Goal: Task Accomplishment & Management: Complete application form

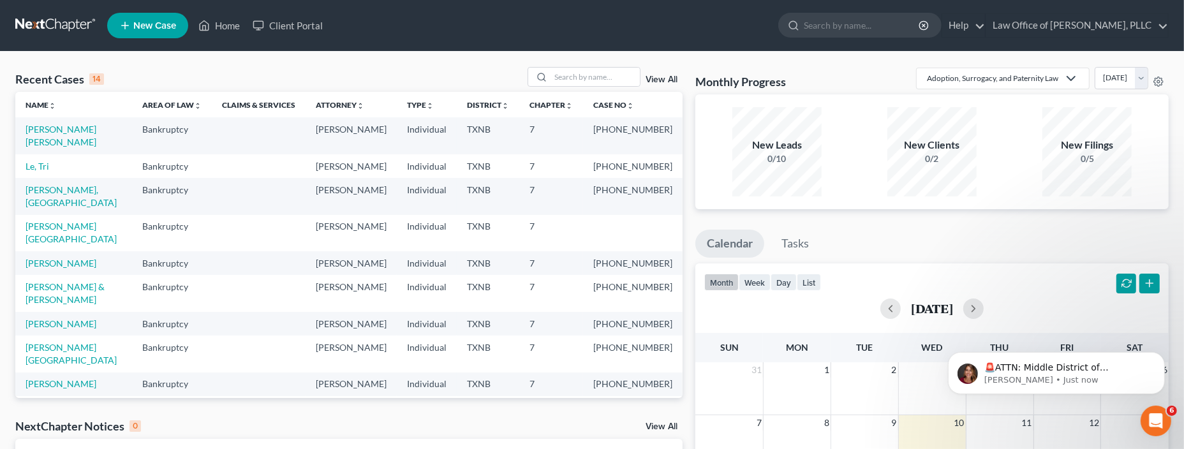
click at [151, 27] on span "New Case" at bounding box center [154, 26] width 43 height 10
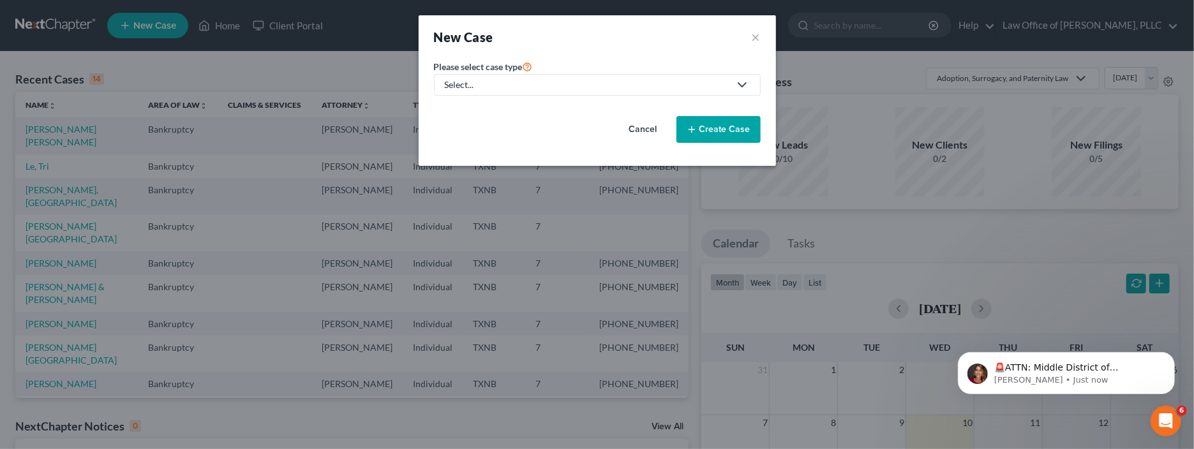
click at [745, 83] on polyline at bounding box center [742, 85] width 8 height 4
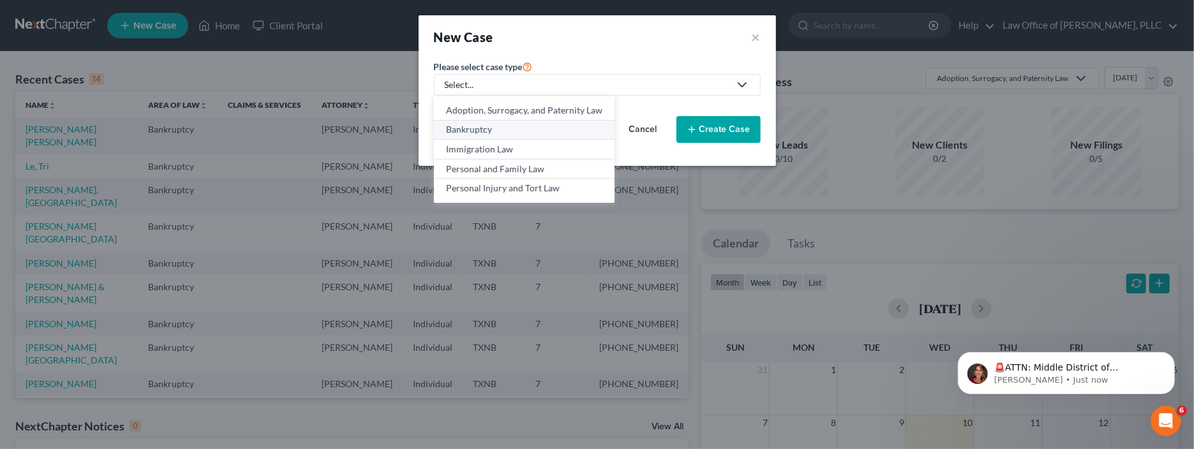
click at [486, 126] on div "Bankruptcy" at bounding box center [524, 129] width 156 height 13
select select "78"
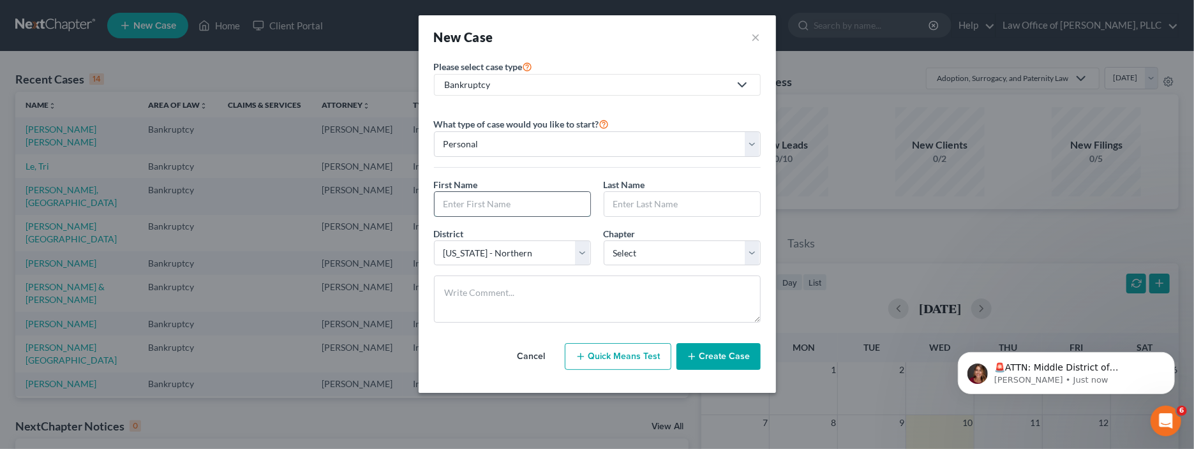
click at [538, 204] on input "text" at bounding box center [513, 204] width 156 height 24
type input "[PERSON_NAME]"
type input "Smiley"
drag, startPoint x: 627, startPoint y: 30, endPoint x: 359, endPoint y: 83, distance: 272.5
click at [341, 84] on div "New Case × Please select case type * Bankruptcy Adoption, Surrogacy, and Patern…" at bounding box center [597, 224] width 1194 height 449
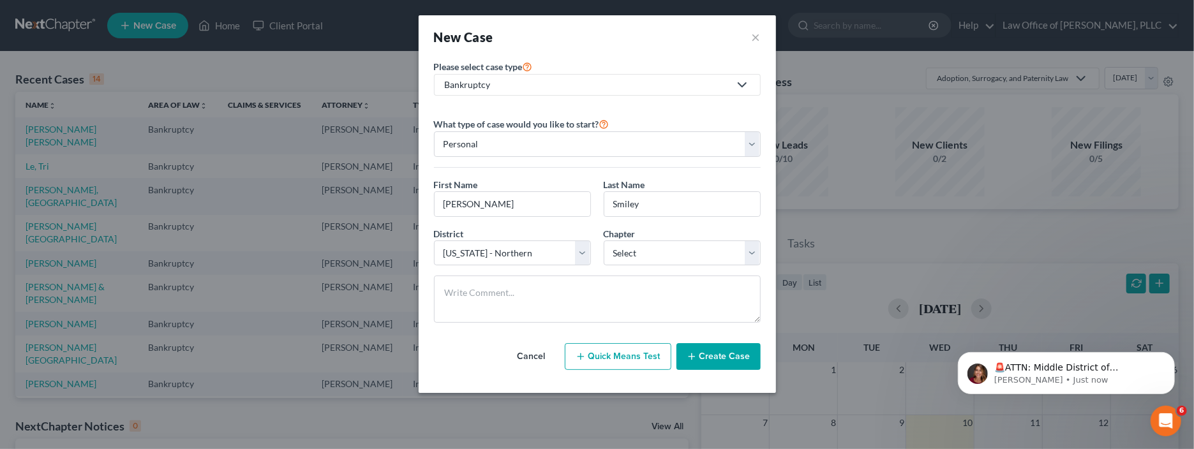
click at [603, 22] on div "New Case ×" at bounding box center [597, 36] width 357 height 43
click at [718, 254] on select "Select 7 11 12 13" at bounding box center [682, 254] width 157 height 26
select select "0"
click at [604, 241] on select "Select 7 11 12 13" at bounding box center [682, 254] width 157 height 26
click at [715, 353] on button "Create Case" at bounding box center [718, 356] width 84 height 27
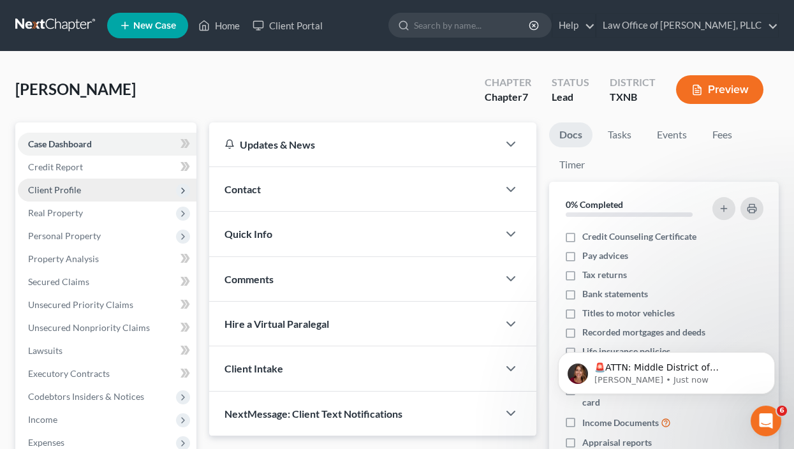
click at [64, 191] on span "Client Profile" at bounding box center [54, 189] width 53 height 11
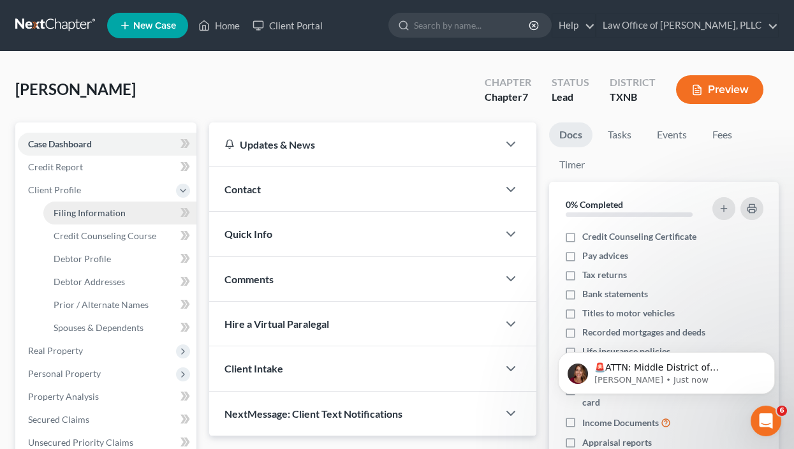
click at [80, 214] on span "Filing Information" at bounding box center [90, 212] width 72 height 11
select select "1"
select select "0"
select select "78"
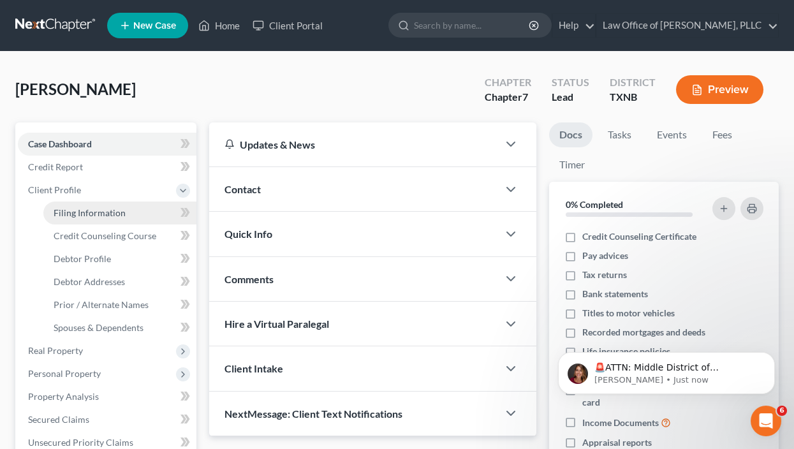
select select "0"
select select "45"
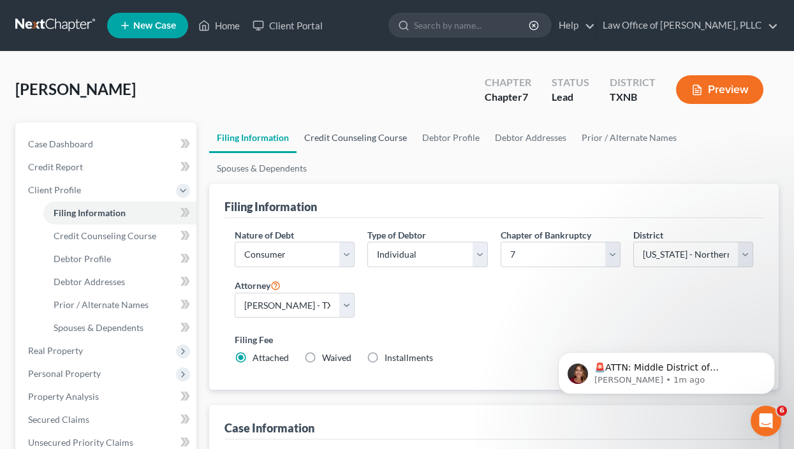
click at [357, 137] on link "Credit Counseling Course" at bounding box center [356, 138] width 118 height 31
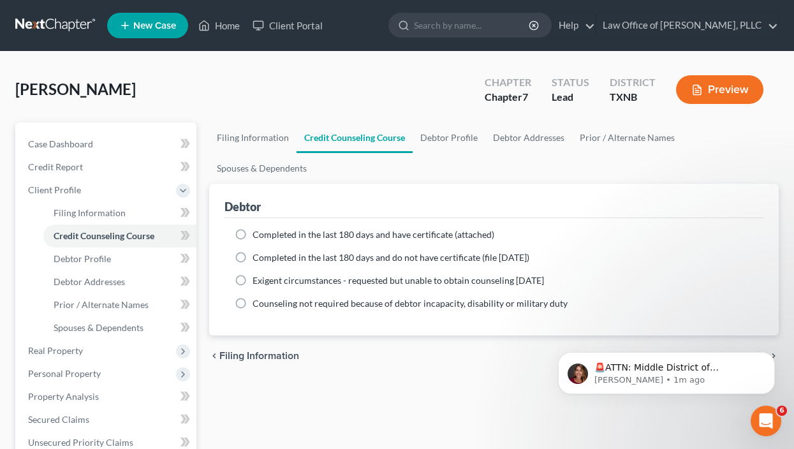
click at [253, 233] on label "Completed in the last 180 days and have certificate (attached)" at bounding box center [374, 234] width 242 height 13
click at [258, 233] on input "Completed in the last 180 days and have certificate (attached)" at bounding box center [262, 232] width 8 height 8
radio input "true"
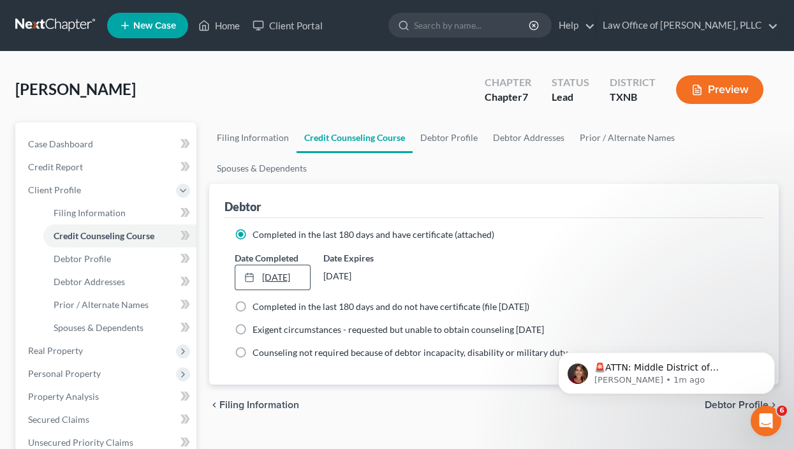
type input "[DATE]"
click at [265, 274] on link "[DATE]" at bounding box center [272, 277] width 75 height 24
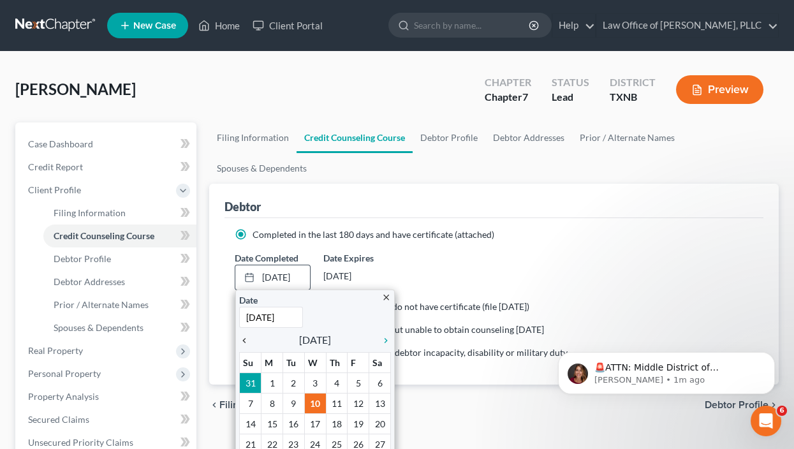
click at [241, 338] on icon "chevron_left" at bounding box center [247, 341] width 17 height 10
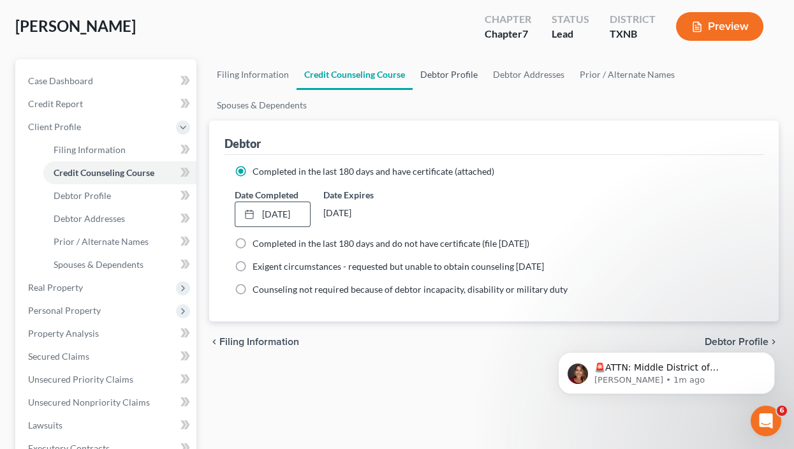
drag, startPoint x: 442, startPoint y: 76, endPoint x: 448, endPoint y: 84, distance: 9.6
click at [443, 76] on link "Debtor Profile" at bounding box center [449, 74] width 73 height 31
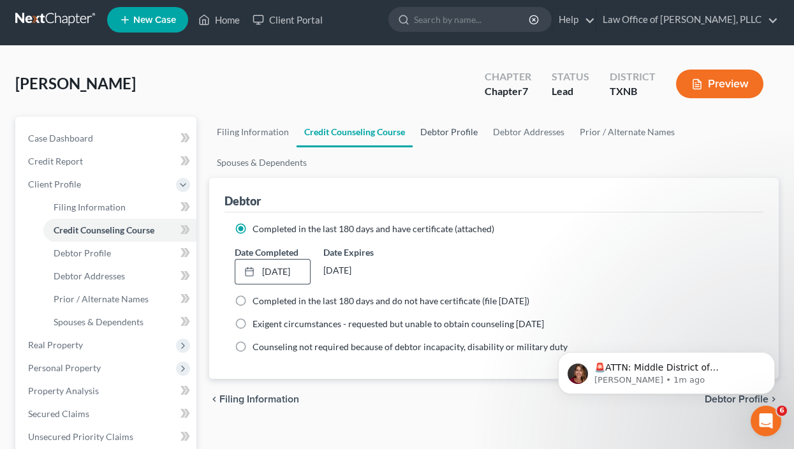
select select "0"
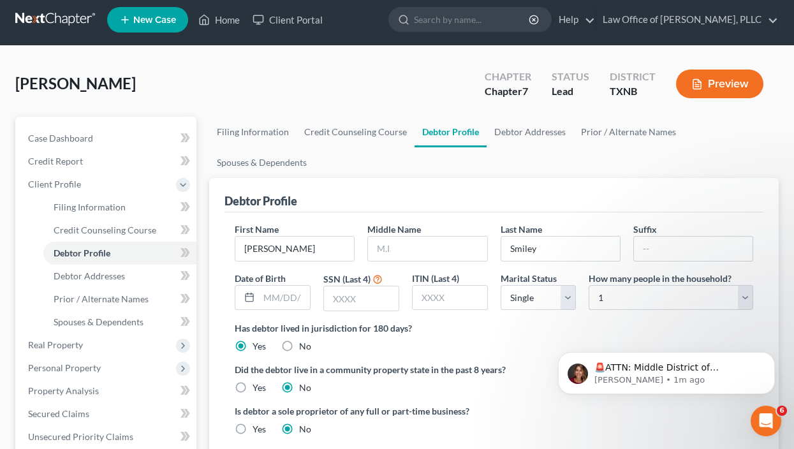
scroll to position [0, 0]
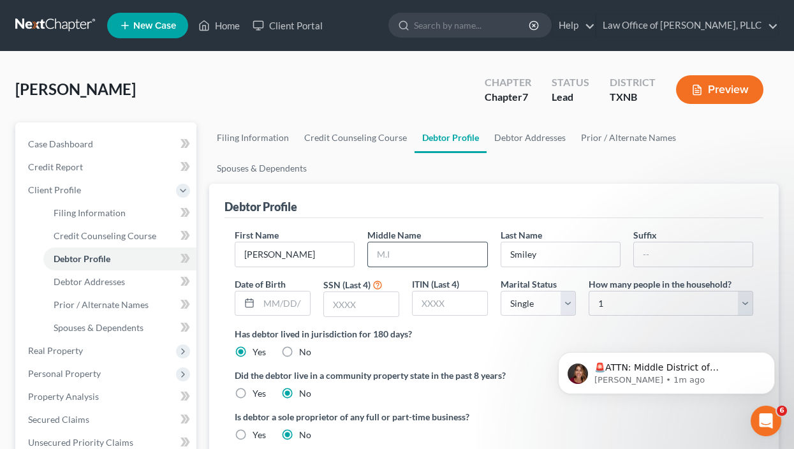
click at [410, 257] on input "text" at bounding box center [427, 254] width 119 height 24
click at [439, 248] on input "text" at bounding box center [427, 254] width 119 height 24
type input "[PERSON_NAME]"
click at [292, 299] on input "text" at bounding box center [284, 304] width 51 height 24
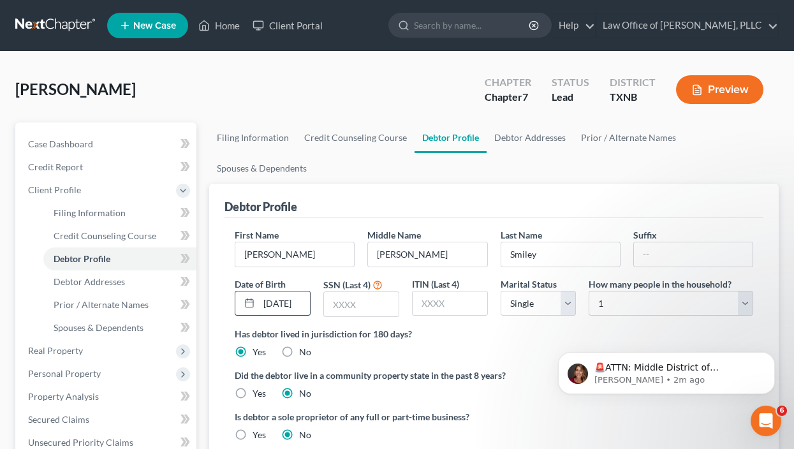
type input "[DATE]"
type input "8934"
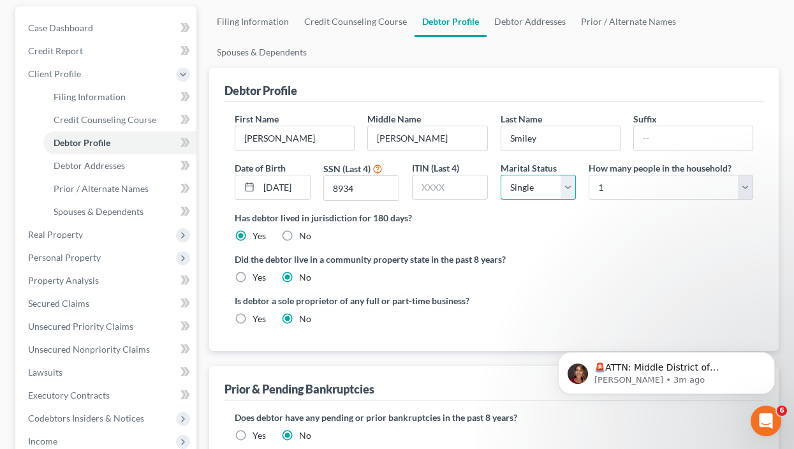
scroll to position [127, 0]
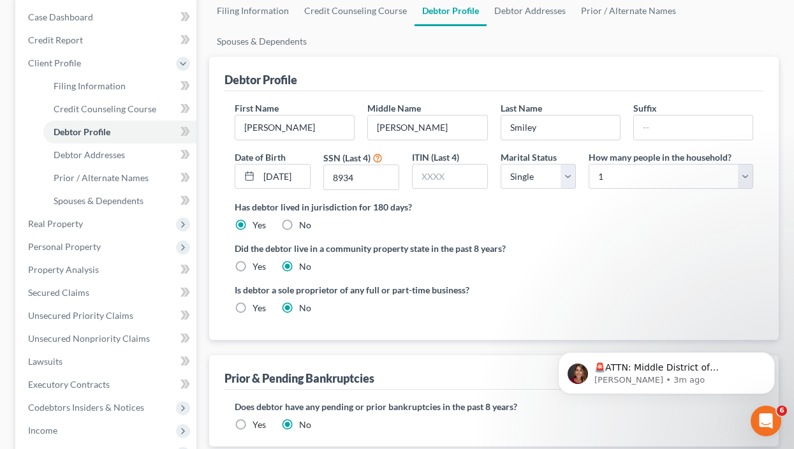
click at [253, 265] on label "Yes" at bounding box center [259, 266] width 13 height 13
click at [258, 265] on input "Yes" at bounding box center [262, 264] width 8 height 8
radio input "true"
radio input "false"
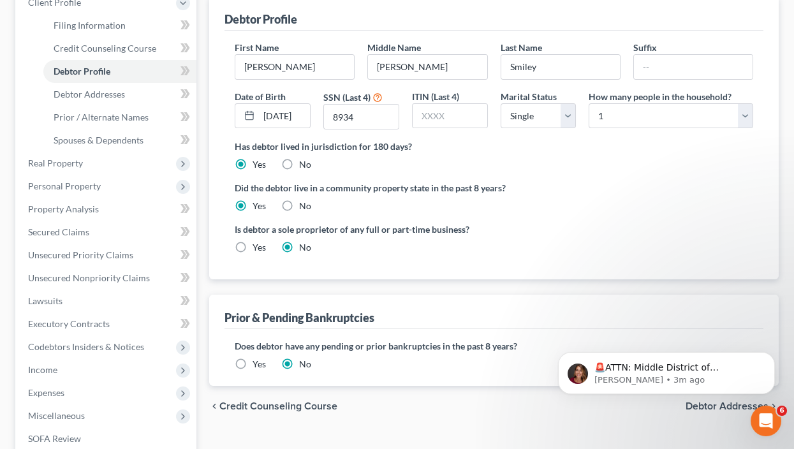
scroll to position [255, 0]
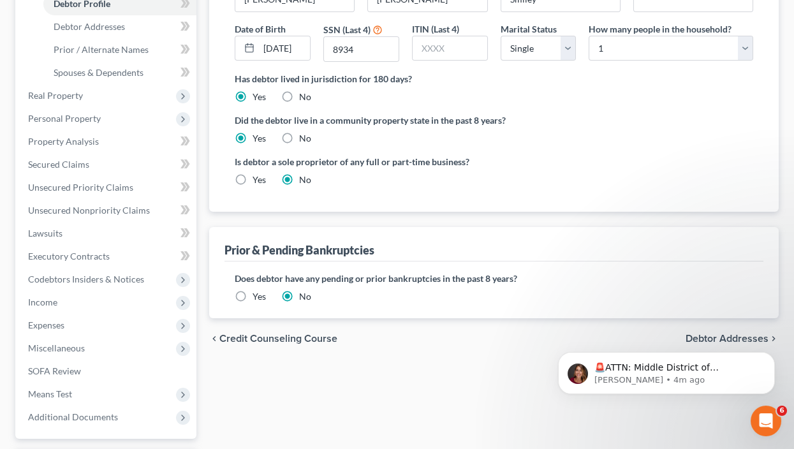
click at [406, 406] on div "Filing Information Credit Counseling Course Debtor Profile Debtor Addresses Pri…" at bounding box center [494, 189] width 583 height 645
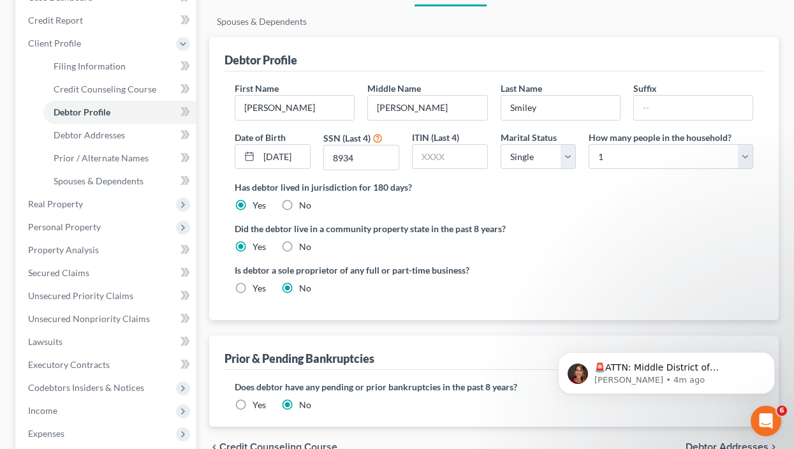
scroll to position [0, 0]
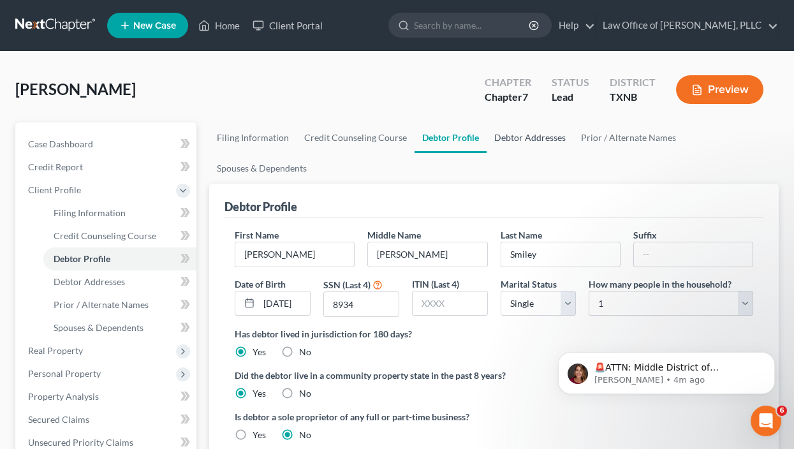
click at [532, 139] on link "Debtor Addresses" at bounding box center [530, 138] width 87 height 31
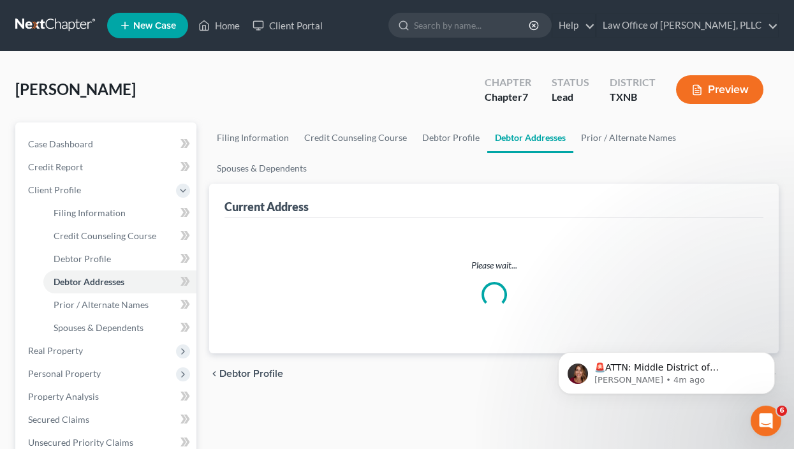
select select "0"
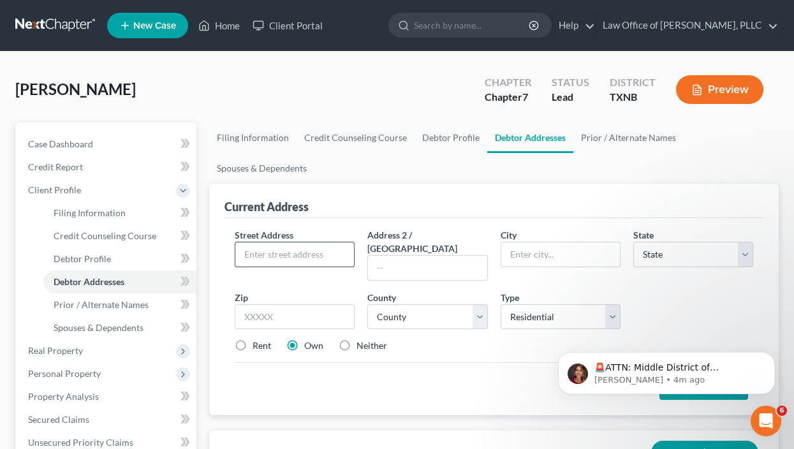
click at [312, 254] on input "text" at bounding box center [294, 254] width 119 height 24
type input "[STREET_ADDRESS]"
type input "[GEOGRAPHIC_DATA]"
select select "45"
type input "75052"
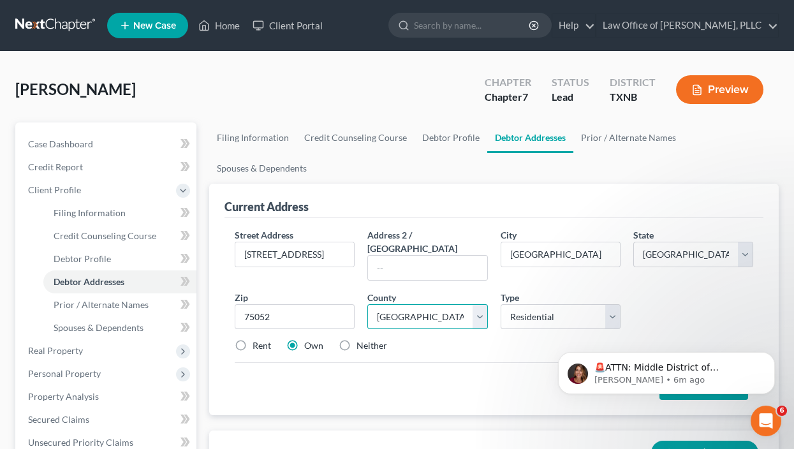
click at [480, 304] on select "County [GEOGRAPHIC_DATA] [GEOGRAPHIC_DATA] [GEOGRAPHIC_DATA] [GEOGRAPHIC_DATA] …" at bounding box center [428, 317] width 120 height 26
select select "219"
click at [368, 304] on select "County [GEOGRAPHIC_DATA] [GEOGRAPHIC_DATA] [GEOGRAPHIC_DATA] [GEOGRAPHIC_DATA] …" at bounding box center [428, 317] width 120 height 26
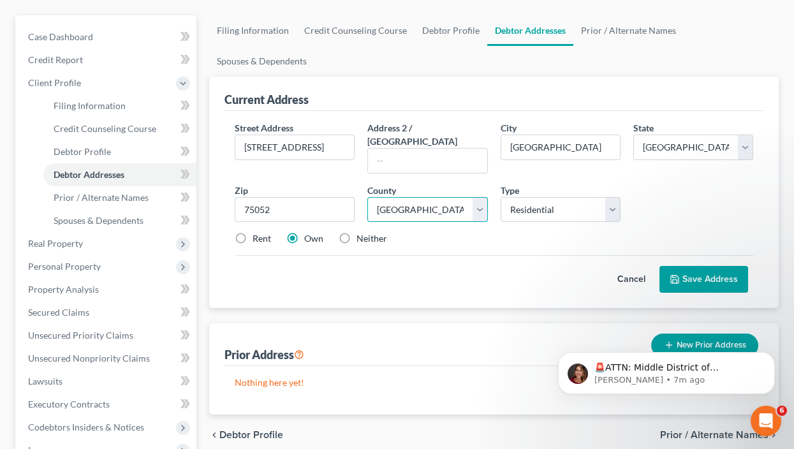
scroll to position [127, 0]
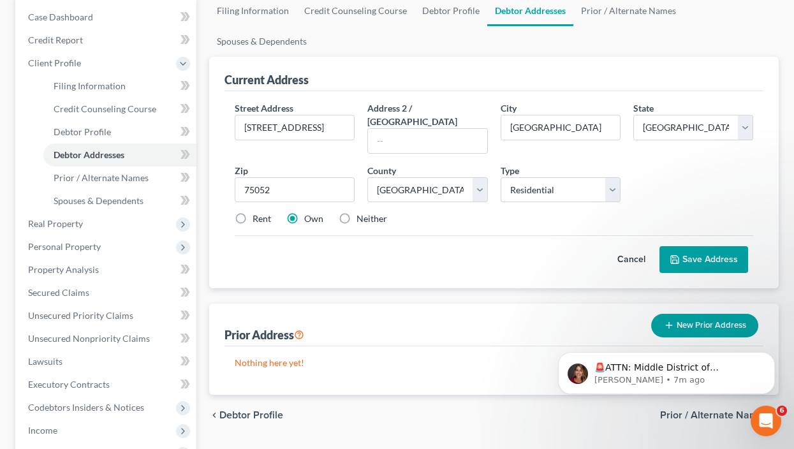
click at [717, 246] on button "Save Address" at bounding box center [704, 259] width 89 height 27
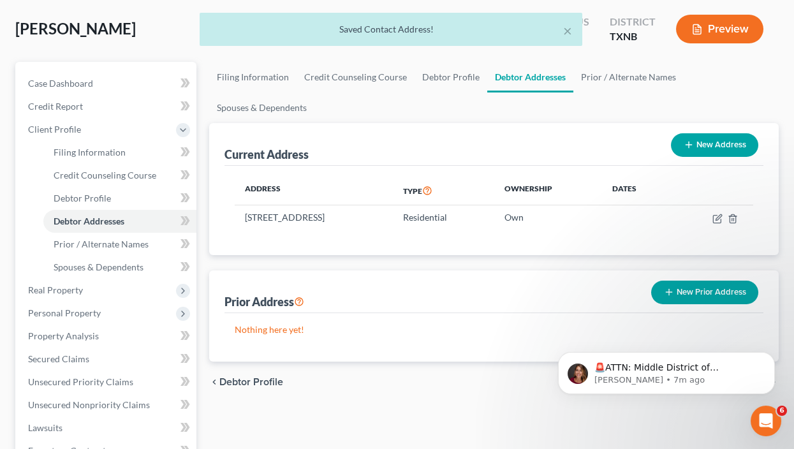
scroll to position [0, 0]
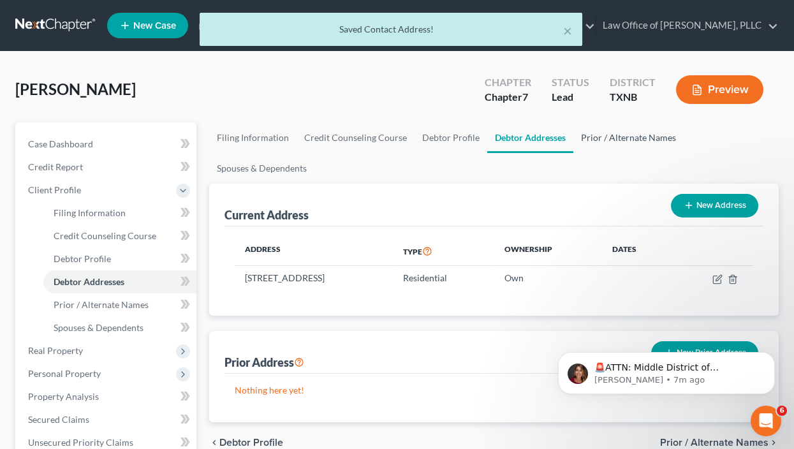
click at [608, 137] on link "Prior / Alternate Names" at bounding box center [629, 138] width 110 height 31
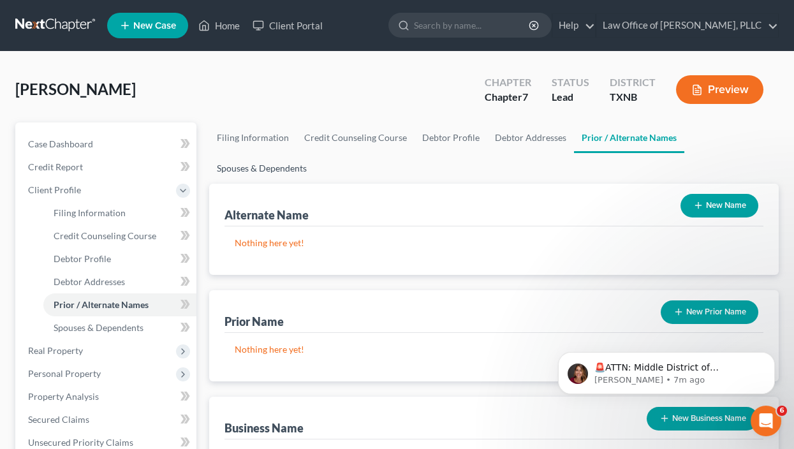
click at [290, 165] on link "Spouses & Dependents" at bounding box center [261, 168] width 105 height 31
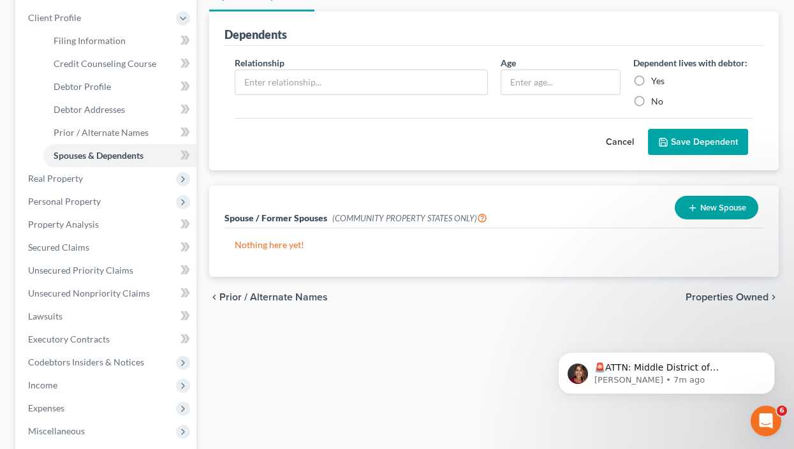
scroll to position [255, 0]
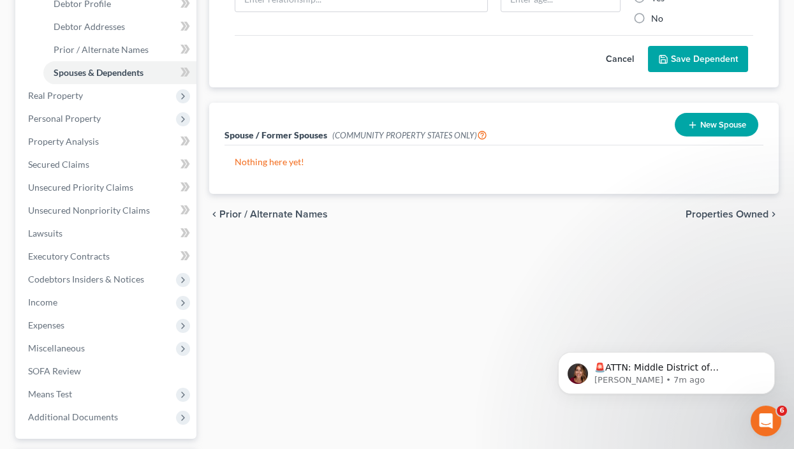
click at [729, 211] on span "Properties Owned" at bounding box center [727, 214] width 83 height 10
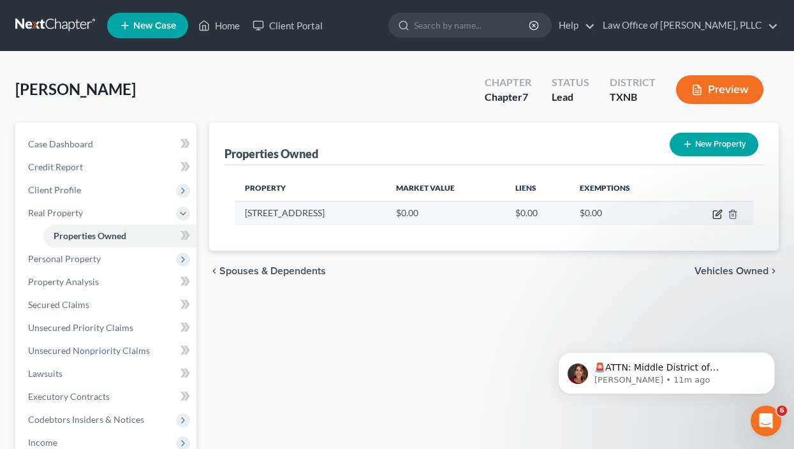
click at [716, 214] on icon "button" at bounding box center [719, 213] width 6 height 6
select select "45"
select select "219"
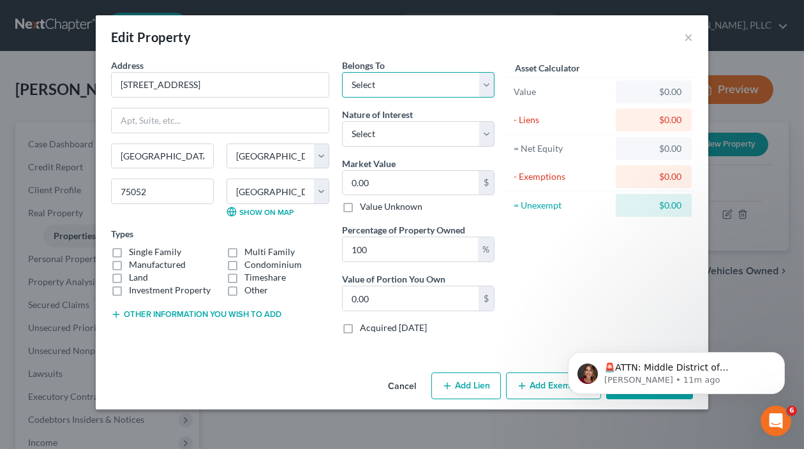
click at [486, 85] on select "Select Debtor 1 Only Debtor 2 Only Debtor 1 And Debtor 2 Only At Least One Of T…" at bounding box center [418, 85] width 152 height 26
select select "0"
click at [342, 72] on select "Select Debtor 1 Only Debtor 2 Only Debtor 1 And Debtor 2 Only At Least One Of T…" at bounding box center [418, 85] width 152 height 26
click at [129, 251] on label "Single Family" at bounding box center [155, 252] width 52 height 13
click at [134, 251] on input "Single Family" at bounding box center [138, 250] width 8 height 8
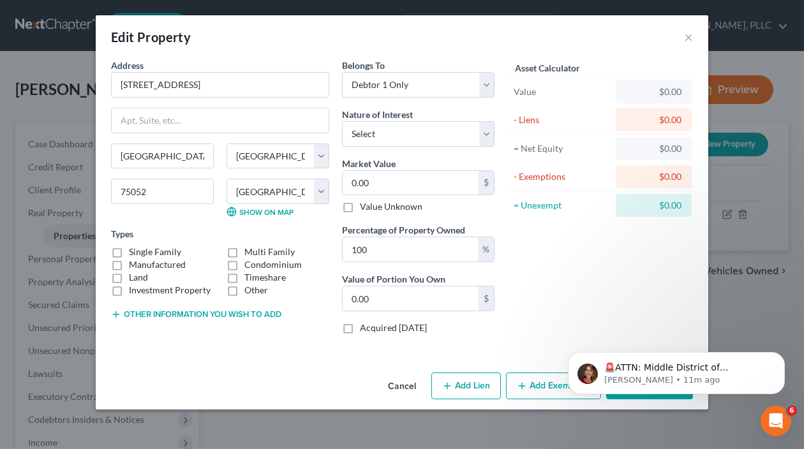
checkbox input "true"
click at [487, 131] on select "Select Fee Simple Joint Tenant Life Estate Equitable Interest Future Interest T…" at bounding box center [418, 134] width 152 height 26
select select "0"
click at [342, 121] on select "Select Fee Simple Joint Tenant Life Estate Equitable Interest Future Interest T…" at bounding box center [418, 134] width 152 height 26
click at [394, 296] on input "0.00" at bounding box center [411, 298] width 136 height 24
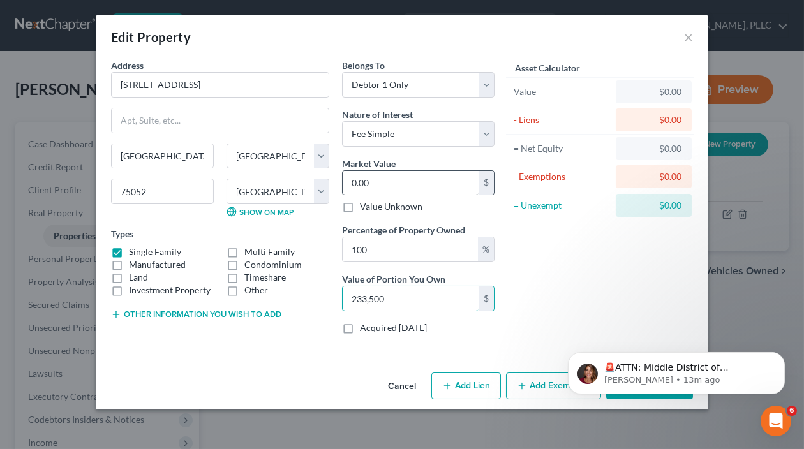
type input "233,500"
click at [392, 179] on input "0.00" at bounding box center [411, 183] width 136 height 24
type input "2"
type input "2.00"
type input "23"
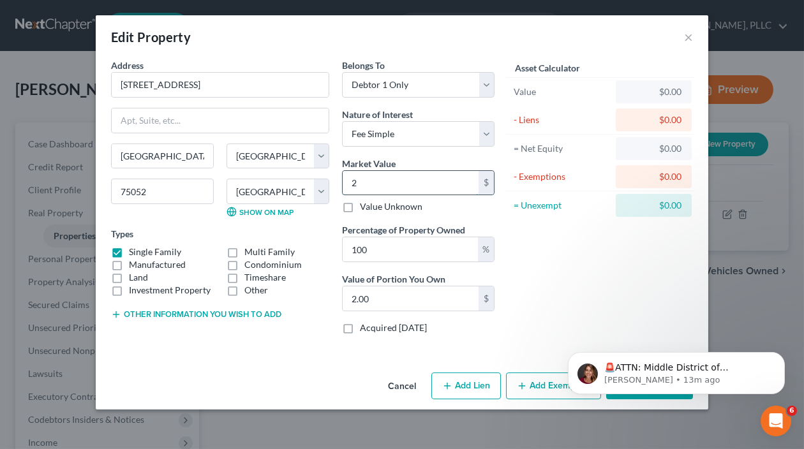
type input "23.00"
type input "233"
type input "233.00"
type input "2335"
type input "2,335.00"
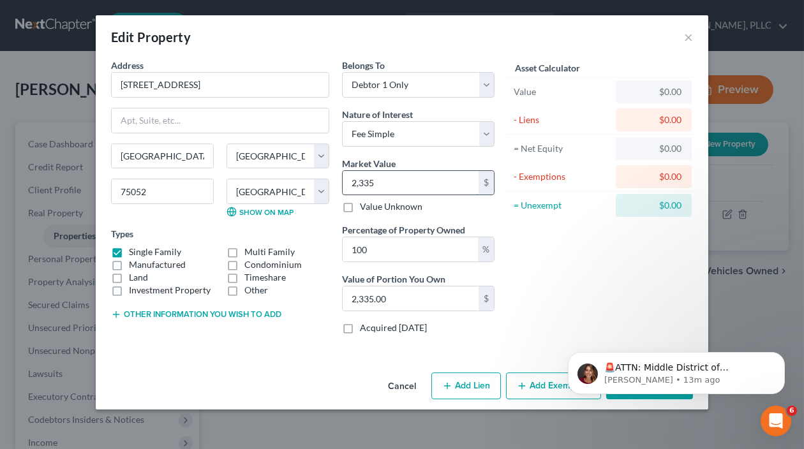
type input "2,3350"
type input "23,350.00"
type input "23,3500"
type input "233,500.00"
type input "233,500"
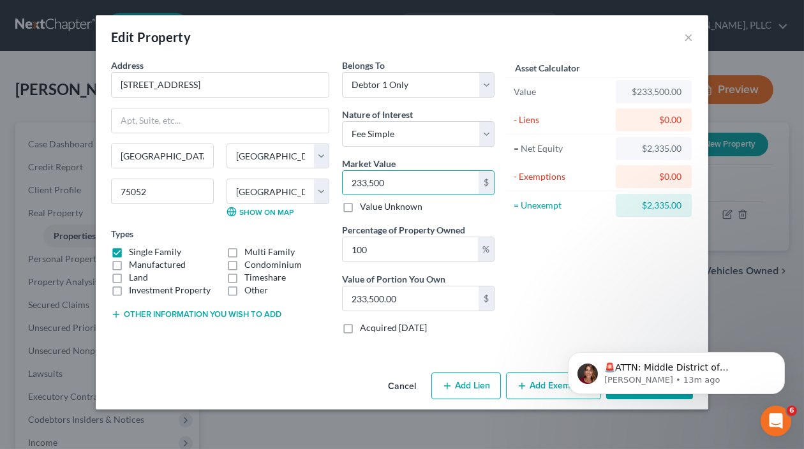
click at [546, 385] on button "Add Exemption" at bounding box center [553, 386] width 95 height 27
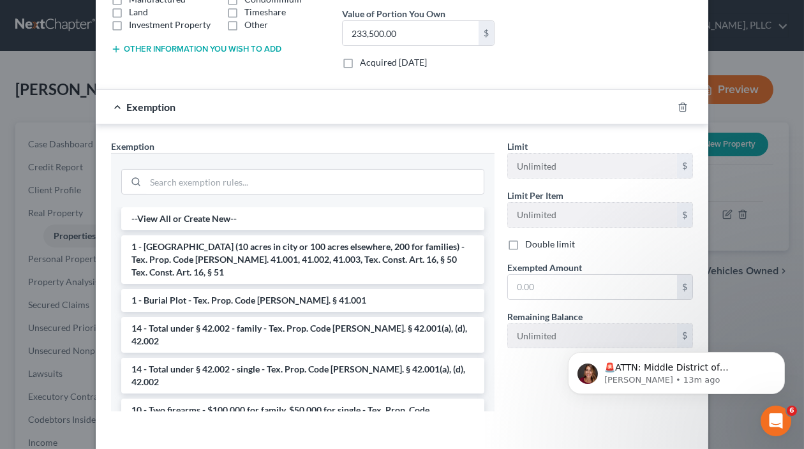
scroll to position [315, 0]
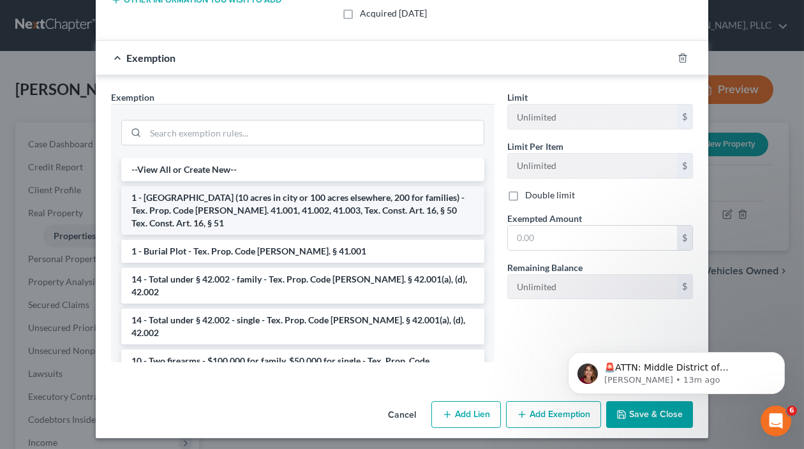
click at [218, 200] on li "1 - [GEOGRAPHIC_DATA] (10 acres in city or 100 acres elsewhere, 200 for familie…" at bounding box center [302, 210] width 363 height 48
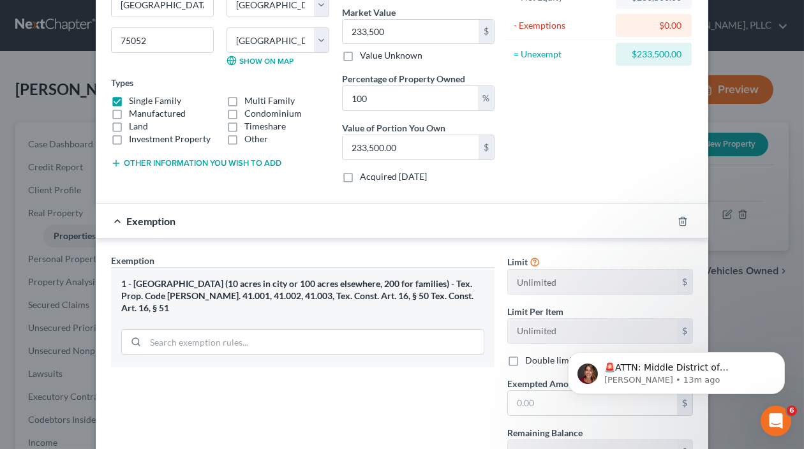
scroll to position [0, 0]
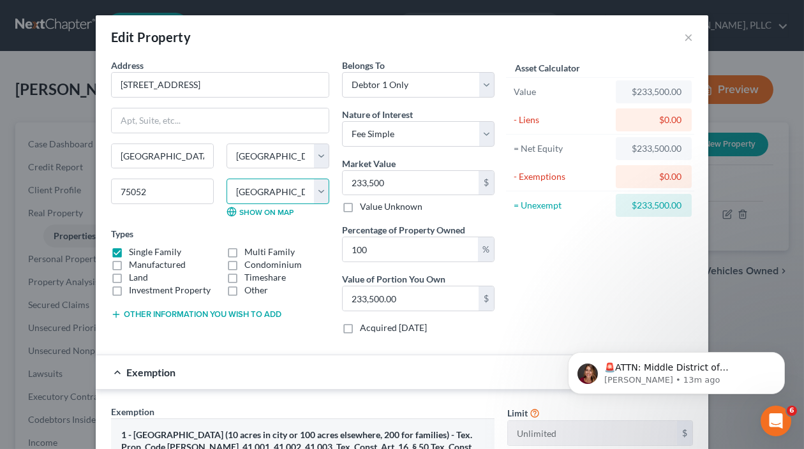
click at [312, 190] on select "County [GEOGRAPHIC_DATA] [GEOGRAPHIC_DATA] [GEOGRAPHIC_DATA] [GEOGRAPHIC_DATA] …" at bounding box center [278, 192] width 103 height 26
select select "56"
click at [227, 179] on select "County [GEOGRAPHIC_DATA] [GEOGRAPHIC_DATA] [GEOGRAPHIC_DATA] [GEOGRAPHIC_DATA] …" at bounding box center [278, 192] width 103 height 26
click at [590, 271] on div "Asset Calculator Value $233,500.00 - Liens $0.00 = Net Equity $233,500.00 - Exe…" at bounding box center [600, 202] width 198 height 286
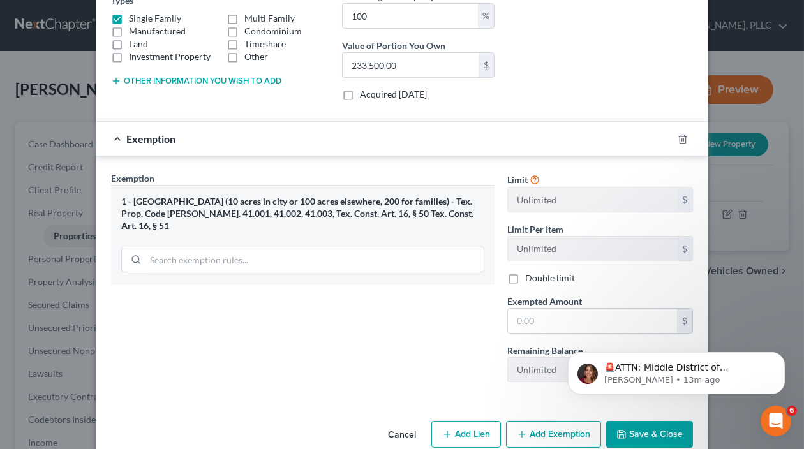
scroll to position [253, 0]
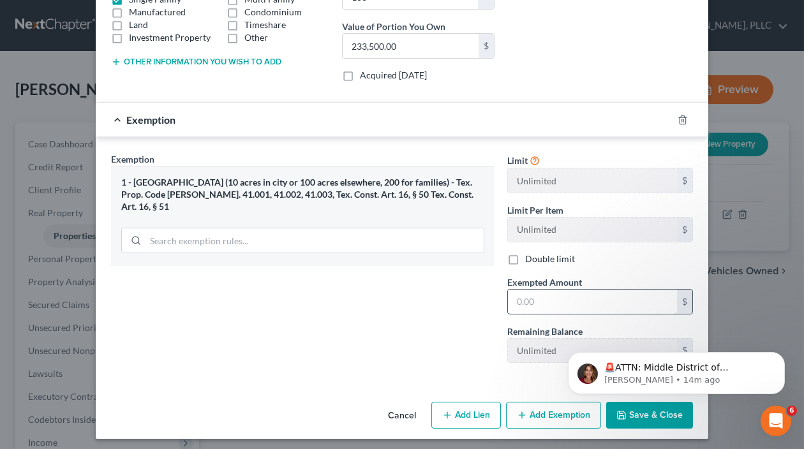
click at [581, 297] on input "text" at bounding box center [592, 302] width 169 height 24
type input "233,500"
click at [311, 306] on div "Exemption Set must be selected for CA. Exemption * 1 - [GEOGRAPHIC_DATA] (10 ac…" at bounding box center [303, 262] width 396 height 221
drag, startPoint x: 660, startPoint y: 410, endPoint x: 1189, endPoint y: 747, distance: 627.5
click at [660, 410] on html "🚨ATTN: Middle District of [US_STATE] The court has added a new Credit Counselin…" at bounding box center [675, 369] width 255 height 89
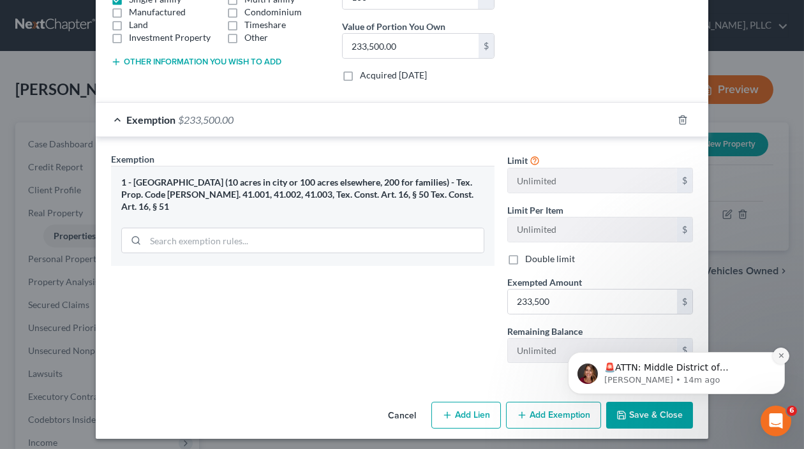
click at [778, 356] on icon "Dismiss notification" at bounding box center [780, 355] width 7 height 7
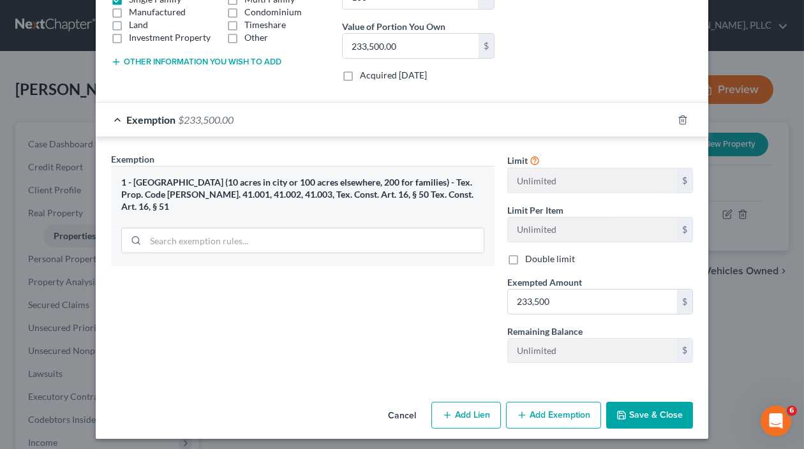
click at [643, 407] on button "Save & Close" at bounding box center [649, 415] width 87 height 27
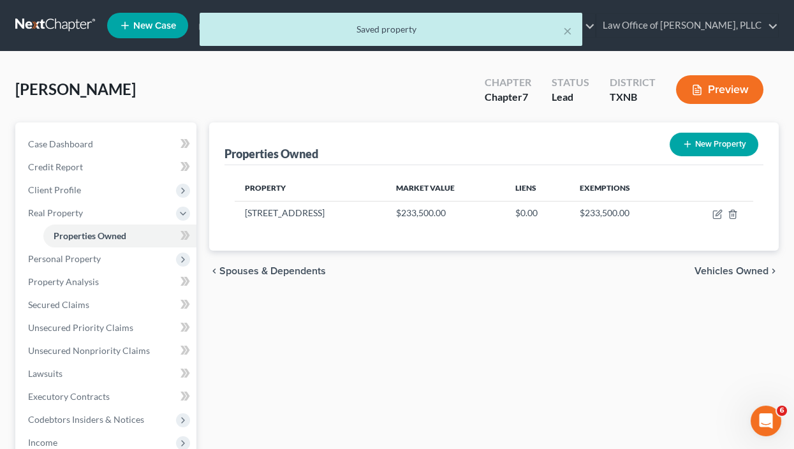
click at [728, 269] on span "Vehicles Owned" at bounding box center [732, 271] width 74 height 10
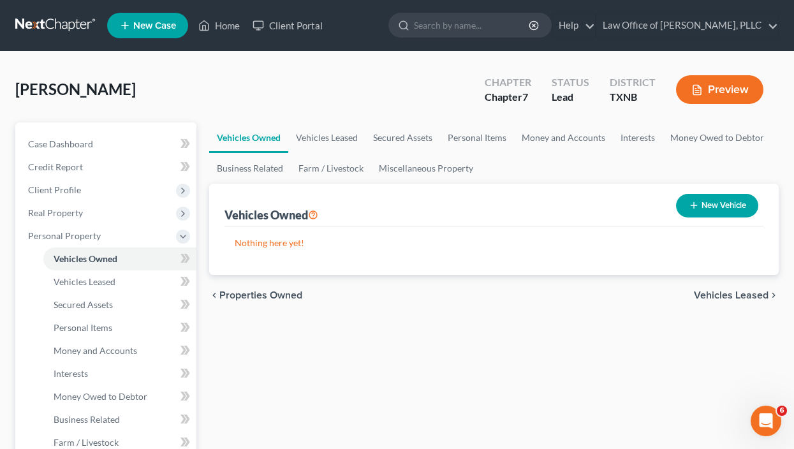
click at [711, 206] on button "New Vehicle" at bounding box center [717, 206] width 82 height 24
select select "0"
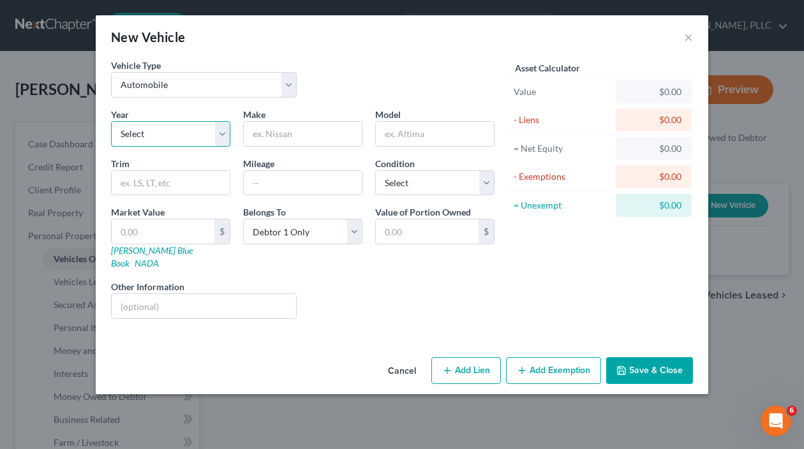
click at [180, 131] on select "Select 2026 2025 2024 2023 2022 2021 2020 2019 2018 2017 2016 2015 2014 2013 20…" at bounding box center [170, 134] width 119 height 26
select select "6"
click at [111, 121] on select "Select 2026 2025 2024 2023 2022 2021 2020 2019 2018 2017 2016 2015 2014 2013 20…" at bounding box center [170, 134] width 119 height 26
click at [294, 131] on input "text" at bounding box center [303, 134] width 118 height 24
type input "Kia"
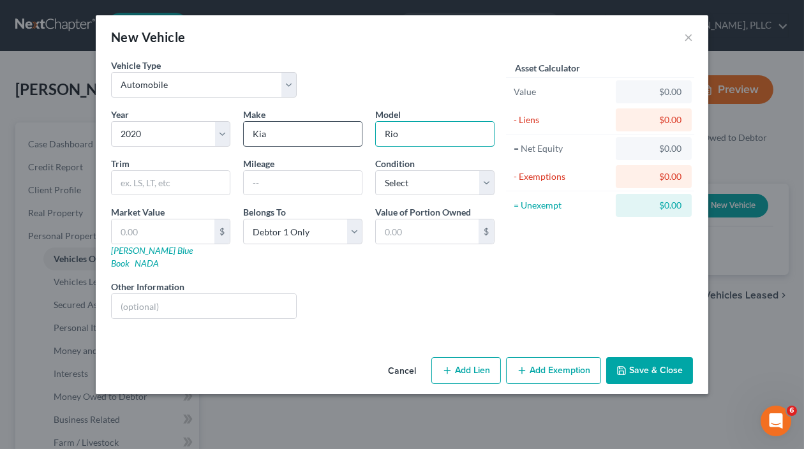
type input "Rio"
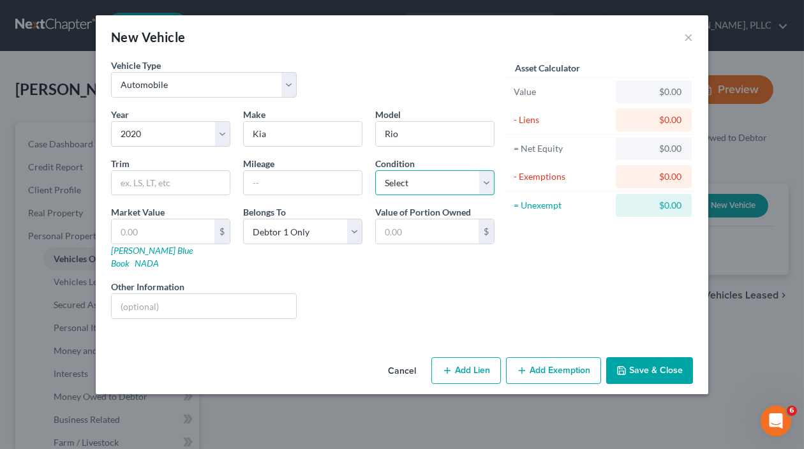
click at [483, 181] on select "Select Excellent Very Good Good Fair Poor" at bounding box center [434, 183] width 119 height 26
select select "2"
click at [375, 170] on select "Select Excellent Very Good Good Fair Poor" at bounding box center [434, 183] width 119 height 26
click at [308, 186] on input "text" at bounding box center [303, 183] width 118 height 24
type input "65000"
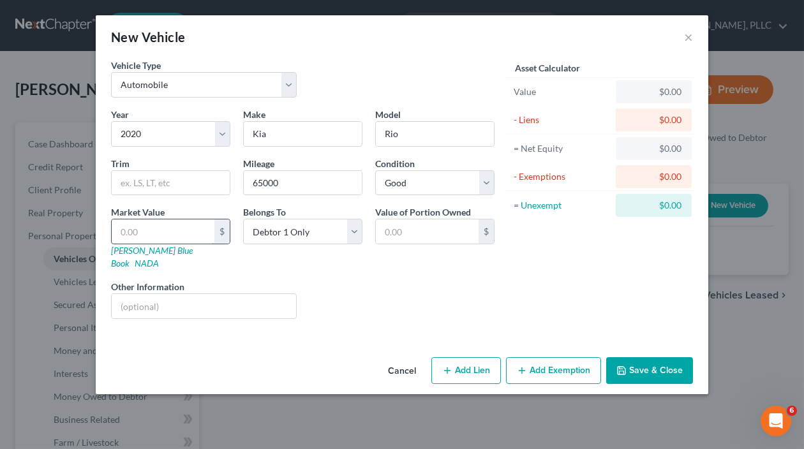
click at [199, 229] on input "text" at bounding box center [163, 231] width 103 height 24
type input "8"
type input "8.00"
type input "88"
type input "88.00"
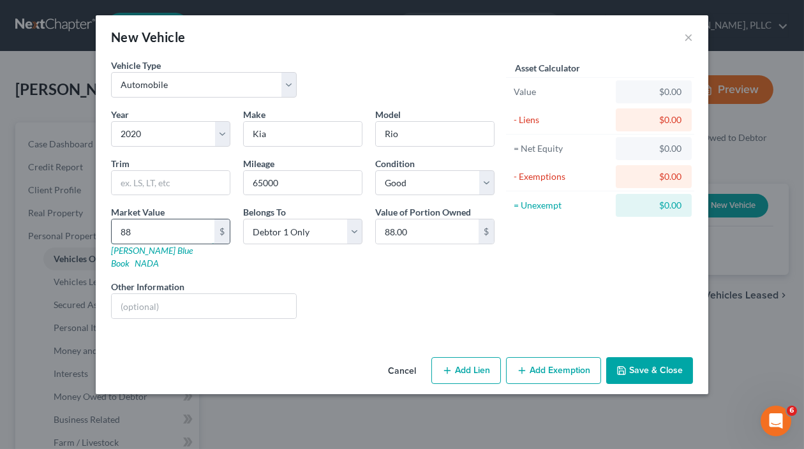
type input "889"
type input "889.00"
type input "8894"
type input "8,894.00"
type input "8,894"
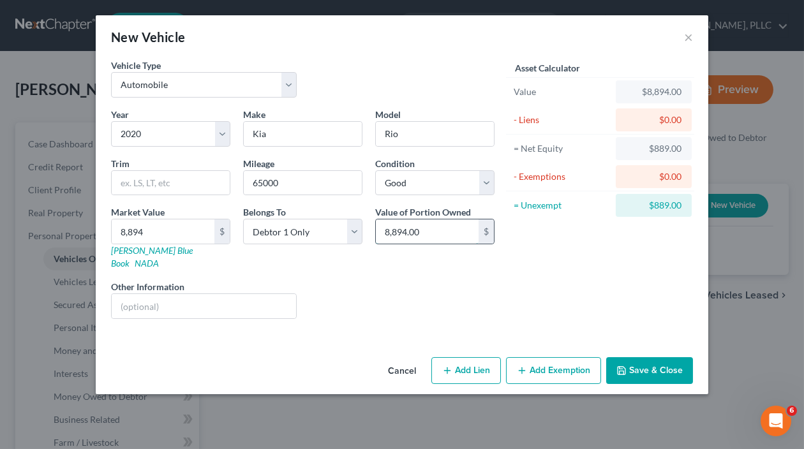
click at [433, 228] on input "8,894.00" at bounding box center [427, 231] width 103 height 24
type input "0"
click at [480, 357] on button "Add Lien" at bounding box center [466, 370] width 70 height 27
select select "0"
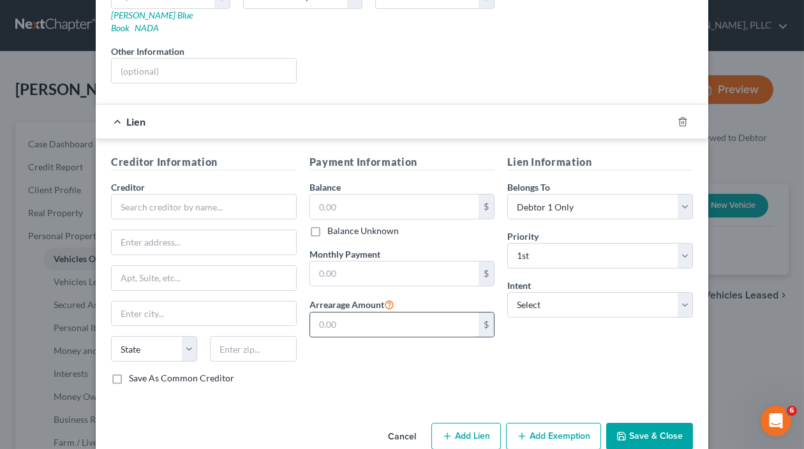
scroll to position [242, 0]
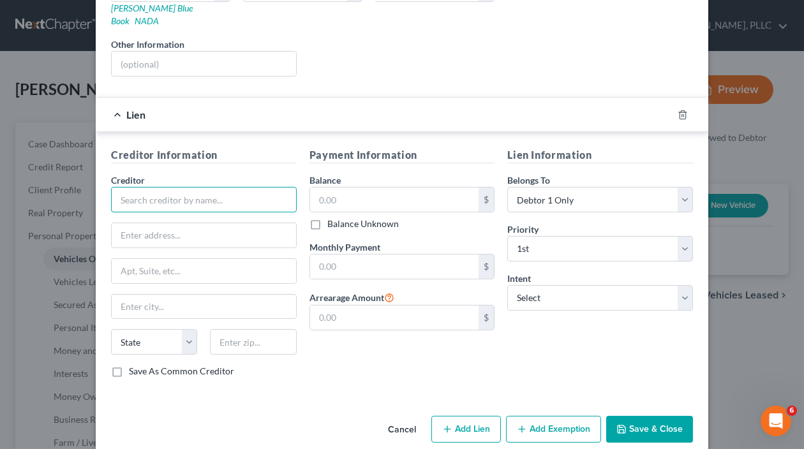
click at [212, 188] on input "text" at bounding box center [204, 200] width 186 height 26
type input "Ft. Worth Community Credit Union"
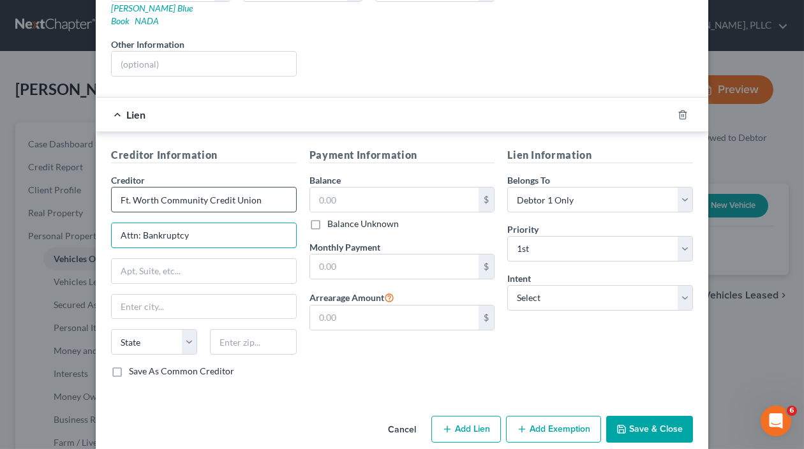
type input "Attn: Bankruptcy"
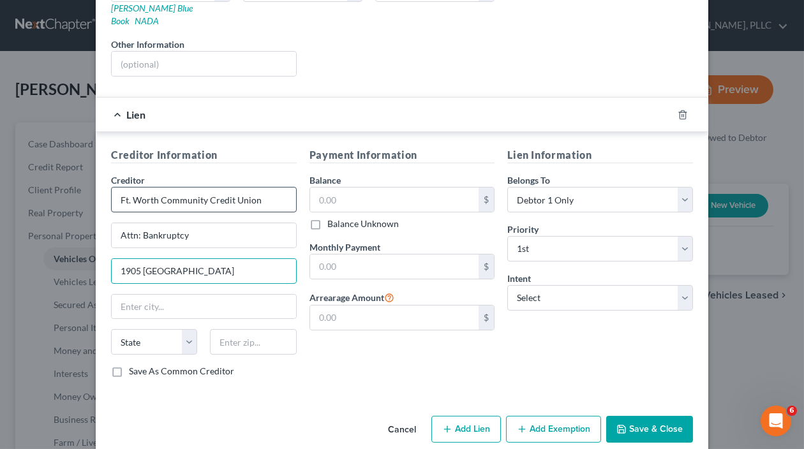
type input "1905 [GEOGRAPHIC_DATA]"
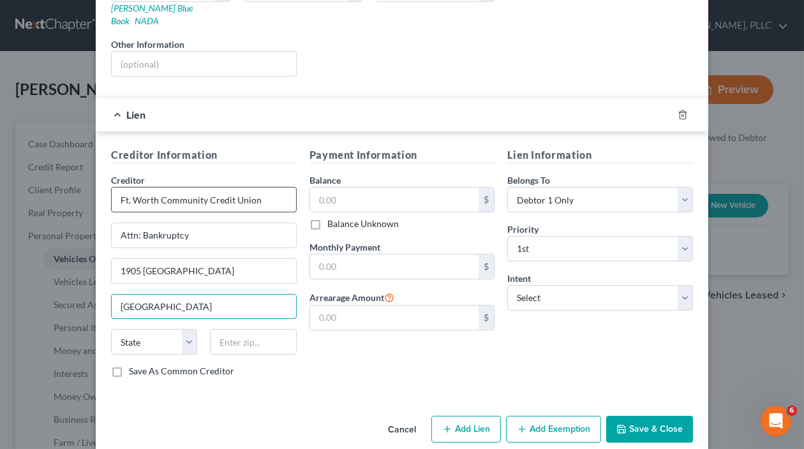
type input "[GEOGRAPHIC_DATA]"
select select "45"
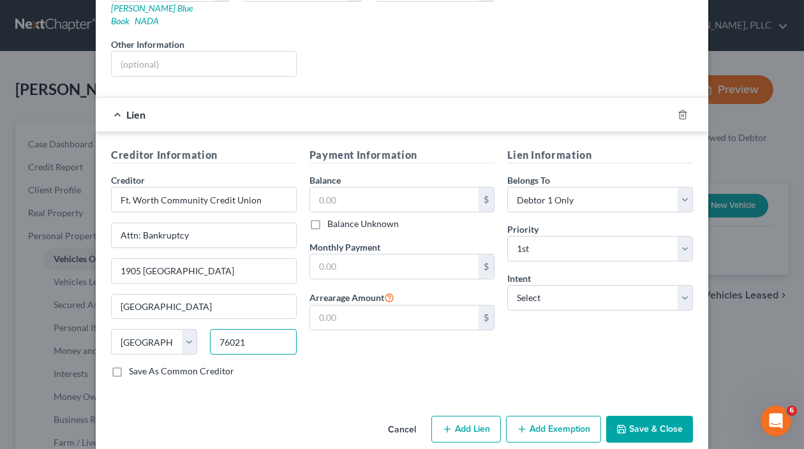
type input "76021"
click at [129, 365] on label "Save As Common Creditor" at bounding box center [181, 371] width 105 height 13
click at [134, 365] on input "Save As Common Creditor" at bounding box center [138, 369] width 8 height 8
checkbox input "true"
click at [419, 188] on input "text" at bounding box center [394, 200] width 169 height 24
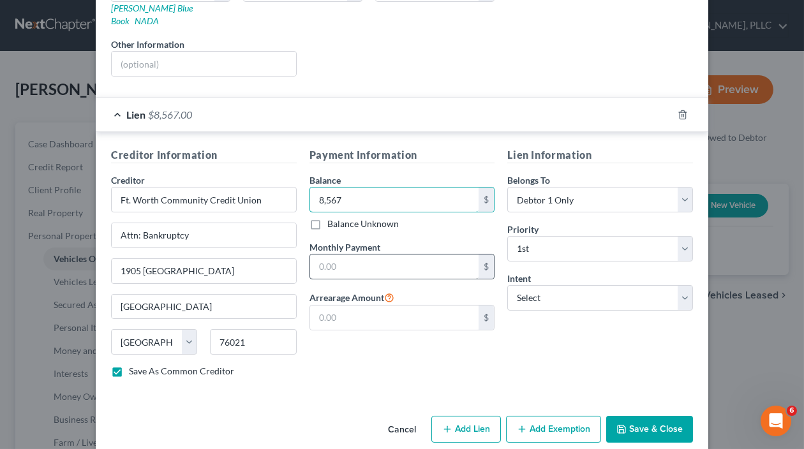
type input "8,567"
click at [418, 255] on input "text" at bounding box center [394, 267] width 169 height 24
type input "348"
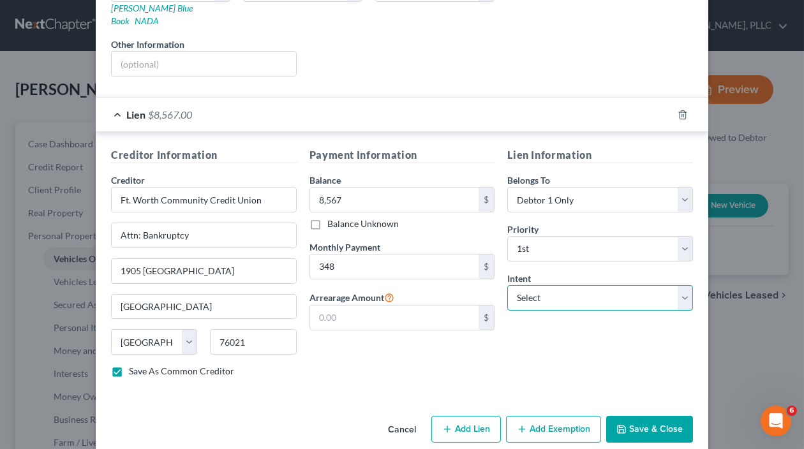
click at [581, 286] on select "Select Surrender Redeem Reaffirm Avoid Other" at bounding box center [600, 298] width 186 height 26
select select "2"
click at [507, 285] on select "Select Surrender Redeem Reaffirm Avoid Other" at bounding box center [600, 298] width 186 height 26
click at [549, 416] on button "Add Exemption" at bounding box center [553, 429] width 95 height 27
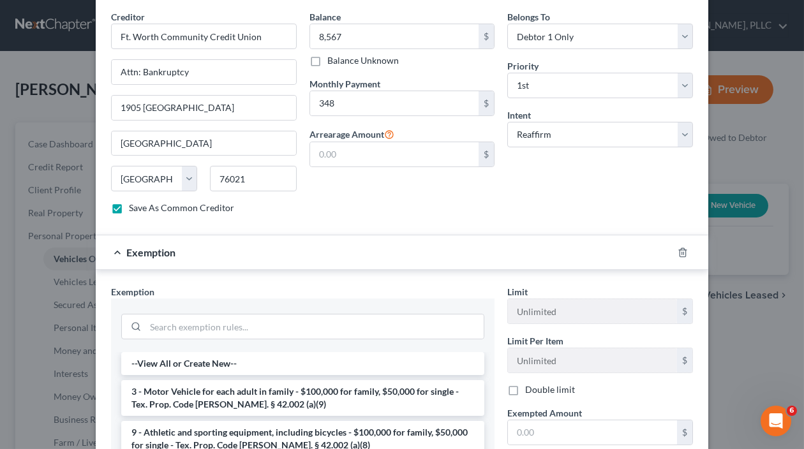
scroll to position [561, 0]
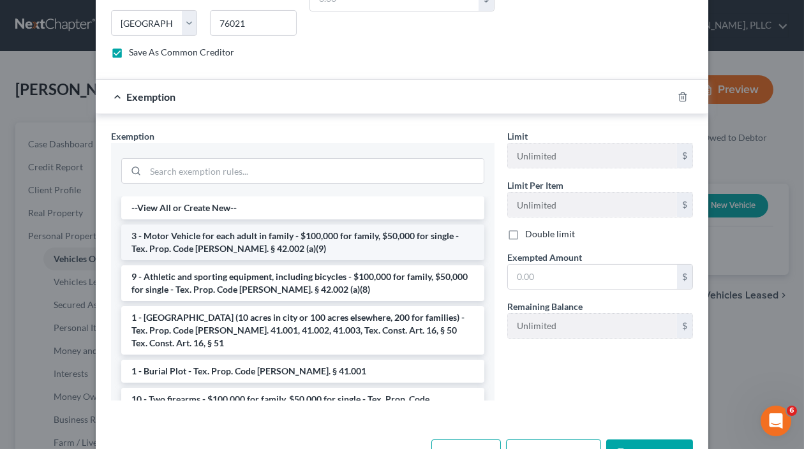
click at [277, 225] on li "3 - Motor Vehicle for each adult in family - $100,000 for family, $50,000 for s…" at bounding box center [302, 243] width 363 height 36
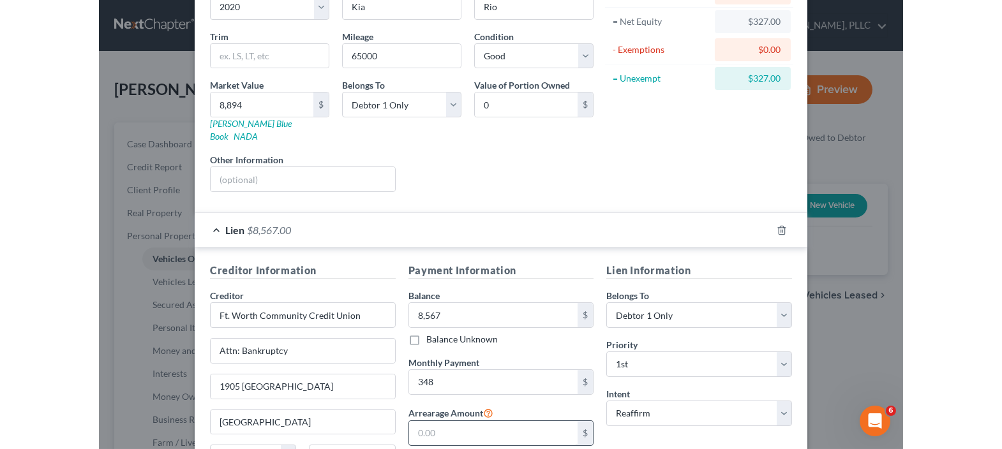
scroll to position [510, 0]
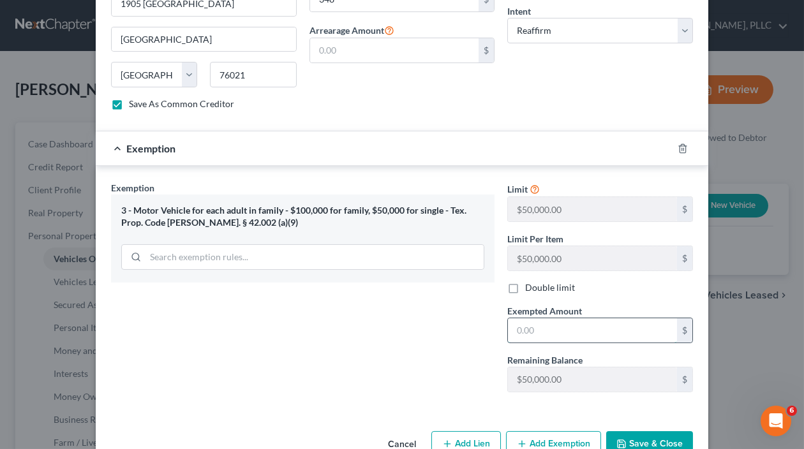
click at [579, 318] on input "text" at bounding box center [592, 330] width 169 height 24
type input "327"
click at [635, 431] on button "Save & Close" at bounding box center [649, 444] width 87 height 27
checkbox input "false"
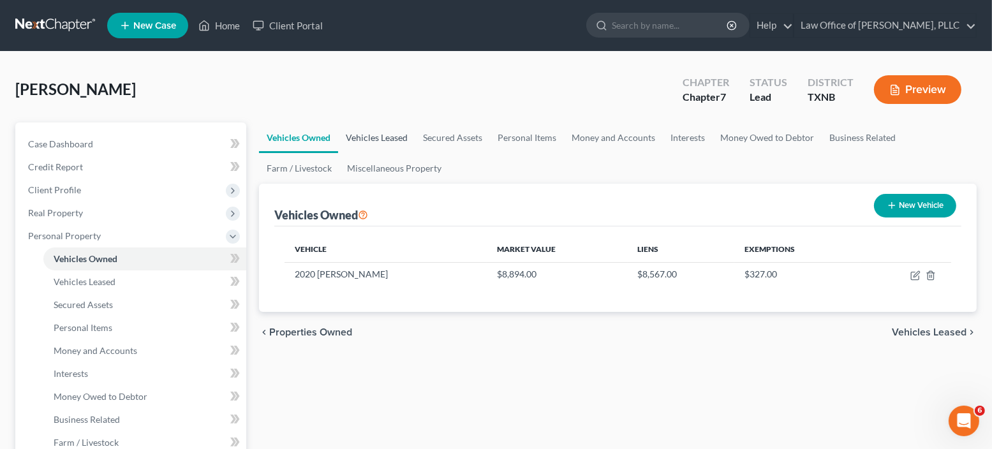
click at [396, 140] on link "Vehicles Leased" at bounding box center [376, 138] width 77 height 31
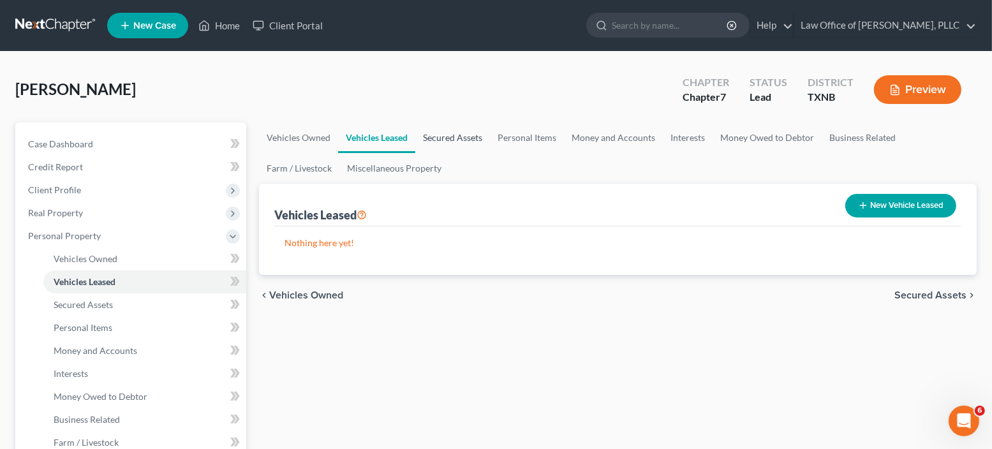
click at [467, 137] on link "Secured Assets" at bounding box center [452, 138] width 75 height 31
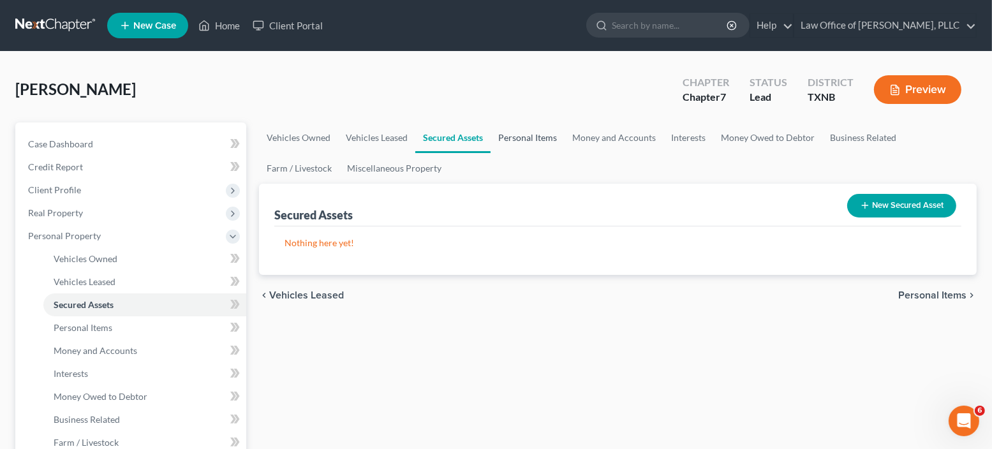
click at [530, 138] on link "Personal Items" at bounding box center [528, 138] width 74 height 31
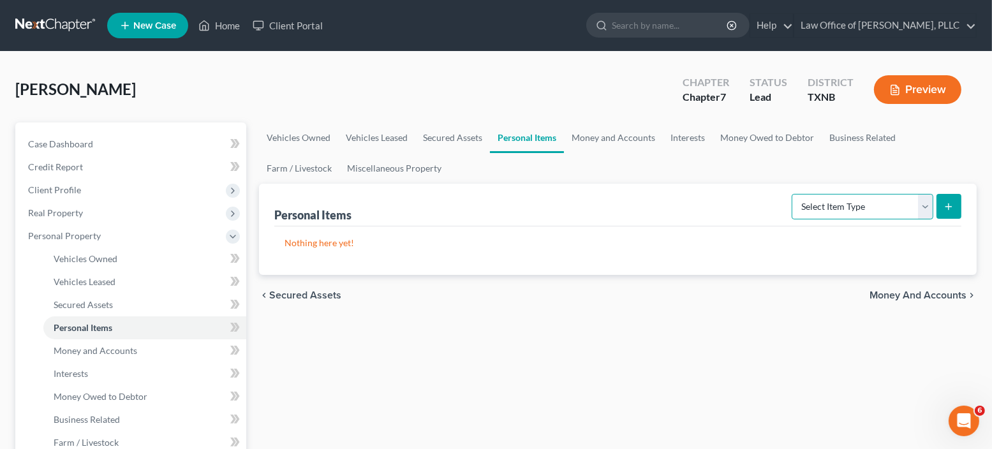
click at [926, 205] on select "Select Item Type Clothing Collectibles Of Value Electronics Firearms Household …" at bounding box center [863, 207] width 142 height 26
select select "clothing"
click at [794, 194] on select "Select Item Type Clothing Collectibles Of Value Electronics Firearms Household …" at bounding box center [863, 207] width 142 height 26
click at [948, 211] on button "submit" at bounding box center [949, 206] width 25 height 25
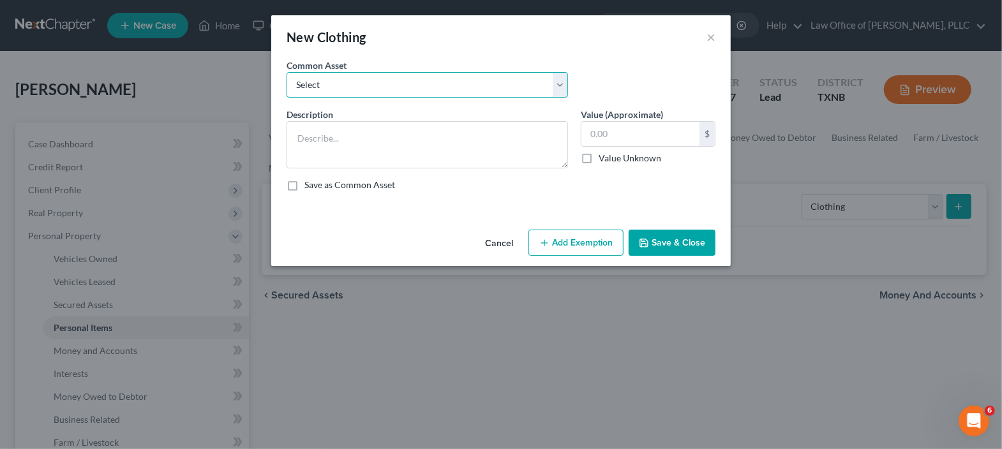
click at [413, 86] on select "Select Clothes" at bounding box center [426, 85] width 281 height 26
select select "0"
click at [286, 72] on select "Select Clothes" at bounding box center [426, 85] width 281 height 26
type textarea "Clothes"
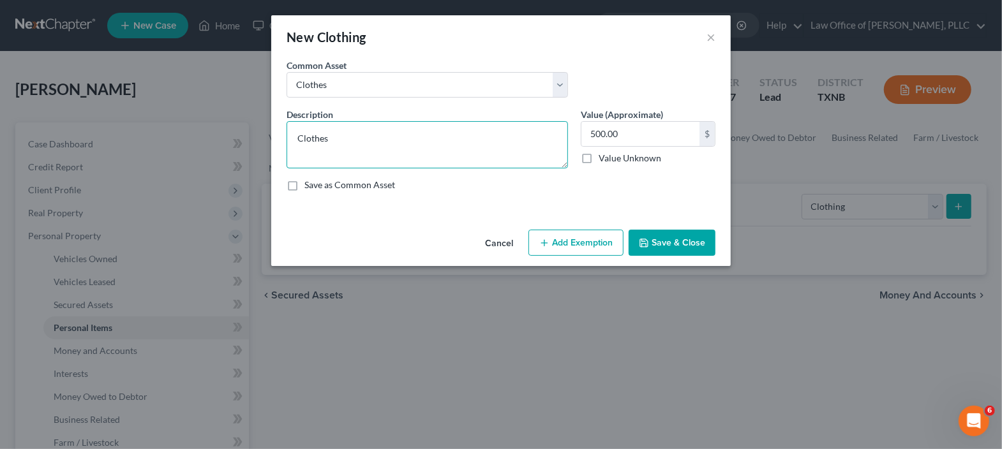
click at [357, 139] on textarea "Clothes" at bounding box center [426, 144] width 281 height 47
click at [637, 136] on input "500.00" at bounding box center [640, 134] width 118 height 24
type input "1,000"
click at [577, 244] on button "Add Exemption" at bounding box center [575, 243] width 95 height 27
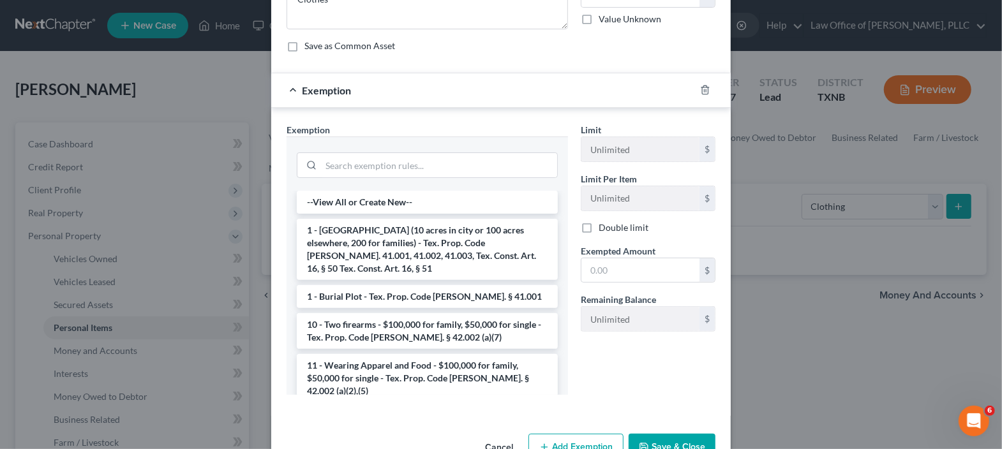
scroll to position [173, 0]
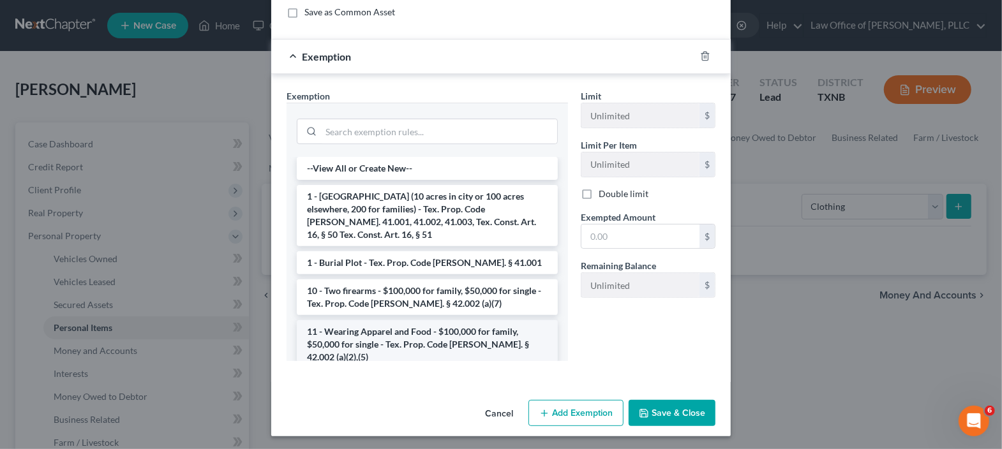
click at [399, 320] on li "11 - Wearing Apparel and Food - $100,000 for family, $50,000 for single - Tex. …" at bounding box center [427, 344] width 261 height 48
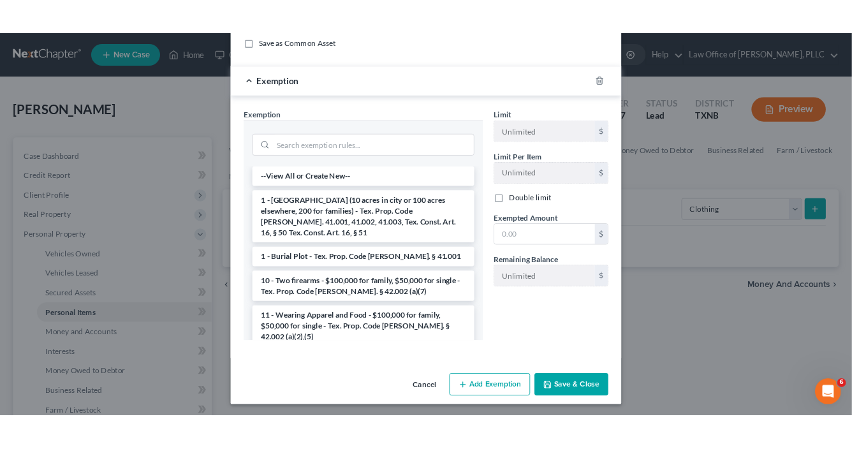
scroll to position [111, 0]
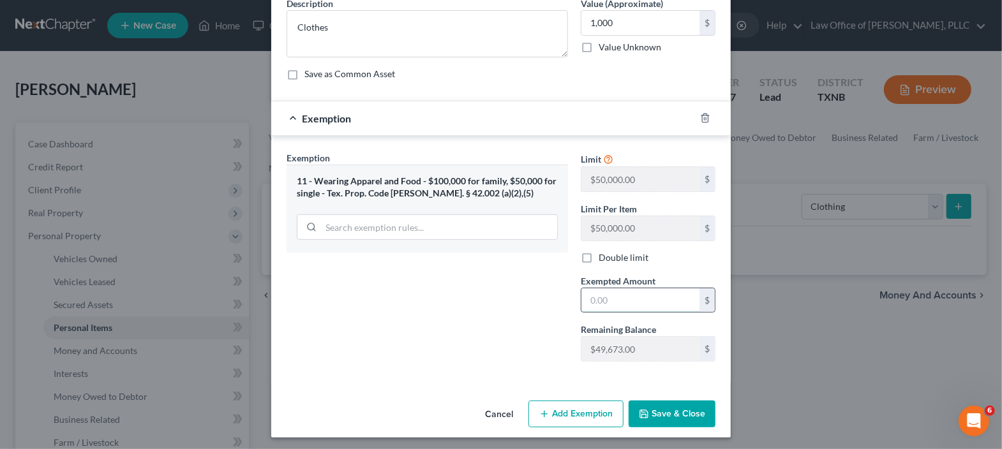
click at [627, 303] on input "text" at bounding box center [640, 300] width 118 height 24
type input "1,000"
click at [668, 411] on button "Save & Close" at bounding box center [671, 414] width 87 height 27
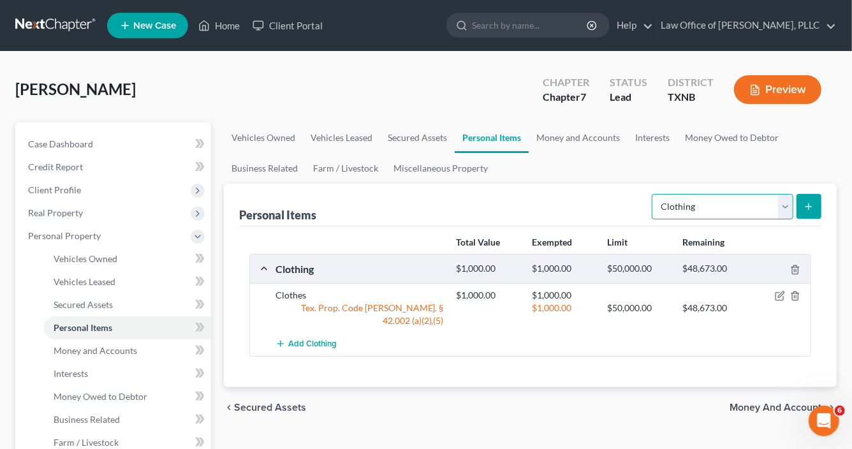
click at [789, 206] on select "Select Item Type Clothing Collectibles Of Value Electronics Firearms Household …" at bounding box center [723, 207] width 142 height 26
select select "household_goods"
click at [654, 194] on select "Select Item Type Clothing Collectibles Of Value Electronics Firearms Household …" at bounding box center [723, 207] width 142 height 26
click at [812, 208] on icon "submit" at bounding box center [809, 207] width 10 height 10
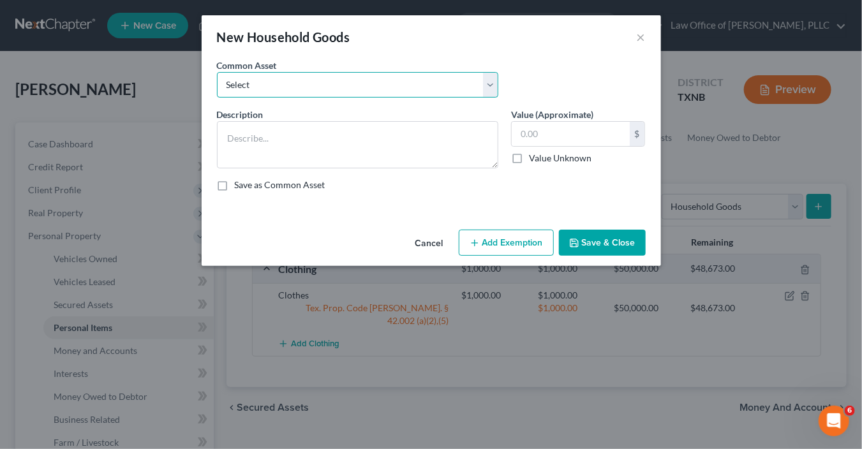
click at [477, 83] on select "Select Sofa, Dining Table, Chairs, Beds" at bounding box center [357, 85] width 281 height 26
select select "0"
click at [217, 72] on select "Select Sofa, Dining Table, Chairs, Beds" at bounding box center [357, 85] width 281 height 26
type textarea "Sofa, Dining Table, Chairs, Beds"
type input "2,500.00"
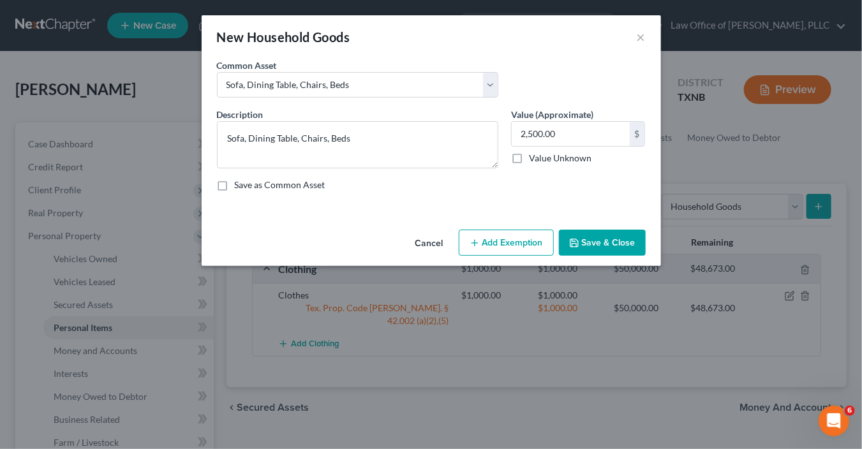
click at [595, 235] on button "Save & Close" at bounding box center [602, 243] width 87 height 27
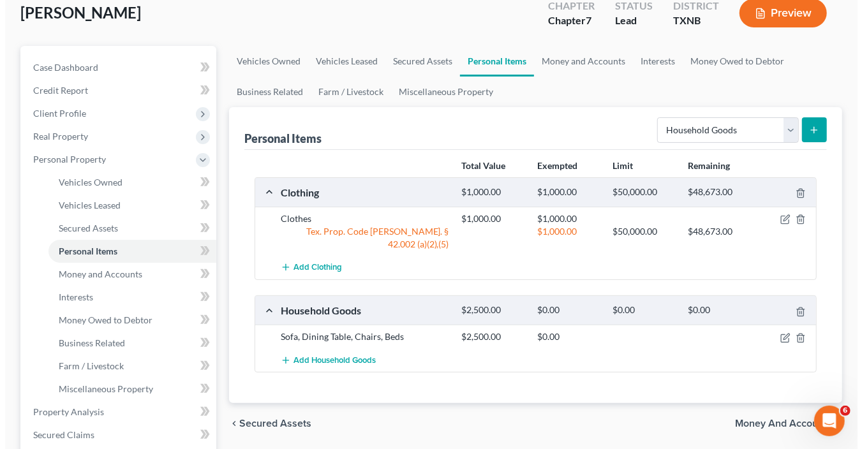
scroll to position [127, 0]
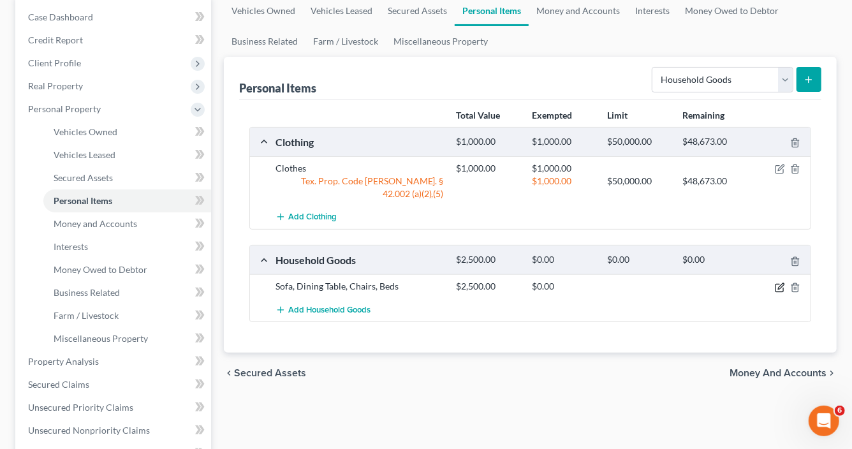
click at [780, 283] on icon "button" at bounding box center [780, 288] width 10 height 10
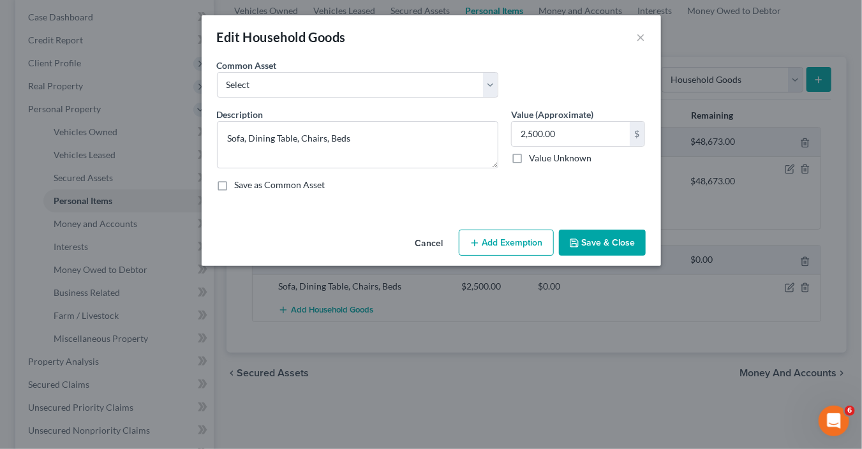
click at [523, 242] on button "Add Exemption" at bounding box center [506, 243] width 95 height 27
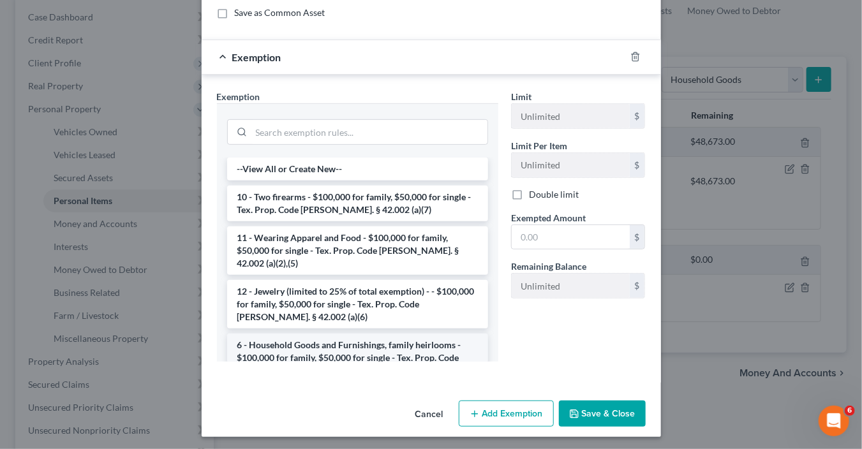
scroll to position [173, 0]
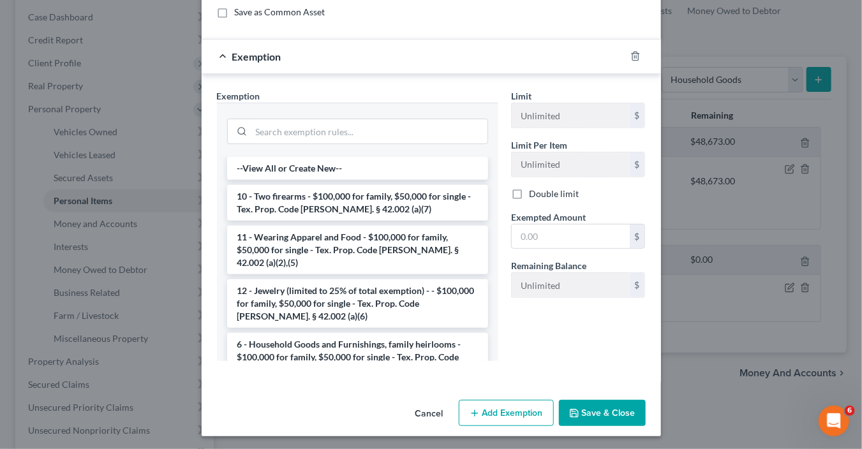
click at [357, 334] on li "6 - Household Goods and Furnishings, family heirlooms - $100,000 for family, $5…" at bounding box center [357, 357] width 261 height 48
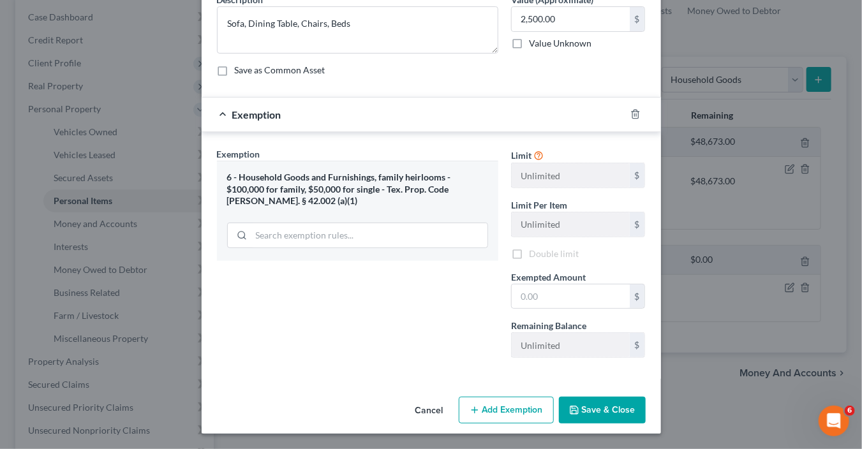
scroll to position [111, 0]
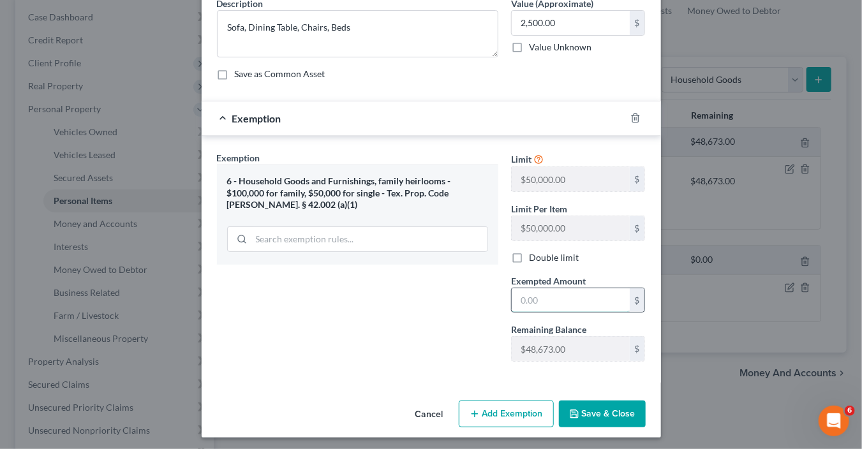
click at [552, 296] on input "text" at bounding box center [571, 300] width 118 height 24
type input "2,500"
click at [600, 410] on button "Save & Close" at bounding box center [602, 414] width 87 height 27
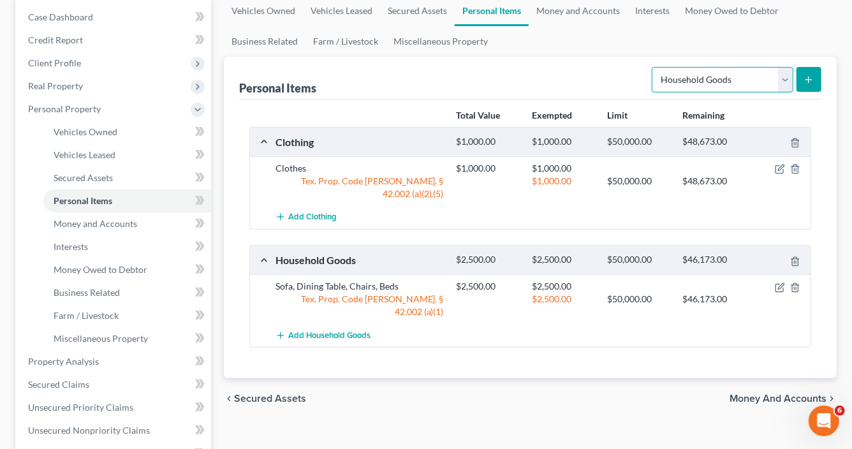
click at [788, 79] on select "Select Item Type Clothing Collectibles Of Value Electronics Firearms Household …" at bounding box center [723, 80] width 142 height 26
select select "electronics"
click at [654, 67] on select "Select Item Type Clothing Collectibles Of Value Electronics Firearms Household …" at bounding box center [723, 80] width 142 height 26
click at [807, 82] on icon "submit" at bounding box center [809, 80] width 10 height 10
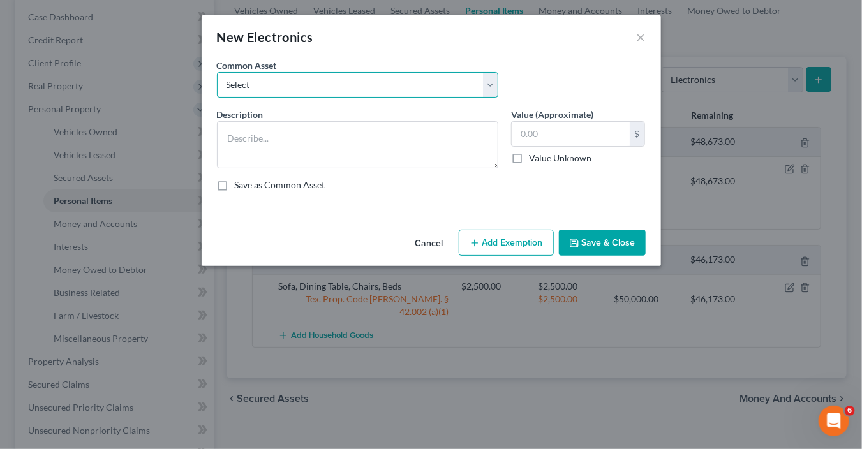
click at [432, 84] on select "Select TV, Stereo" at bounding box center [357, 85] width 281 height 26
select select "0"
click at [217, 72] on select "Select TV, Stereo" at bounding box center [357, 85] width 281 height 26
type textarea "TV, Stereo"
type input "350.00"
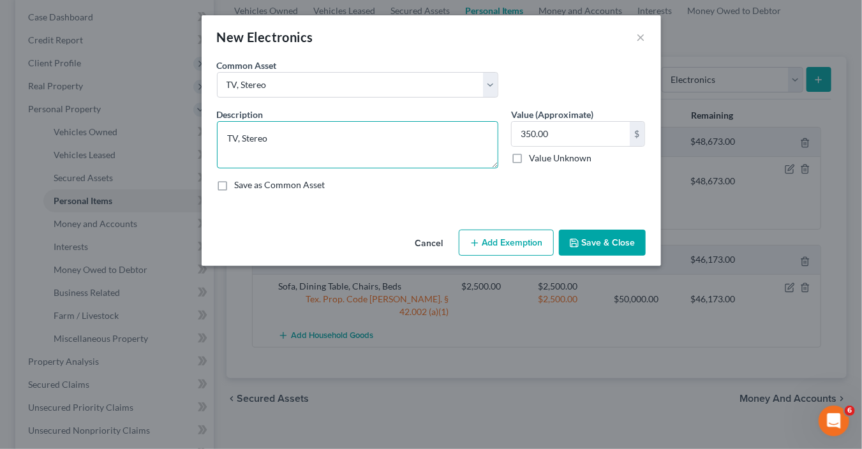
click at [339, 143] on textarea "TV, Stereo" at bounding box center [357, 144] width 281 height 47
type textarea "TV, laptop"
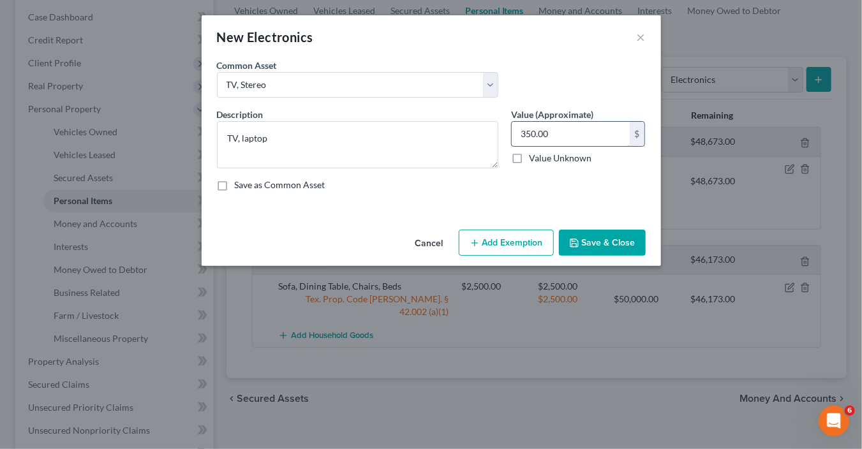
click at [552, 133] on input "350.00" at bounding box center [571, 134] width 118 height 24
type input "600"
click at [523, 244] on button "Add Exemption" at bounding box center [506, 243] width 95 height 27
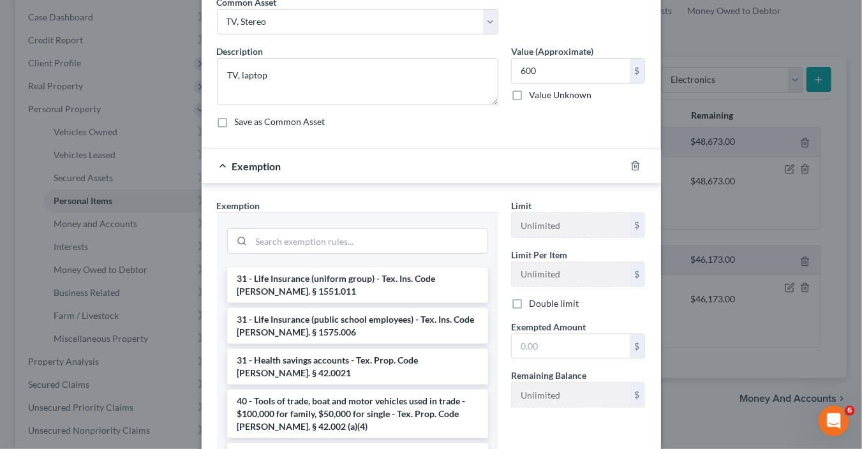
scroll to position [1573, 0]
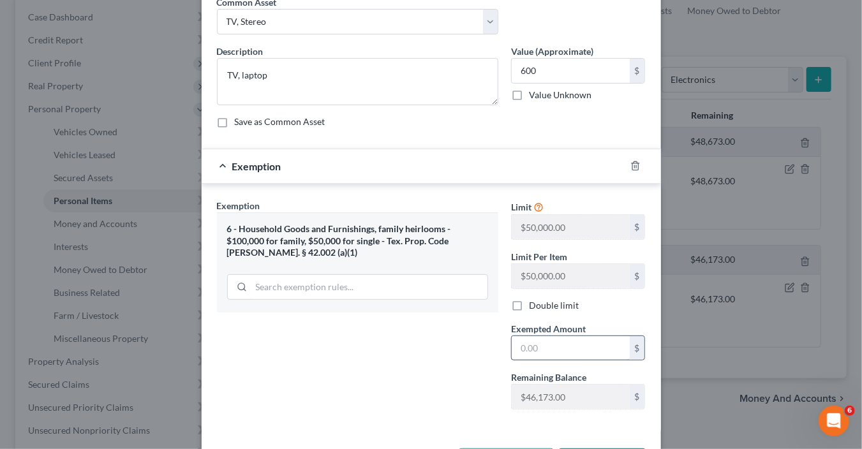
click at [549, 347] on input "text" at bounding box center [571, 348] width 118 height 24
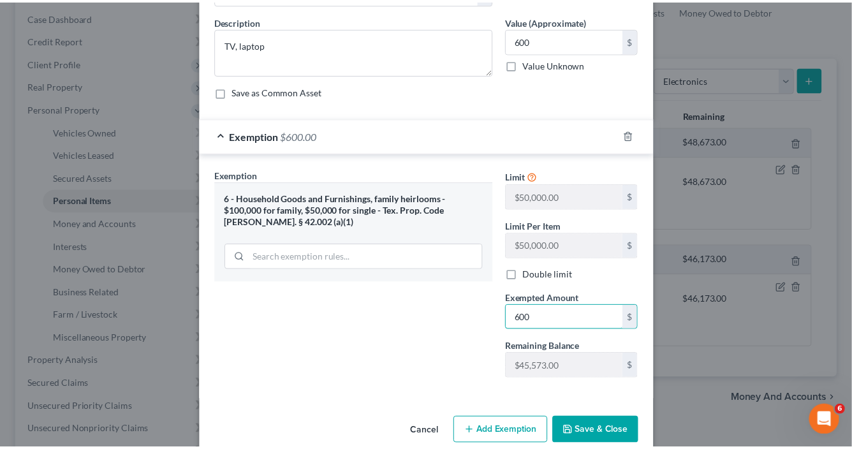
scroll to position [111, 0]
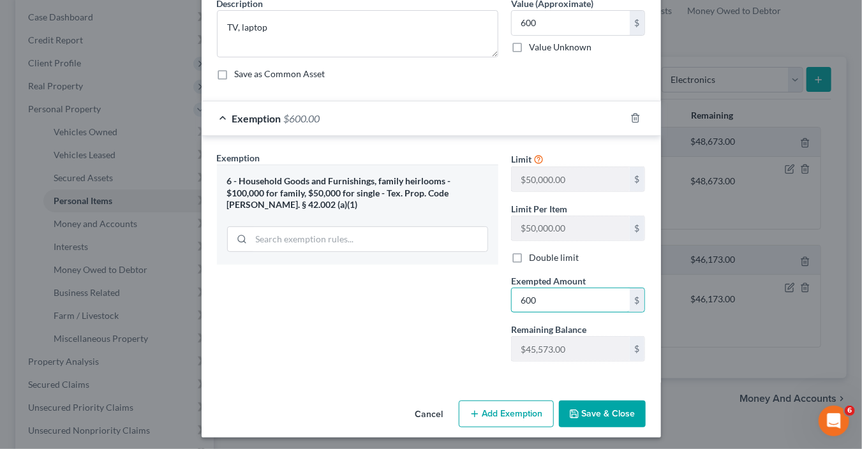
type input "600"
click at [595, 413] on button "Save & Close" at bounding box center [602, 414] width 87 height 27
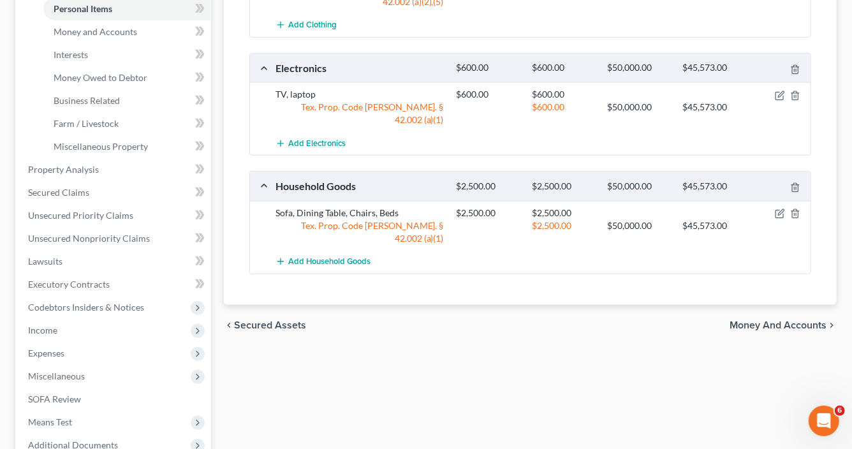
scroll to position [127, 0]
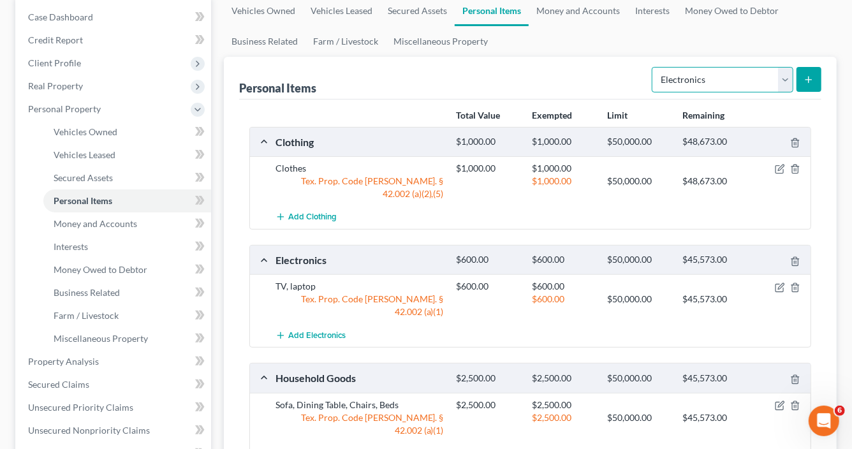
click at [783, 79] on select "Select Item Type Clothing Collectibles Of Value Electronics Firearms Household …" at bounding box center [723, 80] width 142 height 26
click at [572, 13] on link "Money and Accounts" at bounding box center [578, 11] width 99 height 31
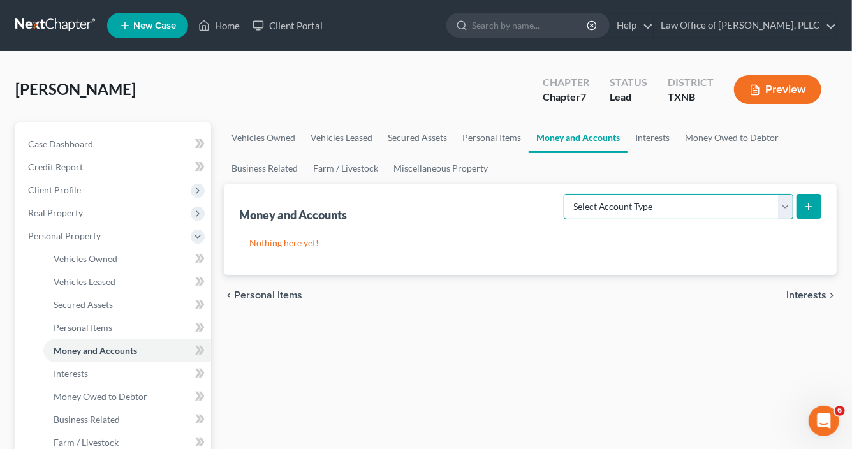
click at [785, 206] on select "Select Account Type Brokerage Cash on Hand Certificates of Deposit Checking Acc…" at bounding box center [679, 207] width 230 height 26
select select "cash_on_hand"
click at [568, 194] on select "Select Account Type Brokerage Cash on Hand Certificates of Deposit Checking Acc…" at bounding box center [679, 207] width 230 height 26
click at [813, 205] on icon "submit" at bounding box center [809, 207] width 10 height 10
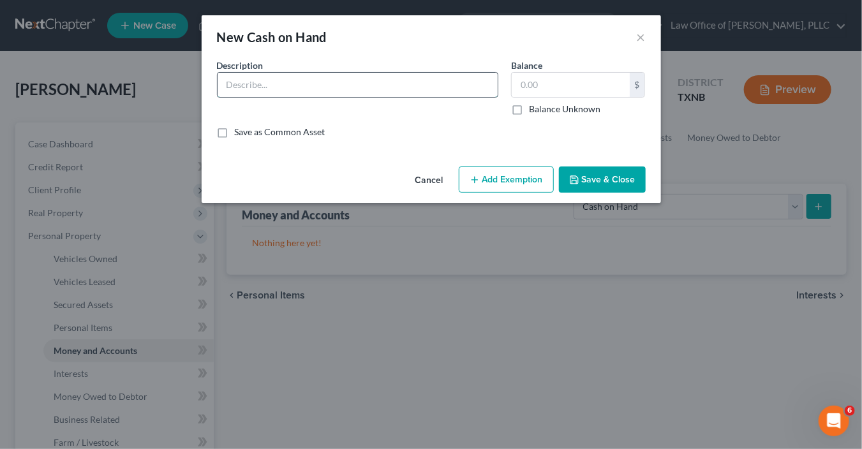
click at [260, 78] on input "text" at bounding box center [358, 85] width 280 height 24
type input "Cash"
click at [569, 84] on input "text" at bounding box center [571, 85] width 118 height 24
type input "20"
click at [593, 181] on button "Save & Close" at bounding box center [602, 180] width 87 height 27
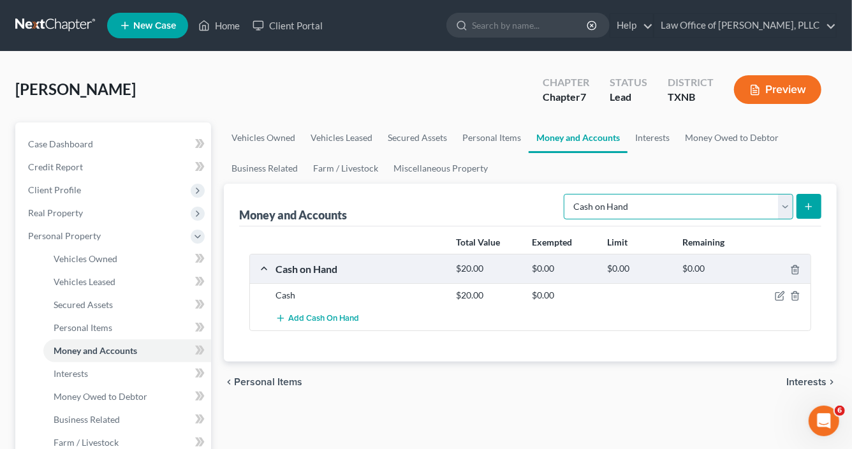
click at [787, 209] on select "Select Account Type Brokerage Cash on Hand Certificates of Deposit Checking Acc…" at bounding box center [679, 207] width 230 height 26
select select "checking"
click at [568, 194] on select "Select Account Type Brokerage Cash on Hand Certificates of Deposit Checking Acc…" at bounding box center [679, 207] width 230 height 26
click at [807, 204] on icon "submit" at bounding box center [809, 207] width 10 height 10
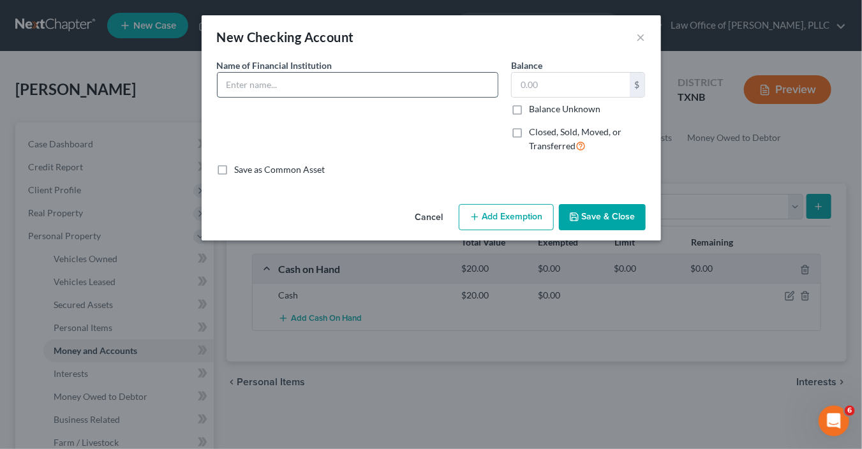
click at [259, 82] on input "text" at bounding box center [358, 85] width 280 height 24
type input "Chase Bank"
click at [575, 89] on input "text" at bounding box center [571, 85] width 118 height 24
type input "33"
click at [611, 217] on button "Save & Close" at bounding box center [602, 217] width 87 height 27
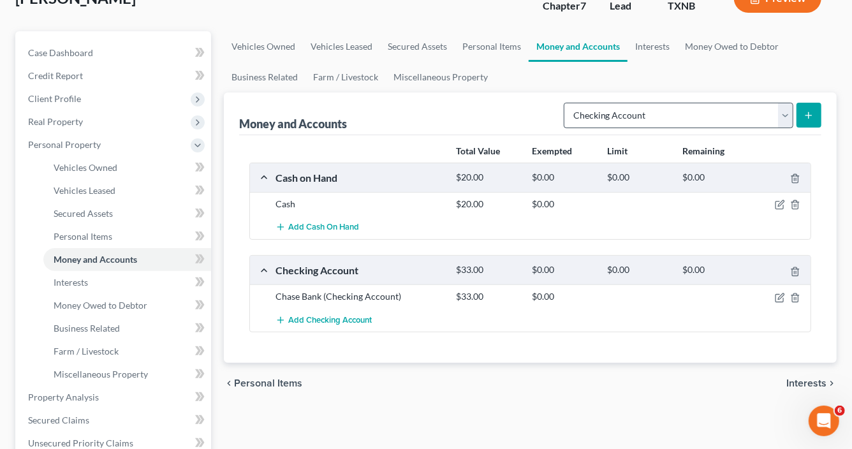
scroll to position [127, 0]
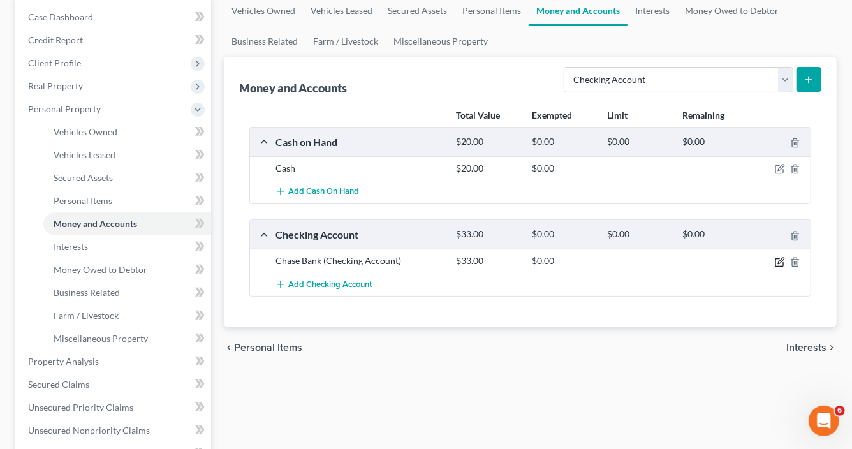
click at [780, 260] on icon "button" at bounding box center [781, 261] width 6 height 6
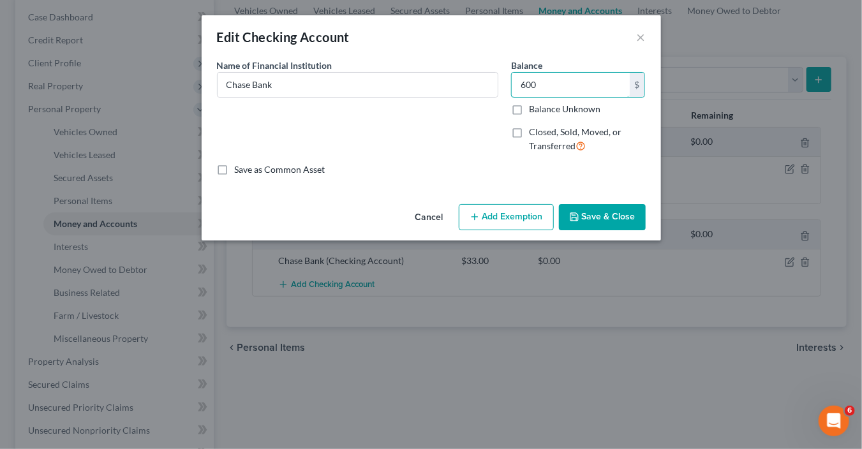
type input "600"
click at [608, 210] on button "Save & Close" at bounding box center [602, 217] width 87 height 27
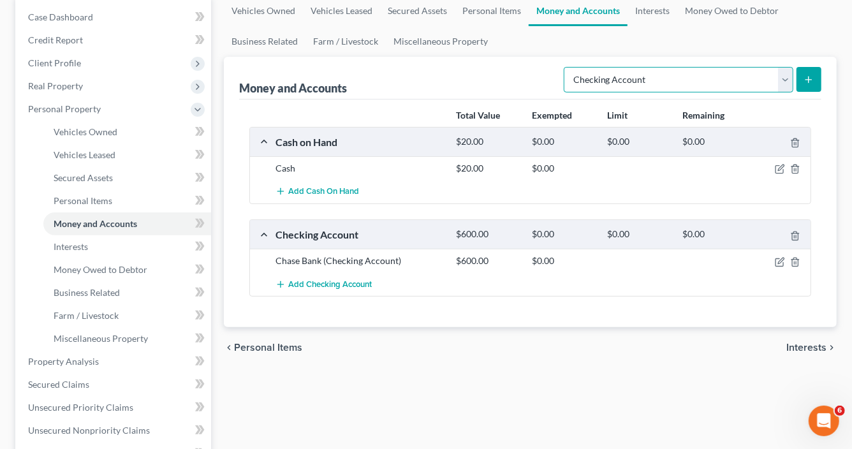
click at [780, 77] on select "Select Account Type Brokerage Cash on Hand Certificates of Deposit Checking Acc…" at bounding box center [679, 80] width 230 height 26
select select "savings"
click at [568, 67] on select "Select Account Type Brokerage Cash on Hand Certificates of Deposit Checking Acc…" at bounding box center [679, 80] width 230 height 26
click at [807, 77] on icon "submit" at bounding box center [809, 80] width 10 height 10
click at [804, 80] on icon "submit" at bounding box center [809, 80] width 10 height 10
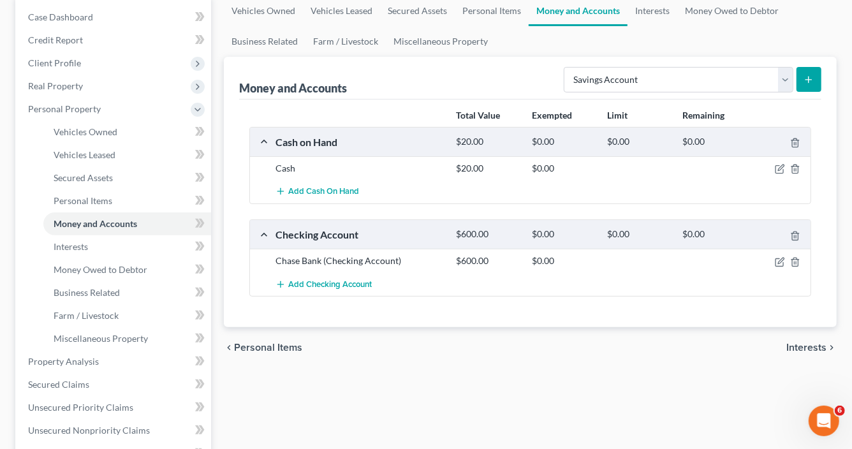
click at [655, 41] on ul "Vehicles Owned Vehicles Leased Secured Assets Personal Items Money and Accounts…" at bounding box center [530, 26] width 613 height 61
click at [809, 80] on line "submit" at bounding box center [810, 80] width 6 height 0
click at [810, 80] on line "submit" at bounding box center [810, 80] width 6 height 0
click at [810, 77] on icon "submit" at bounding box center [809, 80] width 10 height 10
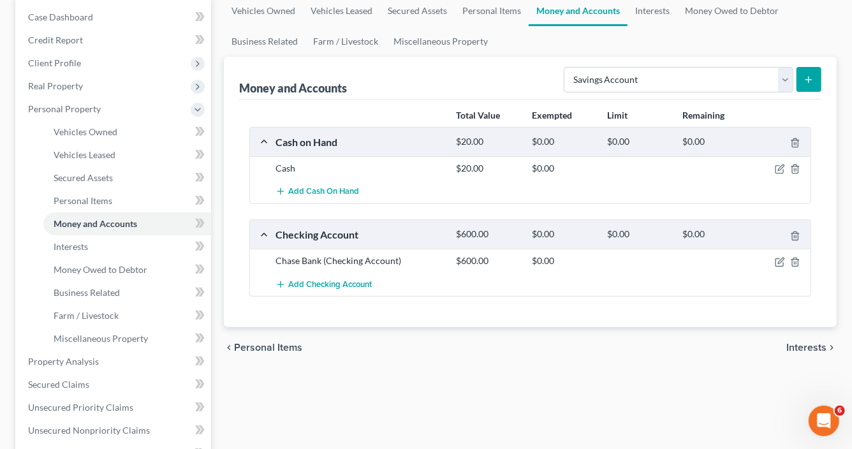
click at [276, 345] on span "Personal Items" at bounding box center [268, 348] width 68 height 10
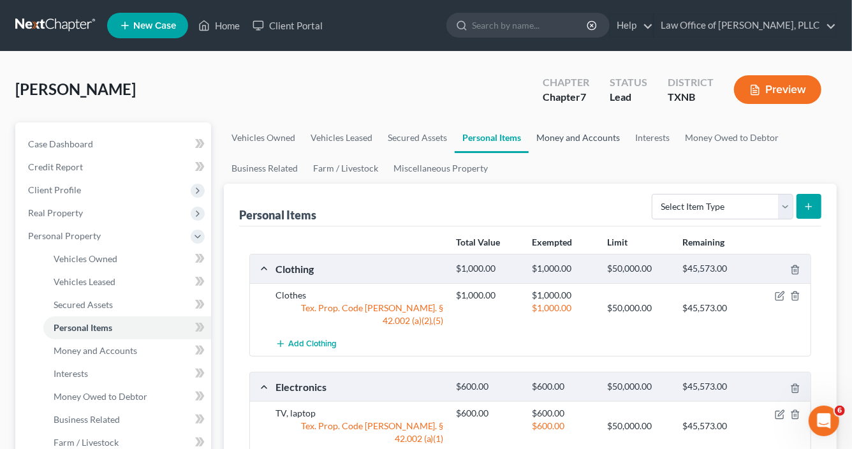
drag, startPoint x: 568, startPoint y: 138, endPoint x: 571, endPoint y: 161, distance: 23.8
click at [569, 138] on link "Money and Accounts" at bounding box center [578, 138] width 99 height 31
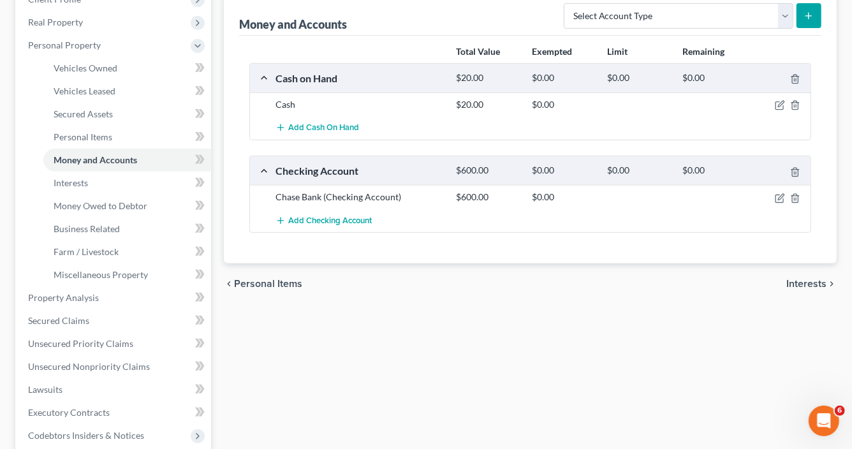
scroll to position [191, 0]
click at [788, 15] on select "Select Account Type Brokerage Cash on Hand Certificates of Deposit Checking Acc…" at bounding box center [679, 16] width 230 height 26
select select "savings"
click at [568, 3] on select "Select Account Type Brokerage Cash on Hand Certificates of Deposit Checking Acc…" at bounding box center [679, 16] width 230 height 26
click at [808, 15] on icon "submit" at bounding box center [809, 16] width 10 height 10
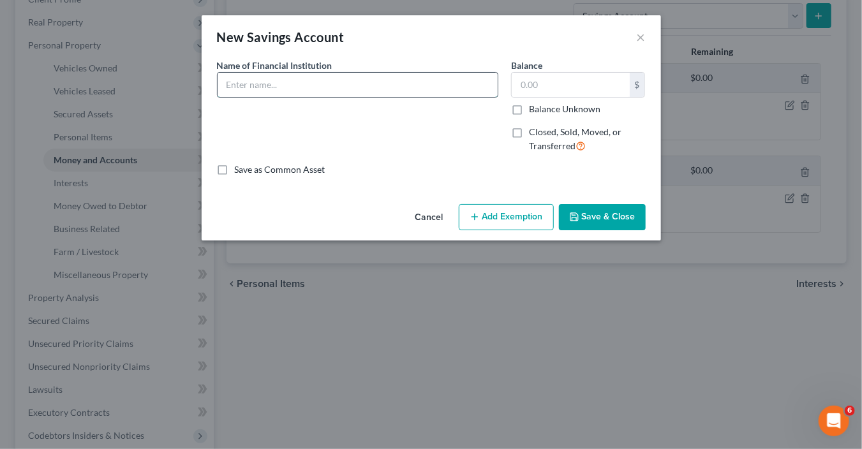
click at [372, 87] on input "text" at bounding box center [358, 85] width 280 height 24
type input "Chase Bank"
click at [571, 86] on input "text" at bounding box center [571, 85] width 118 height 24
type input "33"
click at [619, 218] on button "Save & Close" at bounding box center [602, 217] width 87 height 27
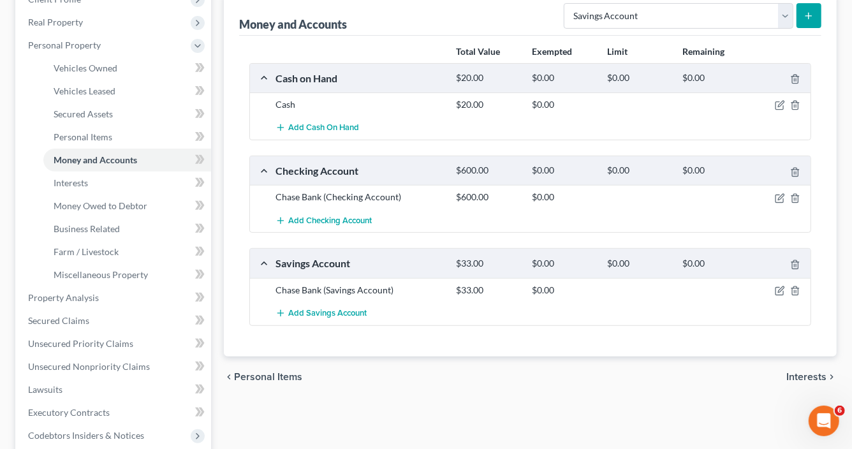
click at [806, 17] on icon "submit" at bounding box center [809, 16] width 10 height 10
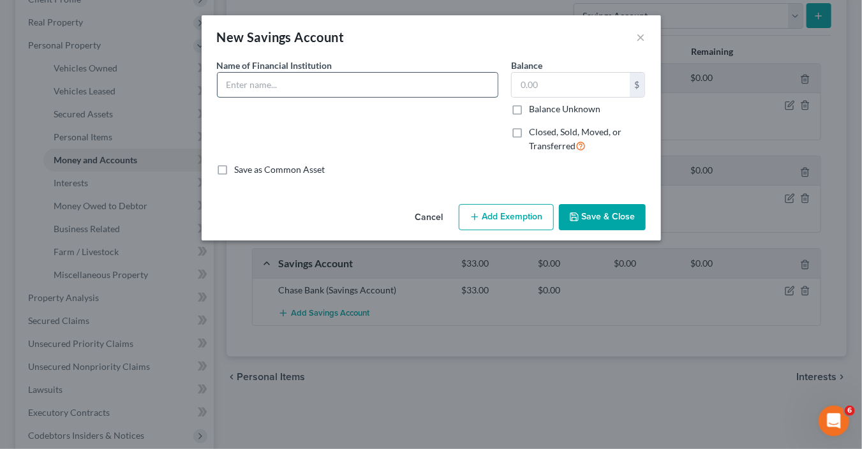
click at [330, 85] on input "text" at bounding box center [358, 85] width 280 height 24
type input "[US_STATE] Trust Credit Union"
click at [576, 81] on input "text" at bounding box center [571, 85] width 118 height 24
type input "45"
click at [607, 210] on button "Save & Close" at bounding box center [602, 217] width 87 height 27
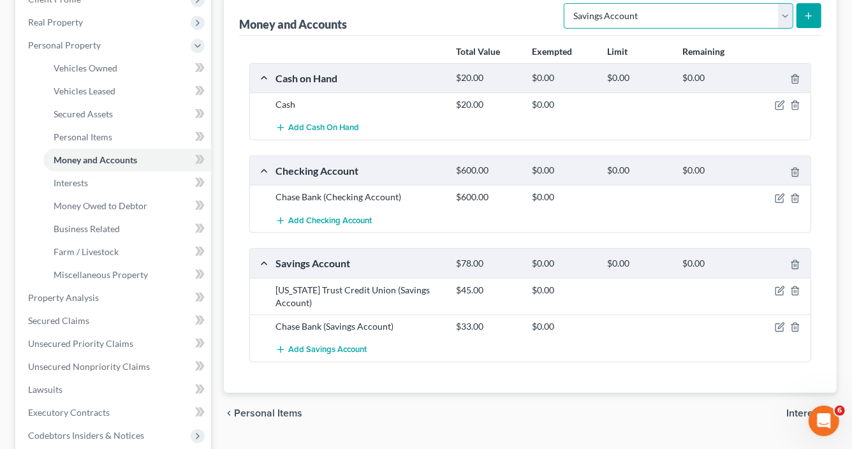
click at [783, 20] on select "Select Account Type Brokerage Cash on Hand Certificates of Deposit Checking Acc…" at bounding box center [679, 16] width 230 height 26
select select "checking"
click at [568, 3] on select "Select Account Type Brokerage Cash on Hand Certificates of Deposit Checking Acc…" at bounding box center [679, 16] width 230 height 26
click at [811, 16] on icon "submit" at bounding box center [809, 16] width 10 height 10
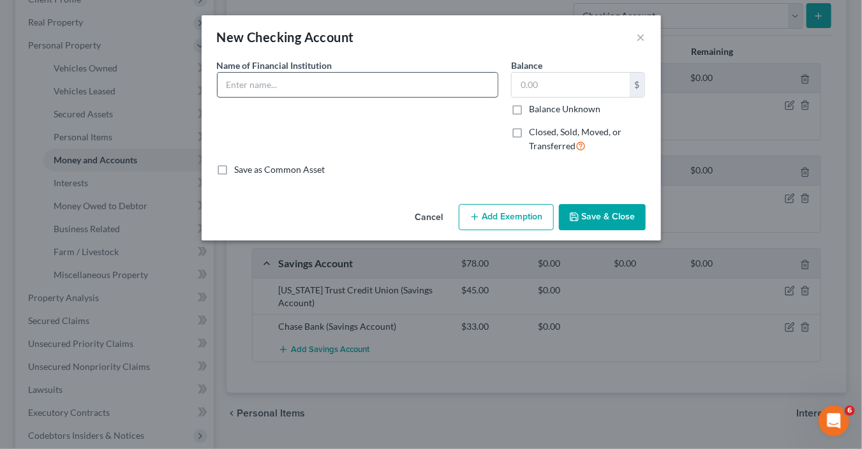
click at [395, 86] on input "text" at bounding box center [358, 85] width 280 height 24
type input "[US_STATE] Trust Credit Union"
click at [553, 86] on input "text" at bounding box center [571, 85] width 118 height 24
type input "700"
click at [604, 216] on button "Save & Close" at bounding box center [602, 217] width 87 height 27
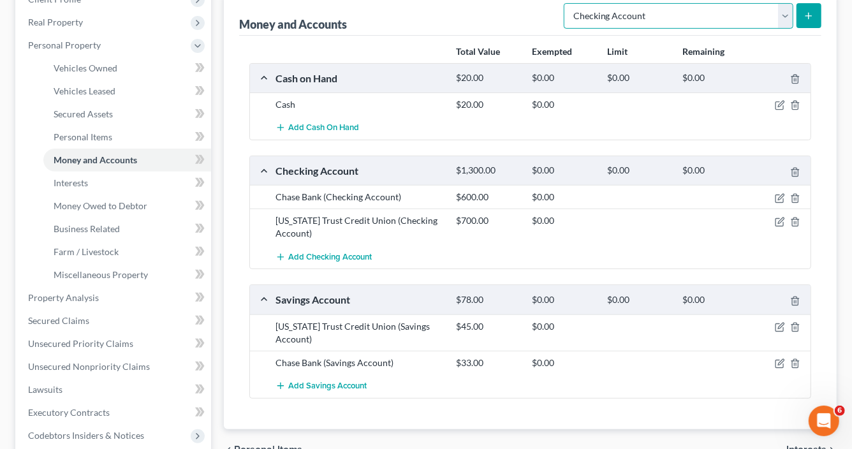
click at [783, 14] on select "Select Account Type Brokerage Cash on Hand Certificates of Deposit Checking Acc…" at bounding box center [679, 16] width 230 height 26
select select "savings"
click at [568, 3] on select "Select Account Type Brokerage Cash on Hand Certificates of Deposit Checking Acc…" at bounding box center [679, 16] width 230 height 26
click at [810, 15] on icon "submit" at bounding box center [809, 16] width 10 height 10
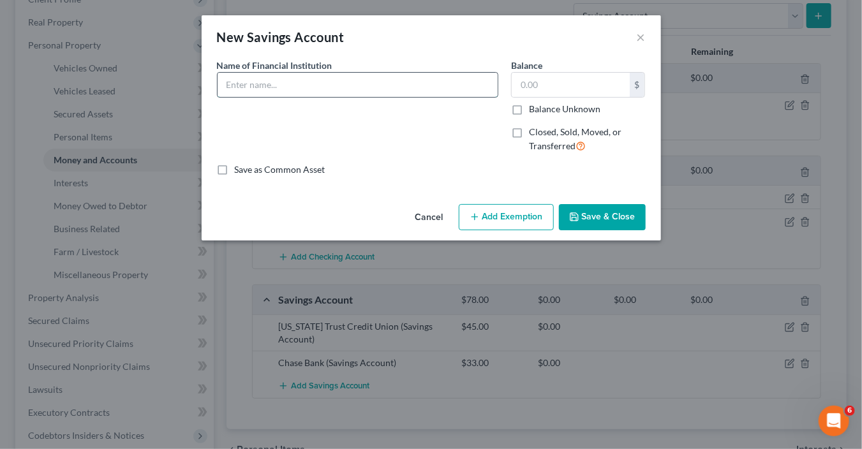
click at [413, 82] on input "text" at bounding box center [358, 85] width 280 height 24
type input "Ft. Worth Credit Union Savings"
click at [569, 83] on input "text" at bounding box center [571, 85] width 118 height 24
type input "866"
click at [608, 220] on button "Save & Close" at bounding box center [602, 217] width 87 height 27
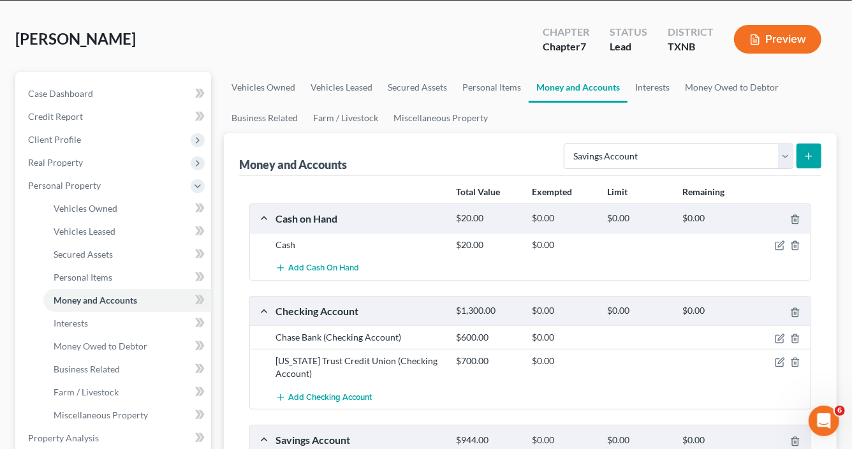
scroll to position [0, 0]
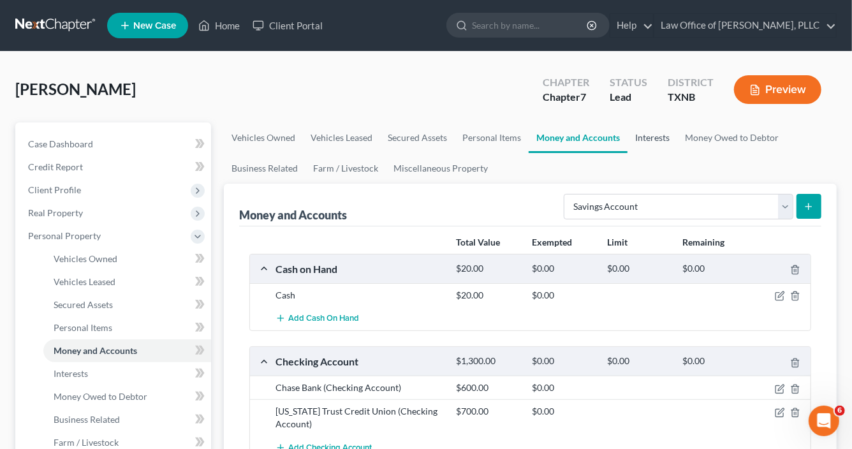
click at [655, 137] on link "Interests" at bounding box center [653, 138] width 50 height 31
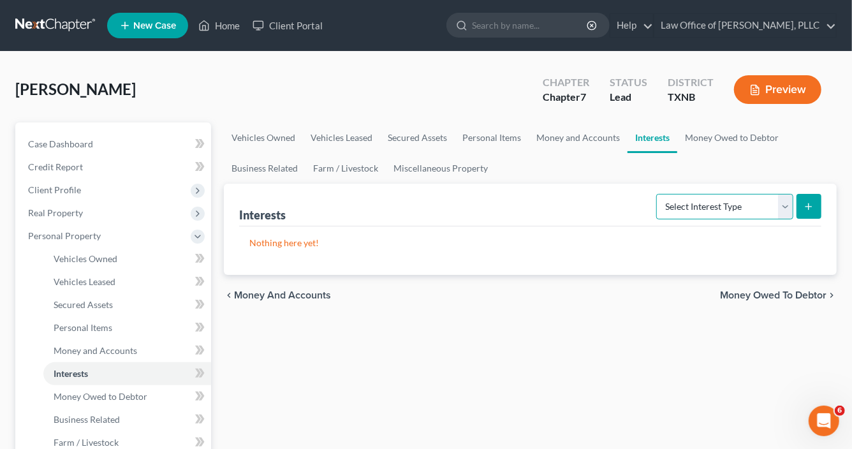
click at [782, 206] on select "Select Interest Type 401K Annuity Bond Education IRA Government Bond Government…" at bounding box center [725, 207] width 137 height 26
click at [732, 139] on link "Money Owed to Debtor" at bounding box center [732, 138] width 109 height 31
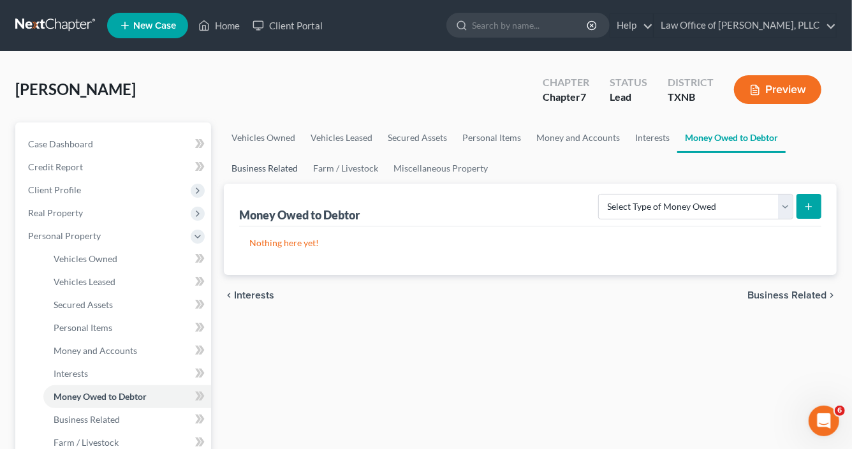
click at [259, 168] on link "Business Related" at bounding box center [265, 168] width 82 height 31
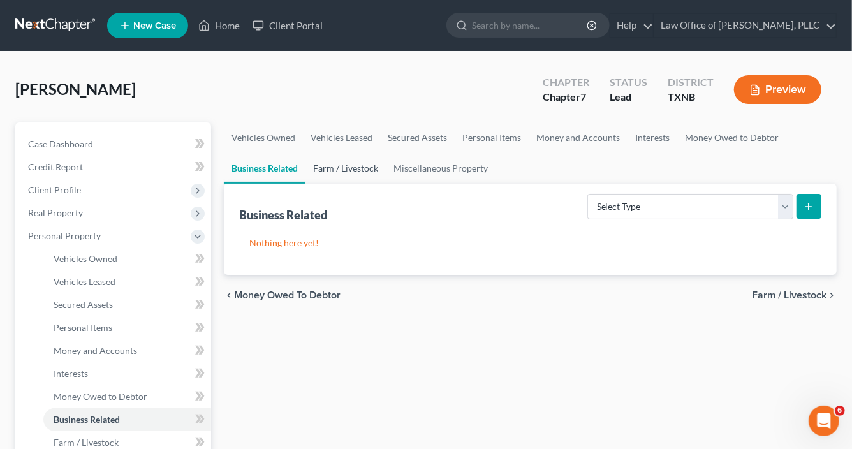
click at [363, 168] on link "Farm / Livestock" at bounding box center [346, 168] width 80 height 31
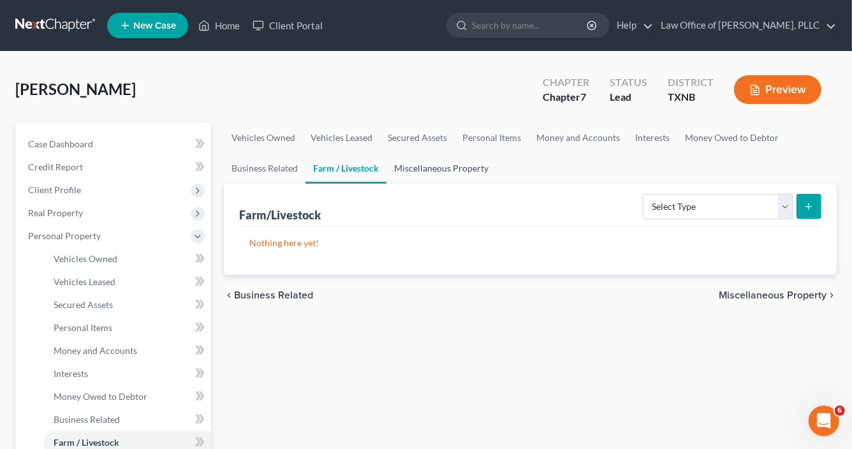
click at [428, 169] on link "Miscellaneous Property" at bounding box center [442, 168] width 110 height 31
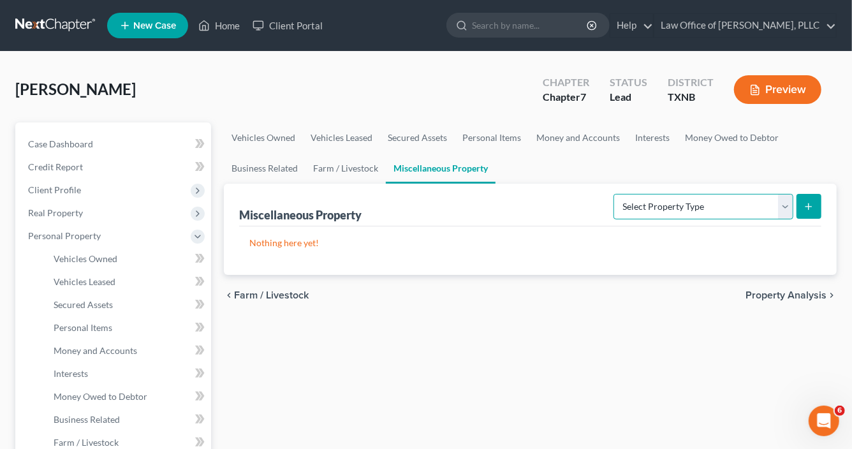
click at [787, 207] on select "Select Property Type Assigned for Creditor Benefit [DATE] Holding for Another N…" at bounding box center [704, 207] width 180 height 26
click at [785, 292] on span "Property Analysis" at bounding box center [786, 295] width 81 height 10
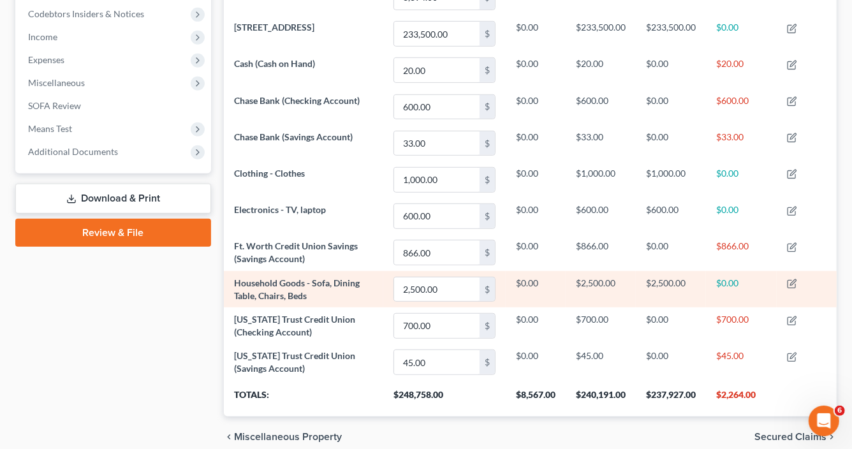
scroll to position [435, 0]
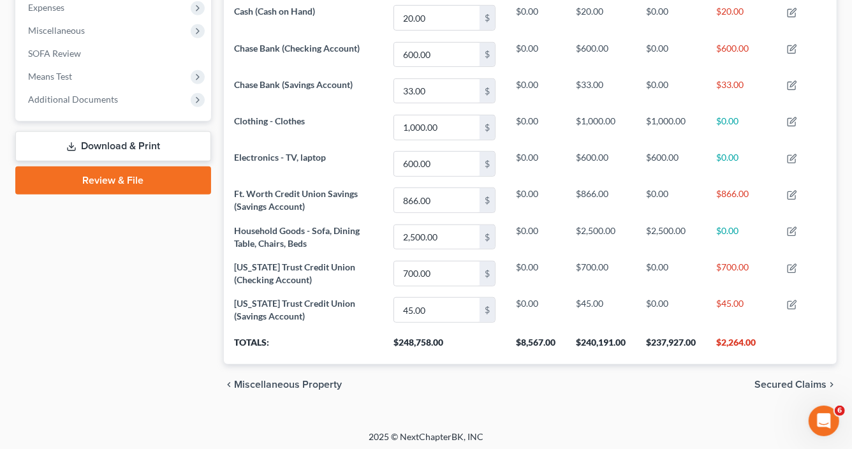
click at [778, 381] on span "Secured Claims" at bounding box center [791, 385] width 72 height 10
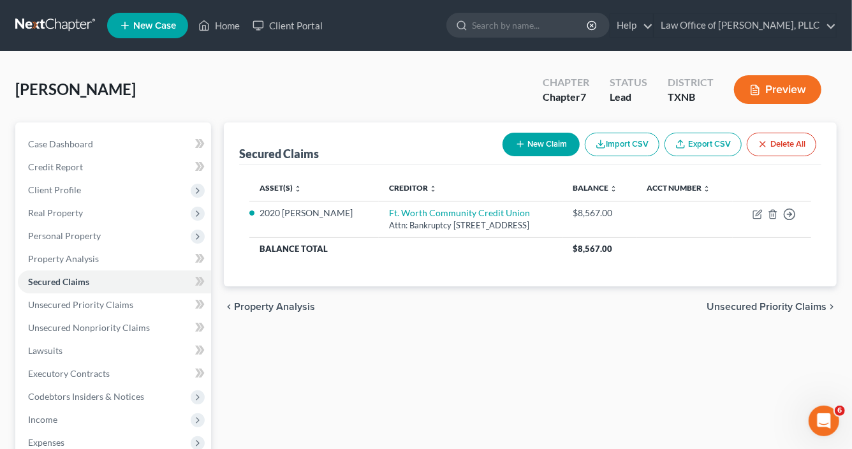
click at [739, 306] on span "Unsecured Priority Claims" at bounding box center [767, 307] width 120 height 10
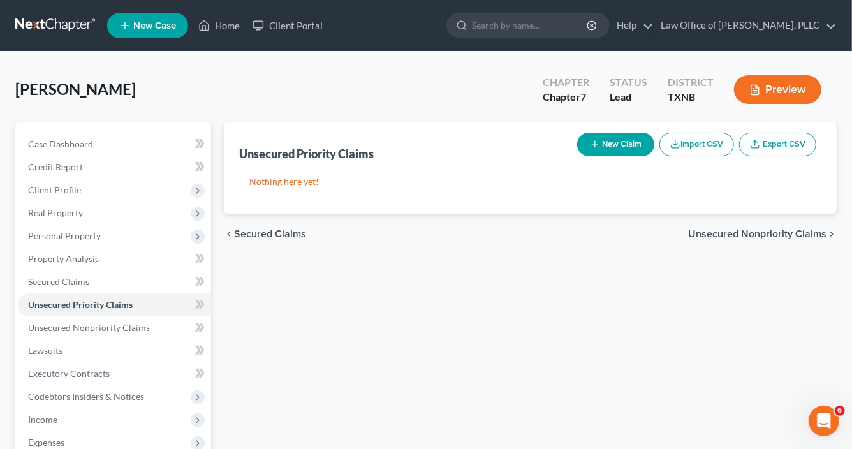
click at [754, 235] on span "Unsecured Nonpriority Claims" at bounding box center [757, 234] width 138 height 10
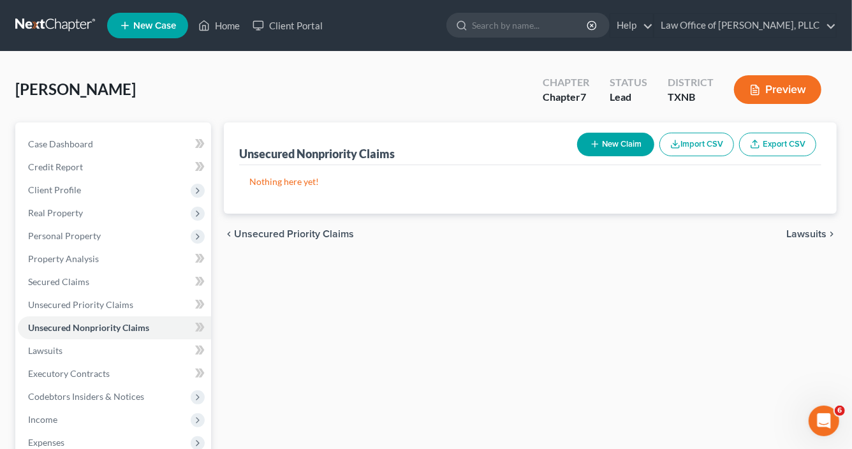
click at [611, 140] on button "New Claim" at bounding box center [615, 145] width 77 height 24
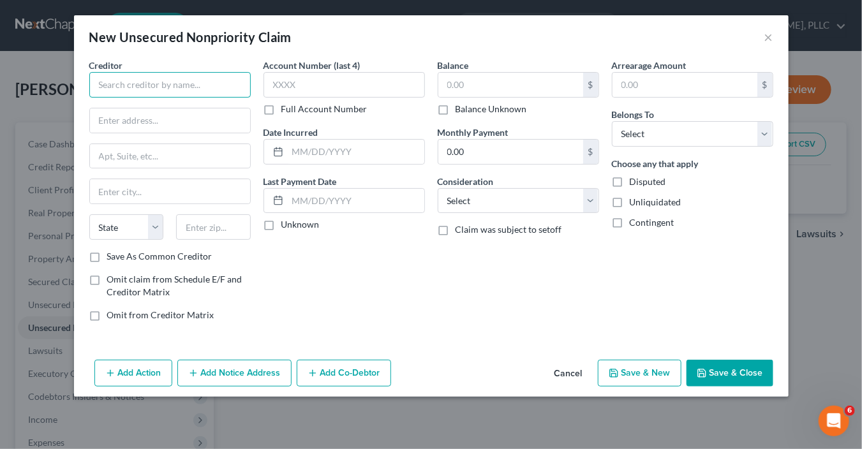
click at [186, 89] on input "text" at bounding box center [169, 85] width 161 height 26
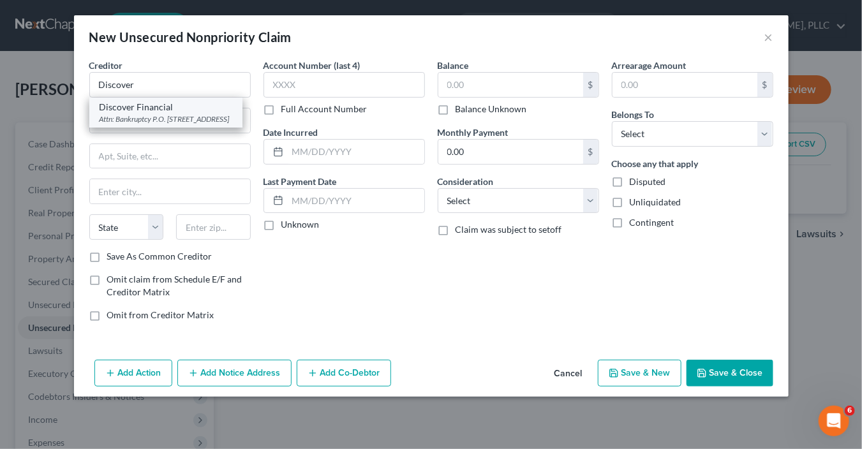
click at [154, 115] on div "Attn: Bankruptcy P.O. [STREET_ADDRESS]" at bounding box center [166, 119] width 133 height 11
type input "Discover Financial"
type input "Attn: Bankruptcy"
type input "P.O. Box 3025"
type input "[GEOGRAPHIC_DATA]"
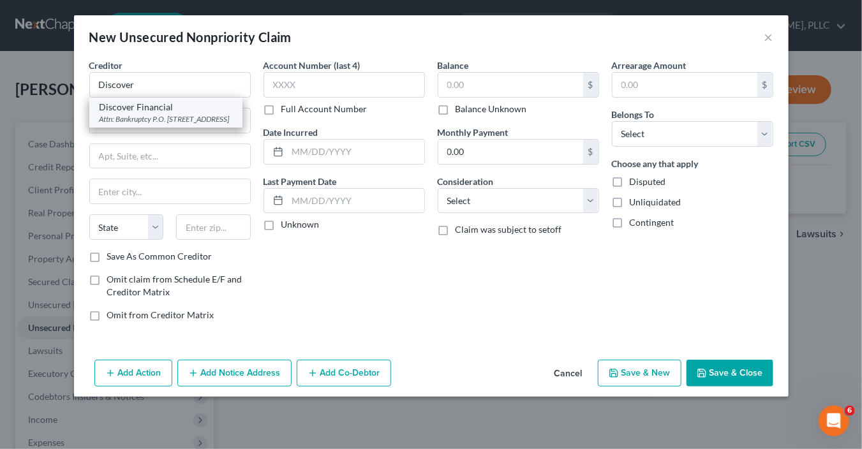
select select "36"
type input "43054"
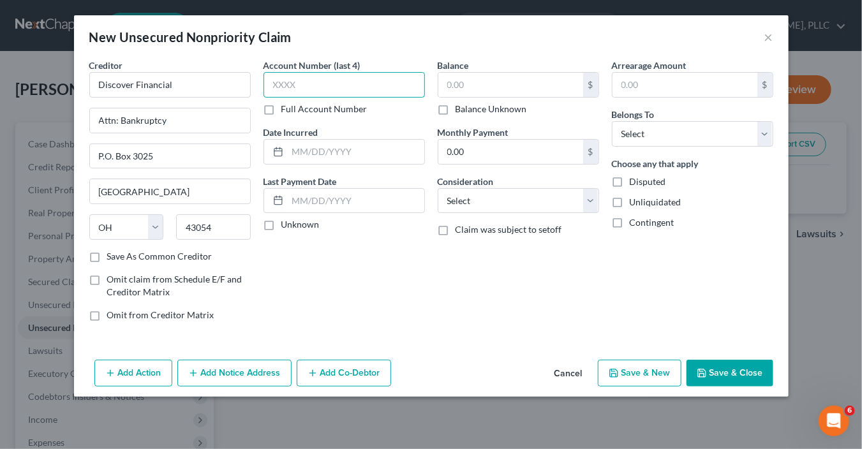
click at [359, 84] on input "text" at bounding box center [344, 85] width 161 height 26
type input "1516"
click at [348, 145] on input "text" at bounding box center [356, 152] width 137 height 24
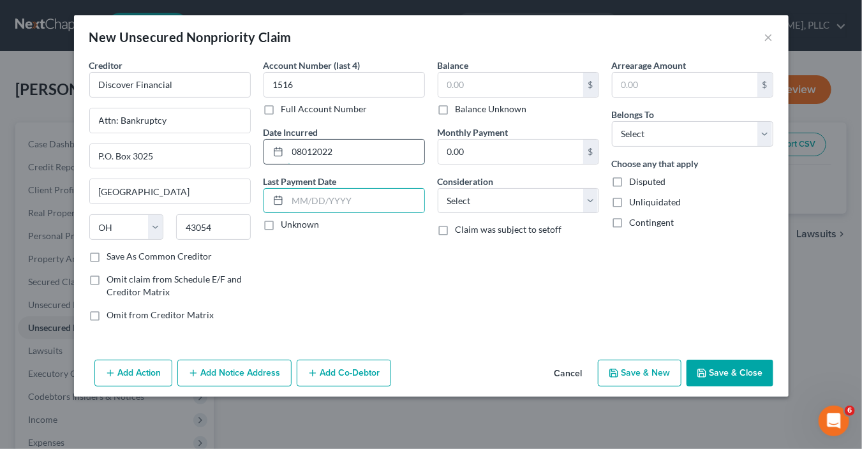
click at [347, 147] on input "08012022" at bounding box center [356, 152] width 137 height 24
click at [300, 149] on input "08012022" at bounding box center [356, 152] width 137 height 24
click at [316, 150] on input "08/012022" at bounding box center [356, 152] width 137 height 24
type input "[DATE]"
click at [322, 199] on input "text" at bounding box center [356, 201] width 137 height 24
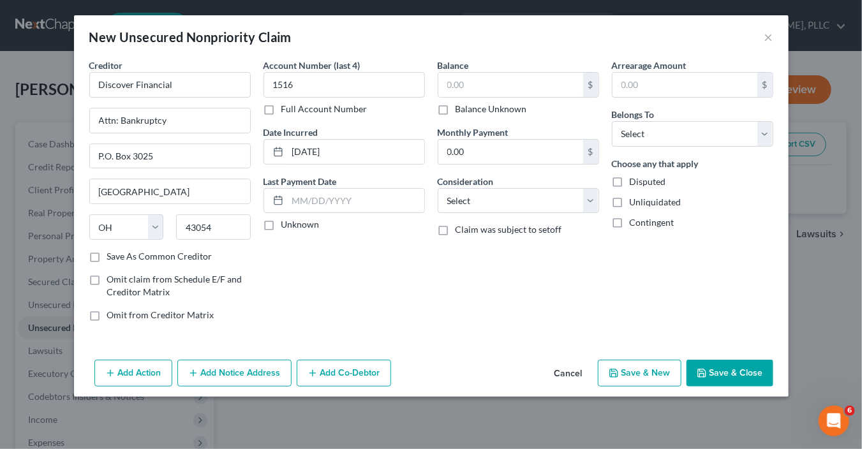
click at [281, 225] on label "Unknown" at bounding box center [300, 224] width 38 height 13
click at [286, 225] on input "Unknown" at bounding box center [290, 222] width 8 height 8
checkbox input "true"
click at [498, 82] on input "text" at bounding box center [510, 85] width 145 height 24
type input "8,977"
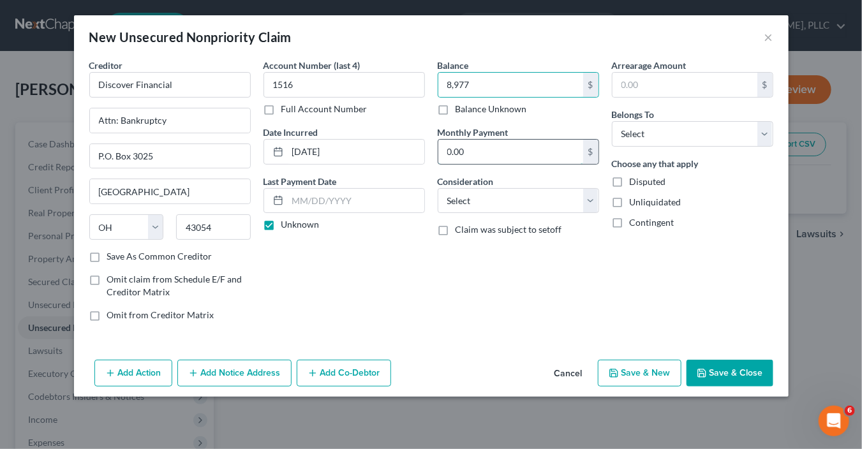
click at [502, 154] on input "0.00" at bounding box center [510, 152] width 145 height 24
type input "270"
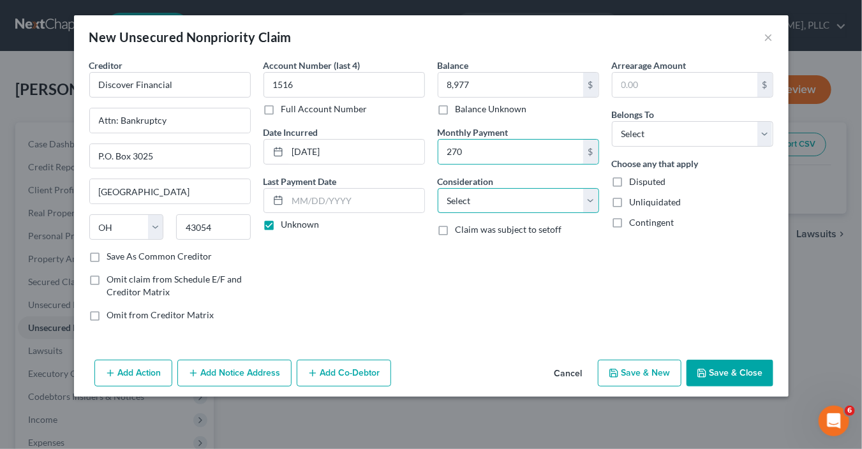
click at [519, 205] on select "Select Cable / Satellite Services Collection Agency Credit Card Debt Debt Couns…" at bounding box center [518, 201] width 161 height 26
select select "2"
click at [438, 188] on select "Select Cable / Satellite Services Collection Agency Credit Card Debt Debt Couns…" at bounding box center [518, 201] width 161 height 26
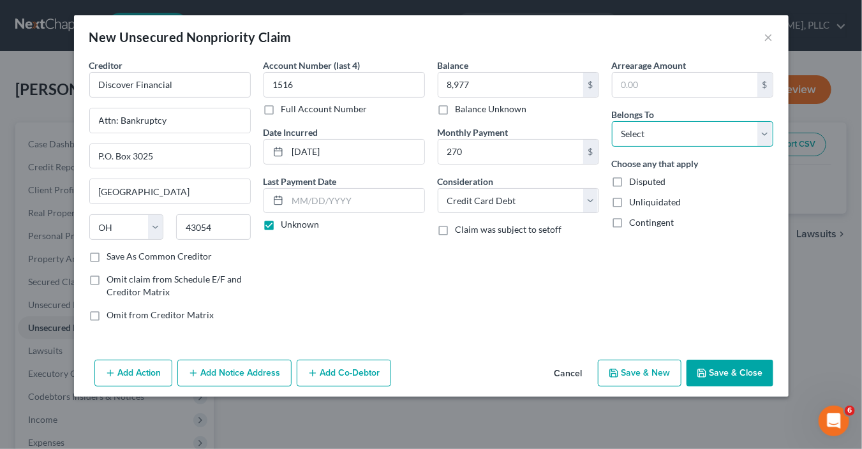
click at [669, 129] on select "Select Debtor 1 Only Debtor 2 Only Debtor 1 And Debtor 2 Only At Least One Of T…" at bounding box center [692, 134] width 161 height 26
select select "0"
click at [612, 121] on select "Select Debtor 1 Only Debtor 2 Only Debtor 1 And Debtor 2 Only At Least One Of T…" at bounding box center [692, 134] width 161 height 26
click at [641, 367] on button "Save & New" at bounding box center [640, 373] width 84 height 27
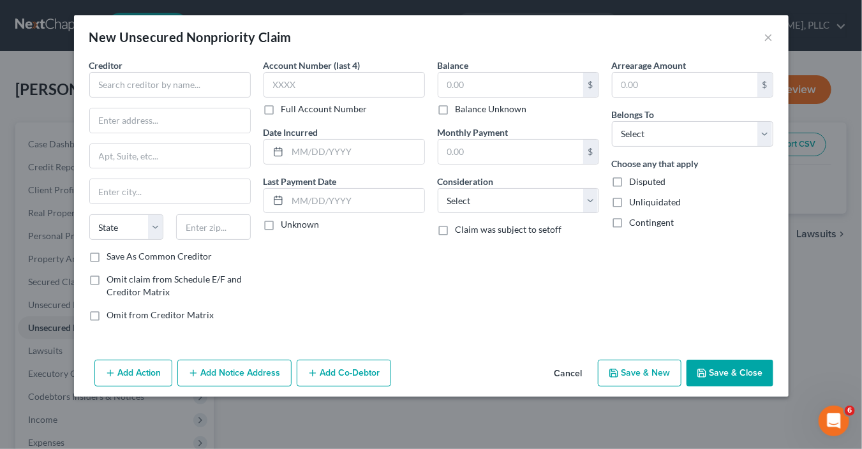
type input "8,977.00"
type input "270.00"
click at [170, 80] on input "text" at bounding box center [169, 85] width 161 height 26
type input "c"
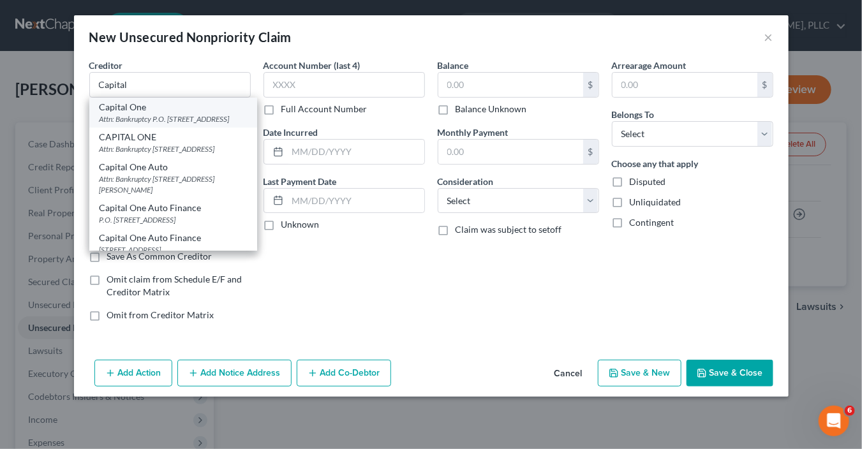
click at [160, 116] on div "Attn: Bankruptcy P.O. [STREET_ADDRESS]" at bounding box center [173, 119] width 147 height 11
type input "Capital One"
type input "Attn: Bankruptcy"
type input "P.O. Box 30285"
type input "[GEOGRAPHIC_DATA]"
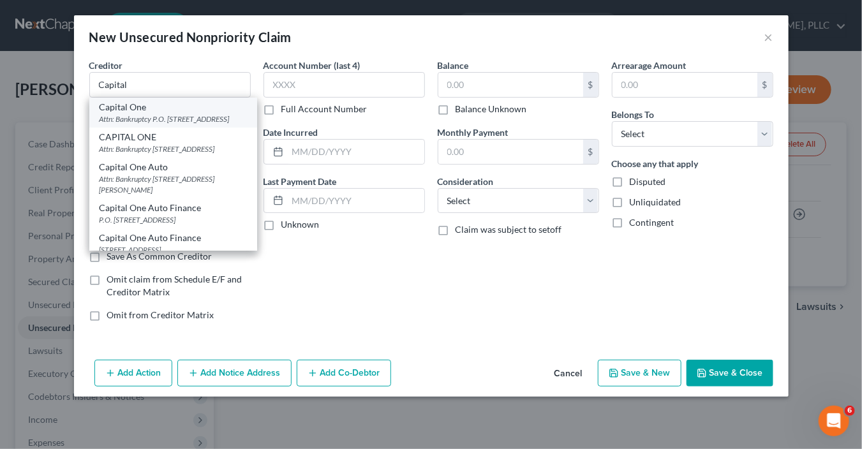
select select "46"
type input "84130"
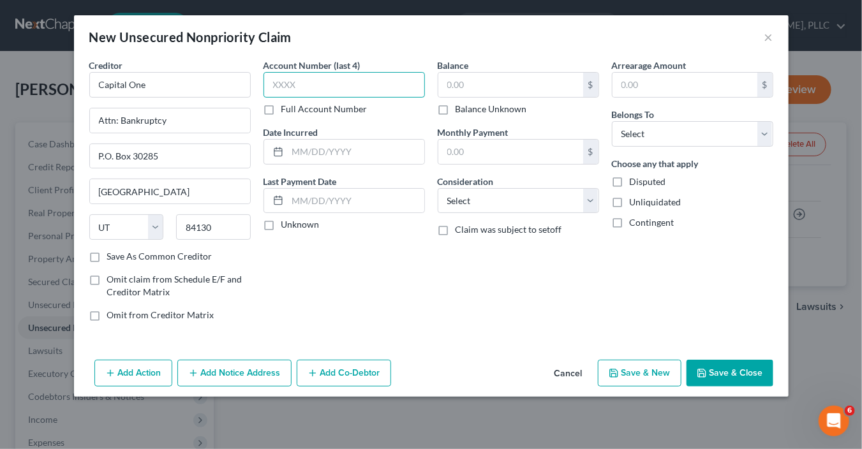
click at [327, 84] on input "text" at bounding box center [344, 85] width 161 height 26
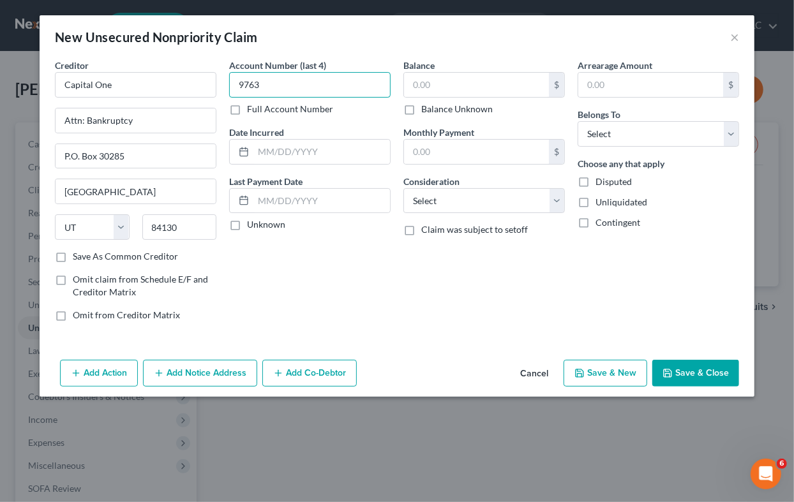
type input "9763"
click at [316, 150] on input "text" at bounding box center [321, 152] width 137 height 24
type input "[DATE]"
click at [247, 222] on label "Unknown" at bounding box center [266, 224] width 38 height 13
click at [252, 222] on input "Unknown" at bounding box center [256, 222] width 8 height 8
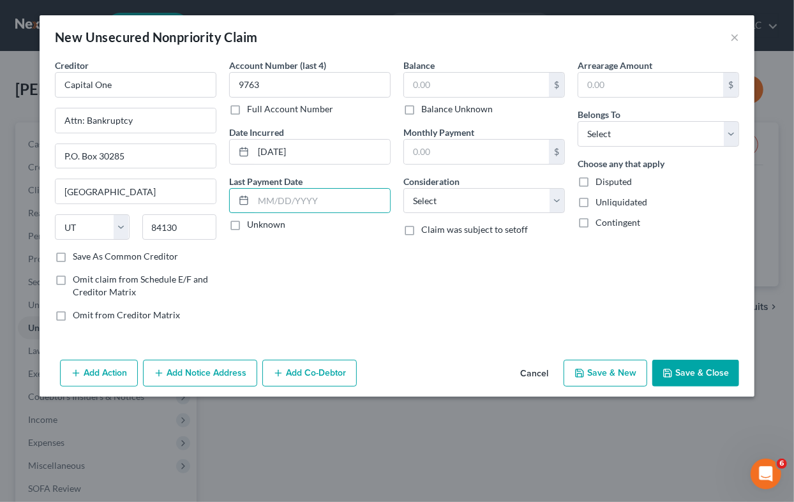
checkbox input "true"
click at [462, 86] on input "text" at bounding box center [476, 85] width 145 height 24
type input "7,812"
click at [460, 156] on input "text" at bounding box center [476, 152] width 145 height 24
type input "235"
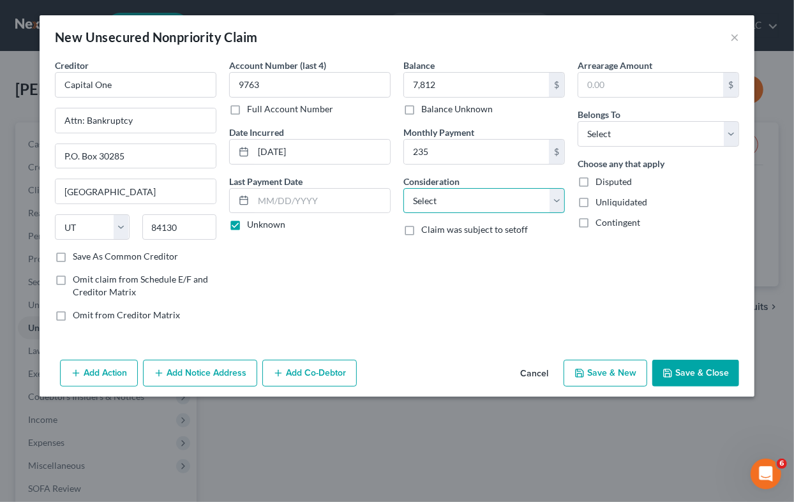
click at [447, 203] on select "Select Cable / Satellite Services Collection Agency Credit Card Debt Debt Couns…" at bounding box center [483, 201] width 161 height 26
select select "2"
click at [403, 188] on select "Select Cable / Satellite Services Collection Agency Credit Card Debt Debt Couns…" at bounding box center [483, 201] width 161 height 26
click at [640, 134] on select "Select Debtor 1 Only Debtor 2 Only Debtor 1 And Debtor 2 Only At Least One Of T…" at bounding box center [657, 134] width 161 height 26
select select "0"
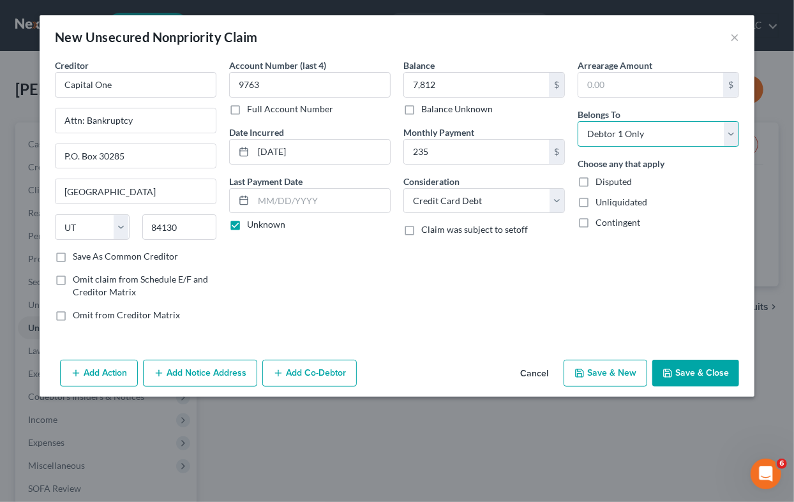
click at [577, 121] on select "Select Debtor 1 Only Debtor 2 Only Debtor 1 And Debtor 2 Only At Least One Of T…" at bounding box center [657, 134] width 161 height 26
click at [614, 371] on button "Save & New" at bounding box center [605, 373] width 84 height 27
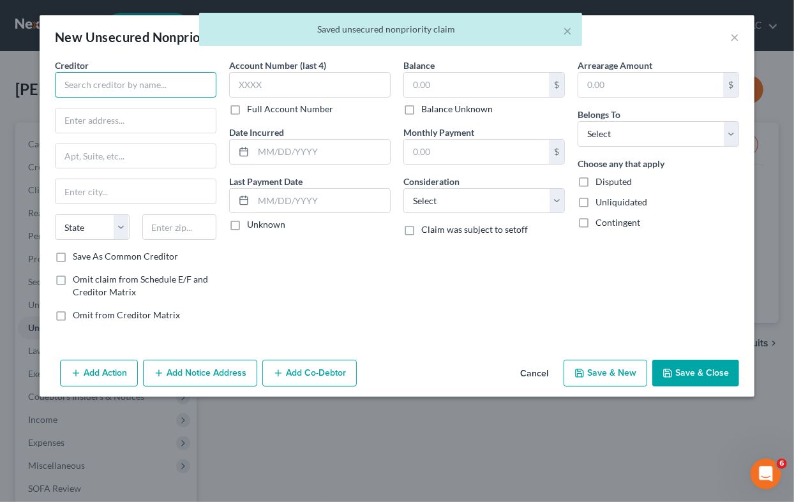
click at [154, 83] on input "text" at bounding box center [135, 85] width 161 height 26
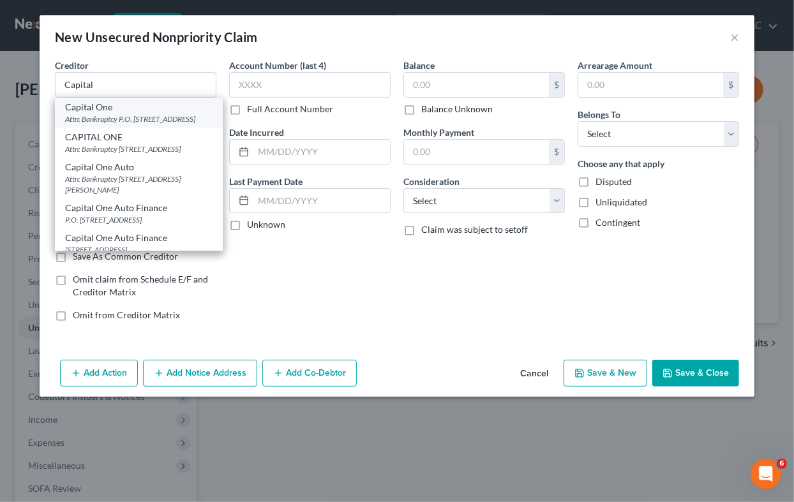
click at [137, 123] on div "Attn: Bankruptcy P.O. [STREET_ADDRESS]" at bounding box center [138, 119] width 147 height 11
type input "Capital One"
type input "Attn: Bankruptcy"
type input "P.O. Box 30285"
type input "[GEOGRAPHIC_DATA]"
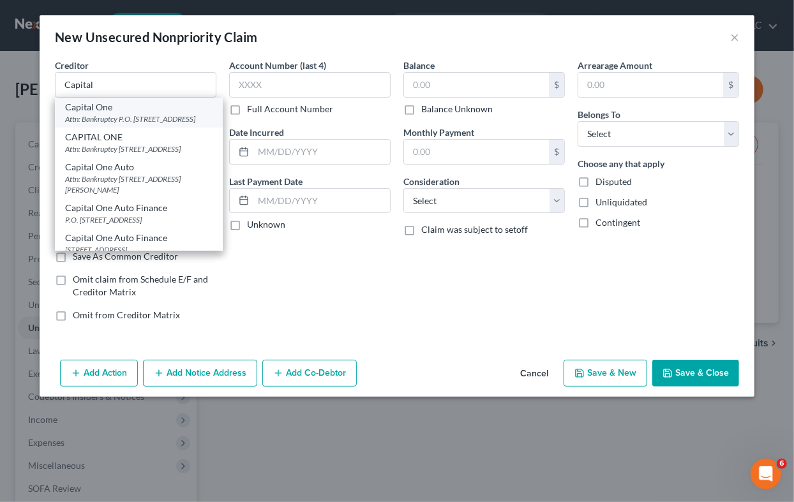
select select "46"
type input "84130"
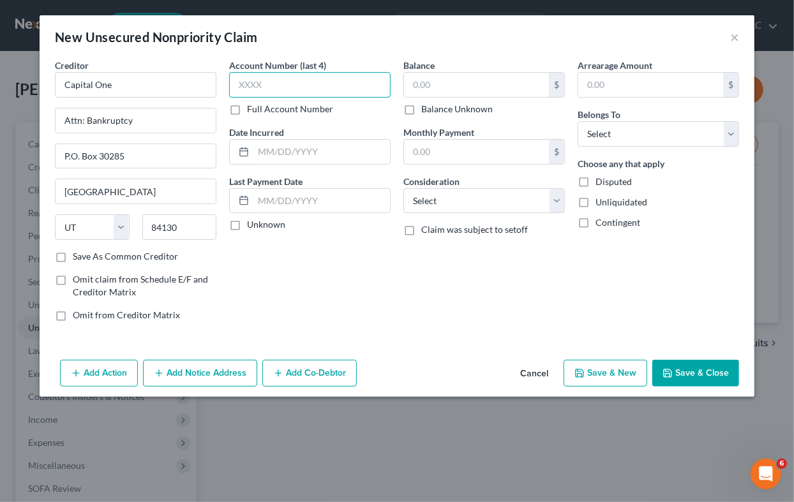
click at [285, 89] on input "text" at bounding box center [309, 85] width 161 height 26
type input "3029"
click at [303, 152] on input "text" at bounding box center [321, 152] width 137 height 24
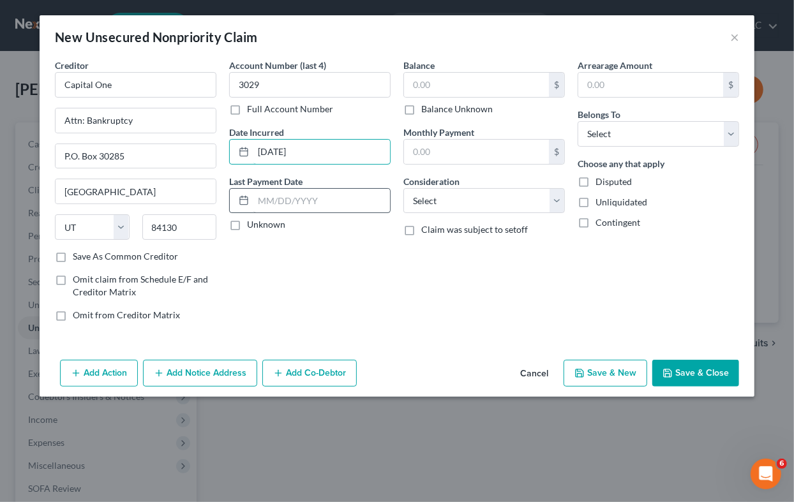
type input "[DATE]"
click at [327, 204] on input "text" at bounding box center [321, 201] width 137 height 24
click at [247, 226] on label "Unknown" at bounding box center [266, 224] width 38 height 13
click at [252, 226] on input "Unknown" at bounding box center [256, 222] width 8 height 8
checkbox input "true"
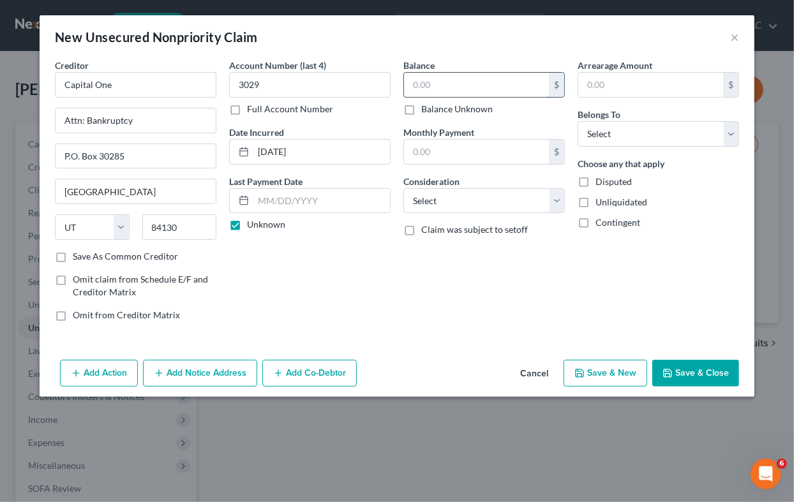
click at [458, 84] on input "text" at bounding box center [476, 85] width 145 height 24
type input "6,793"
click at [462, 152] on input "text" at bounding box center [476, 152] width 145 height 24
type input "204"
click at [484, 195] on select "Select Cable / Satellite Services Collection Agency Credit Card Debt Debt Couns…" at bounding box center [483, 201] width 161 height 26
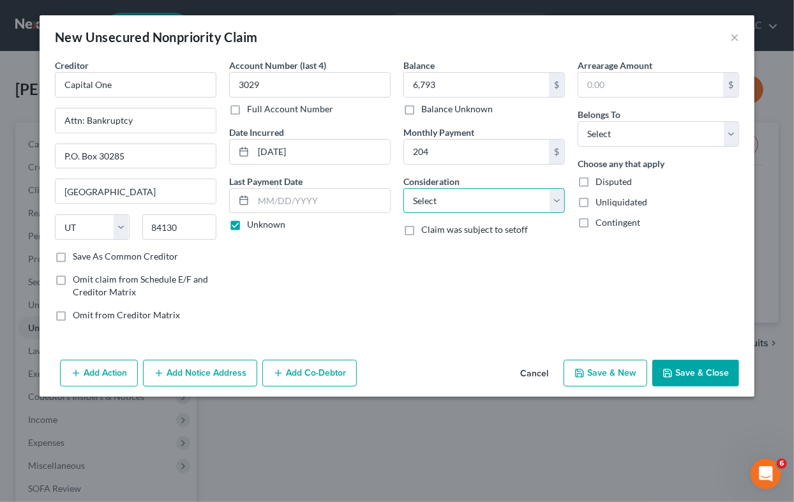
select select "2"
click at [403, 188] on select "Select Cable / Satellite Services Collection Agency Credit Card Debt Debt Couns…" at bounding box center [483, 201] width 161 height 26
click at [616, 131] on select "Select Debtor 1 Only Debtor 2 Only Debtor 1 And Debtor 2 Only At Least One Of T…" at bounding box center [657, 134] width 161 height 26
select select "0"
click at [577, 121] on select "Select Debtor 1 Only Debtor 2 Only Debtor 1 And Debtor 2 Only At Least One Of T…" at bounding box center [657, 134] width 161 height 26
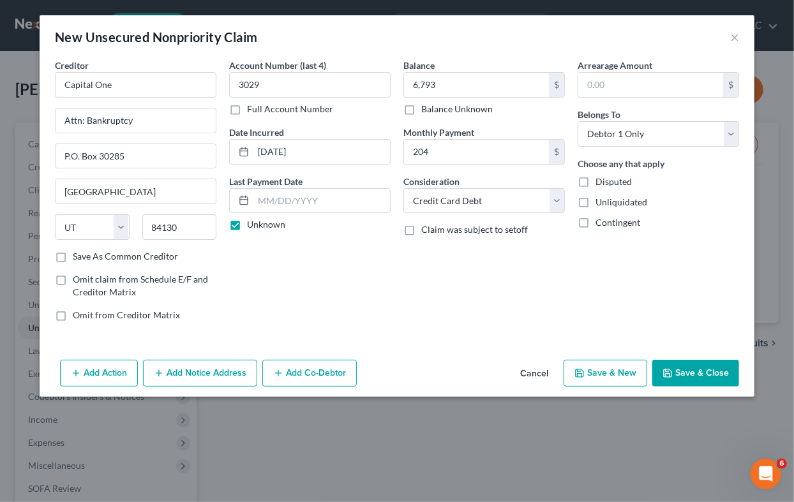
click at [610, 369] on button "Save & New" at bounding box center [605, 373] width 84 height 27
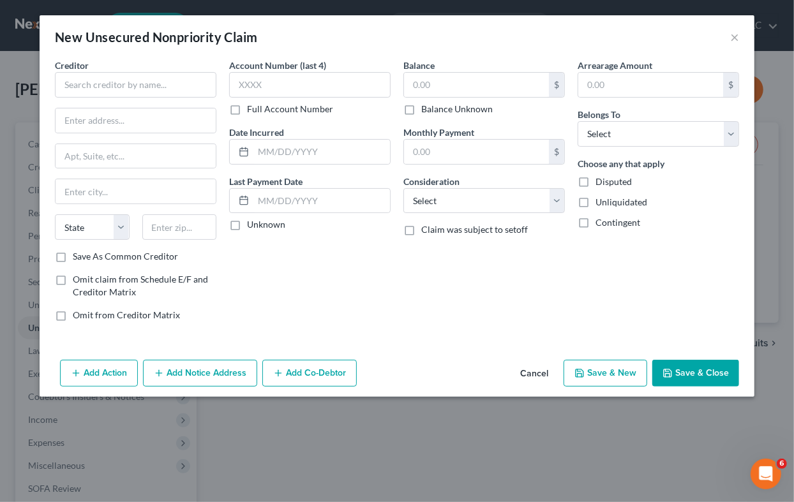
type input "6,793.00"
type input "204.00"
click at [186, 84] on input "text" at bounding box center [135, 85] width 161 height 26
type input "Service Finance Company"
type input "Attn: Bankruptcy"
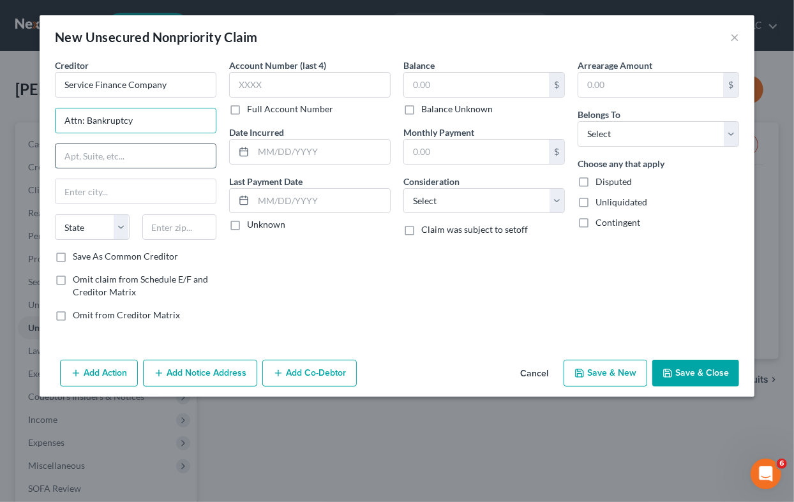
click at [138, 158] on input "text" at bounding box center [136, 156] width 160 height 24
type input "[STREET_ADDRESS]"
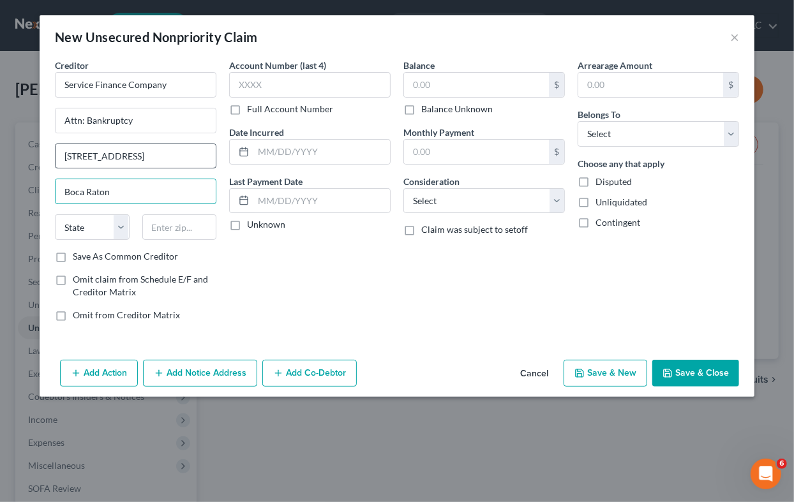
type input "Boca Raton"
select select "9"
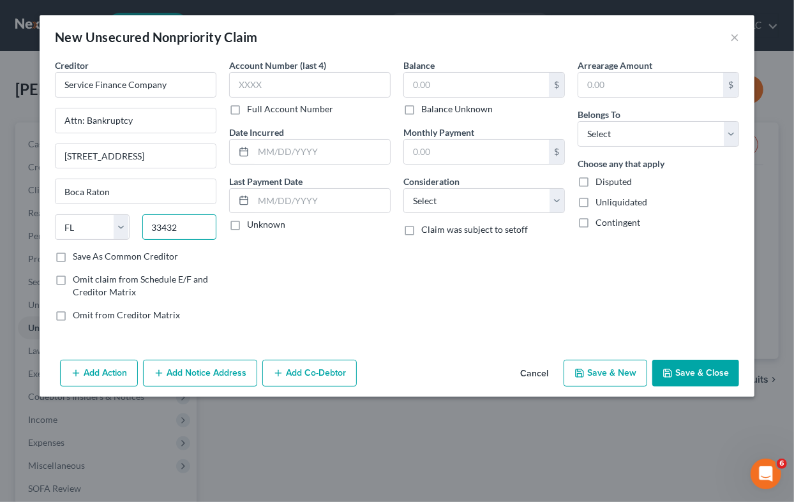
type input "33432"
click at [361, 311] on div "Account Number (last 4) Full Account Number Date Incurred Last Payment Date Unk…" at bounding box center [310, 195] width 174 height 273
click at [324, 87] on input "text" at bounding box center [309, 85] width 161 height 26
type input "8355"
click at [310, 145] on input "text" at bounding box center [321, 152] width 137 height 24
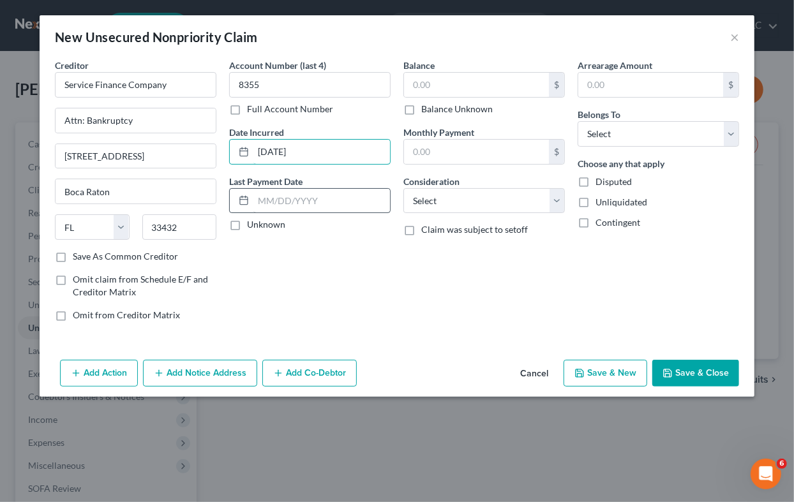
type input "[DATE]"
click at [320, 200] on input "text" at bounding box center [321, 201] width 137 height 24
type input "224"
click at [482, 79] on input "text" at bounding box center [476, 85] width 145 height 24
type input "6,192"
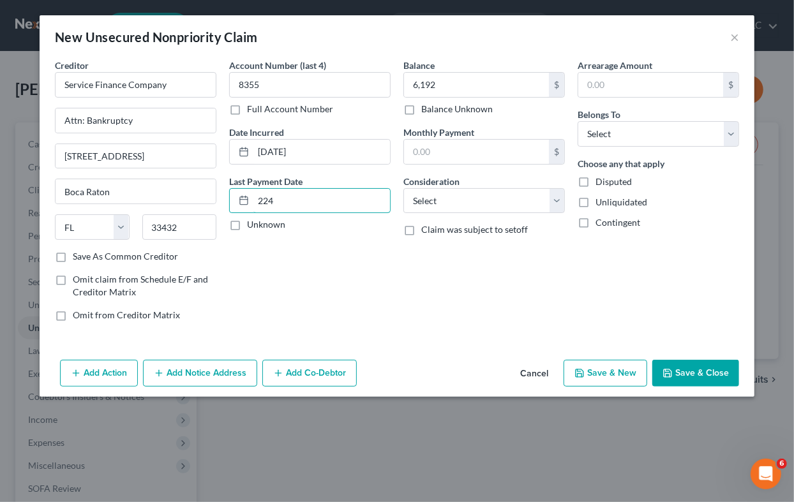
drag, startPoint x: 306, startPoint y: 199, endPoint x: 217, endPoint y: 209, distance: 89.3
click at [217, 209] on div "Creditor * Service Finance Company Attn: Bankruptcy [STREET_ADDRESS][GEOGRAPHIC…" at bounding box center [396, 195] width 697 height 273
click at [457, 147] on input "text" at bounding box center [476, 152] width 145 height 24
type input "224"
click at [469, 201] on select "Select Cable / Satellite Services Collection Agency Credit Card Debt Debt Couns…" at bounding box center [483, 201] width 161 height 26
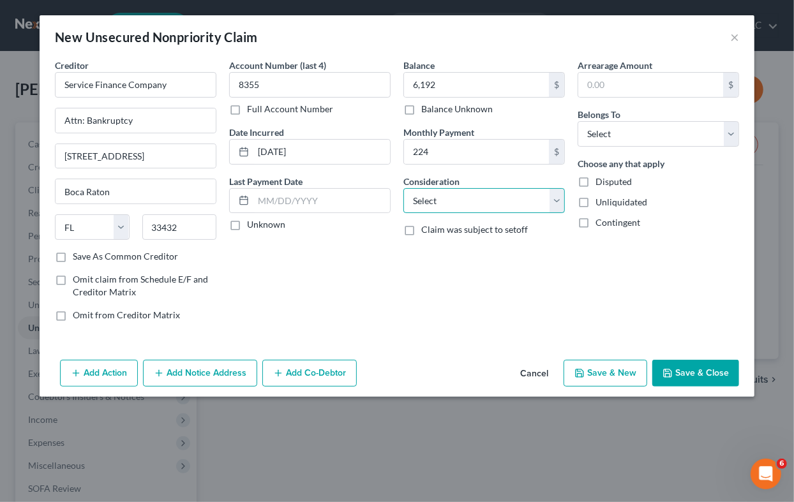
select select "2"
click at [403, 188] on select "Select Cable / Satellite Services Collection Agency Credit Card Debt Debt Couns…" at bounding box center [483, 201] width 161 height 26
click at [652, 137] on select "Select Debtor 1 Only Debtor 2 Only Debtor 1 And Debtor 2 Only At Least One Of T…" at bounding box center [657, 134] width 161 height 26
select select "0"
click at [577, 121] on select "Select Debtor 1 Only Debtor 2 Only Debtor 1 And Debtor 2 Only At Least One Of T…" at bounding box center [657, 134] width 161 height 26
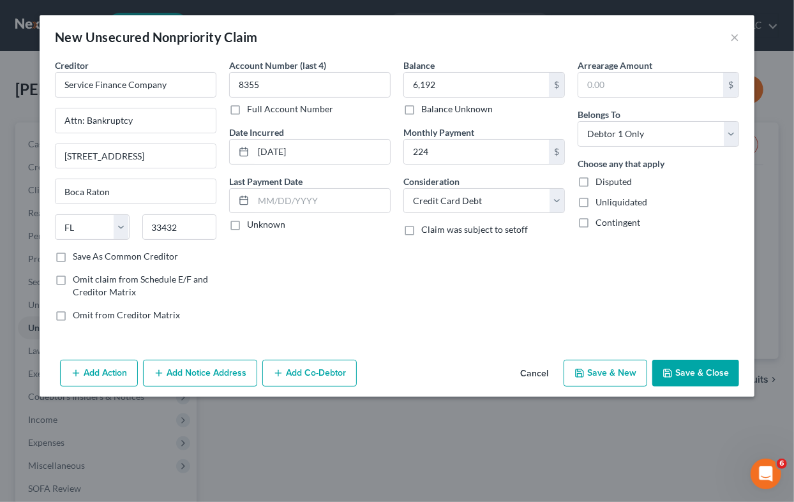
click at [73, 254] on label "Save As Common Creditor" at bounding box center [125, 256] width 105 height 13
click at [78, 254] on input "Save As Common Creditor" at bounding box center [82, 254] width 8 height 8
click at [607, 370] on button "Save & New" at bounding box center [605, 373] width 84 height 27
checkbox input "false"
type input "6,192.00"
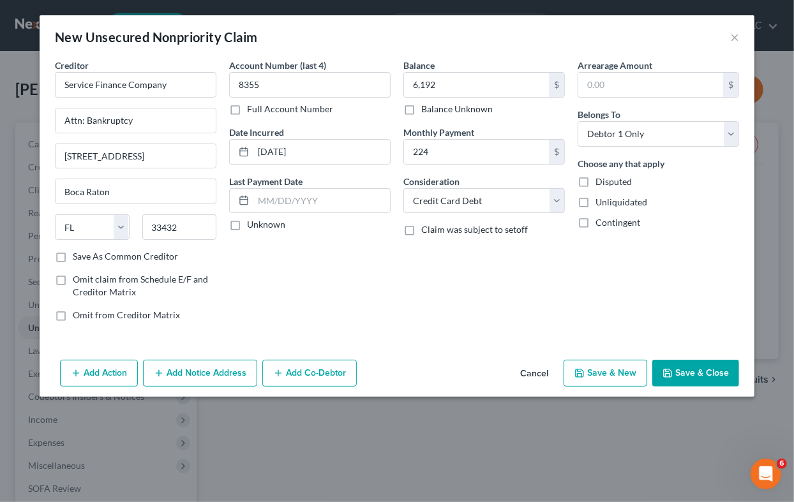
type input "224.00"
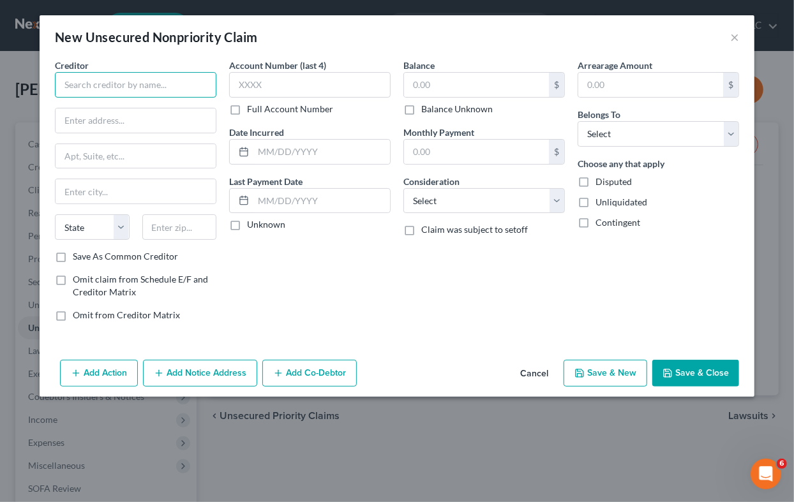
click at [138, 89] on input "text" at bounding box center [135, 85] width 161 height 26
type input "[US_STATE] Trust Credit Union"
type input "Attn: Bankruptcy"
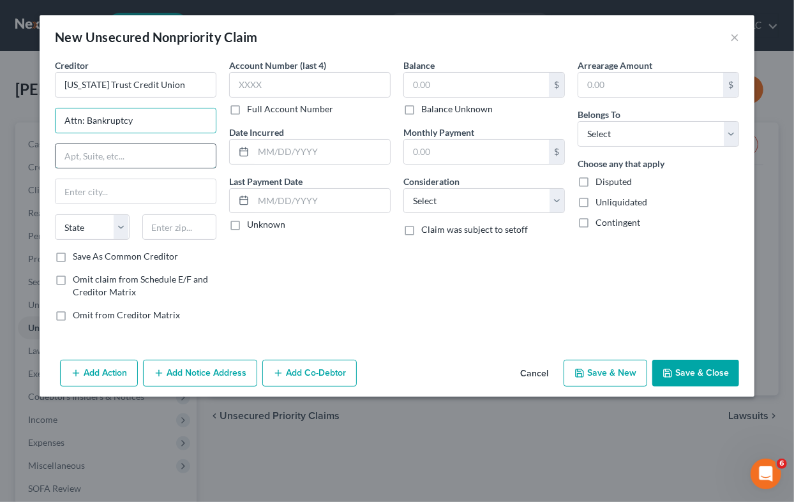
click at [115, 152] on input "text" at bounding box center [136, 156] width 160 height 24
type input "P.O. Box 2260"
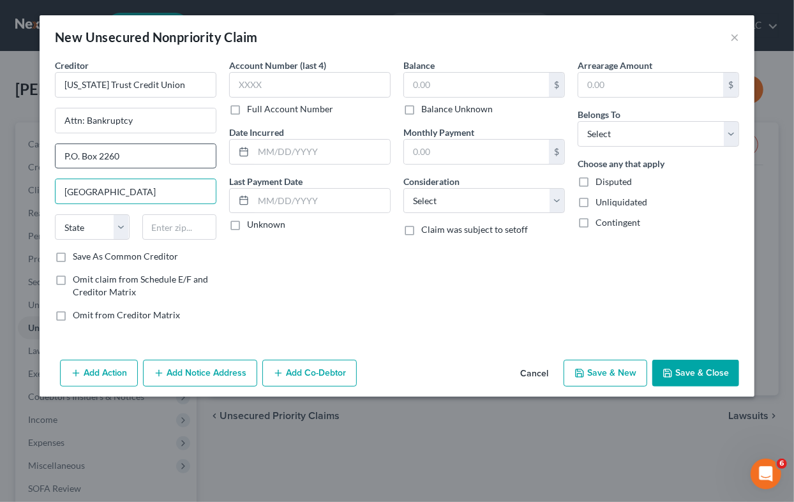
type input "[GEOGRAPHIC_DATA]"
select select "45"
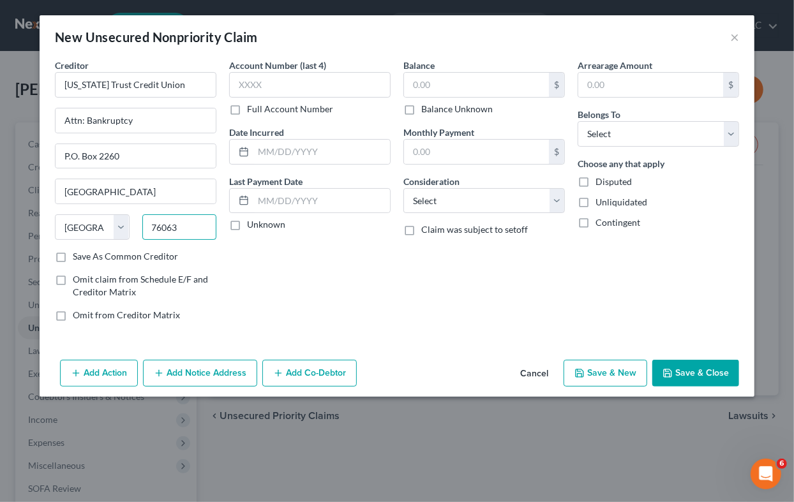
type input "76063"
click at [73, 256] on label "Save As Common Creditor" at bounding box center [125, 256] width 105 height 13
click at [78, 256] on input "Save As Common Creditor" at bounding box center [82, 254] width 8 height 8
checkbox input "true"
click at [307, 90] on input "text" at bounding box center [309, 85] width 161 height 26
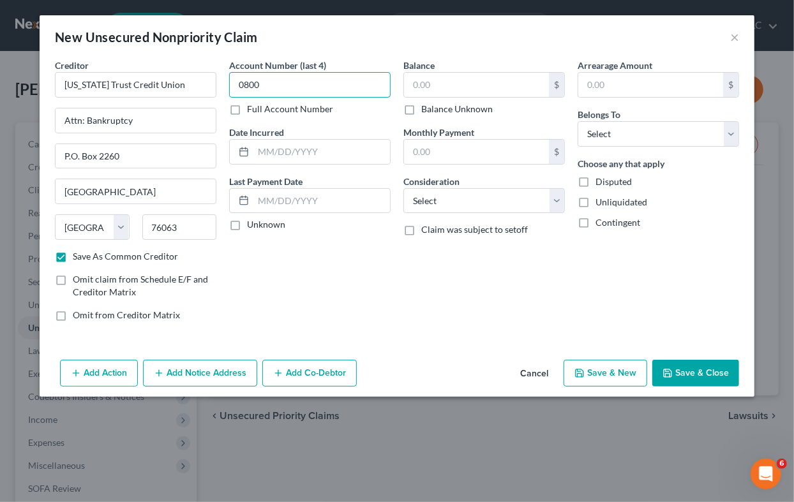
type input "0800"
click at [306, 149] on input "text" at bounding box center [321, 152] width 137 height 24
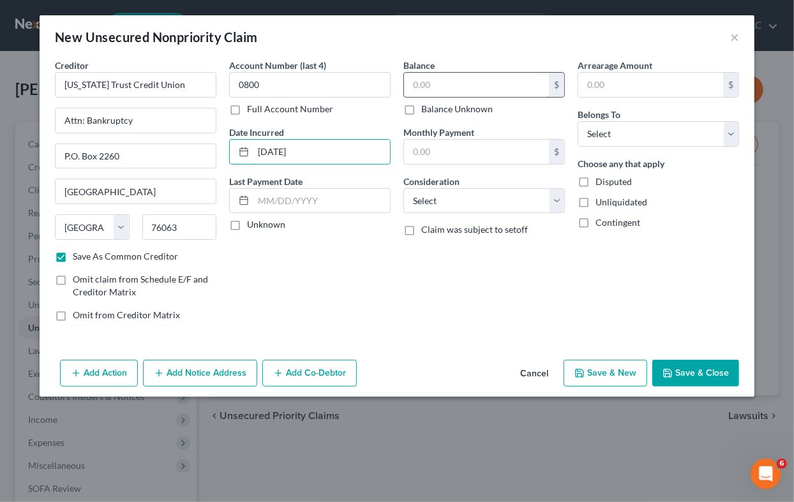
type input "[DATE]"
click at [456, 84] on input "text" at bounding box center [476, 85] width 145 height 24
type input "4,993"
click at [465, 151] on input "text" at bounding box center [476, 152] width 145 height 24
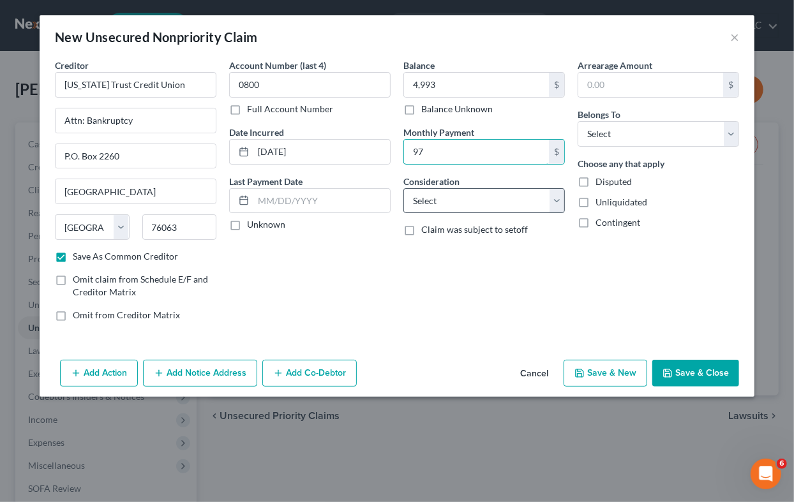
type input "97"
click at [471, 201] on select "Select Cable / Satellite Services Collection Agency Credit Card Debt Debt Couns…" at bounding box center [483, 201] width 161 height 26
select select "2"
click at [403, 188] on select "Select Cable / Satellite Services Collection Agency Credit Card Debt Debt Couns…" at bounding box center [483, 201] width 161 height 26
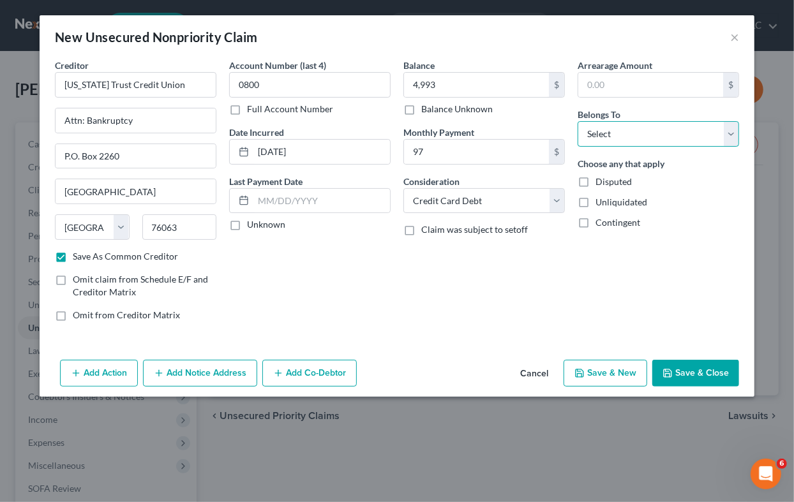
click at [625, 131] on select "Select Debtor 1 Only Debtor 2 Only Debtor 1 And Debtor 2 Only At Least One Of T…" at bounding box center [657, 134] width 161 height 26
select select "0"
click at [577, 121] on select "Select Debtor 1 Only Debtor 2 Only Debtor 1 And Debtor 2 Only At Least One Of T…" at bounding box center [657, 134] width 161 height 26
click at [612, 371] on button "Save & New" at bounding box center [605, 373] width 84 height 27
checkbox input "false"
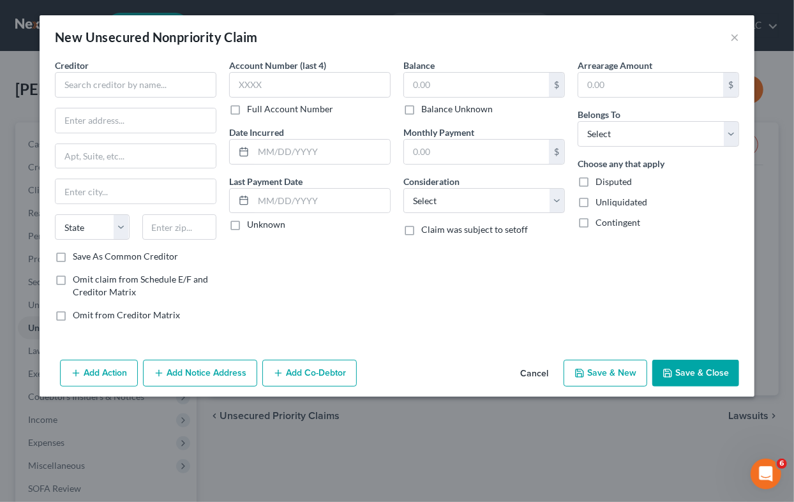
type input "4,993.00"
type input "97.00"
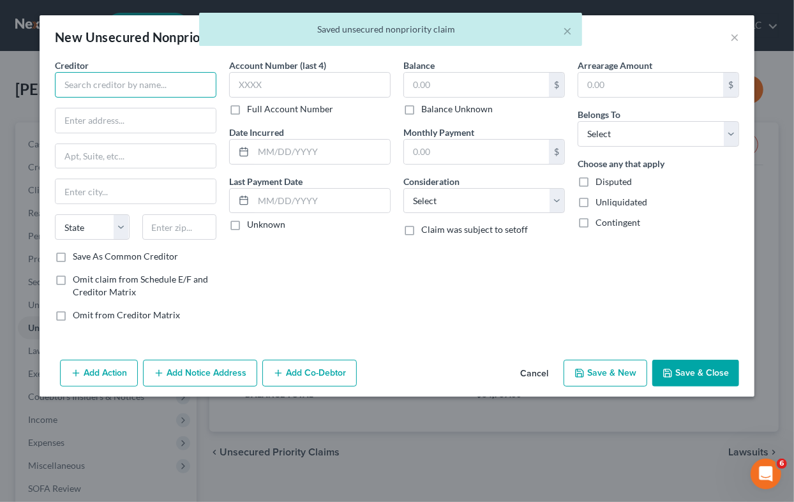
click at [132, 84] on input "text" at bounding box center [135, 85] width 161 height 26
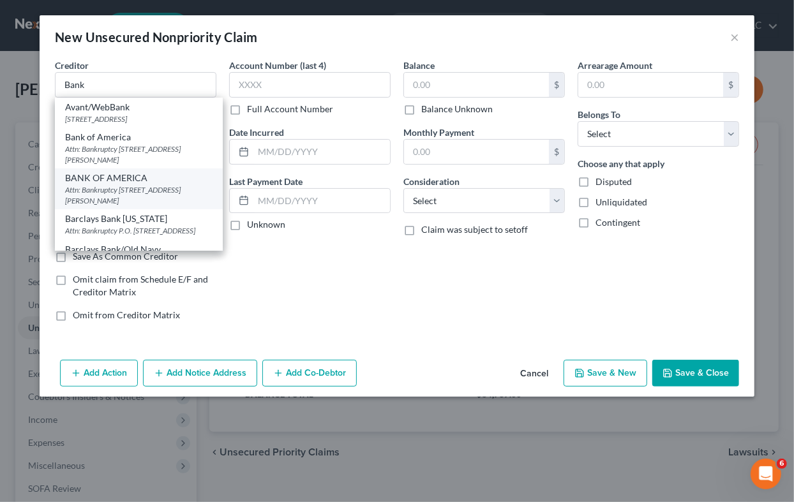
click at [123, 184] on div "BANK OF AMERICA" at bounding box center [138, 178] width 147 height 13
type input "BANK OF AMERICA"
type input "Attn: Bankruptcy"
type input "[STREET_ADDRESS][PERSON_NAME]"
type input "[GEOGRAPHIC_DATA]"
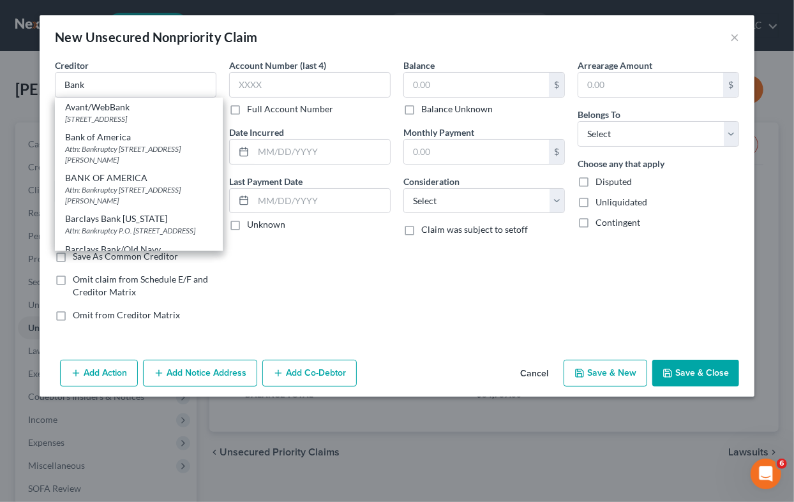
select select "9"
type input "33634"
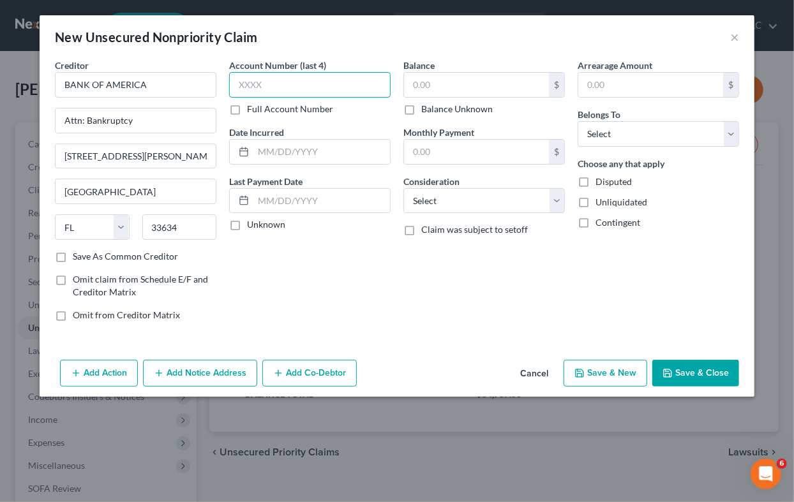
click at [290, 82] on input "text" at bounding box center [309, 85] width 161 height 26
type input "3445"
click at [291, 152] on input "text" at bounding box center [321, 152] width 137 height 24
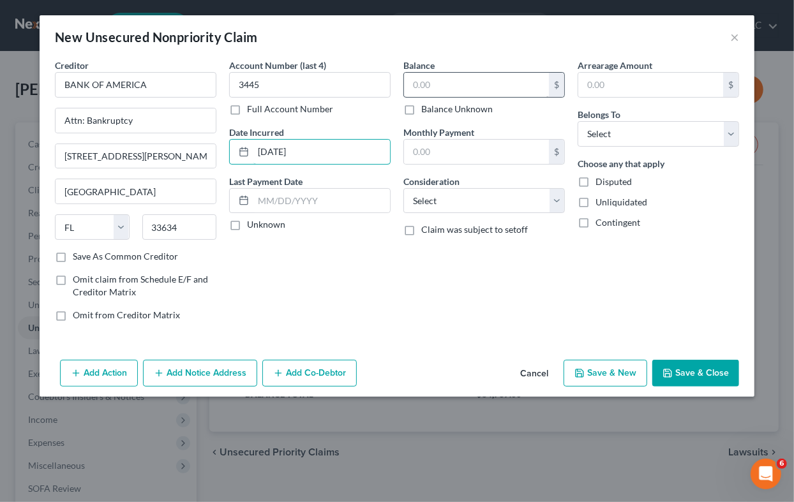
type input "[DATE]"
click at [463, 86] on input "text" at bounding box center [476, 85] width 145 height 24
type input "4,880"
click at [471, 153] on input "text" at bounding box center [476, 152] width 145 height 24
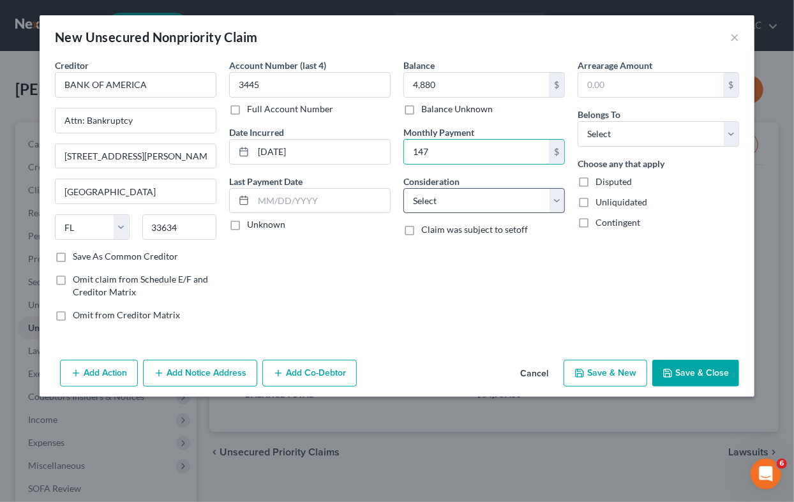
type input "147"
click at [479, 202] on select "Select Cable / Satellite Services Collection Agency Credit Card Debt Debt Couns…" at bounding box center [483, 201] width 161 height 26
click at [403, 188] on select "Select Cable / Satellite Services Collection Agency Credit Card Debt Debt Couns…" at bounding box center [483, 201] width 161 height 26
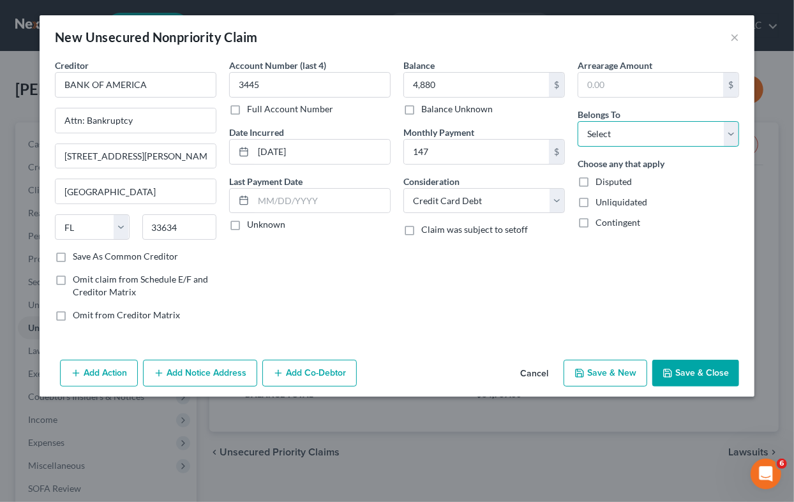
click at [613, 131] on select "Select Debtor 1 Only Debtor 2 Only Debtor 1 And Debtor 2 Only At Least One Of T…" at bounding box center [657, 134] width 161 height 26
click at [577, 121] on select "Select Debtor 1 Only Debtor 2 Only Debtor 1 And Debtor 2 Only At Least One Of T…" at bounding box center [657, 134] width 161 height 26
click at [614, 373] on button "Save & New" at bounding box center [605, 373] width 84 height 27
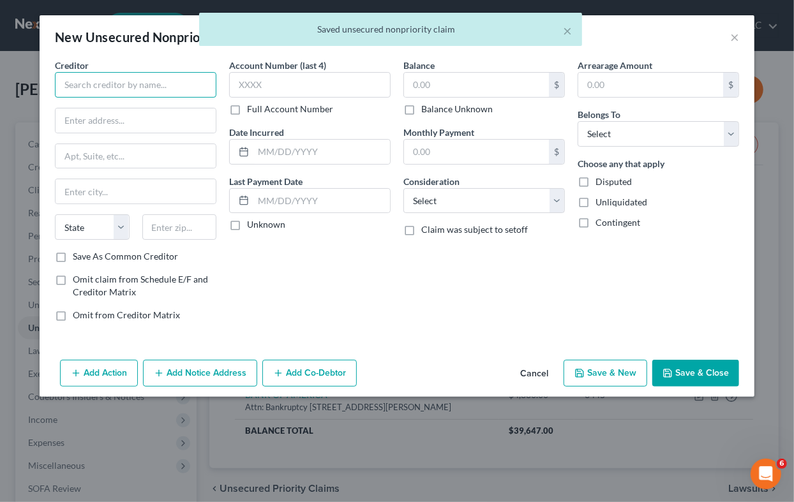
click at [152, 80] on input "text" at bounding box center [135, 85] width 161 height 26
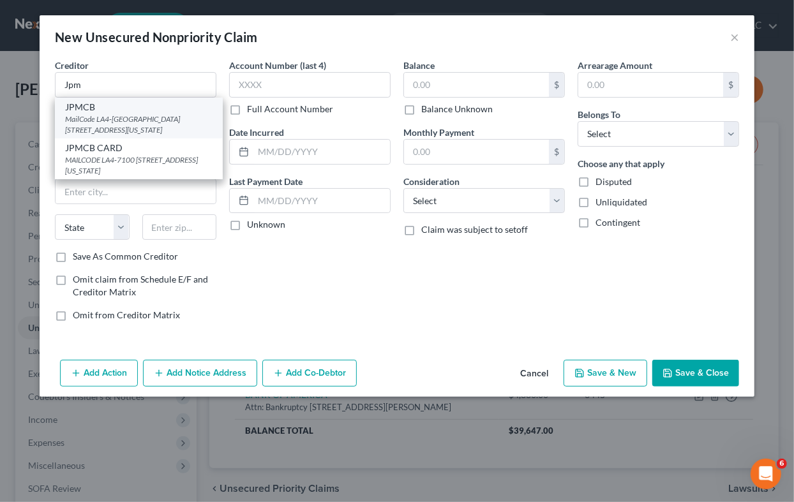
click at [138, 123] on div "MailCode LA4-[GEOGRAPHIC_DATA][STREET_ADDRESS][US_STATE]" at bounding box center [138, 125] width 147 height 22
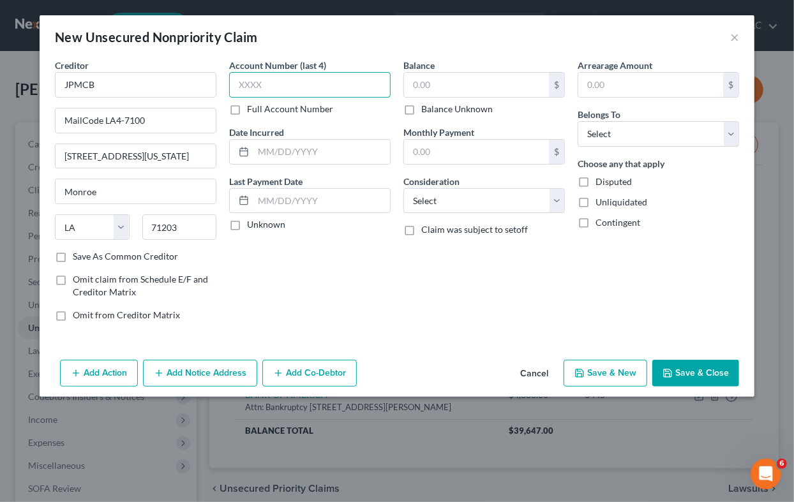
click at [311, 84] on input "text" at bounding box center [309, 85] width 161 height 26
click at [309, 147] on input "text" at bounding box center [321, 152] width 137 height 24
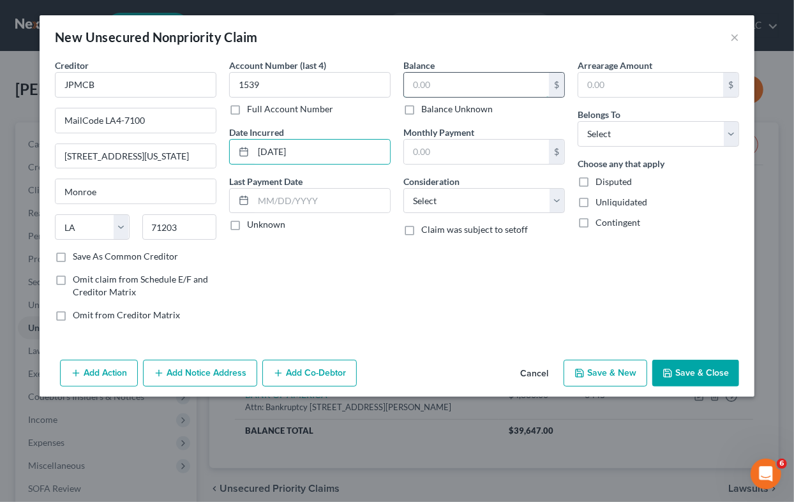
click at [498, 81] on input "text" at bounding box center [476, 85] width 145 height 24
click at [480, 151] on input "text" at bounding box center [476, 152] width 145 height 24
click at [500, 193] on select "Select Cable / Satellite Services Collection Agency Credit Card Debt Debt Couns…" at bounding box center [483, 201] width 161 height 26
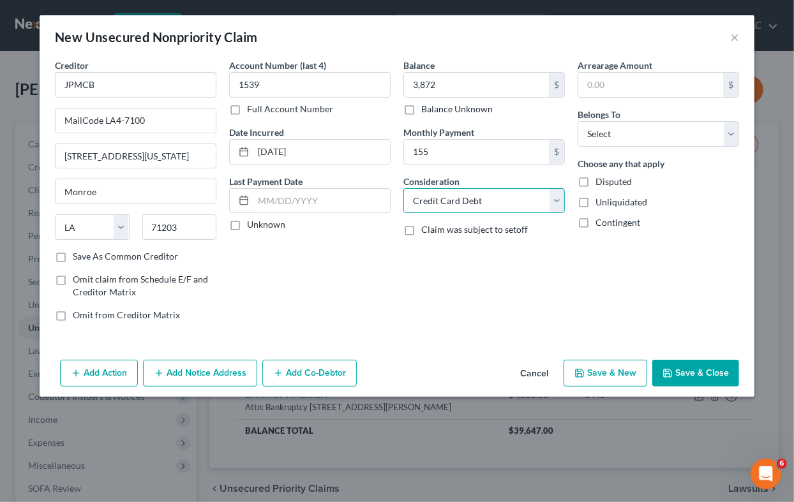
click at [403, 188] on select "Select Cable / Satellite Services Collection Agency Credit Card Debt Debt Couns…" at bounding box center [483, 201] width 161 height 26
click at [629, 137] on select "Select Debtor 1 Only Debtor 2 Only Debtor 1 And Debtor 2 Only At Least One Of T…" at bounding box center [657, 134] width 161 height 26
click at [577, 121] on select "Select Debtor 1 Only Debtor 2 Only Debtor 1 And Debtor 2 Only At Least One Of T…" at bounding box center [657, 134] width 161 height 26
click at [611, 366] on button "Save & New" at bounding box center [605, 373] width 84 height 27
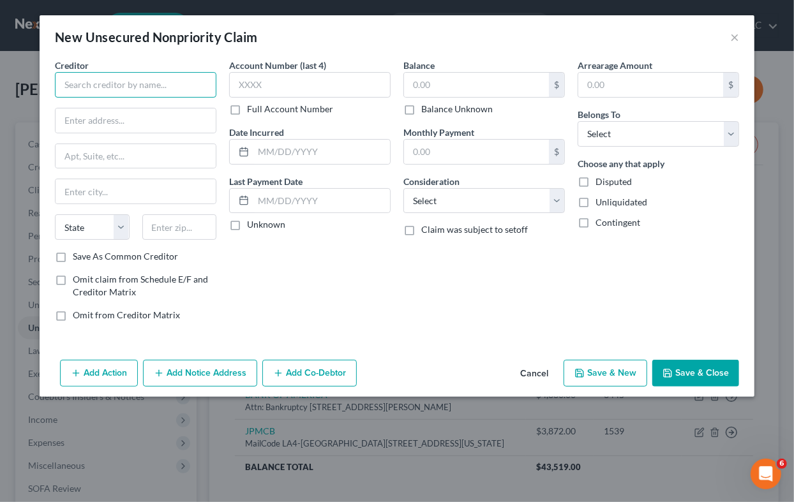
click at [140, 80] on input "text" at bounding box center [135, 85] width 161 height 26
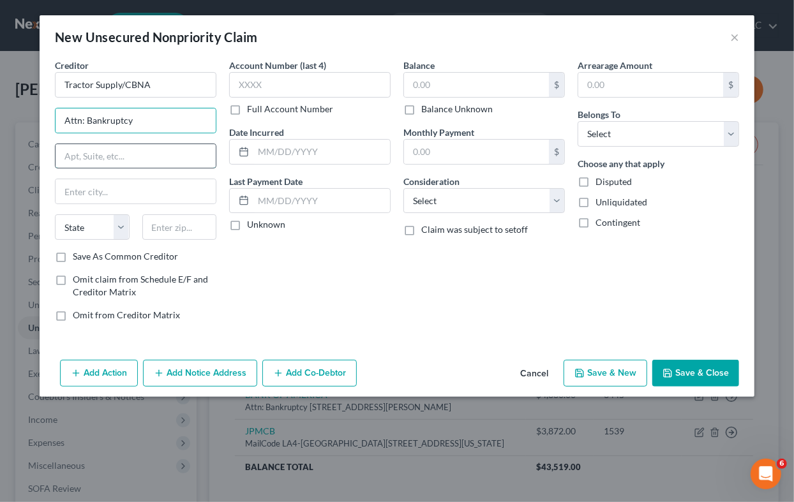
click at [123, 154] on input "text" at bounding box center [136, 156] width 160 height 24
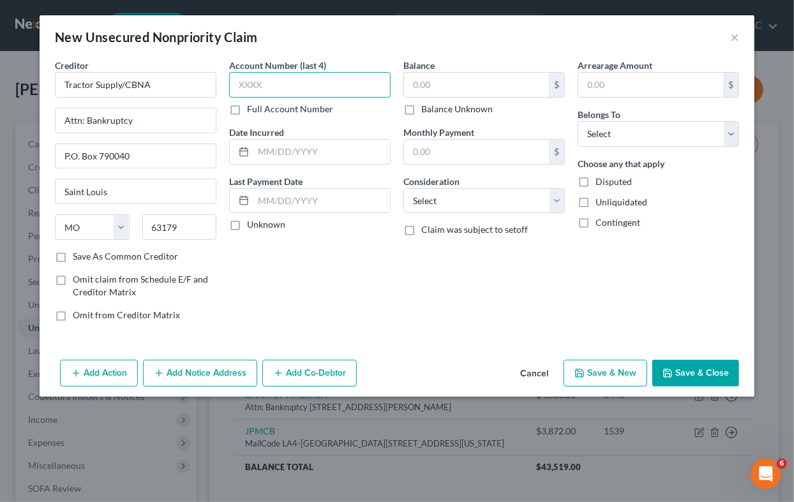
click at [306, 80] on input "text" at bounding box center [309, 85] width 161 height 26
click at [311, 152] on input "text" at bounding box center [321, 152] width 137 height 24
click at [314, 289] on div "Account Number (last 4) 4657 Full Account Number Date Incurred [DATE] Last Paym…" at bounding box center [310, 195] width 174 height 273
click at [458, 89] on input "text" at bounding box center [476, 85] width 145 height 24
click at [503, 149] on input "text" at bounding box center [476, 152] width 145 height 24
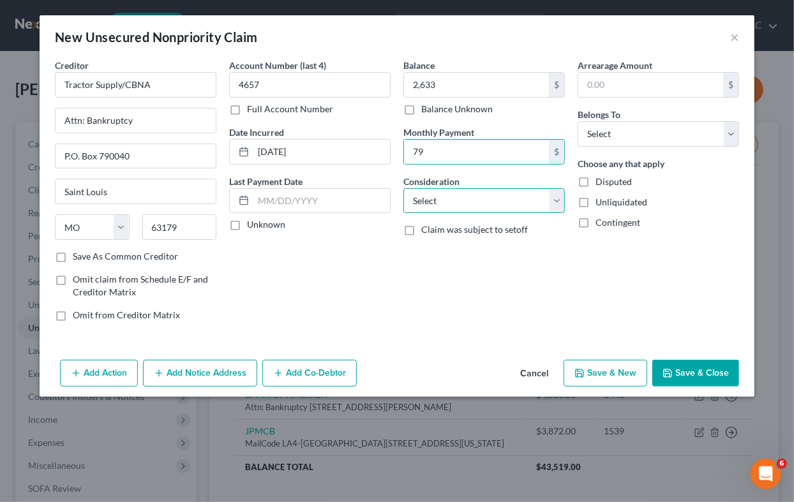
click at [497, 202] on select "Select Cable / Satellite Services Collection Agency Credit Card Debt Debt Couns…" at bounding box center [483, 201] width 161 height 26
click at [403, 188] on select "Select Cable / Satellite Services Collection Agency Credit Card Debt Debt Couns…" at bounding box center [483, 201] width 161 height 26
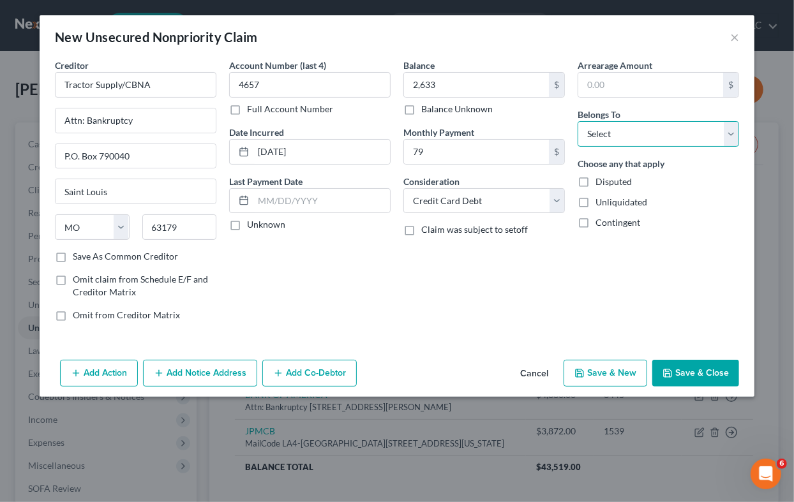
click at [620, 131] on select "Select Debtor 1 Only Debtor 2 Only Debtor 1 And Debtor 2 Only At Least One Of T…" at bounding box center [657, 134] width 161 height 26
click at [577, 121] on select "Select Debtor 1 Only Debtor 2 Only Debtor 1 And Debtor 2 Only At Least One Of T…" at bounding box center [657, 134] width 161 height 26
click at [73, 256] on label "Save As Common Creditor" at bounding box center [125, 256] width 105 height 13
click at [78, 256] on input "Save As Common Creditor" at bounding box center [82, 254] width 8 height 8
click at [603, 368] on button "Save & New" at bounding box center [605, 373] width 84 height 27
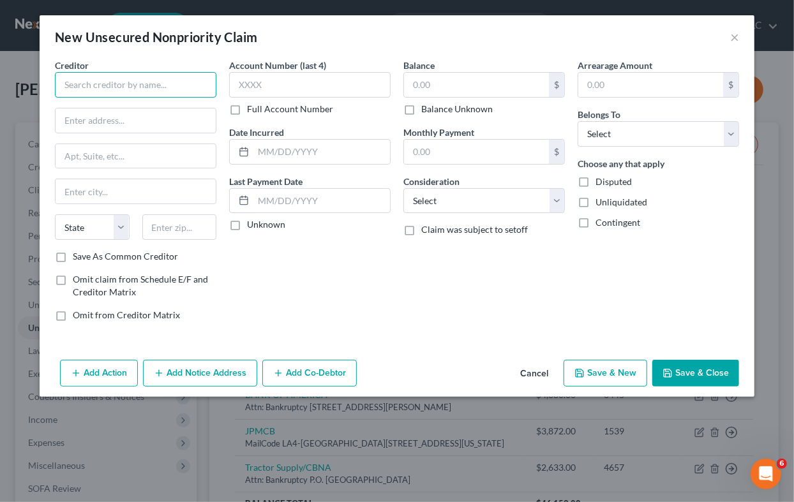
click at [106, 82] on input "text" at bounding box center [135, 85] width 161 height 26
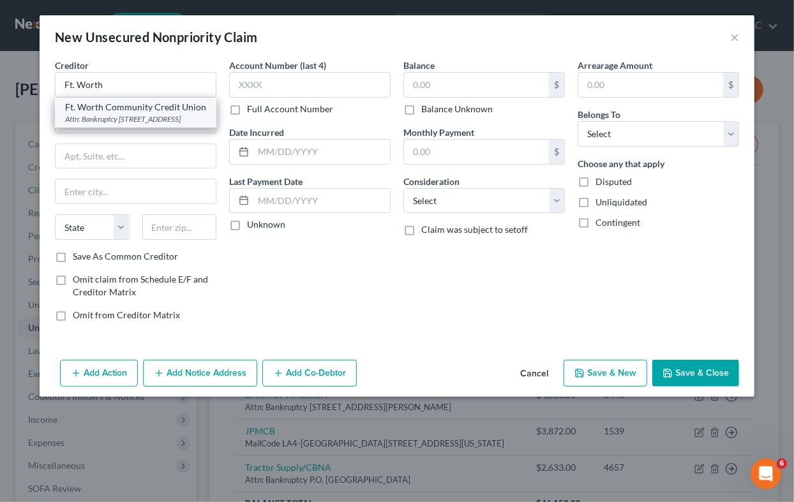
click at [121, 116] on div "Attn: Bankruptcy [STREET_ADDRESS]" at bounding box center [135, 119] width 141 height 11
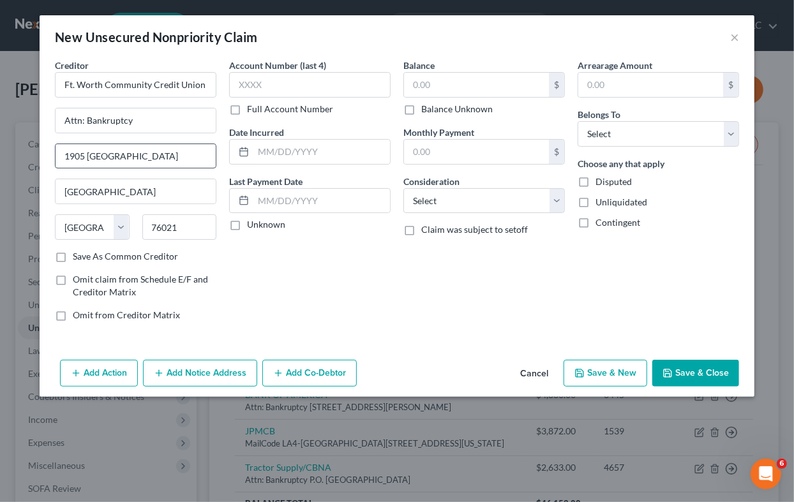
click at [173, 152] on input "1905 [GEOGRAPHIC_DATA]" at bounding box center [136, 156] width 160 height 24
click at [288, 81] on input "text" at bounding box center [309, 85] width 161 height 26
click at [288, 151] on input "text" at bounding box center [321, 152] width 137 height 24
click at [452, 84] on input "text" at bounding box center [476, 85] width 145 height 24
click at [457, 203] on select "Select Cable / Satellite Services Collection Agency Credit Card Debt Debt Couns…" at bounding box center [483, 201] width 161 height 26
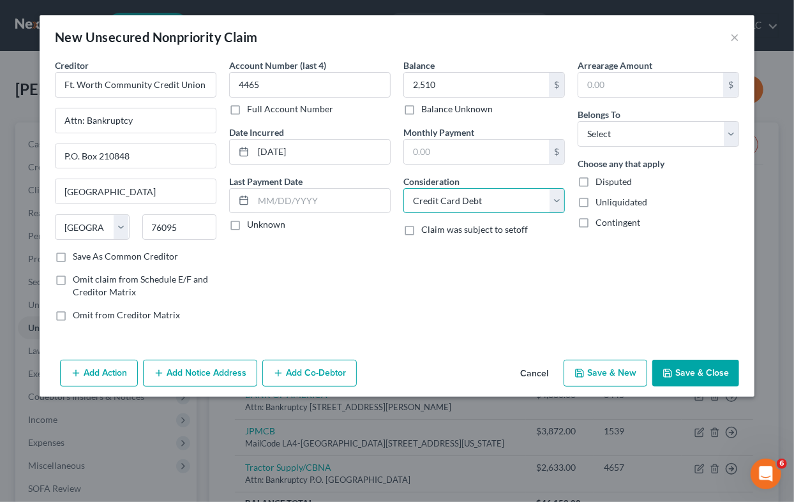
click at [403, 188] on select "Select Cable / Satellite Services Collection Agency Credit Card Debt Debt Couns…" at bounding box center [483, 201] width 161 height 26
click at [493, 151] on input "text" at bounding box center [476, 152] width 145 height 24
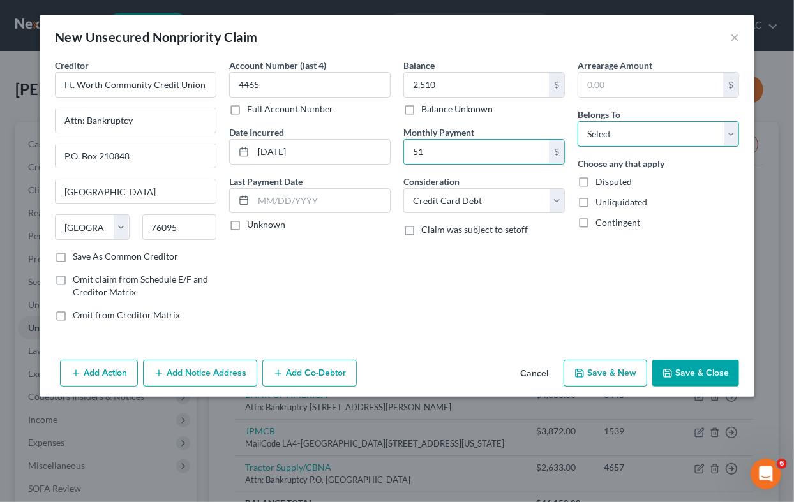
click at [678, 135] on select "Select Debtor 1 Only Debtor 2 Only Debtor 1 And Debtor 2 Only At Least One Of T…" at bounding box center [657, 134] width 161 height 26
click at [577, 121] on select "Select Debtor 1 Only Debtor 2 Only Debtor 1 And Debtor 2 Only At Least One Of T…" at bounding box center [657, 134] width 161 height 26
click at [73, 255] on label "Save As Common Creditor" at bounding box center [125, 256] width 105 height 13
click at [78, 255] on input "Save As Common Creditor" at bounding box center [82, 254] width 8 height 8
click at [608, 368] on button "Save & New" at bounding box center [605, 373] width 84 height 27
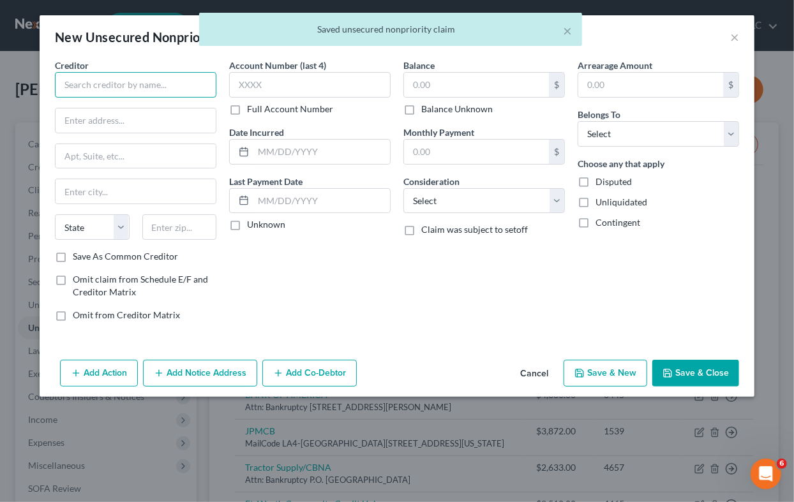
click at [135, 82] on input "text" at bounding box center [135, 85] width 161 height 26
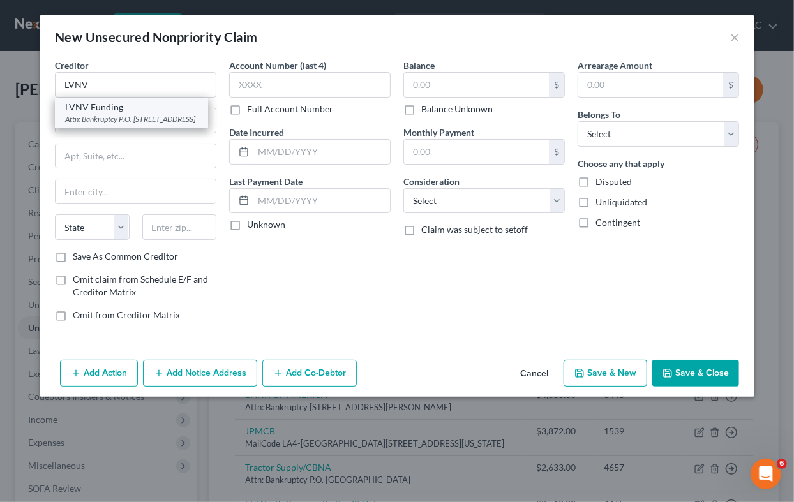
click at [120, 114] on div "Attn: Bankruptcy P.O. [STREET_ADDRESS]" at bounding box center [131, 119] width 133 height 11
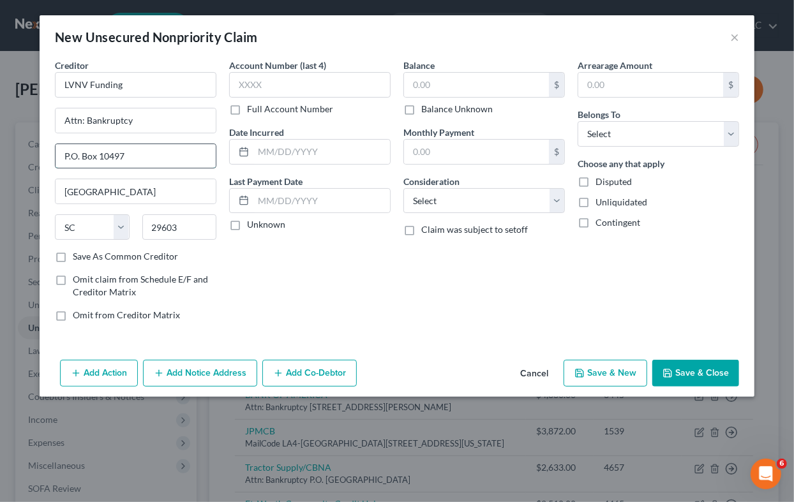
click at [149, 154] on input "P.O. Box 10497" at bounding box center [136, 156] width 160 height 24
click at [189, 220] on input "29603" at bounding box center [179, 227] width 75 height 26
click at [290, 82] on input "text" at bounding box center [309, 85] width 161 height 26
click at [314, 147] on input "text" at bounding box center [321, 152] width 137 height 24
click at [463, 86] on input "text" at bounding box center [476, 85] width 145 height 24
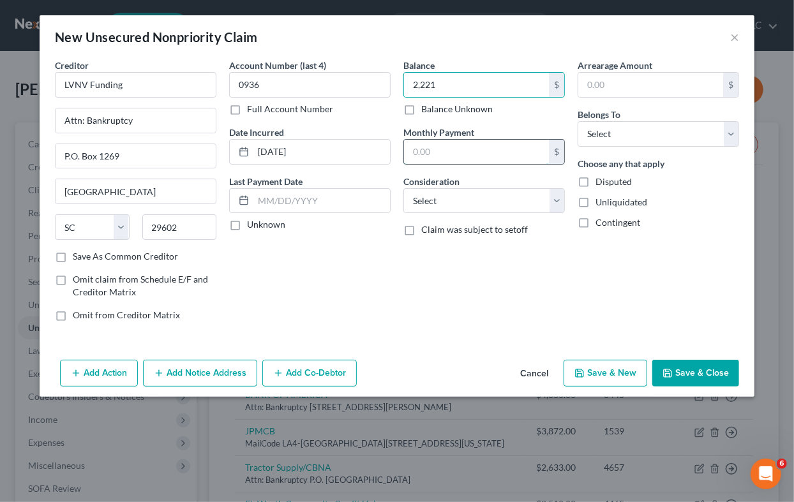
click at [484, 152] on input "text" at bounding box center [476, 152] width 145 height 24
click at [433, 195] on select "Select Cable / Satellite Services Collection Agency Credit Card Debt Debt Couns…" at bounding box center [483, 201] width 161 height 26
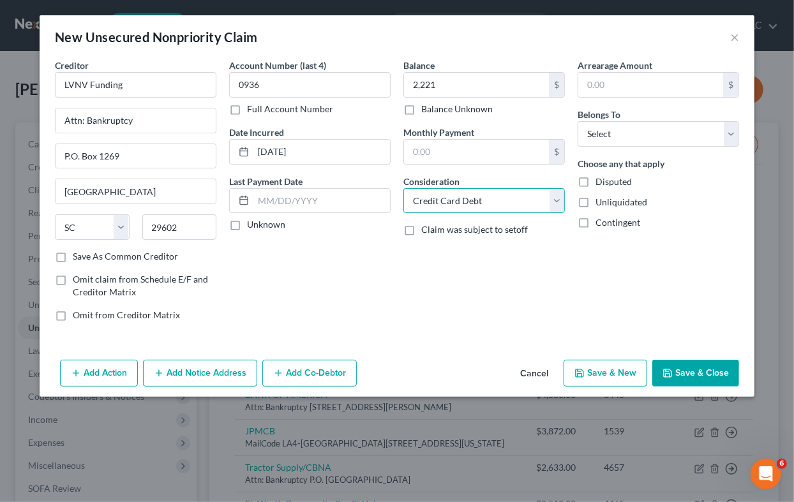
click at [403, 188] on select "Select Cable / Satellite Services Collection Agency Credit Card Debt Debt Couns…" at bounding box center [483, 201] width 161 height 26
click at [636, 132] on select "Select Debtor 1 Only Debtor 2 Only Debtor 1 And Debtor 2 Only At Least One Of T…" at bounding box center [657, 134] width 161 height 26
click at [577, 121] on select "Select Debtor 1 Only Debtor 2 Only Debtor 1 And Debtor 2 Only At Least One Of T…" at bounding box center [657, 134] width 161 height 26
click at [73, 255] on label "Save As Common Creditor" at bounding box center [125, 256] width 105 height 13
click at [78, 255] on input "Save As Common Creditor" at bounding box center [82, 254] width 8 height 8
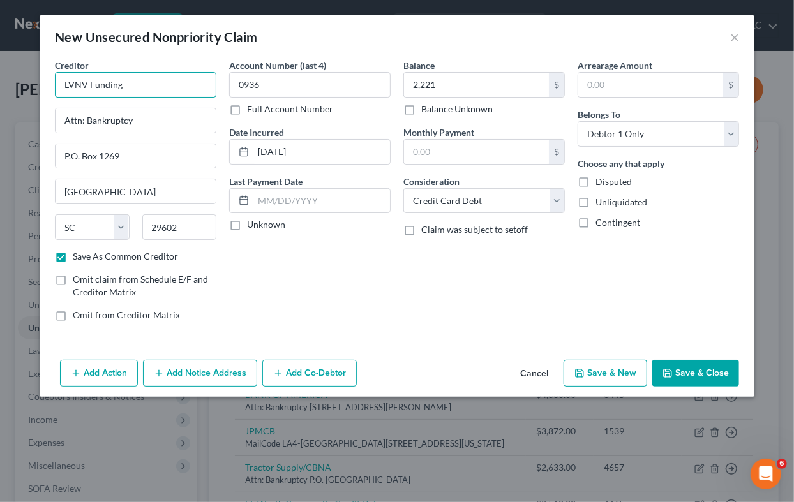
click at [170, 84] on input "LVNV Funding" at bounding box center [135, 85] width 161 height 26
click at [593, 371] on button "Save & New" at bounding box center [605, 373] width 84 height 27
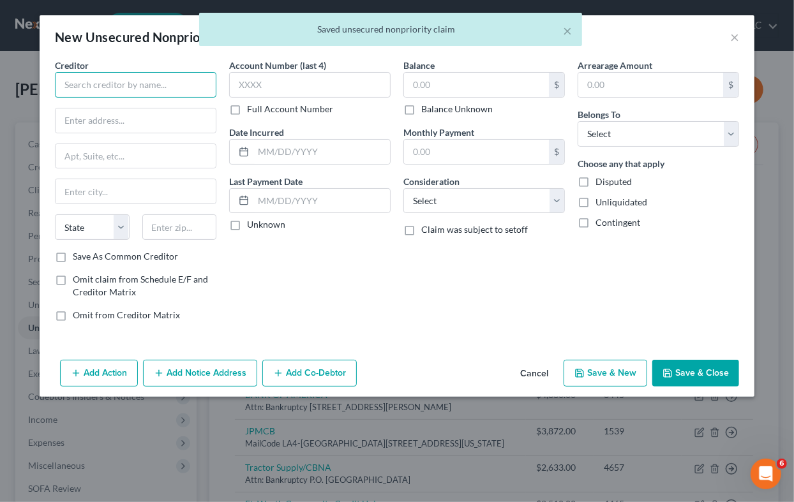
click at [151, 82] on input "text" at bounding box center [135, 85] width 161 height 26
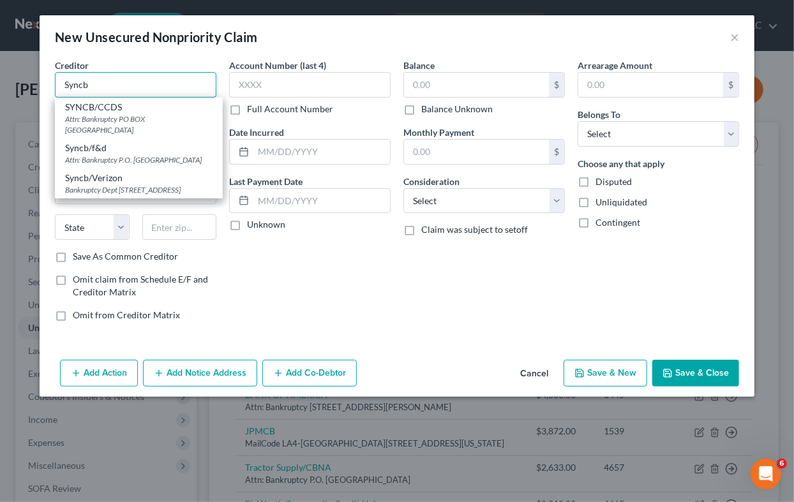
click at [132, 84] on input "Syncb" at bounding box center [135, 85] width 161 height 26
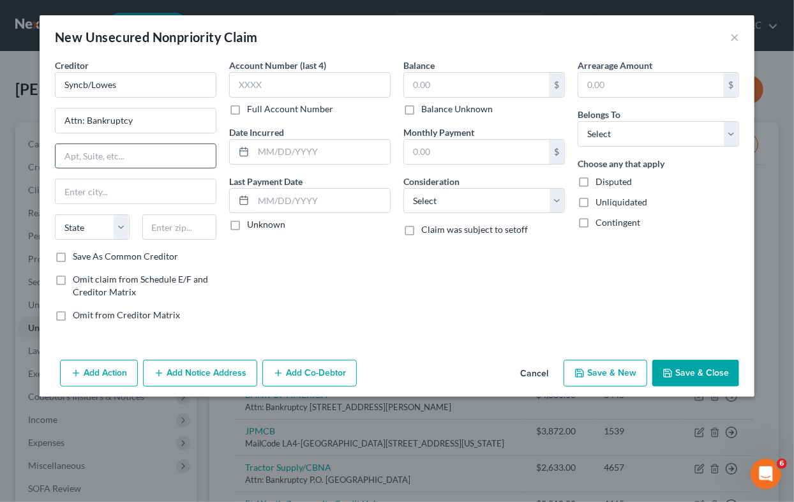
drag, startPoint x: 144, startPoint y: 130, endPoint x: 117, endPoint y: 145, distance: 31.4
click at [117, 145] on input "text" at bounding box center [136, 156] width 160 height 24
click at [309, 80] on input "text" at bounding box center [309, 85] width 161 height 26
click at [304, 149] on input "text" at bounding box center [321, 152] width 137 height 24
click at [267, 149] on input "09252023" at bounding box center [321, 152] width 137 height 24
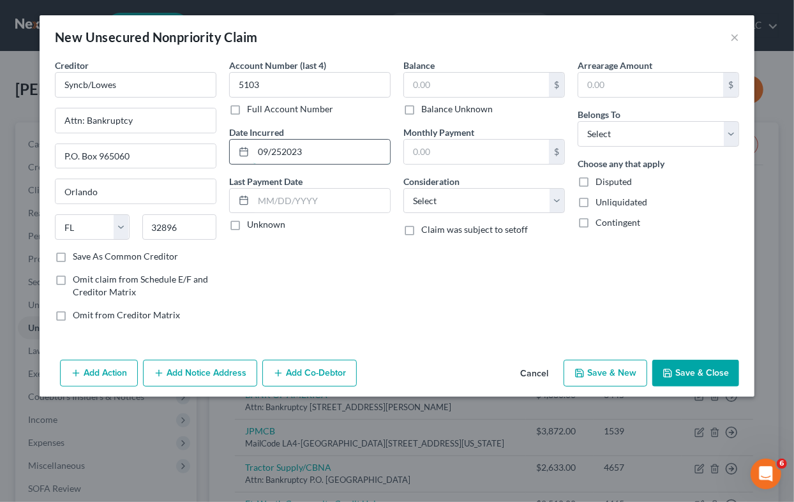
click at [283, 149] on input "09/252023" at bounding box center [321, 152] width 137 height 24
click at [459, 82] on input "text" at bounding box center [476, 85] width 145 height 24
click at [498, 154] on input "text" at bounding box center [476, 152] width 145 height 24
click at [487, 201] on select "Select Cable / Satellite Services Collection Agency Credit Card Debt Debt Couns…" at bounding box center [483, 201] width 161 height 26
click at [403, 188] on select "Select Cable / Satellite Services Collection Agency Credit Card Debt Debt Couns…" at bounding box center [483, 201] width 161 height 26
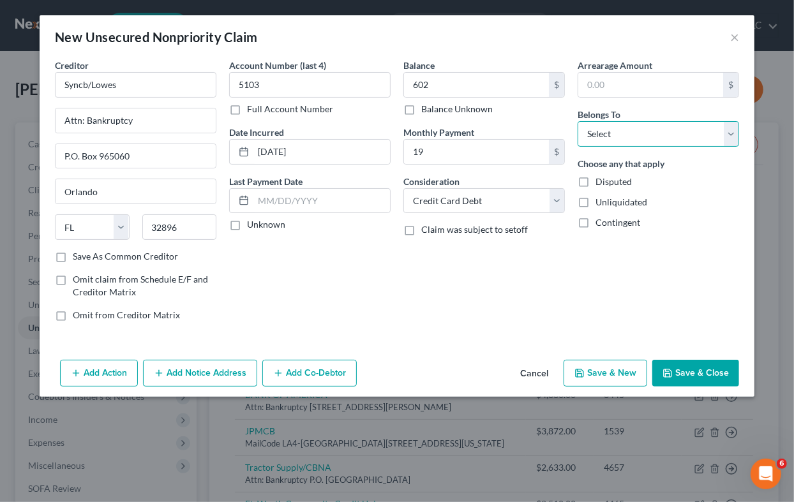
click at [627, 136] on select "Select Debtor 1 Only Debtor 2 Only Debtor 1 And Debtor 2 Only At Least One Of T…" at bounding box center [657, 134] width 161 height 26
click at [577, 121] on select "Select Debtor 1 Only Debtor 2 Only Debtor 1 And Debtor 2 Only At Least One Of T…" at bounding box center [657, 134] width 161 height 26
click at [73, 255] on label "Save As Common Creditor" at bounding box center [125, 256] width 105 height 13
click at [78, 255] on input "Save As Common Creditor" at bounding box center [82, 254] width 8 height 8
click at [606, 375] on button "Save & New" at bounding box center [605, 373] width 84 height 27
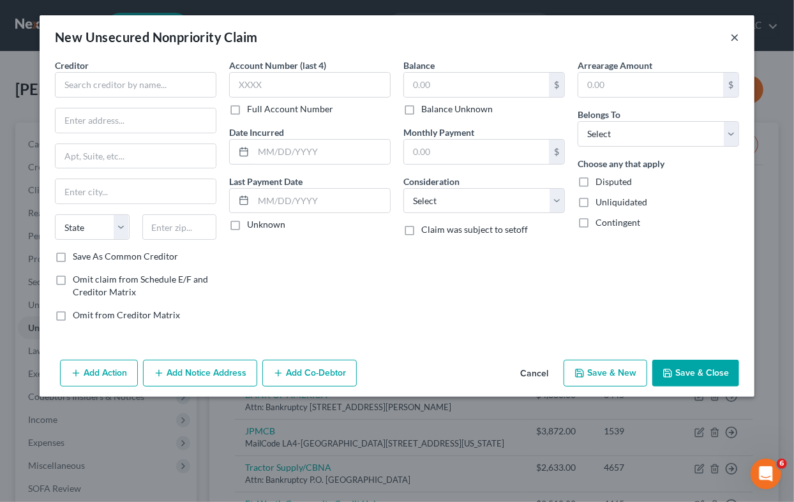
click at [735, 38] on button "×" at bounding box center [734, 36] width 9 height 15
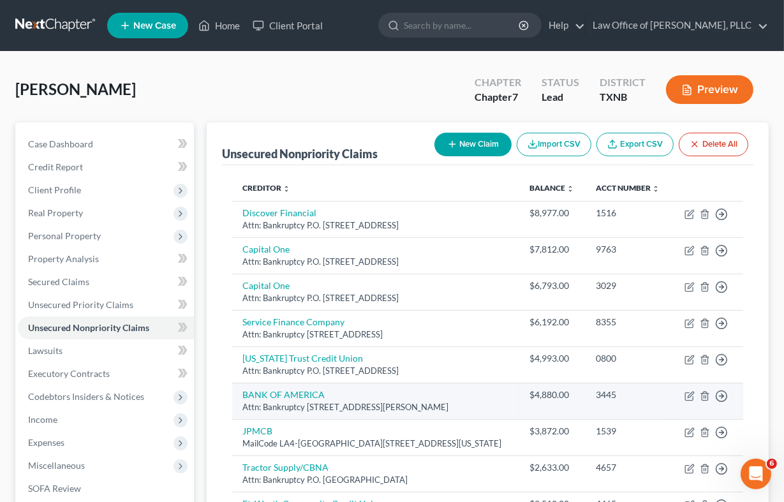
scroll to position [233, 0]
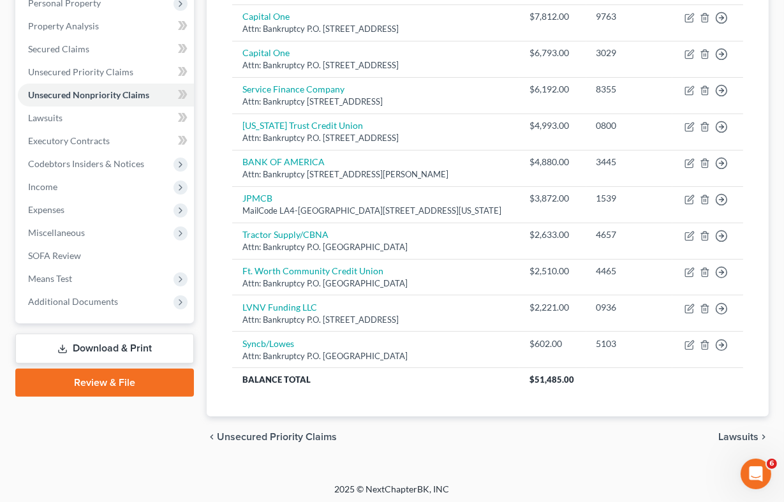
drag, startPoint x: 736, startPoint y: 433, endPoint x: 724, endPoint y: 431, distance: 12.2
click at [736, 433] on span "Lawsuits" at bounding box center [738, 437] width 40 height 10
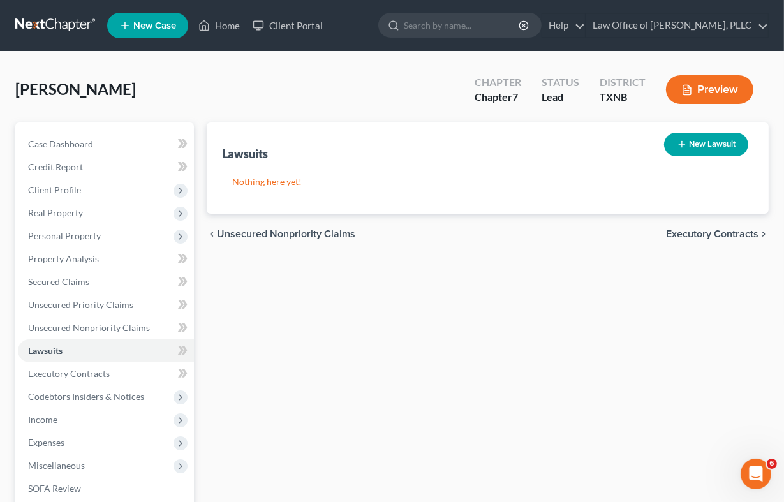
click at [710, 147] on button "New Lawsuit" at bounding box center [706, 145] width 84 height 24
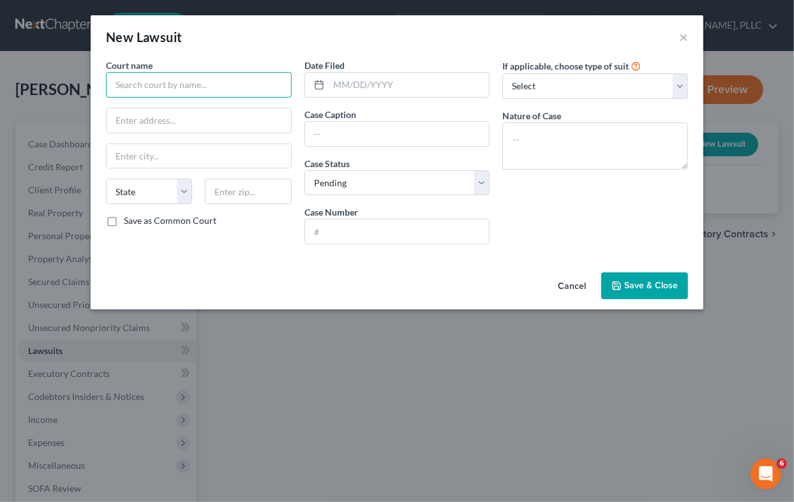
click at [177, 86] on input "text" at bounding box center [199, 85] width 186 height 26
click at [367, 86] on input "text" at bounding box center [409, 85] width 161 height 24
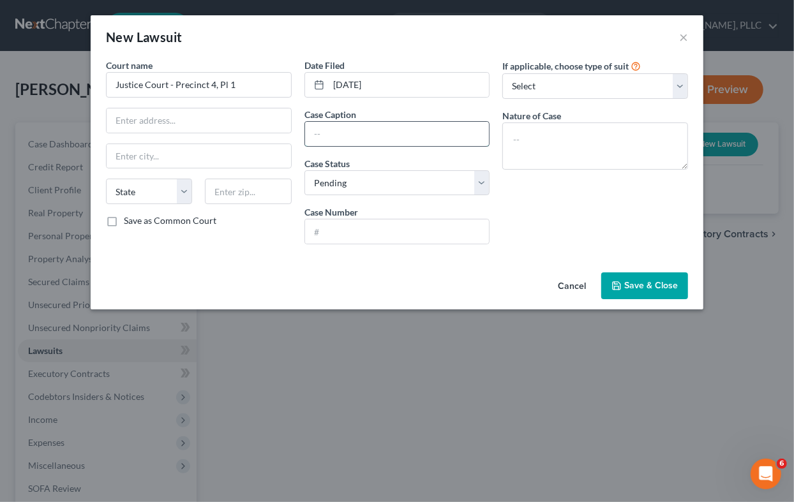
click at [361, 133] on input "text" at bounding box center [397, 134] width 184 height 24
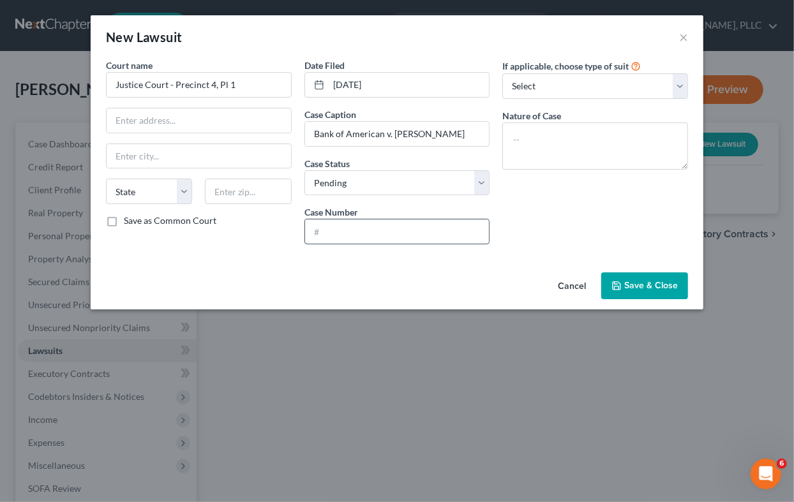
click at [422, 241] on input "text" at bounding box center [397, 231] width 184 height 24
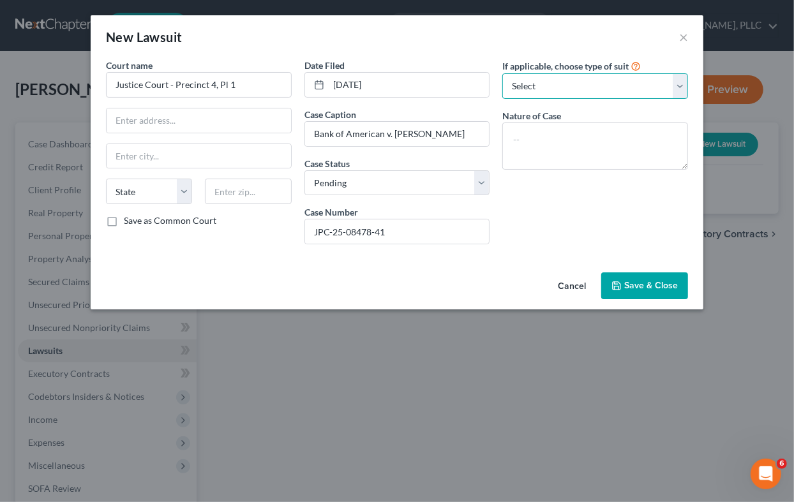
click at [615, 82] on select "Select Repossession Garnishment Foreclosure Attached, Seized, Or Levied Other" at bounding box center [595, 86] width 186 height 26
click at [502, 73] on select "Select Repossession Garnishment Foreclosure Attached, Seized, Or Levied Other" at bounding box center [595, 86] width 186 height 26
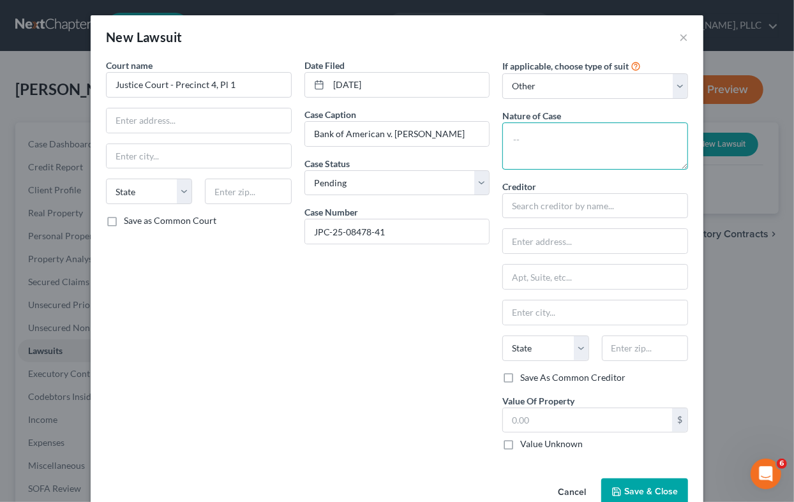
click at [574, 131] on textarea at bounding box center [595, 146] width 186 height 47
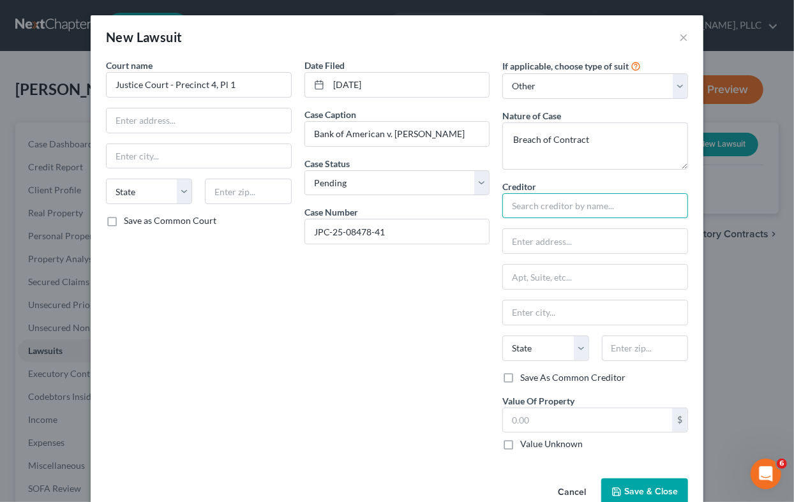
click at [584, 204] on input "text" at bounding box center [595, 206] width 186 height 26
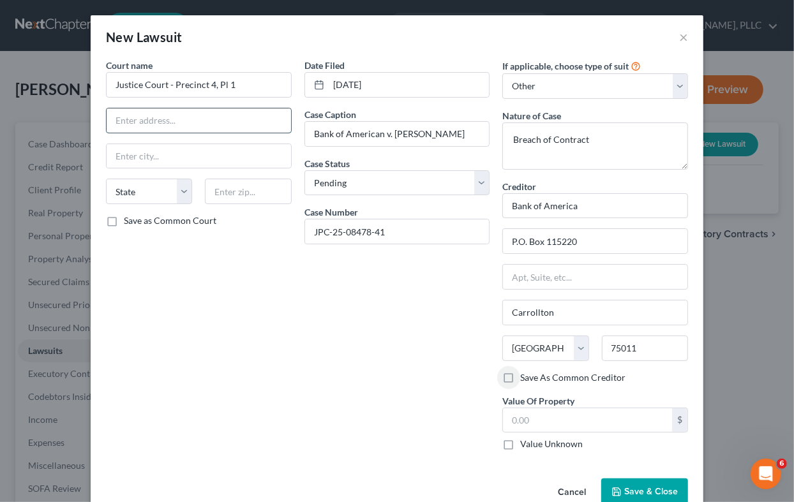
click at [161, 121] on input "text" at bounding box center [199, 120] width 184 height 24
paste input "[STREET_ADDRESS]"
click at [188, 150] on input "text" at bounding box center [199, 156] width 184 height 24
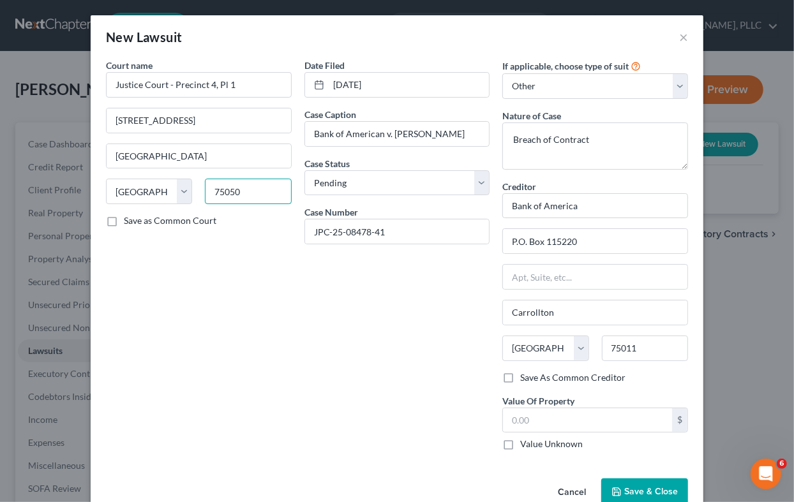
scroll to position [24, 0]
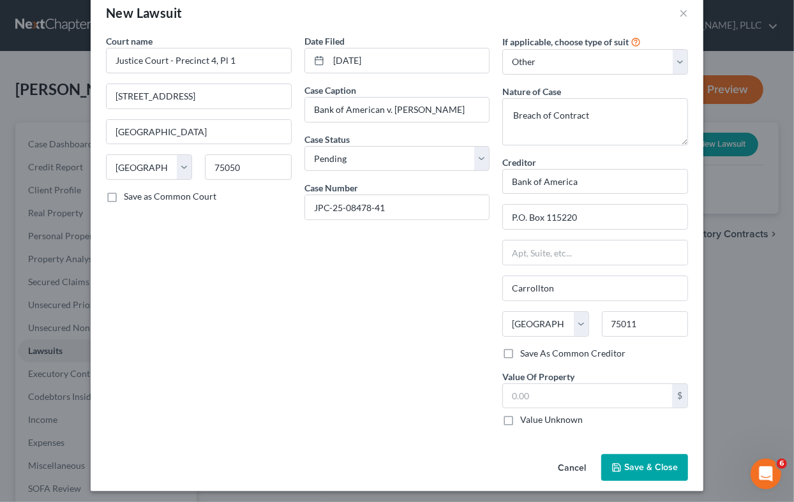
click at [643, 449] on span "Save & Close" at bounding box center [651, 467] width 54 height 11
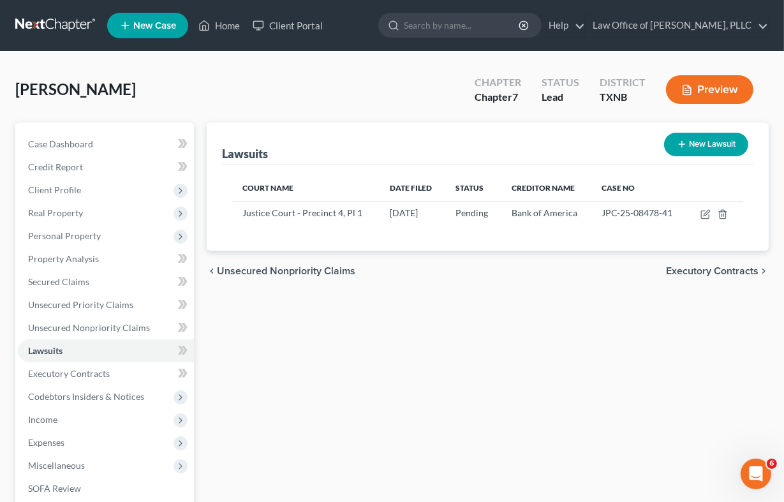
click at [688, 269] on span "Executory Contracts" at bounding box center [712, 271] width 93 height 10
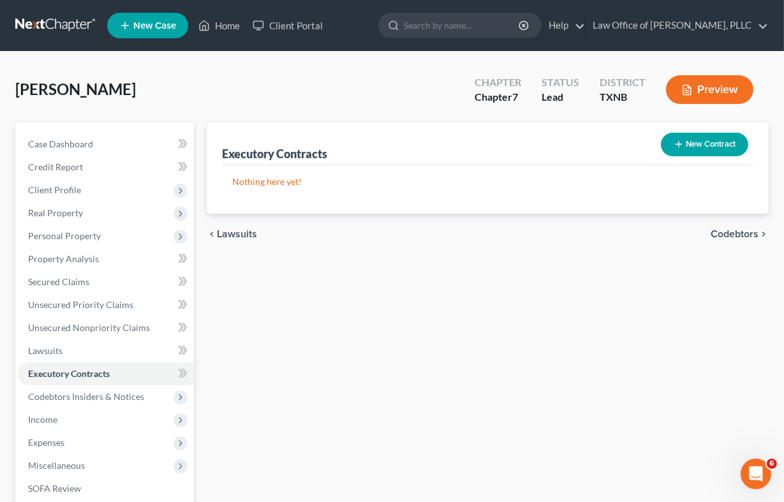
click at [736, 230] on span "Codebtors" at bounding box center [735, 234] width 48 height 10
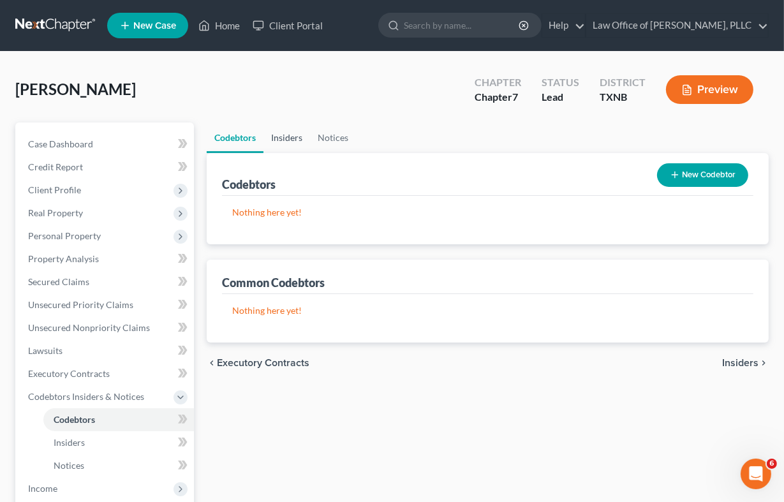
click at [294, 139] on link "Insiders" at bounding box center [287, 138] width 47 height 31
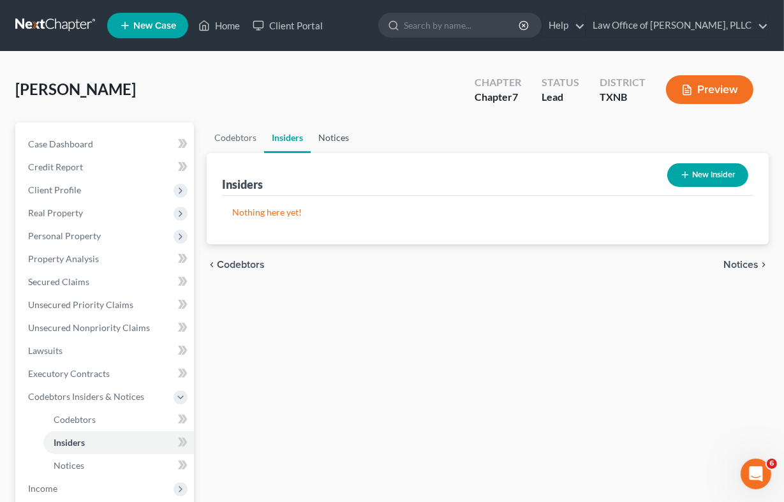
click at [331, 139] on link "Notices" at bounding box center [334, 138] width 46 height 31
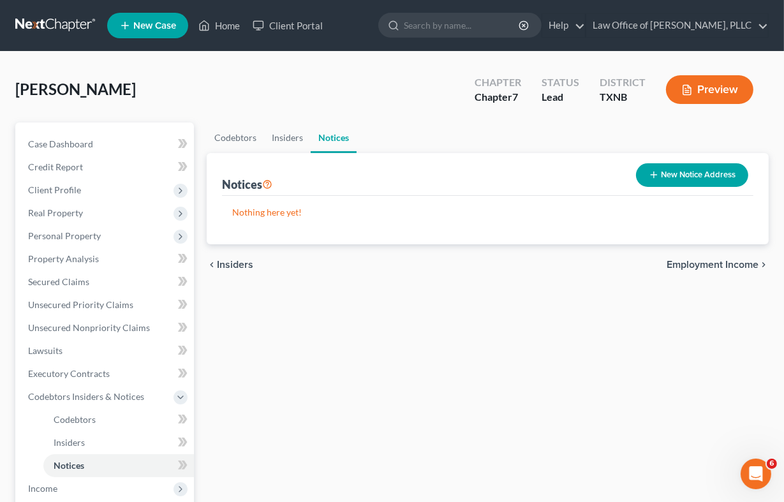
click at [702, 266] on span "Employment Income" at bounding box center [713, 265] width 92 height 10
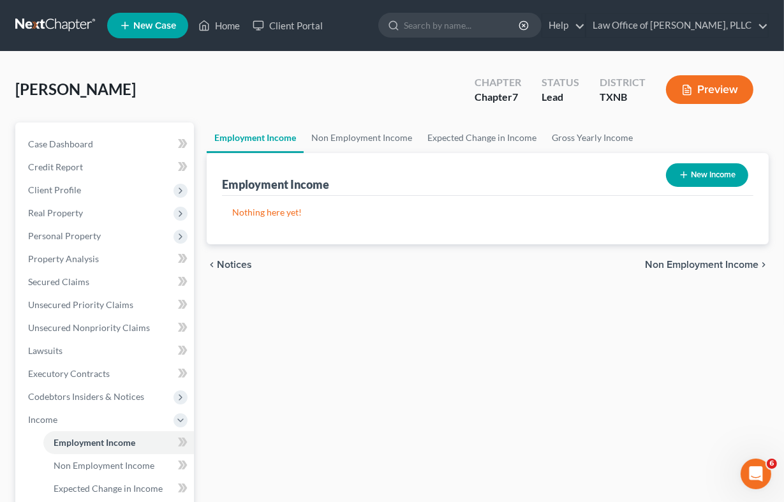
click at [704, 177] on button "New Income" at bounding box center [707, 175] width 82 height 24
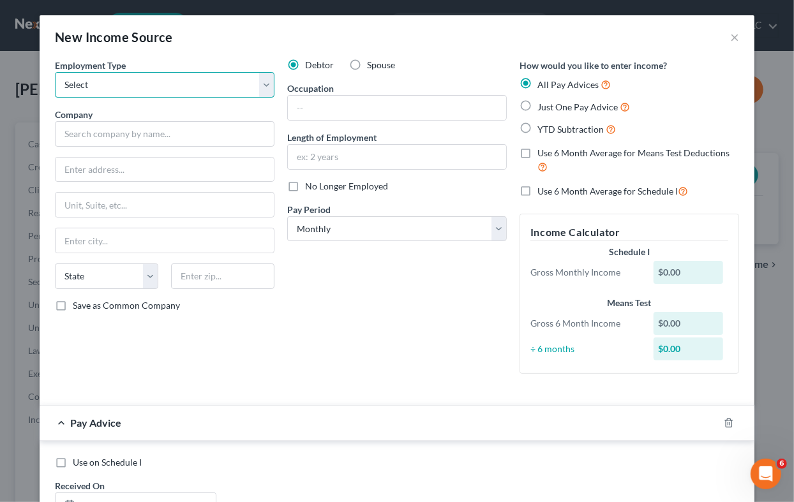
click at [263, 82] on select "Select Full or [DEMOGRAPHIC_DATA] Employment Self Employment" at bounding box center [164, 85] width 219 height 26
click at [55, 72] on select "Select Full or [DEMOGRAPHIC_DATA] Employment Self Employment" at bounding box center [164, 85] width 219 height 26
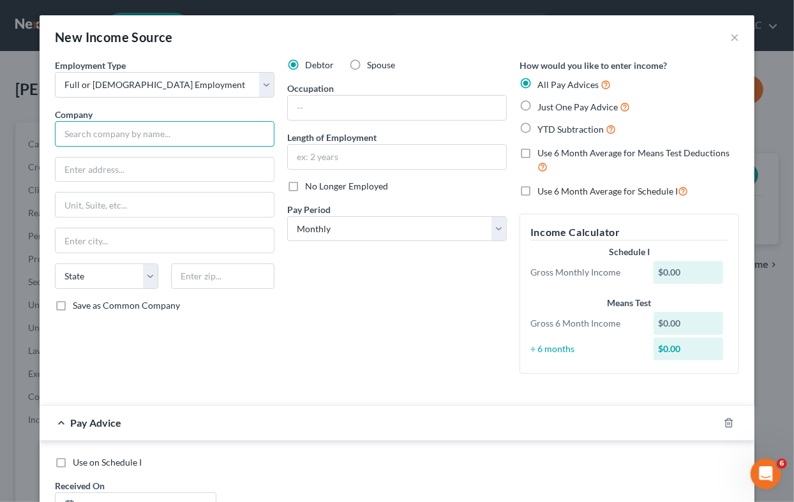
click at [170, 136] on input "text" at bounding box center [164, 134] width 219 height 26
click at [127, 131] on input "text" at bounding box center [164, 134] width 219 height 26
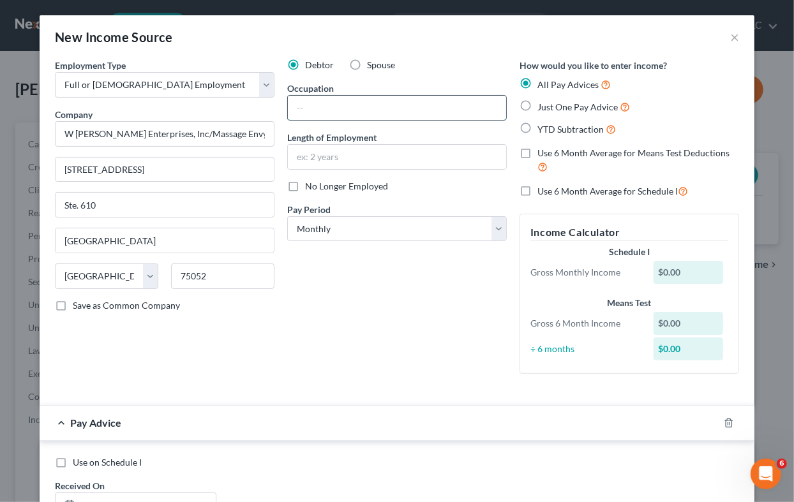
click at [366, 108] on input "text" at bounding box center [397, 108] width 218 height 24
click at [457, 228] on select "Select Monthly Twice Monthly Every Other Week Weekly" at bounding box center [396, 229] width 219 height 26
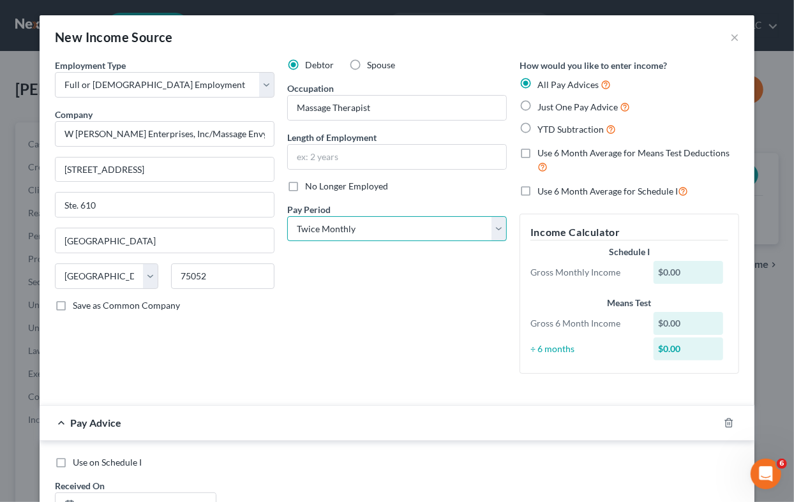
click at [287, 216] on select "Select Monthly Twice Monthly Every Other Week Weekly" at bounding box center [396, 229] width 219 height 26
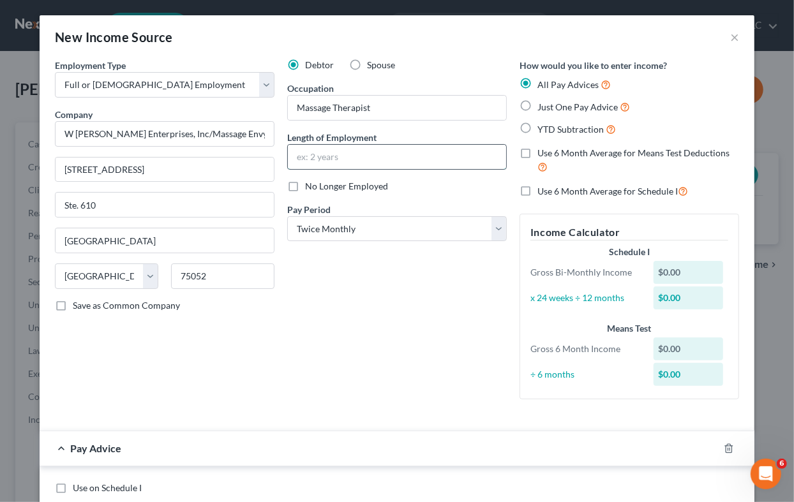
click at [316, 152] on input "text" at bounding box center [397, 157] width 218 height 24
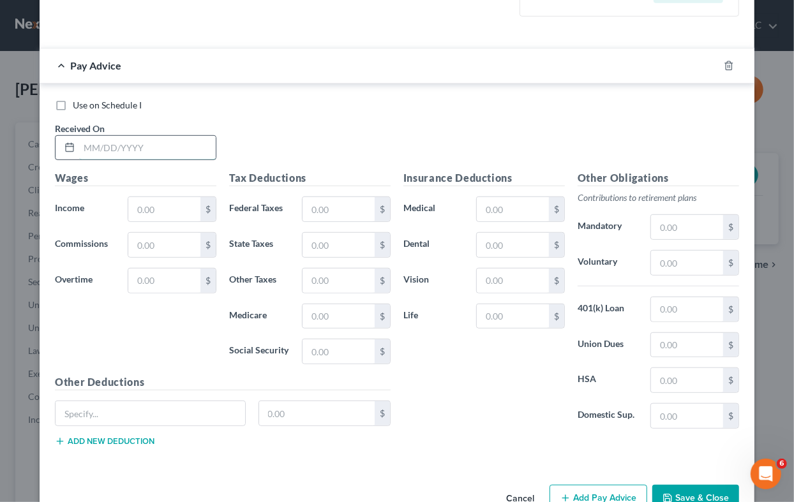
click at [104, 147] on input "text" at bounding box center [147, 148] width 137 height 24
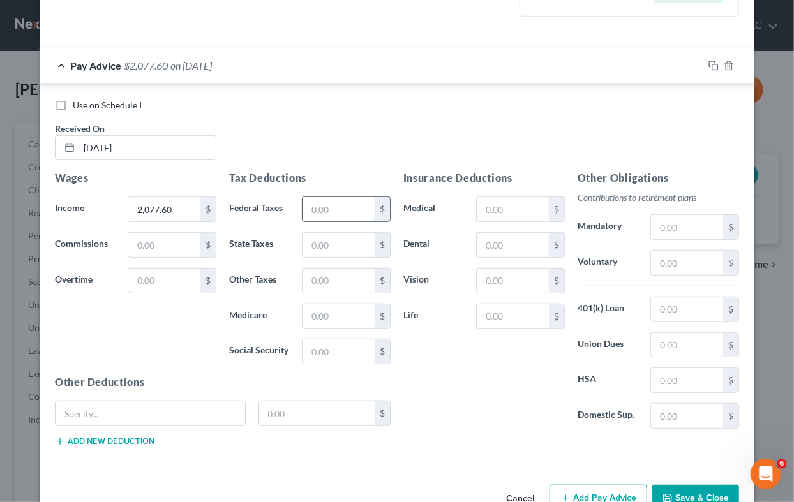
click at [343, 207] on input "text" at bounding box center [338, 209] width 72 height 24
click at [332, 309] on input "text" at bounding box center [338, 316] width 72 height 24
click at [338, 350] on input "text" at bounding box center [338, 351] width 72 height 24
click at [396, 449] on div "Employment Type * Select Full or [DEMOGRAPHIC_DATA] Employment Self Employment …" at bounding box center [397, 78] width 715 height 804
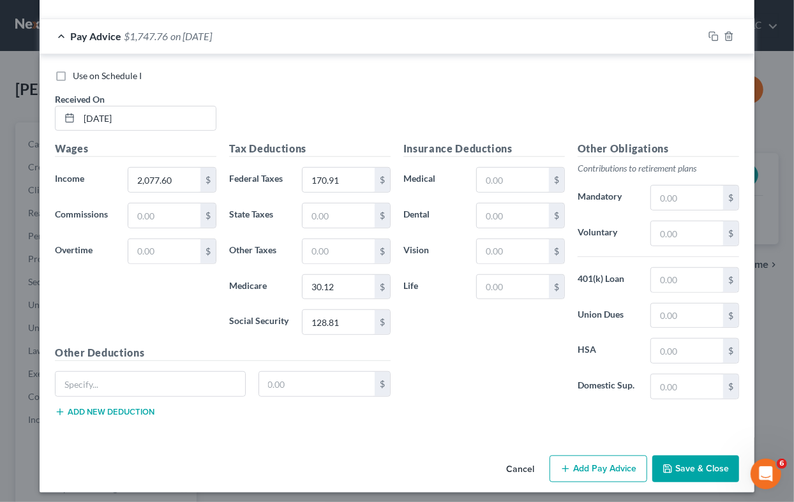
click at [602, 449] on button "Add Pay Advice" at bounding box center [598, 469] width 98 height 27
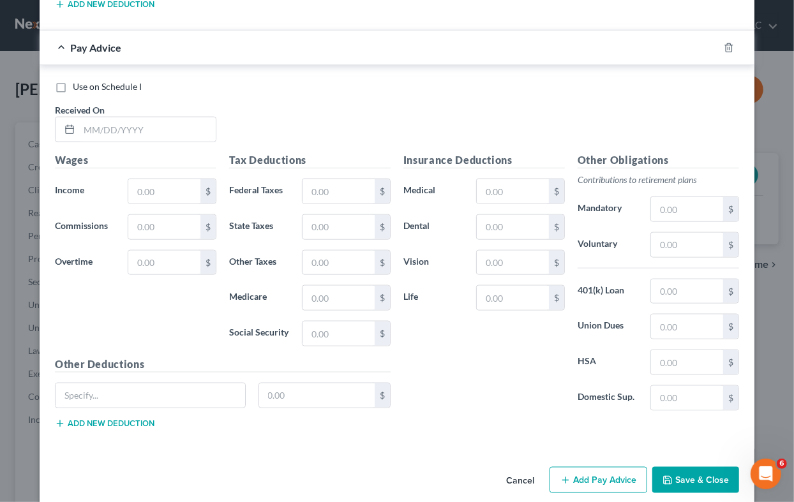
scroll to position [827, 0]
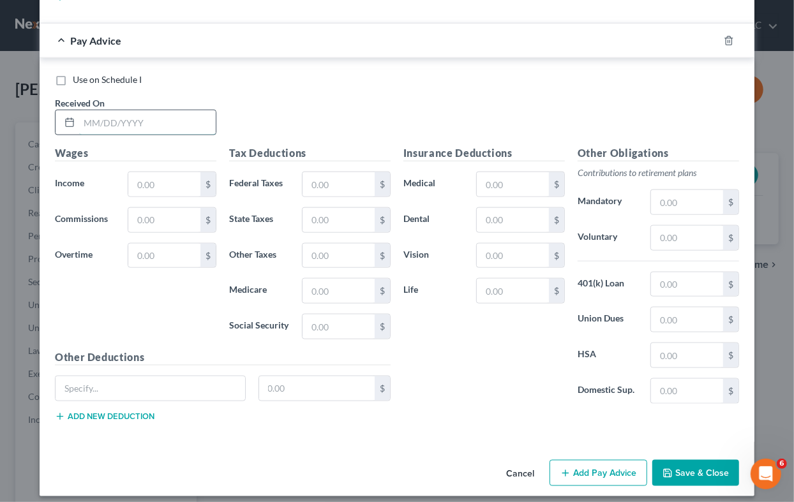
click at [130, 118] on input "text" at bounding box center [147, 122] width 137 height 24
click at [161, 175] on input "text" at bounding box center [164, 184] width 72 height 24
click at [336, 174] on input "text" at bounding box center [338, 184] width 72 height 24
click at [340, 280] on input "text" at bounding box center [338, 291] width 72 height 24
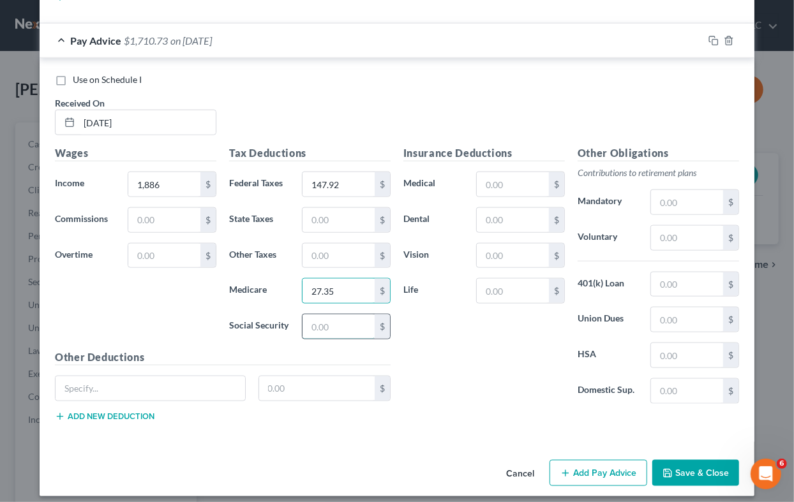
click at [326, 318] on input "text" at bounding box center [338, 327] width 72 height 24
click at [400, 73] on div "Use on Schedule I" at bounding box center [397, 79] width 684 height 13
click at [595, 449] on button "Add Pay Advice" at bounding box center [598, 473] width 98 height 27
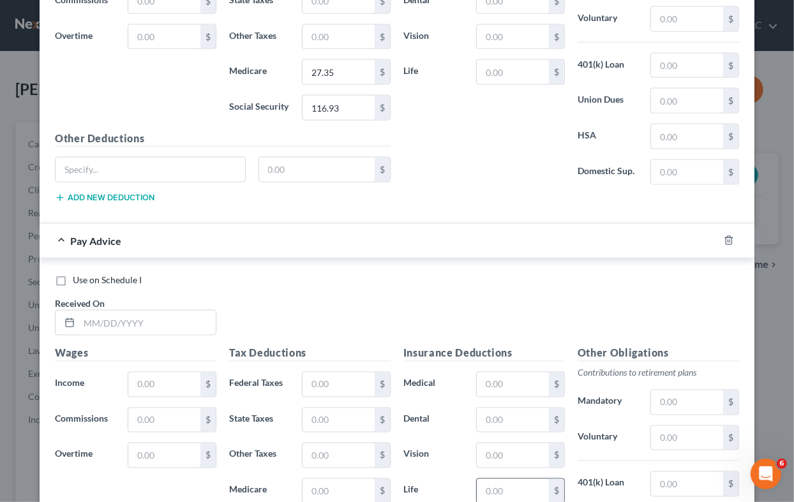
scroll to position [1242, 0]
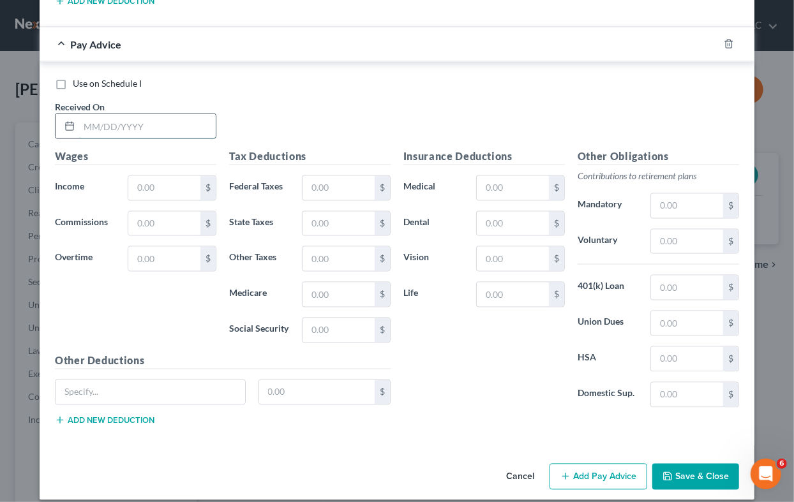
click at [105, 114] on input "text" at bounding box center [147, 126] width 137 height 24
click at [155, 177] on input "text" at bounding box center [164, 188] width 72 height 24
click at [356, 176] on input "text" at bounding box center [338, 188] width 72 height 24
click at [691, 449] on button "Save & Close" at bounding box center [695, 477] width 87 height 27
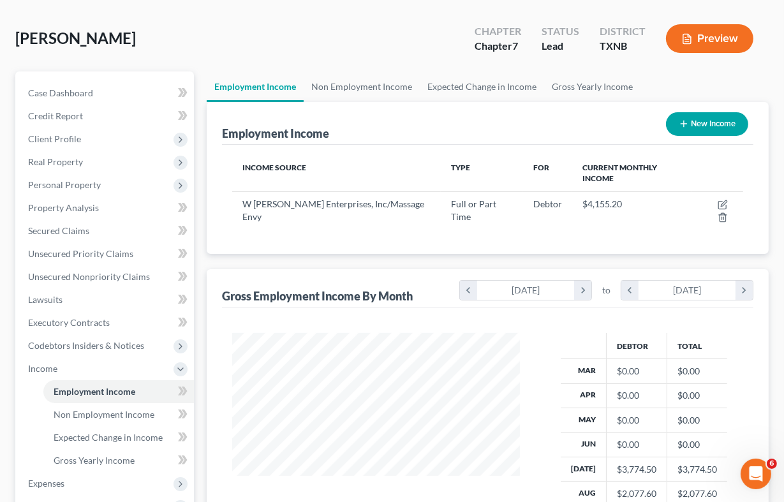
scroll to position [0, 0]
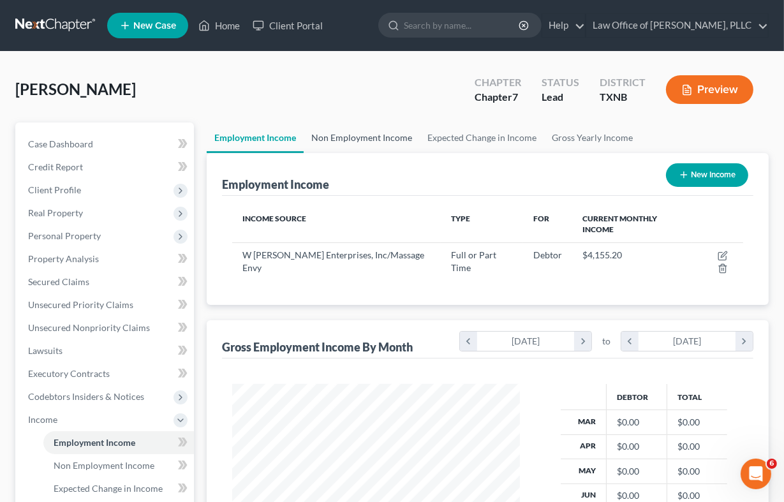
click at [372, 138] on link "Non Employment Income" at bounding box center [362, 138] width 116 height 31
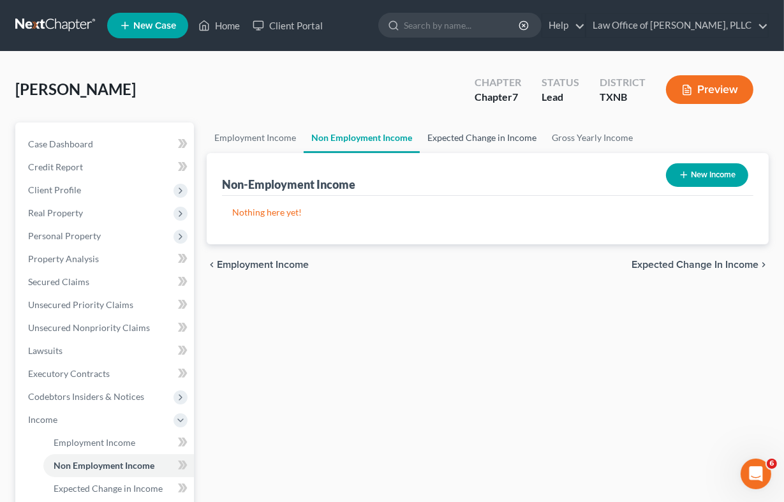
click at [467, 138] on link "Expected Change in Income" at bounding box center [482, 138] width 124 height 31
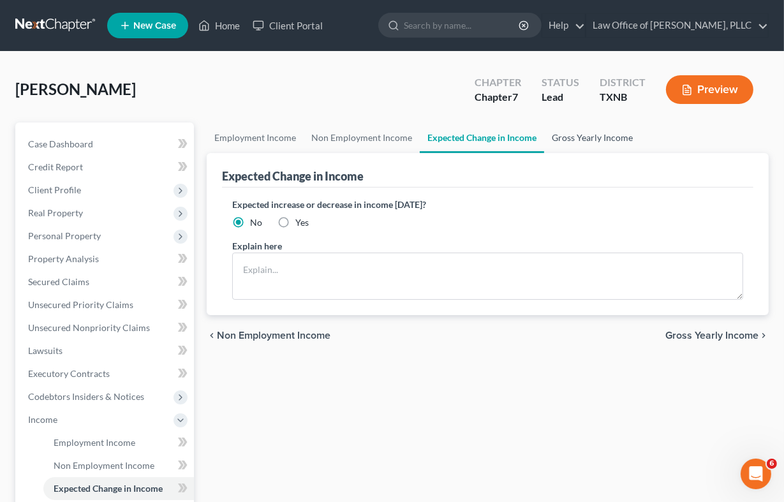
click at [584, 138] on link "Gross Yearly Income" at bounding box center [592, 138] width 96 height 31
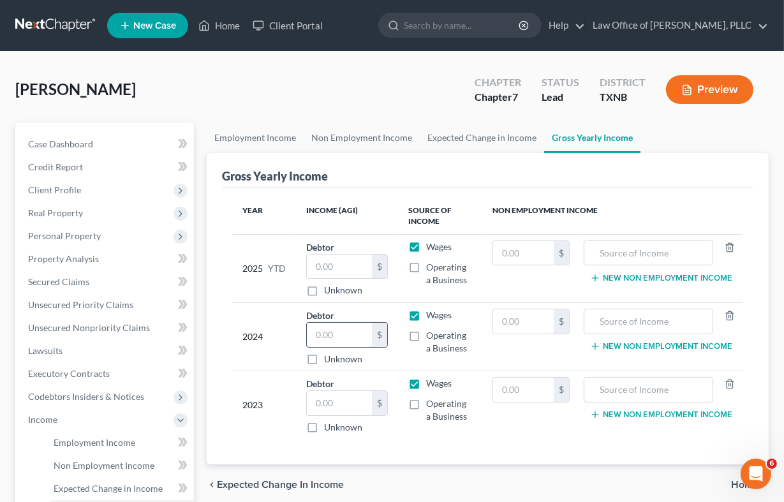
click at [347, 329] on input "text" at bounding box center [339, 335] width 65 height 24
click at [656, 317] on input "text" at bounding box center [648, 321] width 115 height 24
click at [665, 323] on input "text" at bounding box center [648, 321] width 115 height 24
click at [348, 399] on input "text" at bounding box center [339, 403] width 65 height 24
click at [637, 388] on input "text" at bounding box center [648, 390] width 115 height 24
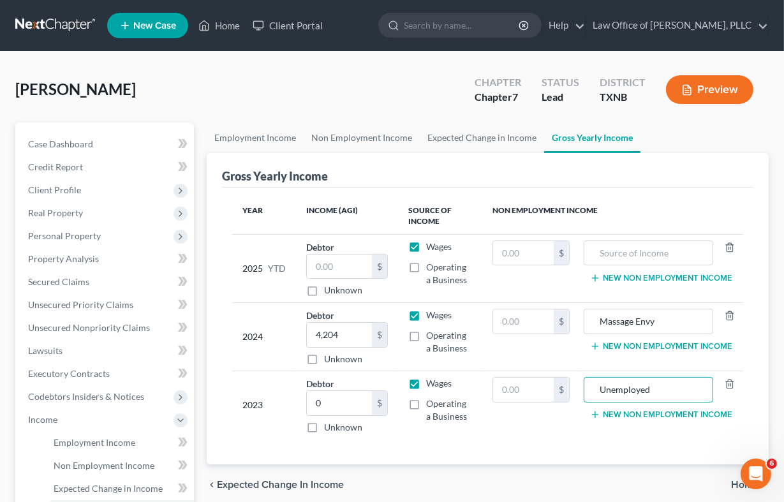
click at [540, 447] on div "Year Income (AGI) Source of Income Non Employment Income 2025 YTD Debtor $ Unkn…" at bounding box center [488, 327] width 532 height 278
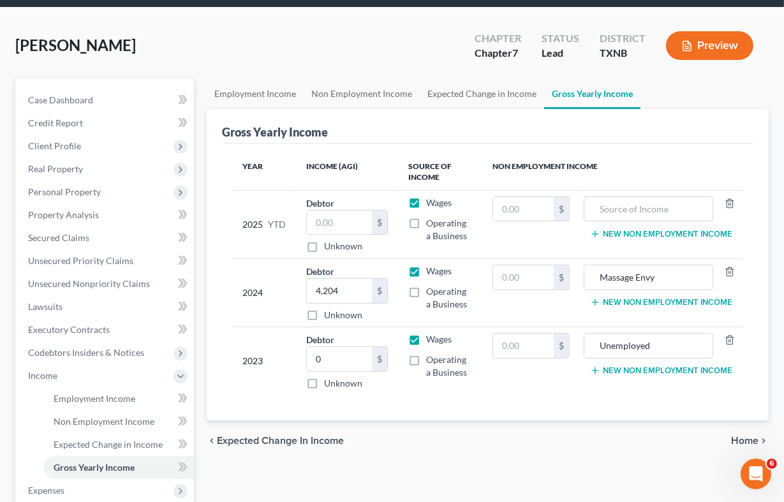
scroll to position [63, 0]
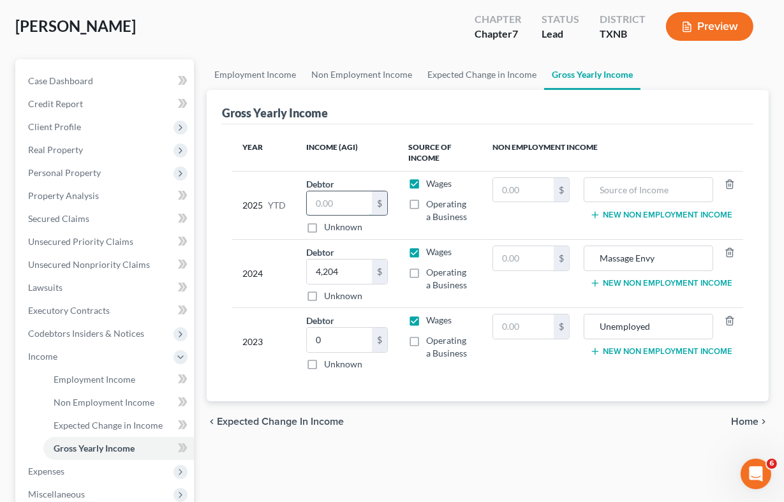
click at [341, 197] on input "text" at bounding box center [339, 203] width 65 height 24
click at [660, 185] on input "text" at bounding box center [648, 190] width 115 height 24
click at [747, 418] on span "Home" at bounding box center [744, 422] width 27 height 10
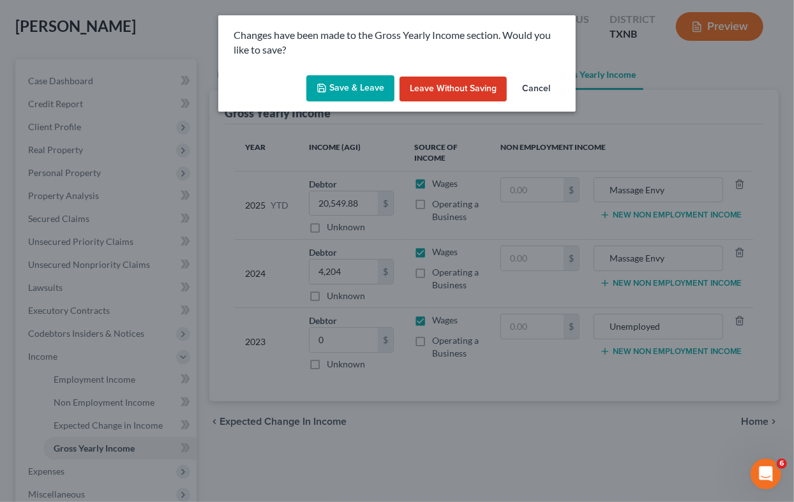
click at [353, 83] on button "Save & Leave" at bounding box center [350, 88] width 88 height 27
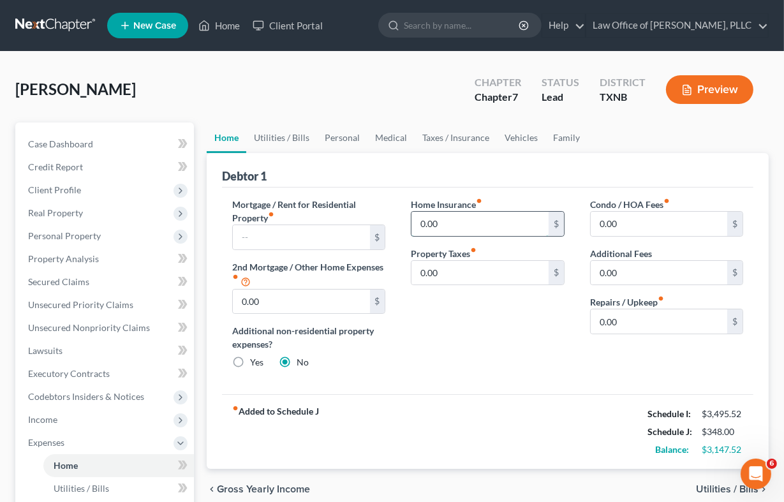
click at [466, 219] on input "0.00" at bounding box center [480, 224] width 137 height 24
click at [461, 271] on input "0.00" at bounding box center [480, 273] width 137 height 24
click at [490, 373] on div "Home Insurance fiber_manual_record 200 $ Property Taxes fiber_manual_record 271…" at bounding box center [487, 289] width 179 height 182
click at [283, 136] on link "Utilities / Bills" at bounding box center [281, 138] width 71 height 31
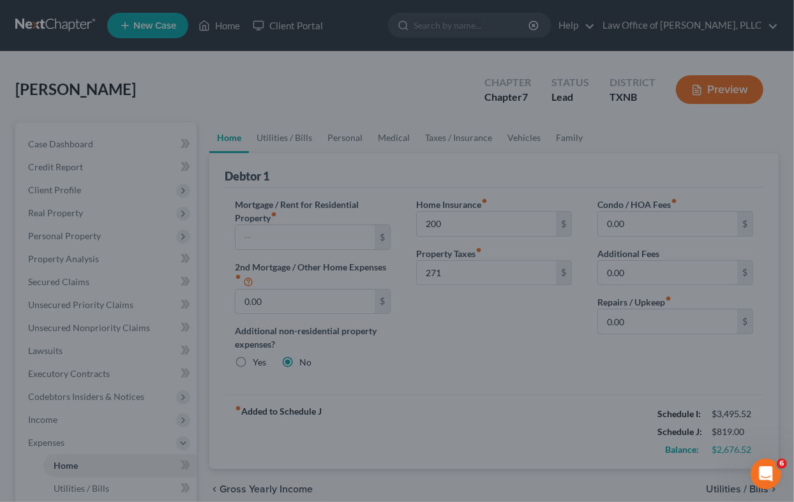
click at [546, 361] on div at bounding box center [397, 251] width 794 height 502
click at [766, 449] on icon "Open Intercom Messenger" at bounding box center [764, 472] width 21 height 21
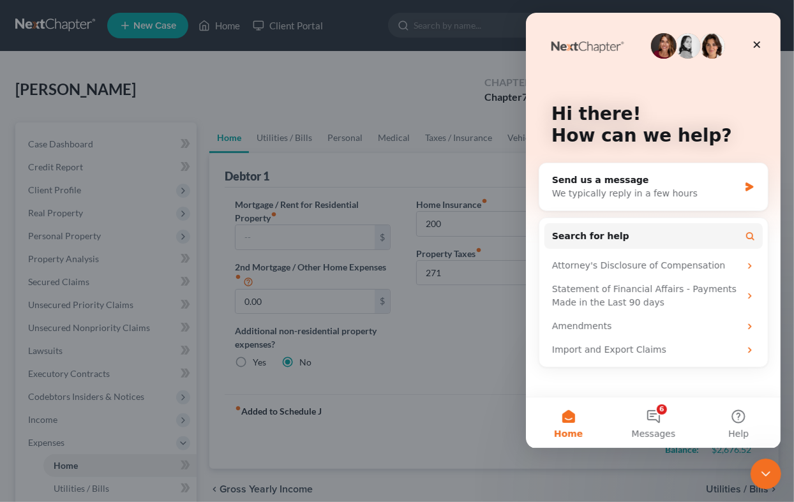
click at [451, 400] on div at bounding box center [397, 251] width 794 height 502
click at [760, 45] on icon "Close" at bounding box center [756, 45] width 10 height 10
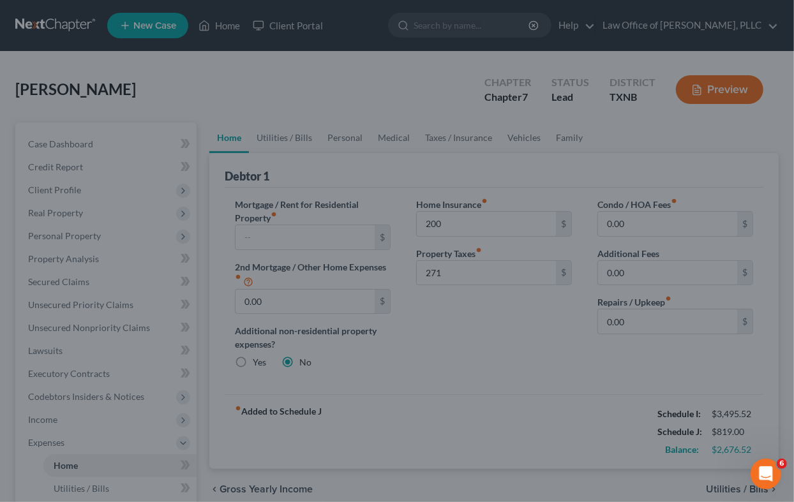
click at [470, 354] on div at bounding box center [397, 251] width 794 height 502
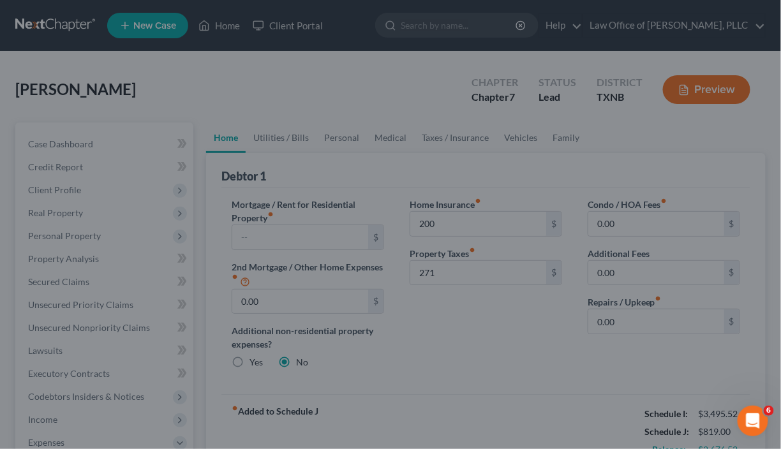
click at [498, 375] on div at bounding box center [390, 224] width 781 height 449
click at [499, 374] on div at bounding box center [390, 224] width 781 height 449
click at [182, 83] on div at bounding box center [390, 224] width 781 height 449
click at [218, 86] on div at bounding box center [390, 224] width 781 height 449
click at [491, 362] on div at bounding box center [390, 224] width 781 height 449
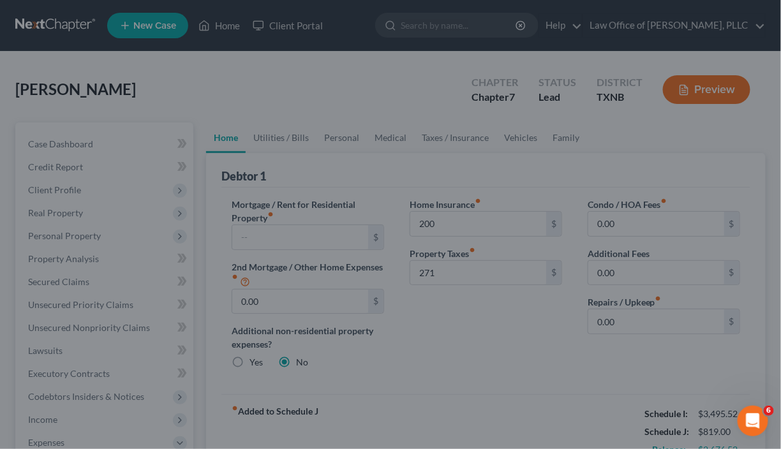
click at [325, 108] on div at bounding box center [390, 224] width 781 height 449
click at [270, 102] on div at bounding box center [390, 224] width 781 height 449
click at [272, 100] on div at bounding box center [390, 224] width 781 height 449
click at [341, 89] on div at bounding box center [390, 224] width 781 height 449
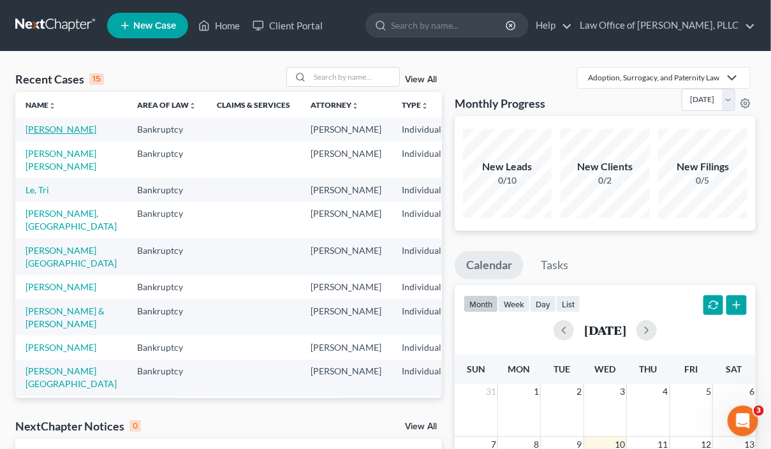
click at [38, 131] on link "[PERSON_NAME]" at bounding box center [61, 129] width 71 height 11
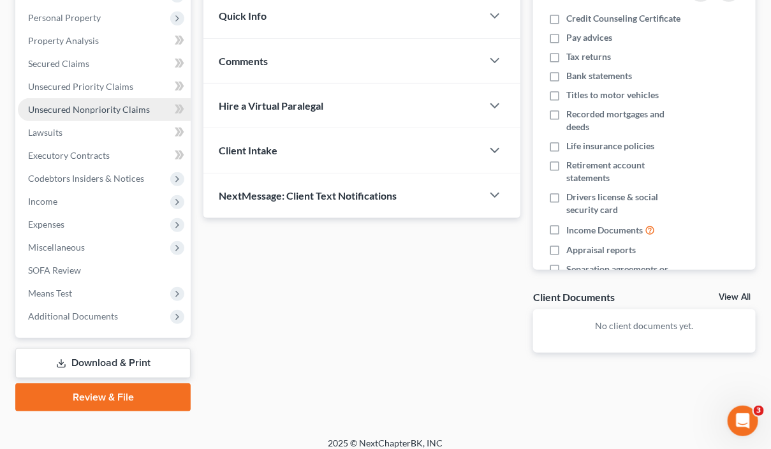
scroll to position [227, 0]
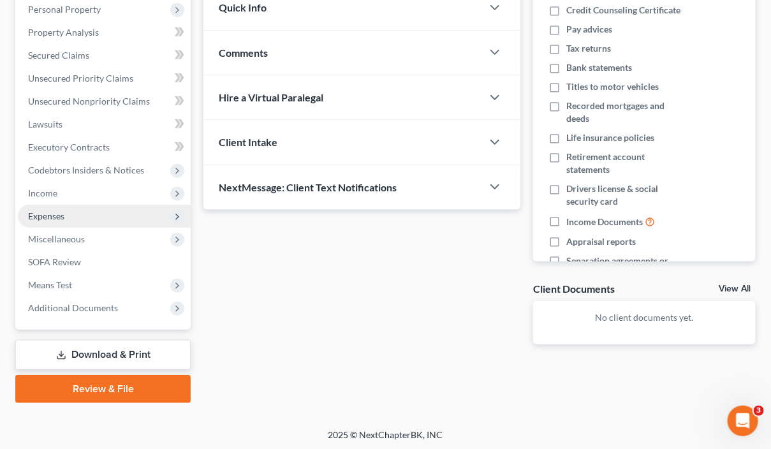
click at [51, 217] on span "Expenses" at bounding box center [46, 216] width 36 height 11
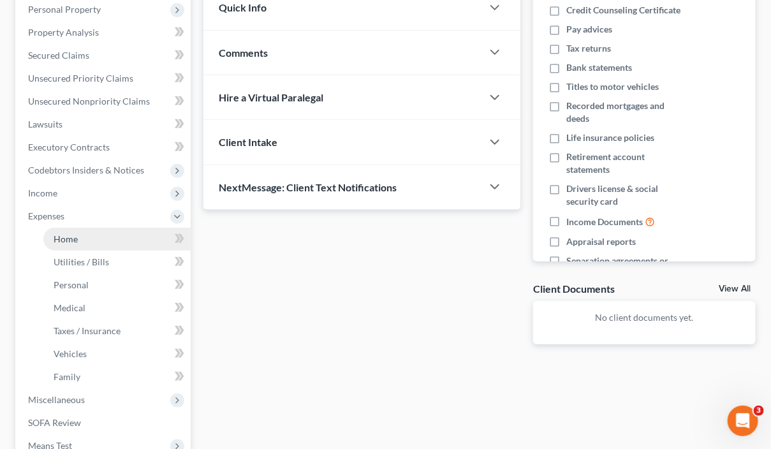
click at [67, 239] on span "Home" at bounding box center [66, 239] width 24 height 11
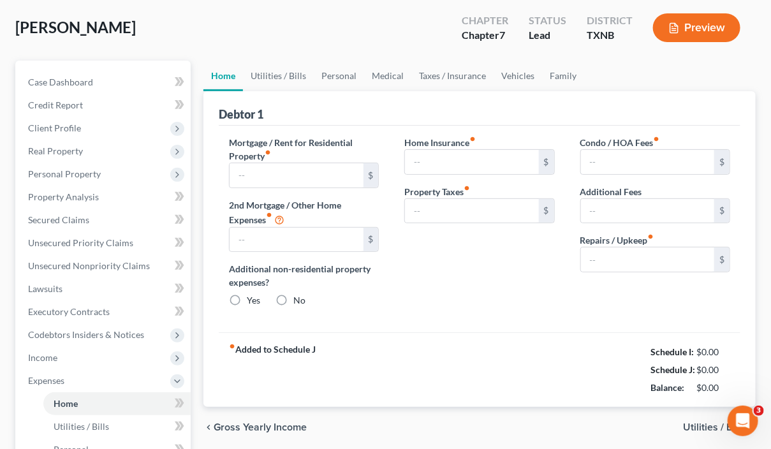
type input "0.00"
radio input "true"
type input "0.00"
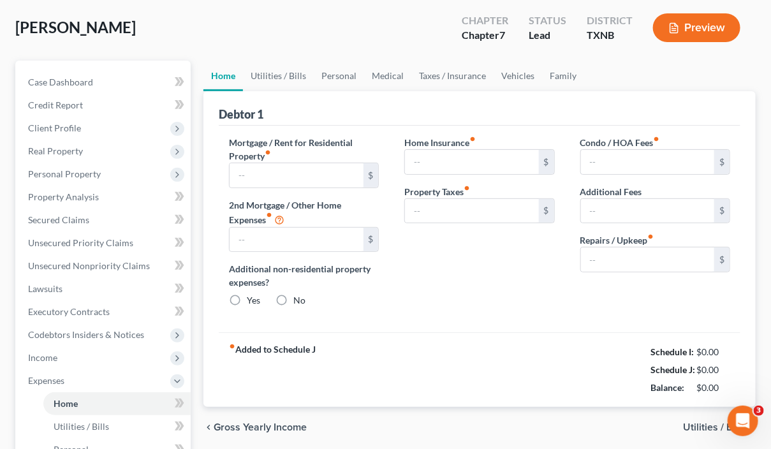
type input "0.00"
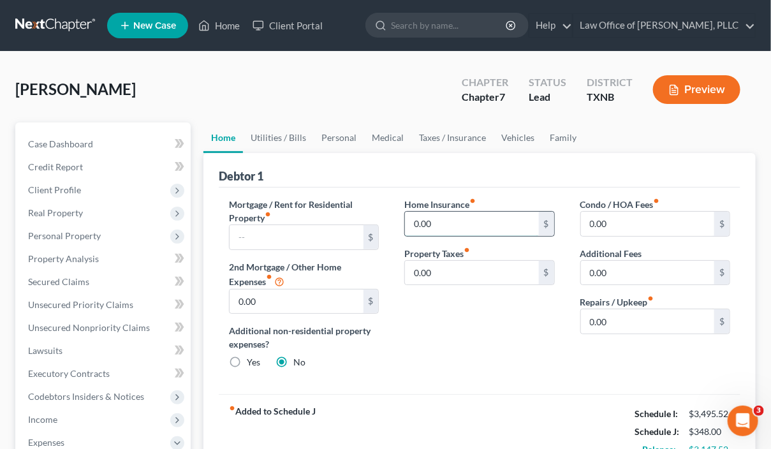
click at [459, 226] on input "0.00" at bounding box center [471, 224] width 133 height 24
type input "200"
click at [460, 274] on input "0.00" at bounding box center [471, 273] width 133 height 24
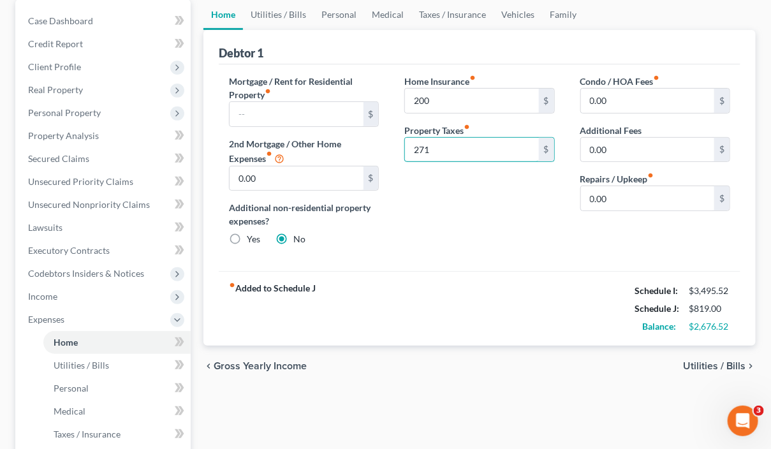
scroll to position [127, 0]
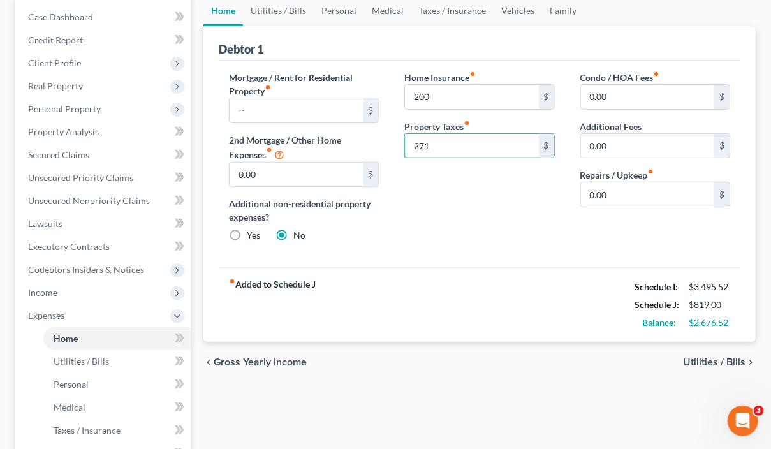
type input "271"
click at [707, 359] on span "Utilities / Bills" at bounding box center [714, 362] width 63 height 10
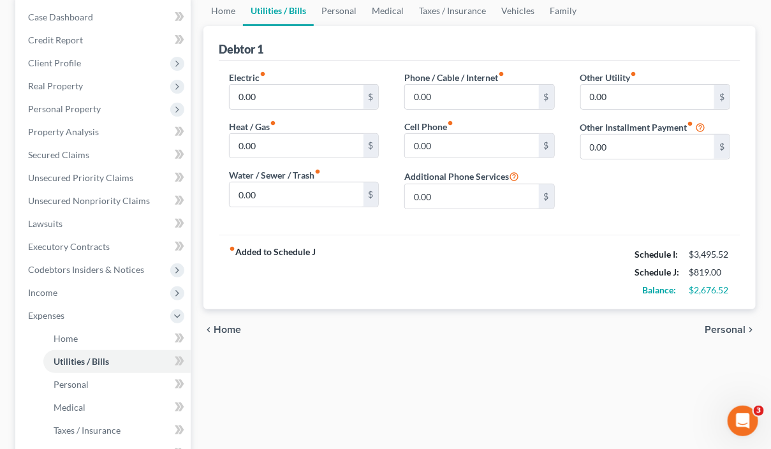
scroll to position [126, 0]
click at [218, 10] on link "Home" at bounding box center [224, 11] width 40 height 31
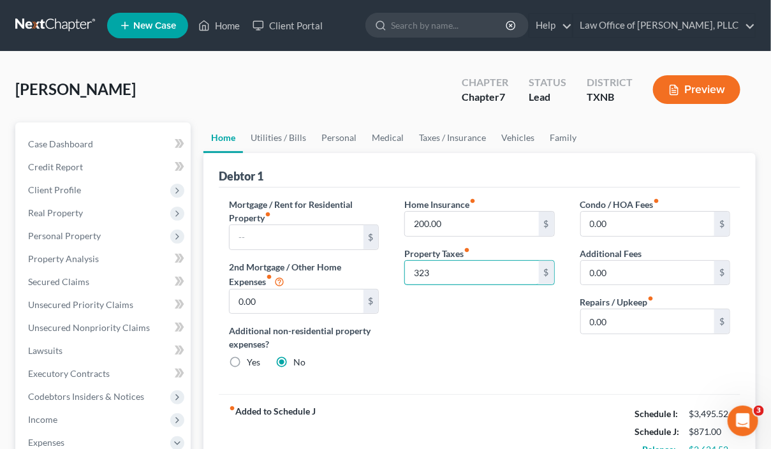
type input "323"
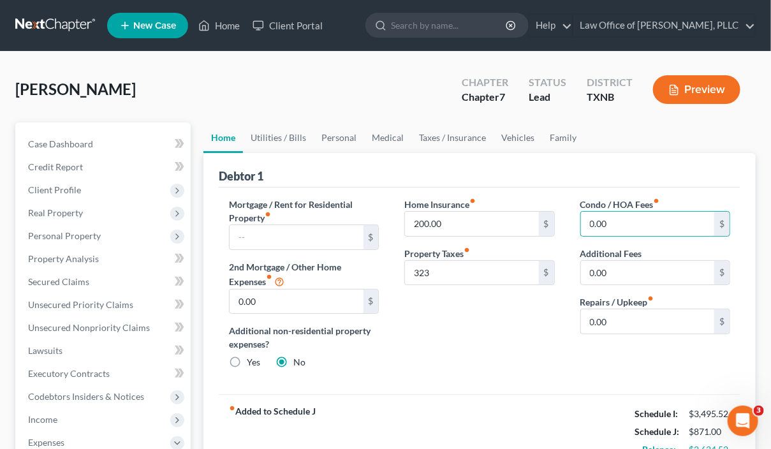
click at [441, 379] on div "Mortgage / Rent for Residential Property fiber_manual_record $ 2nd Mortgage / O…" at bounding box center [480, 291] width 522 height 207
click at [281, 136] on link "Utilities / Bills" at bounding box center [278, 138] width 71 height 31
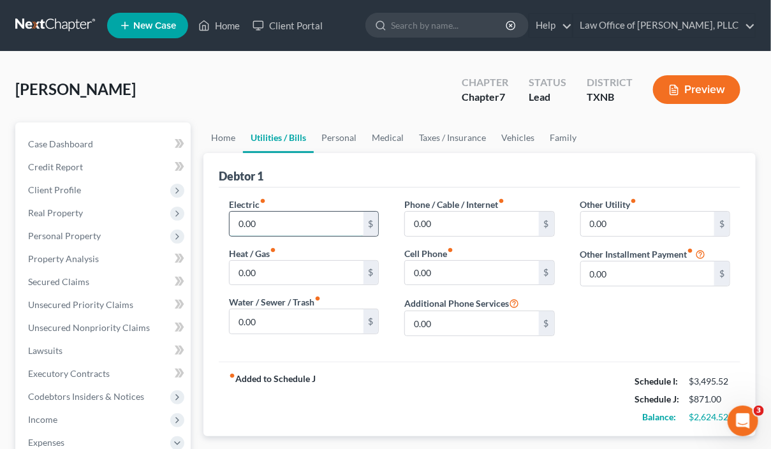
click at [255, 220] on input "0.00" at bounding box center [296, 224] width 133 height 24
type input "250"
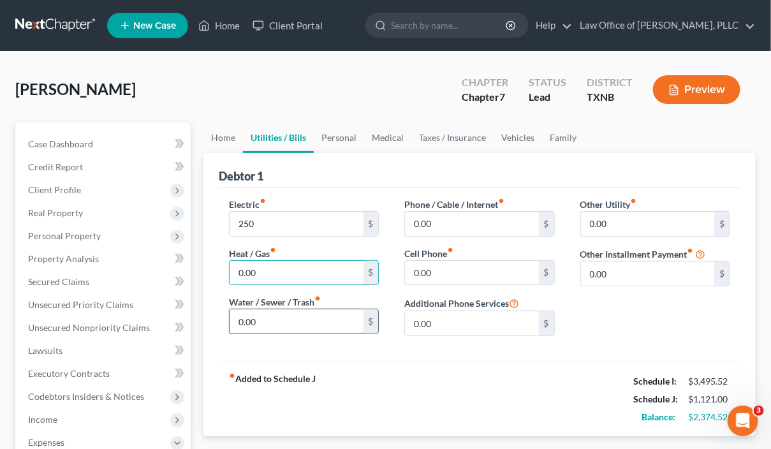
click at [301, 322] on input "0.00" at bounding box center [296, 321] width 133 height 24
type input "100"
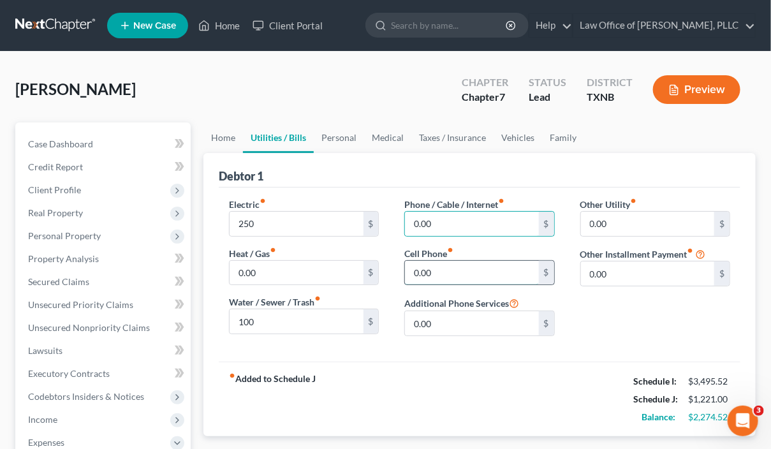
click at [489, 271] on input "0.00" at bounding box center [471, 273] width 133 height 24
type input "50"
click at [478, 221] on input "0.00" at bounding box center [471, 224] width 133 height 24
type input "40"
click at [341, 135] on link "Personal" at bounding box center [339, 138] width 50 height 31
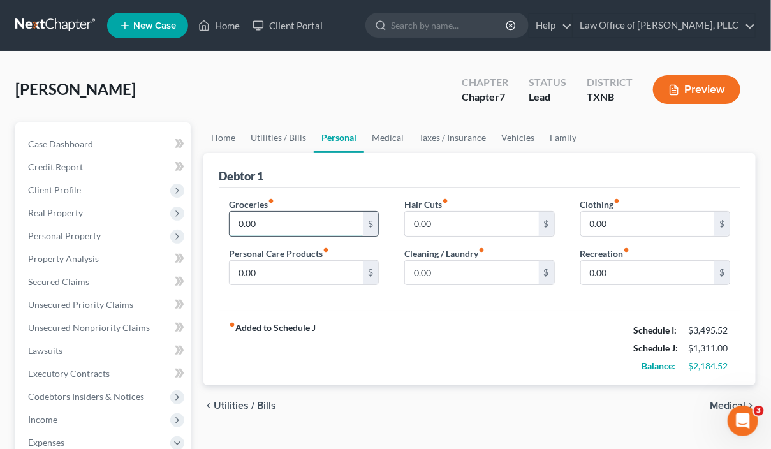
click at [297, 223] on input "0.00" at bounding box center [296, 224] width 133 height 24
type input "300"
click at [301, 267] on input "0.00" at bounding box center [296, 273] width 133 height 24
type input "20"
click at [472, 261] on input "0.00" at bounding box center [471, 273] width 133 height 24
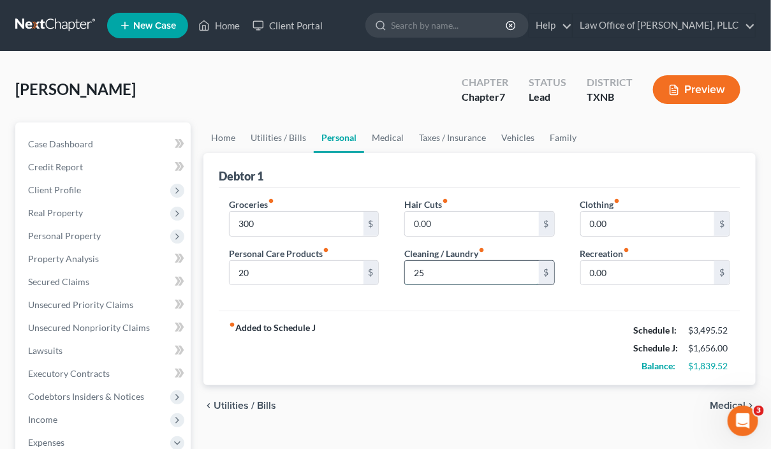
type input "25"
click at [390, 133] on link "Medical" at bounding box center [387, 138] width 47 height 31
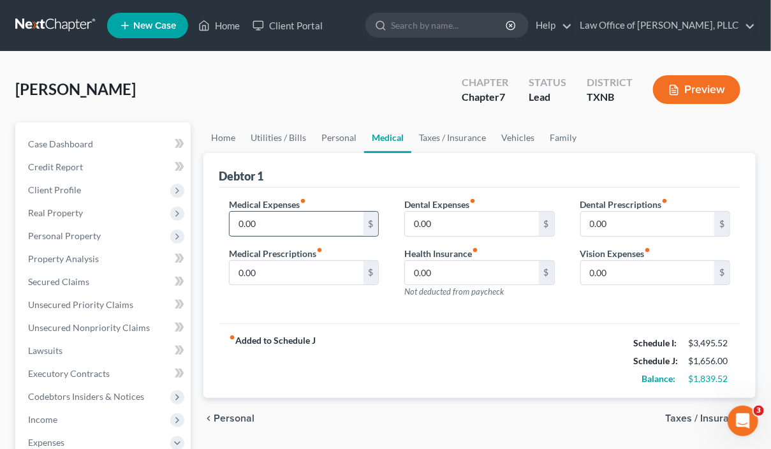
click at [274, 221] on input "0.00" at bounding box center [296, 224] width 133 height 24
type input "100"
click at [479, 218] on input "0.00" at bounding box center [471, 224] width 133 height 24
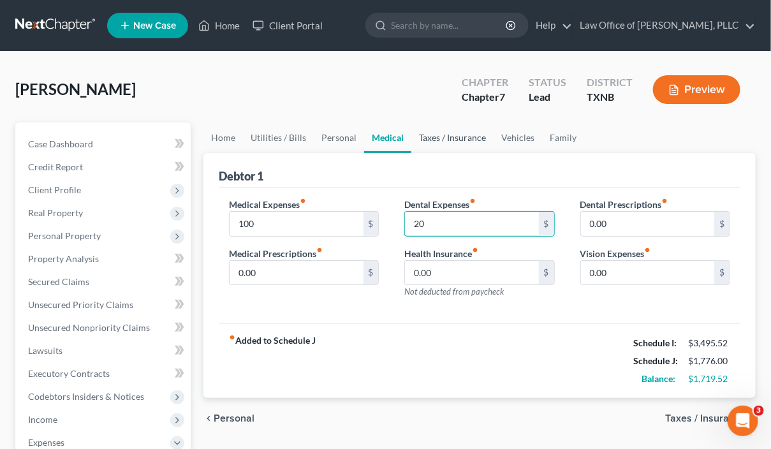
type input "20"
click at [449, 137] on link "Taxes / Insurance" at bounding box center [453, 138] width 82 height 31
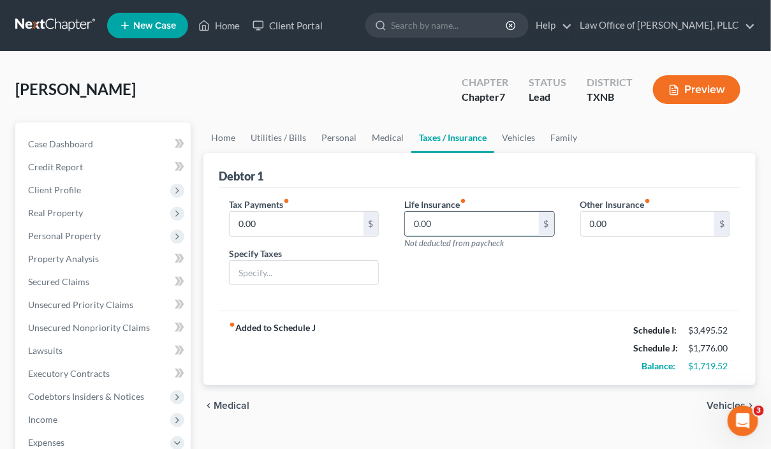
click at [448, 219] on input "0.00" at bounding box center [471, 224] width 133 height 24
click at [519, 134] on link "Vehicles" at bounding box center [519, 138] width 48 height 31
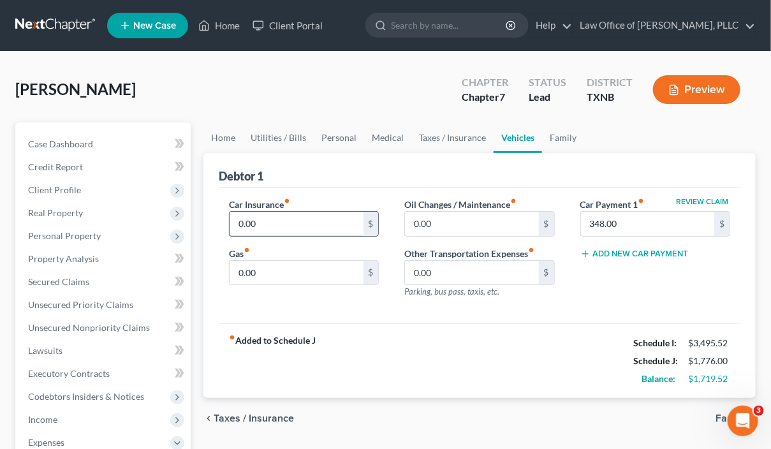
click at [334, 219] on input "0.00" at bounding box center [296, 224] width 133 height 24
type input "200"
click at [314, 269] on input "0.00" at bounding box center [296, 273] width 133 height 24
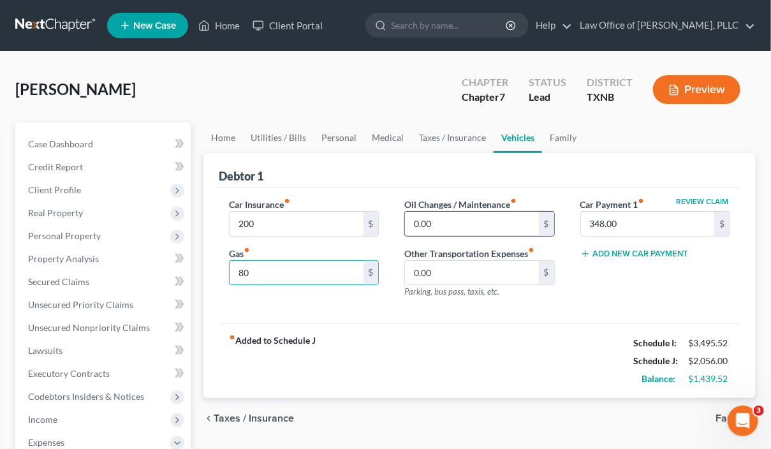
type input "80"
click at [487, 228] on input "0.00" at bounding box center [471, 224] width 133 height 24
type input "25"
click at [556, 140] on link "Family" at bounding box center [563, 138] width 42 height 31
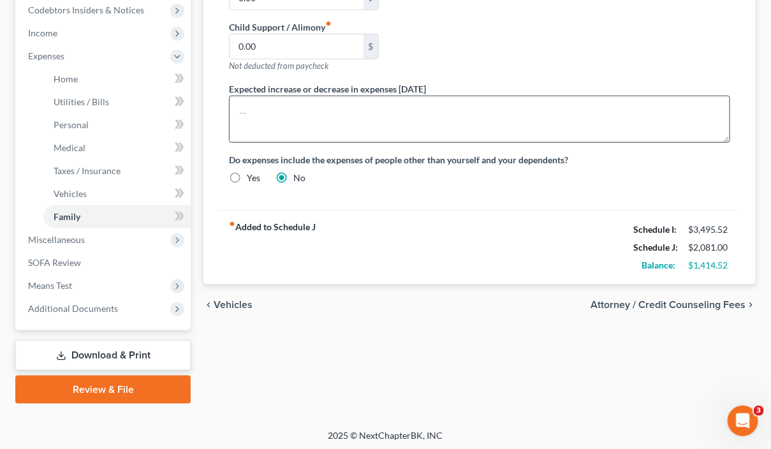
scroll to position [387, 0]
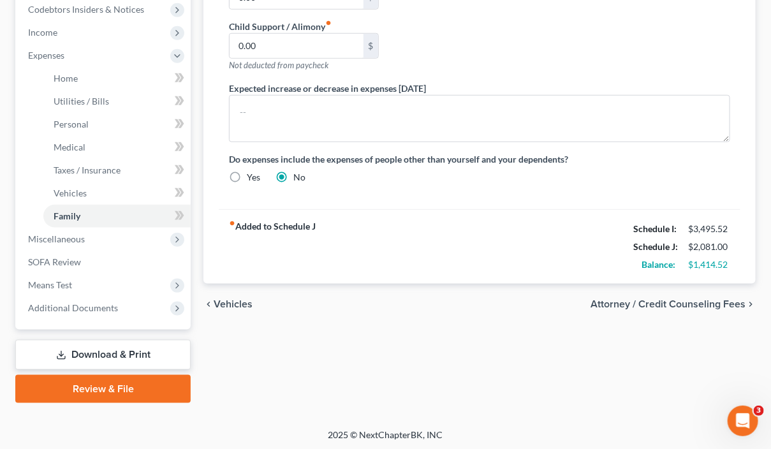
click at [675, 299] on span "Attorney / Credit Counseling Fees" at bounding box center [668, 304] width 155 height 10
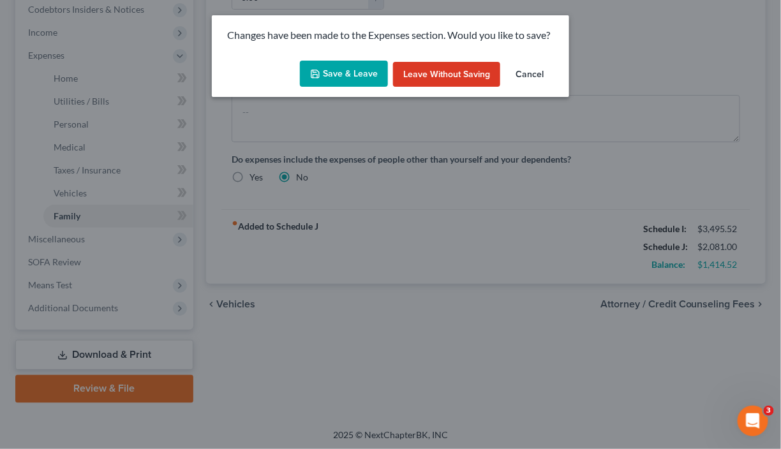
click at [356, 71] on button "Save & Leave" at bounding box center [344, 74] width 88 height 27
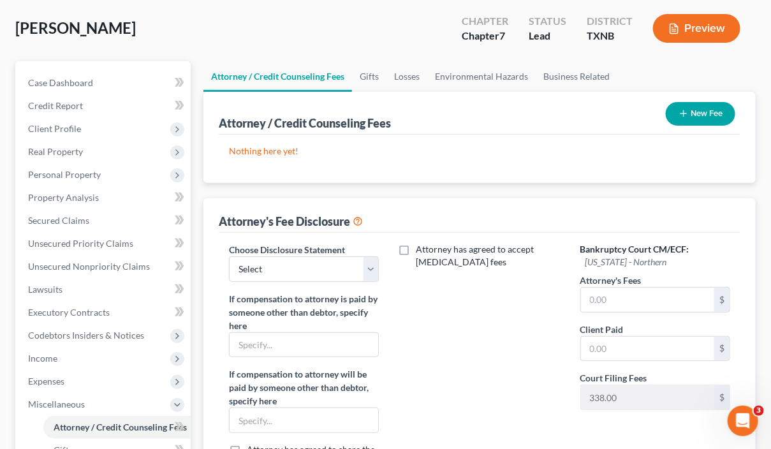
scroll to position [191, 0]
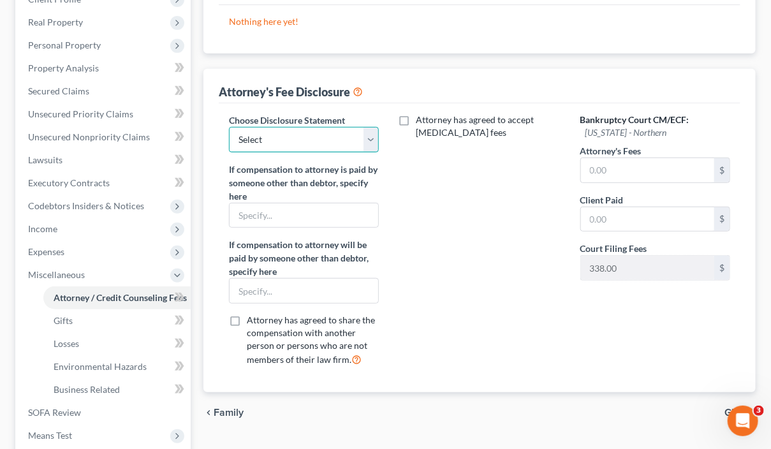
click at [371, 141] on select "Select Attorney Fee Disclosure" at bounding box center [304, 140] width 150 height 26
select select "0"
click at [229, 127] on select "Select Attorney Fee Disclosure" at bounding box center [304, 140] width 150 height 26
click at [651, 168] on input "text" at bounding box center [647, 170] width 133 height 24
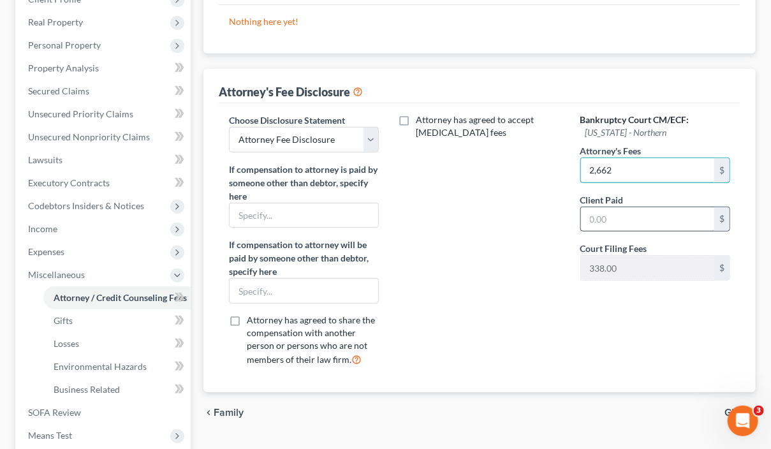
type input "2,662"
click at [652, 213] on input "text" at bounding box center [647, 219] width 133 height 24
type input "3,000"
click at [601, 343] on div "Bankruptcy Court CM/ECF: Texas - Northern Attorney's Fees 2,662 $ Client Paid 3…" at bounding box center [655, 246] width 175 height 264
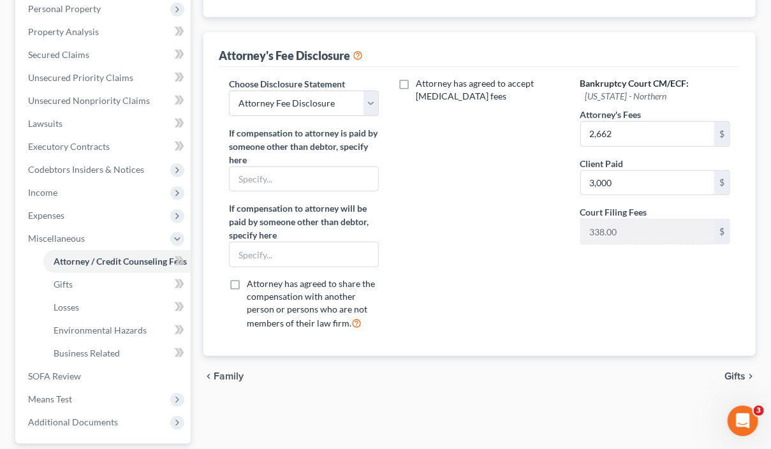
scroll to position [278, 0]
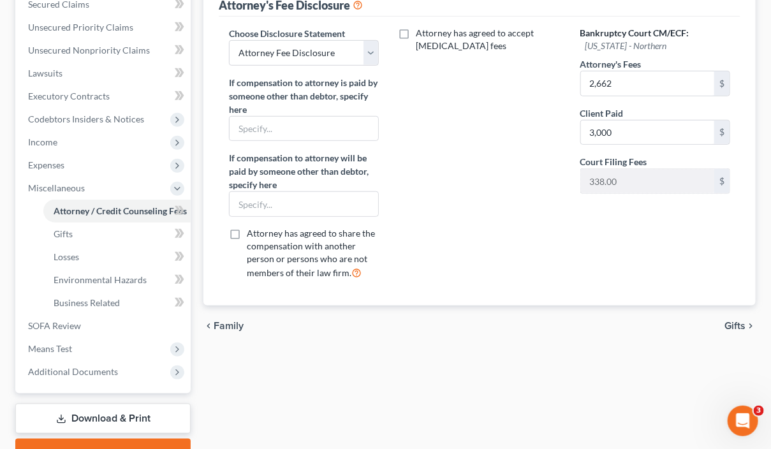
click at [734, 325] on span "Gifts" at bounding box center [735, 326] width 21 height 10
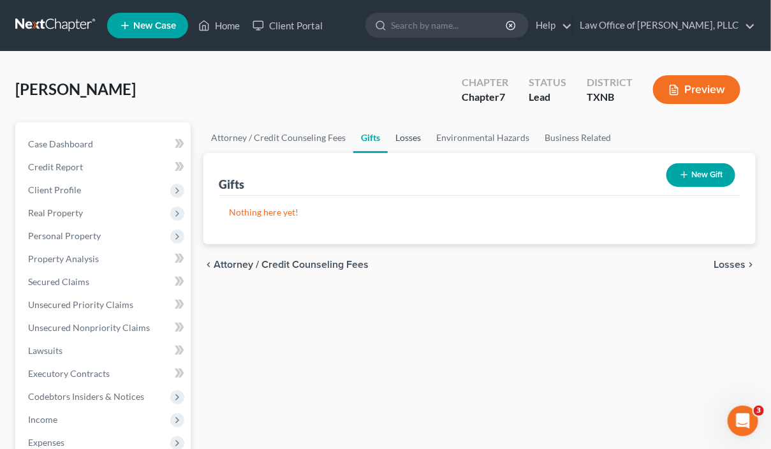
click at [406, 140] on link "Losses" at bounding box center [408, 138] width 41 height 31
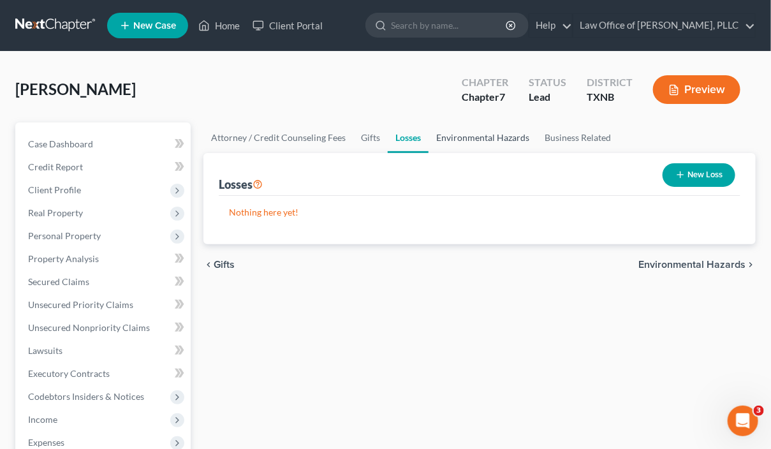
click at [471, 140] on link "Environmental Hazards" at bounding box center [483, 138] width 108 height 31
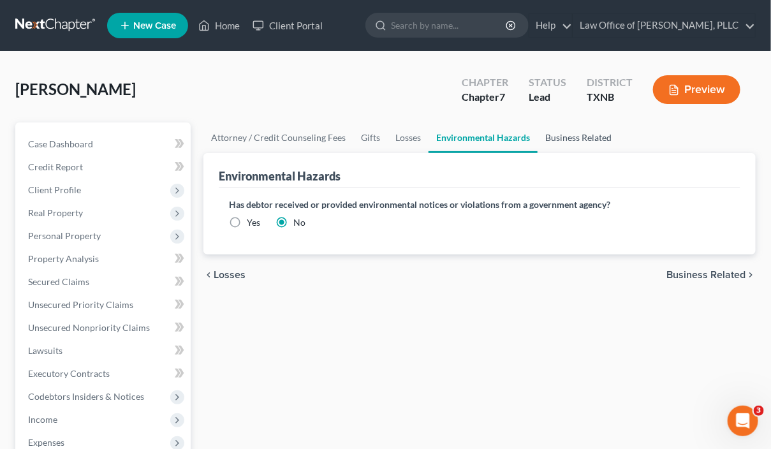
click at [559, 138] on link "Business Related" at bounding box center [579, 138] width 82 height 31
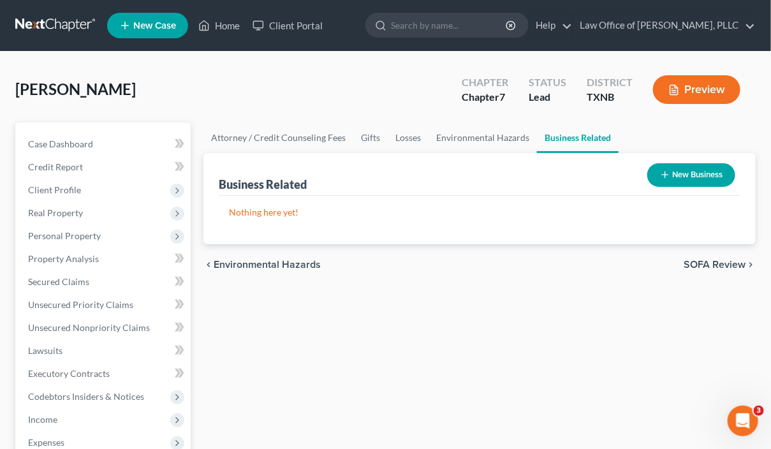
click at [699, 264] on span "SOFA Review" at bounding box center [715, 265] width 62 height 10
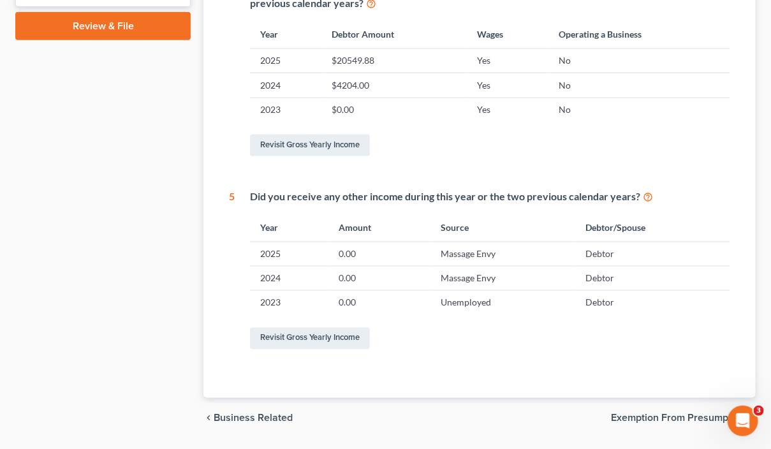
scroll to position [625, 0]
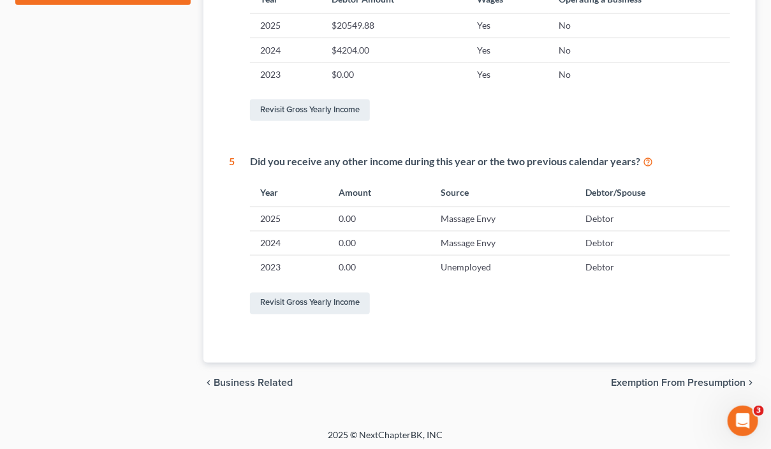
click at [652, 382] on span "Exemption from Presumption" at bounding box center [678, 383] width 135 height 10
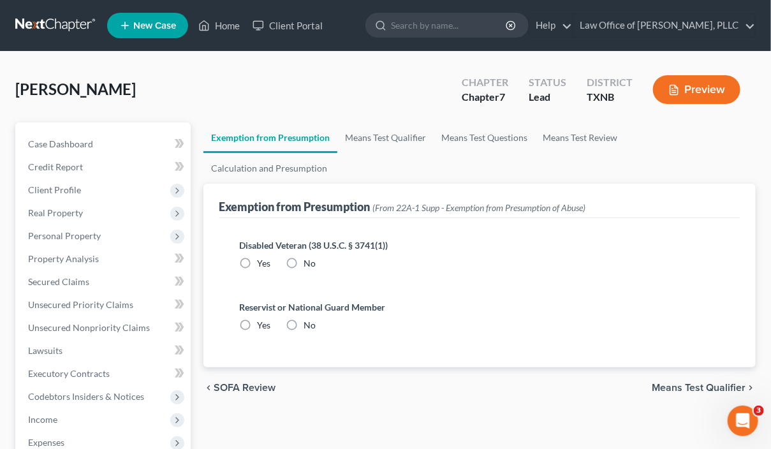
click at [304, 257] on label "No" at bounding box center [310, 263] width 12 height 13
click at [309, 257] on input "No" at bounding box center [313, 261] width 8 height 8
radio input "true"
click at [304, 319] on label "No" at bounding box center [310, 325] width 12 height 13
click at [309, 319] on input "No" at bounding box center [313, 323] width 8 height 8
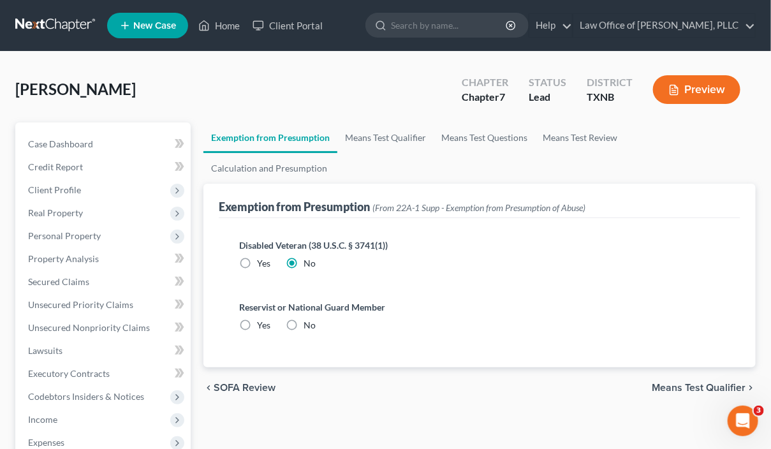
radio input "true"
click at [664, 383] on span "Means Test Qualifier" at bounding box center [699, 388] width 94 height 10
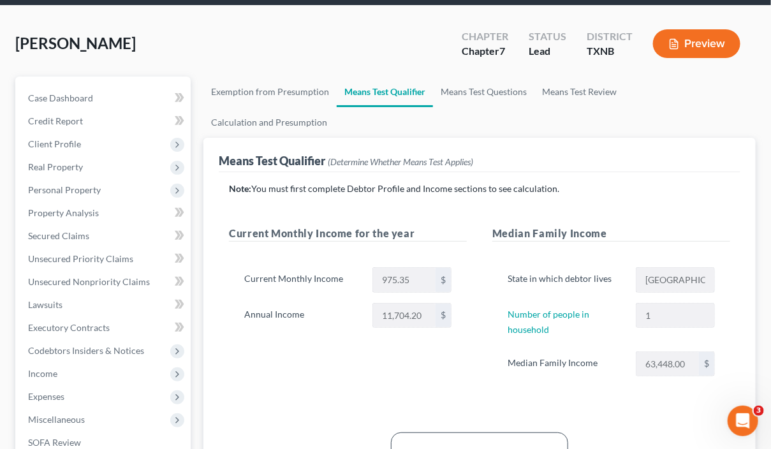
scroll to position [127, 0]
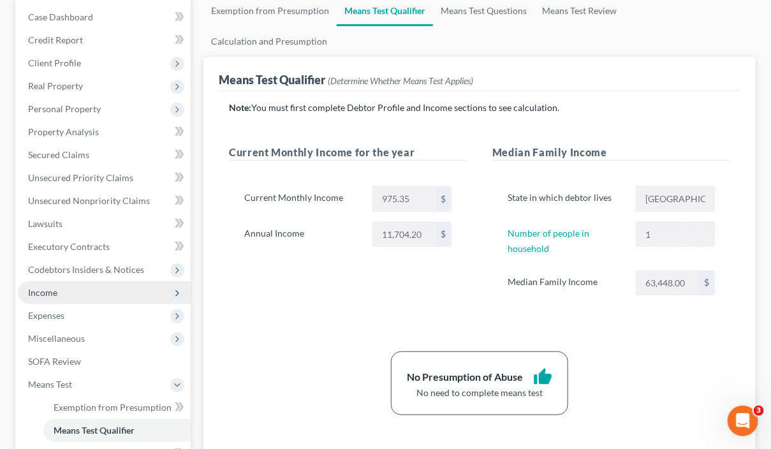
click at [48, 290] on span "Income" at bounding box center [42, 292] width 29 height 11
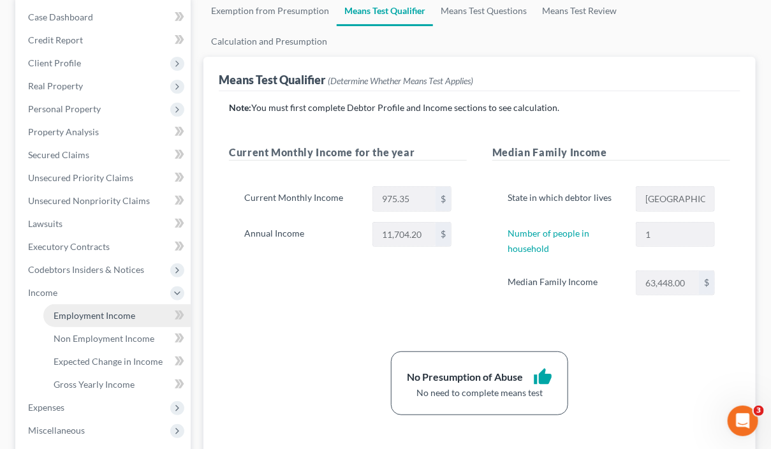
click at [91, 313] on span "Employment Income" at bounding box center [95, 315] width 82 height 11
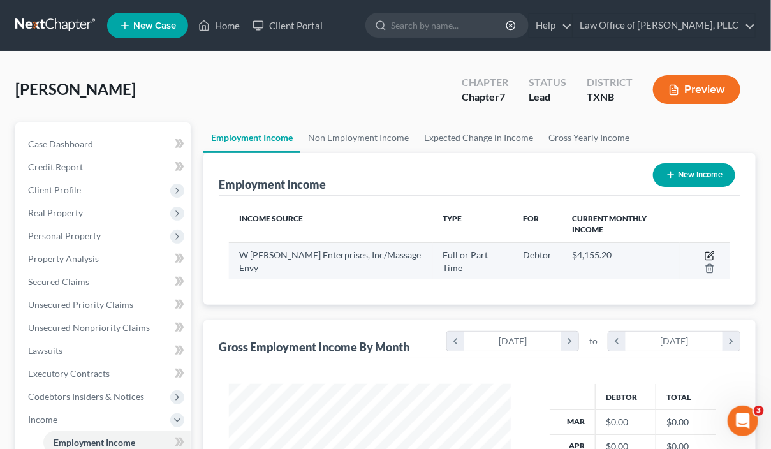
click at [705, 251] on icon "button" at bounding box center [710, 256] width 10 height 10
select select "0"
select select "45"
select select "1"
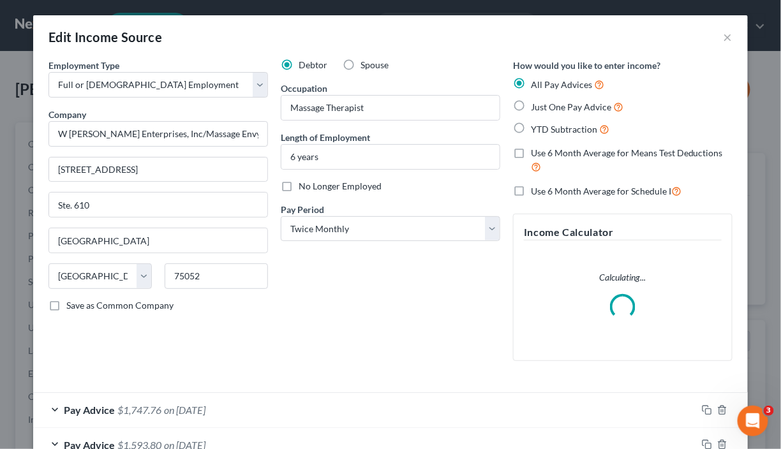
scroll to position [227, 311]
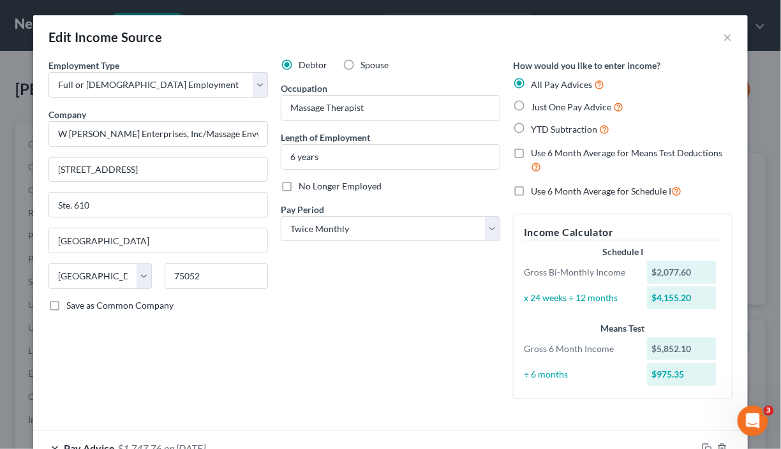
click at [531, 104] on label "Just One Pay Advice" at bounding box center [577, 107] width 93 height 15
click at [536, 104] on input "Just One Pay Advice" at bounding box center [540, 104] width 8 height 8
radio input "true"
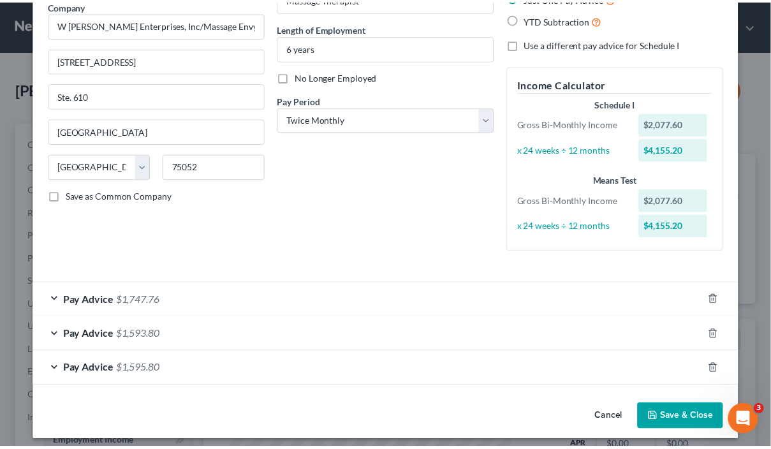
scroll to position [114, 0]
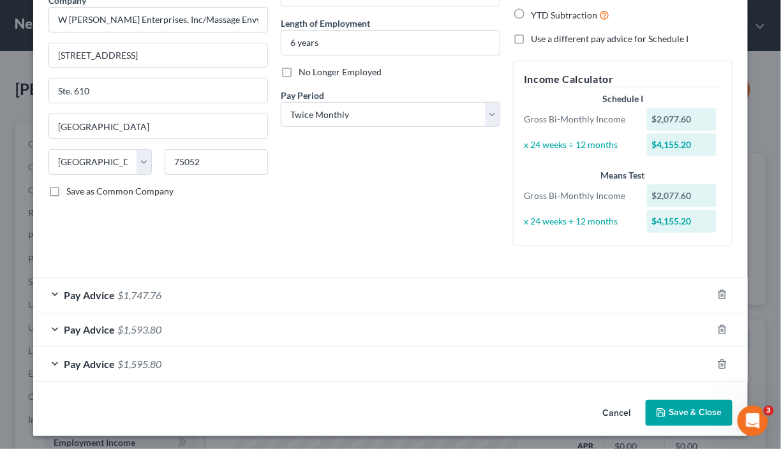
click at [688, 407] on button "Save & Close" at bounding box center [689, 413] width 87 height 27
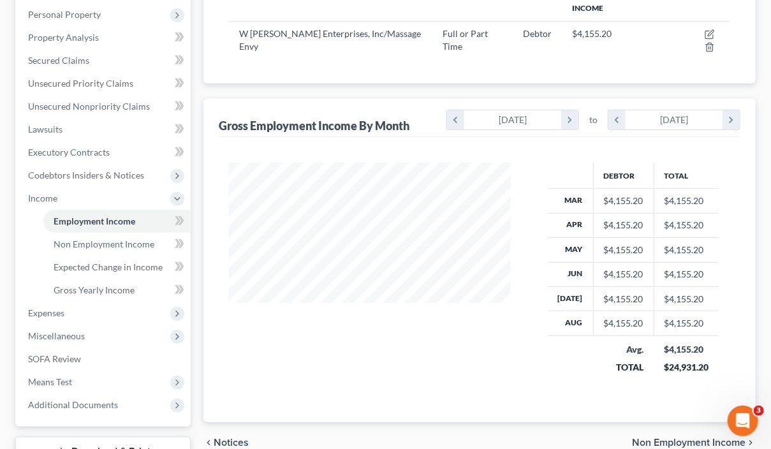
scroll to position [255, 0]
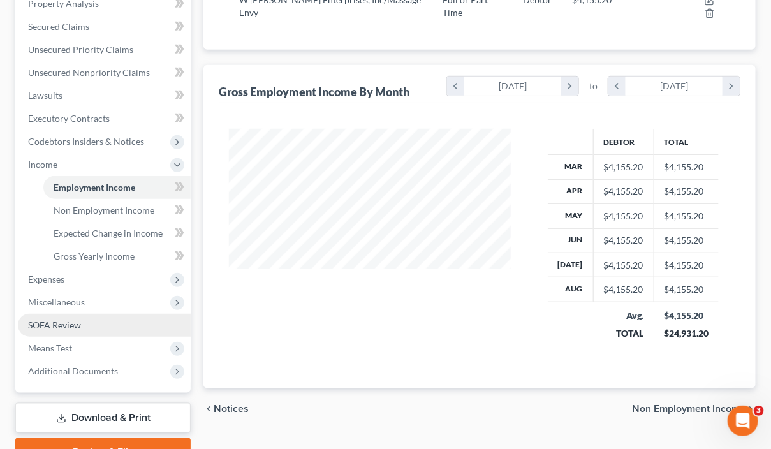
click at [67, 320] on span "SOFA Review" at bounding box center [54, 325] width 53 height 11
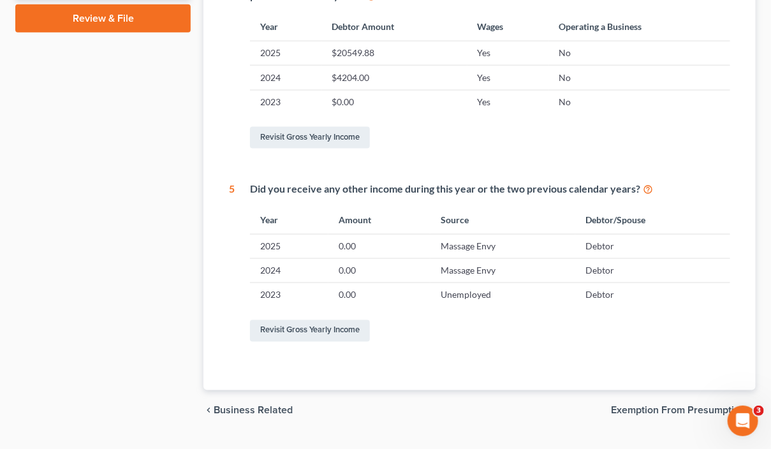
scroll to position [625, 0]
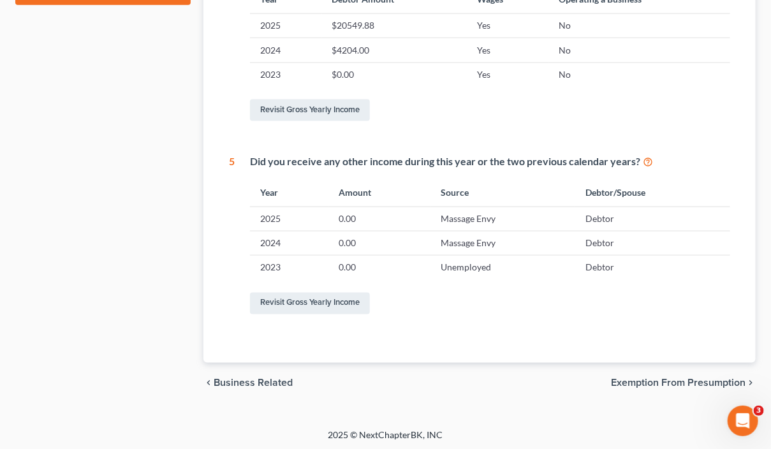
click at [671, 380] on span "Exemption from Presumption" at bounding box center [678, 383] width 135 height 10
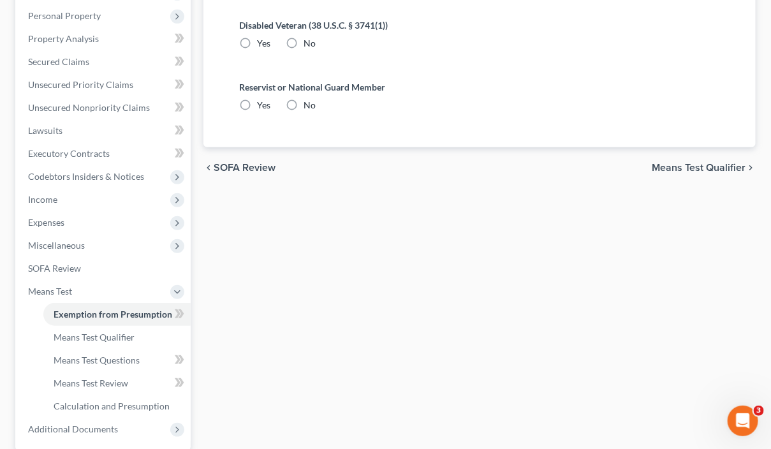
radio input "true"
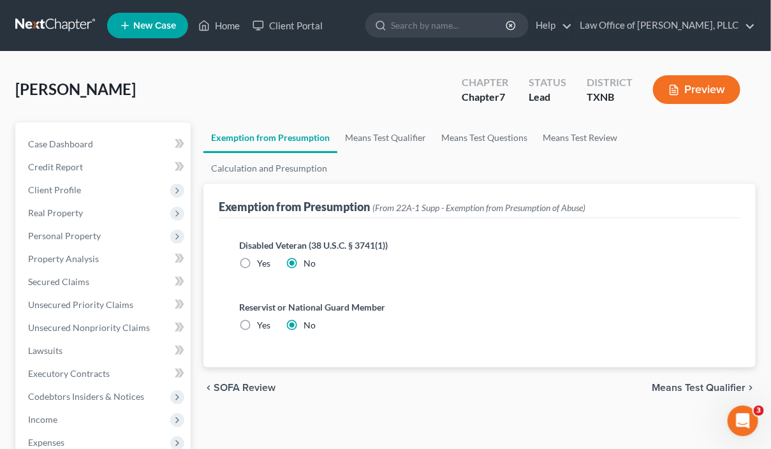
click at [718, 383] on span "Means Test Qualifier" at bounding box center [699, 388] width 94 height 10
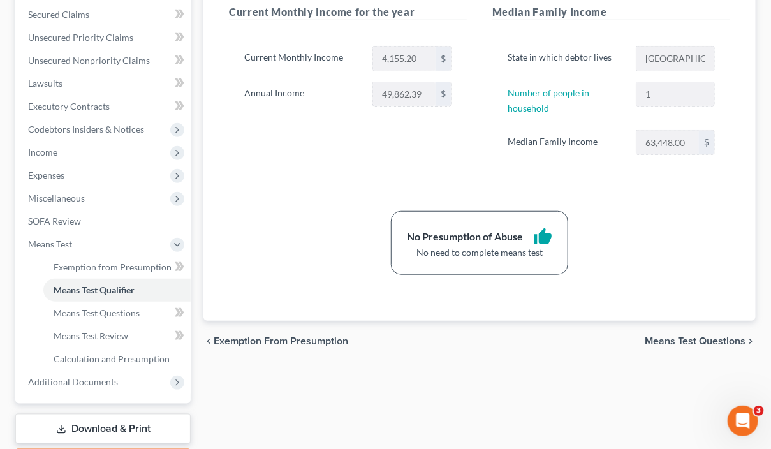
scroll to position [341, 0]
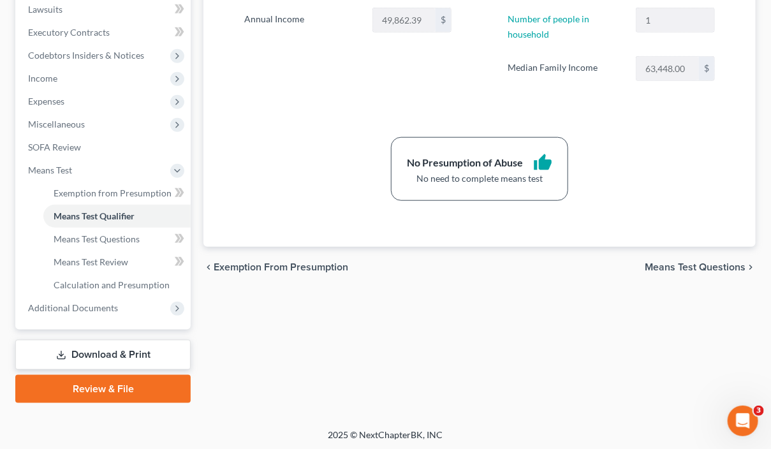
click at [681, 262] on span "Means Test Questions" at bounding box center [695, 267] width 101 height 10
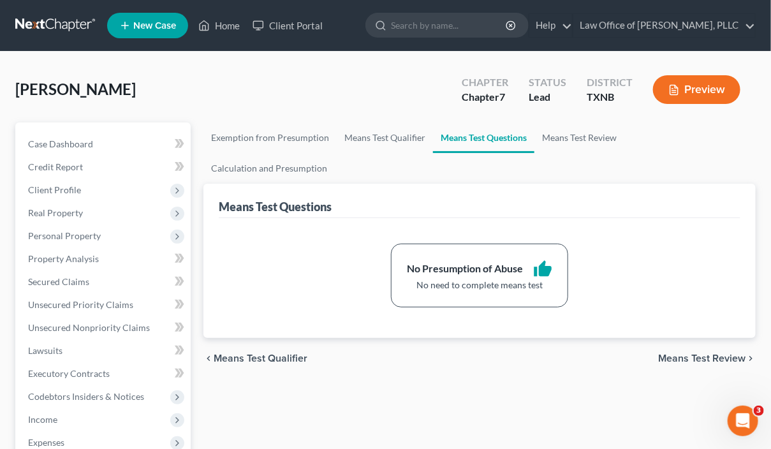
click at [685, 353] on span "Means Test Review" at bounding box center [701, 358] width 87 height 10
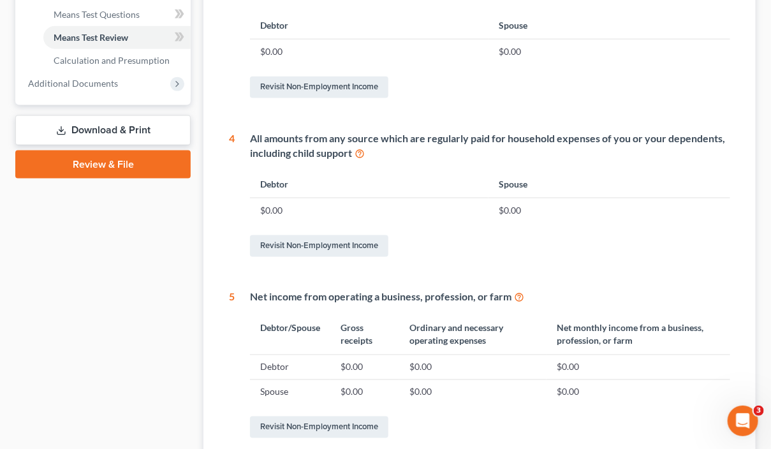
scroll to position [660, 0]
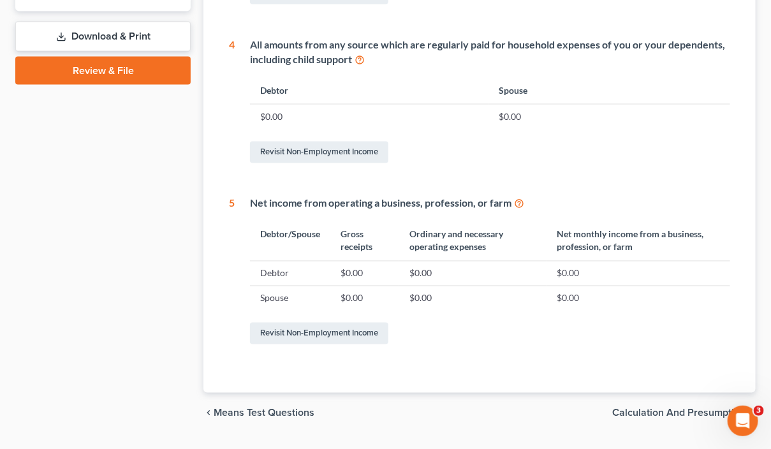
click at [648, 408] on span "Calculation and Presumption" at bounding box center [679, 413] width 133 height 10
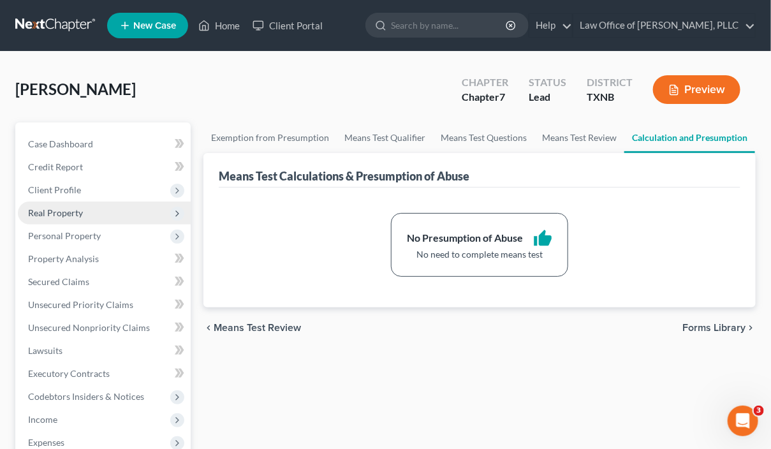
click at [70, 209] on span "Real Property" at bounding box center [55, 212] width 55 height 11
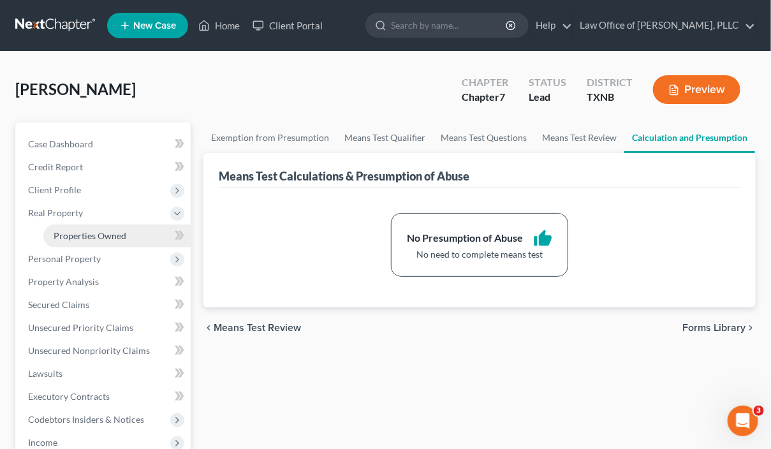
click at [86, 235] on span "Properties Owned" at bounding box center [90, 235] width 73 height 11
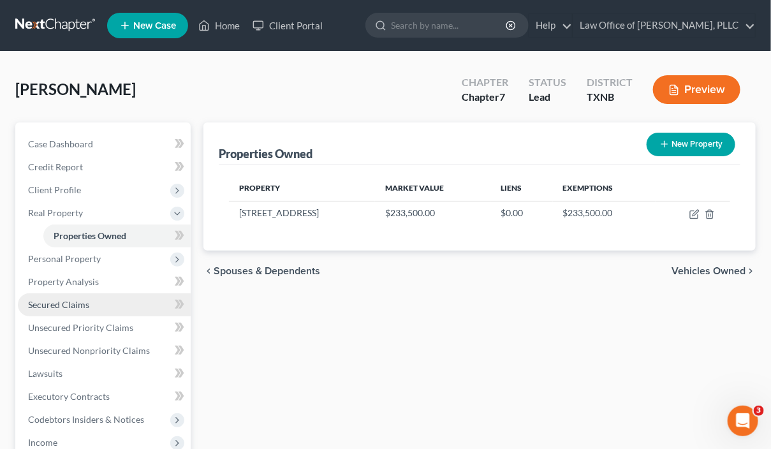
click at [75, 305] on span "Secured Claims" at bounding box center [58, 304] width 61 height 11
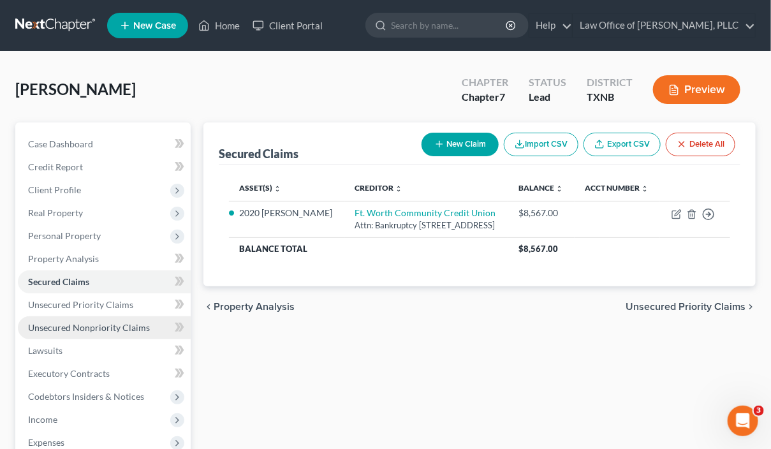
click at [103, 329] on span "Unsecured Nonpriority Claims" at bounding box center [89, 327] width 122 height 11
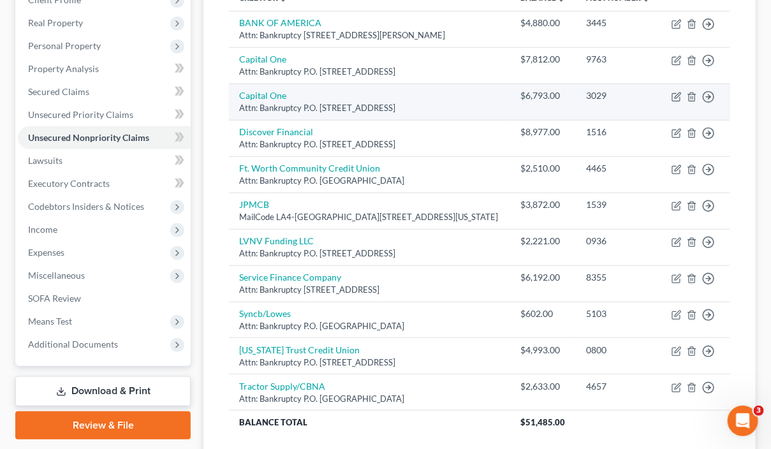
scroll to position [191, 0]
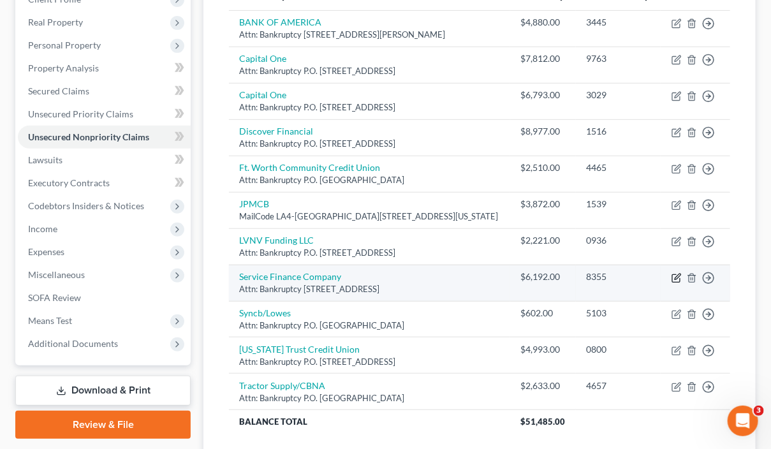
click at [674, 276] on icon "button" at bounding box center [677, 278] width 10 height 10
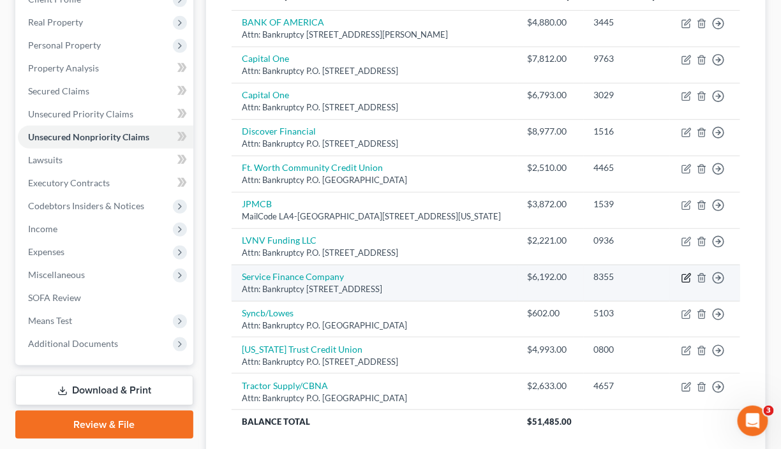
select select "9"
select select "2"
select select "0"
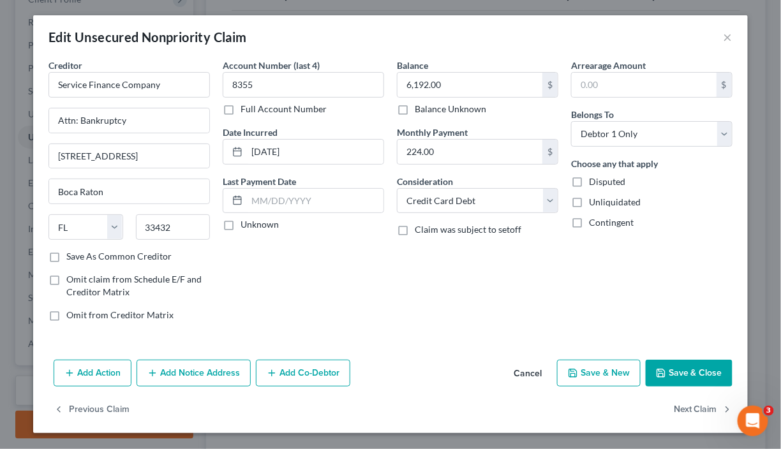
click at [66, 254] on label "Save As Common Creditor" at bounding box center [118, 256] width 105 height 13
click at [71, 254] on input "Save As Common Creditor" at bounding box center [75, 254] width 8 height 8
click at [608, 368] on button "Save & New" at bounding box center [599, 373] width 84 height 27
checkbox input "false"
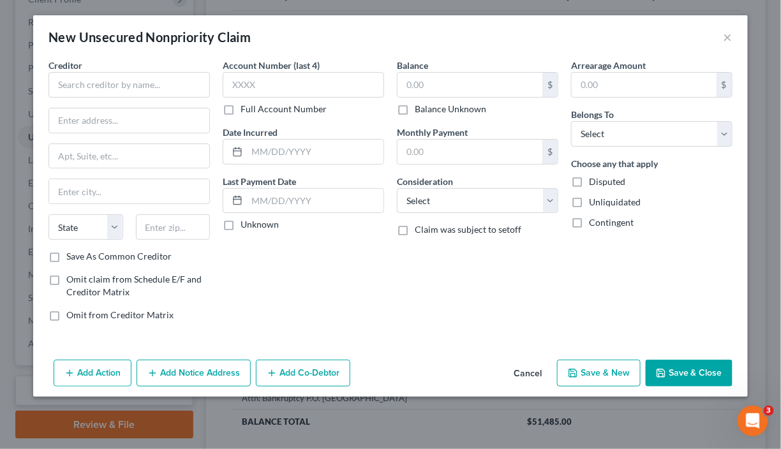
type input "0"
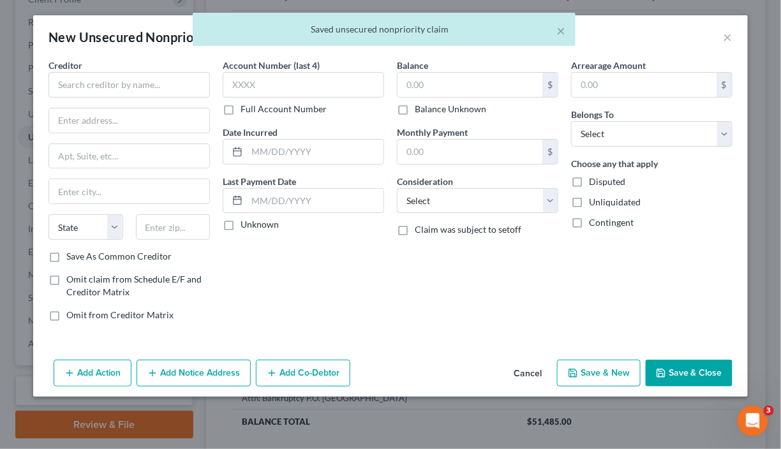
click at [729, 39] on div "× Saved unsecured nonpriority claim" at bounding box center [384, 33] width 781 height 40
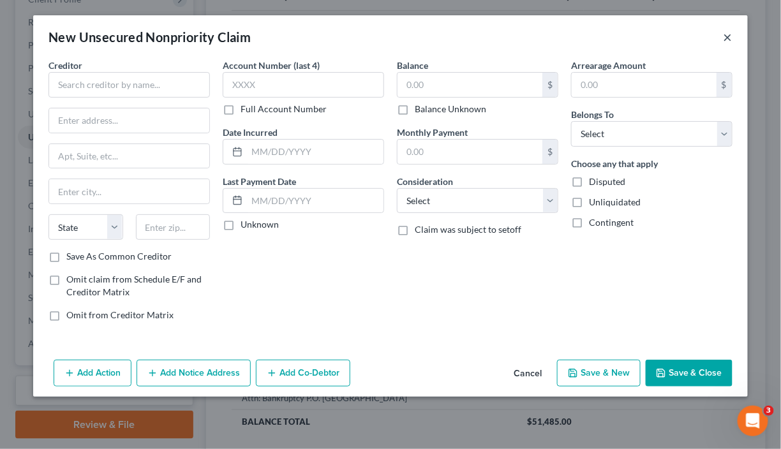
click at [726, 39] on button "×" at bounding box center [728, 36] width 9 height 15
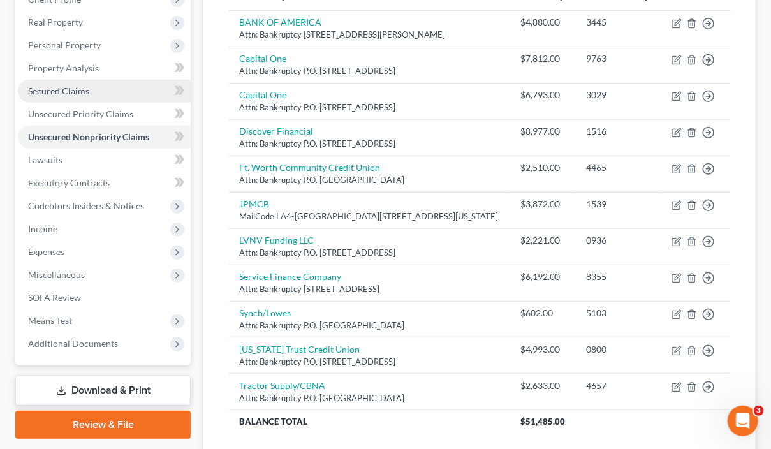
click at [73, 87] on span "Secured Claims" at bounding box center [58, 91] width 61 height 11
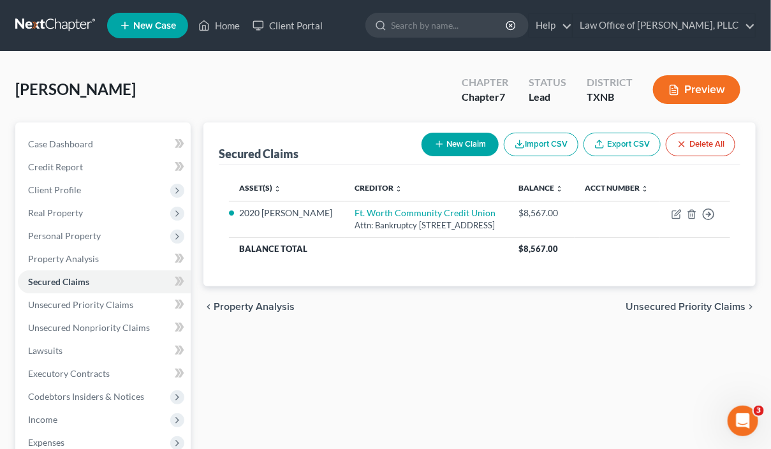
click at [447, 147] on button "New Claim" at bounding box center [460, 145] width 77 height 24
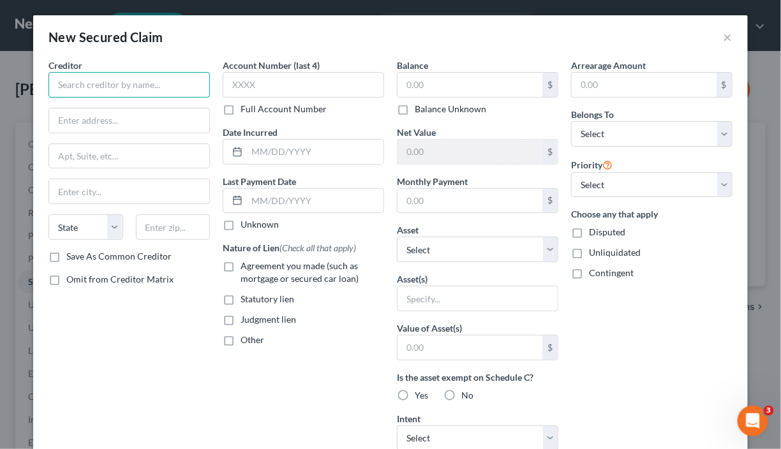
click at [133, 86] on input "text" at bounding box center [128, 85] width 161 height 26
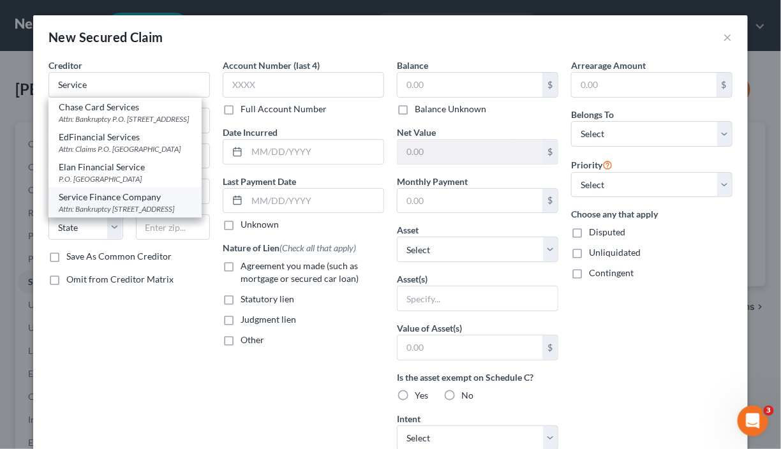
click at [116, 214] on div "Attn: Bankruptcy [STREET_ADDRESS]" at bounding box center [125, 209] width 133 height 11
type input "Service Finance Company"
type input "Attn: Bankruptcy"
type input "[STREET_ADDRESS]"
type input "Boca Raton"
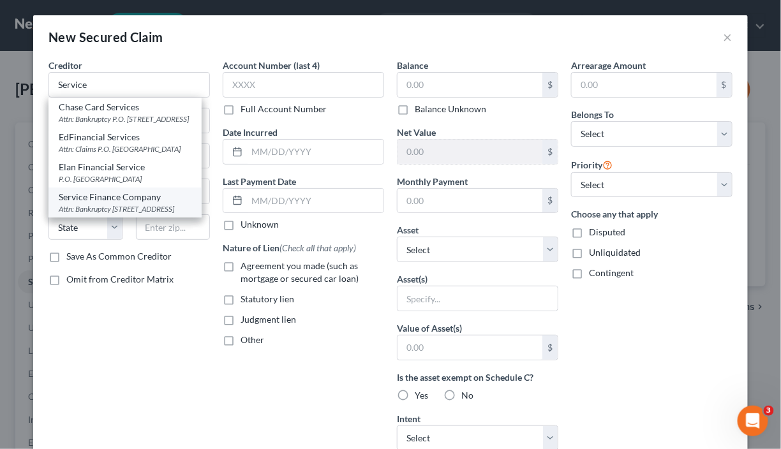
select select "9"
type input "33432"
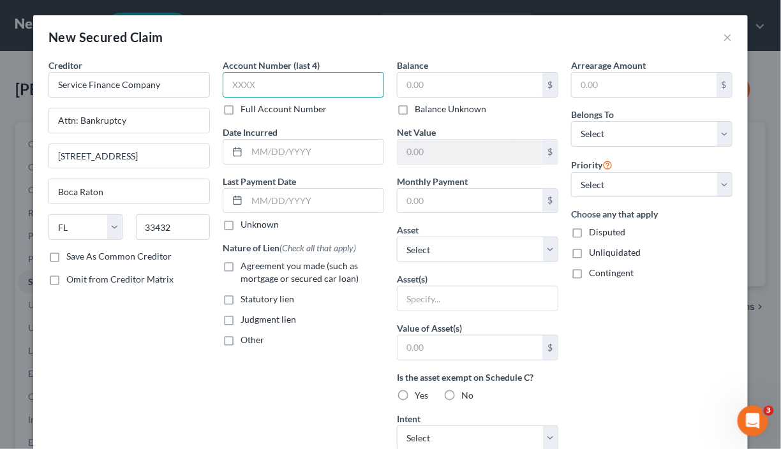
click at [299, 85] on input "text" at bounding box center [303, 85] width 161 height 26
type input "8325"
click at [456, 86] on input "text" at bounding box center [470, 85] width 145 height 24
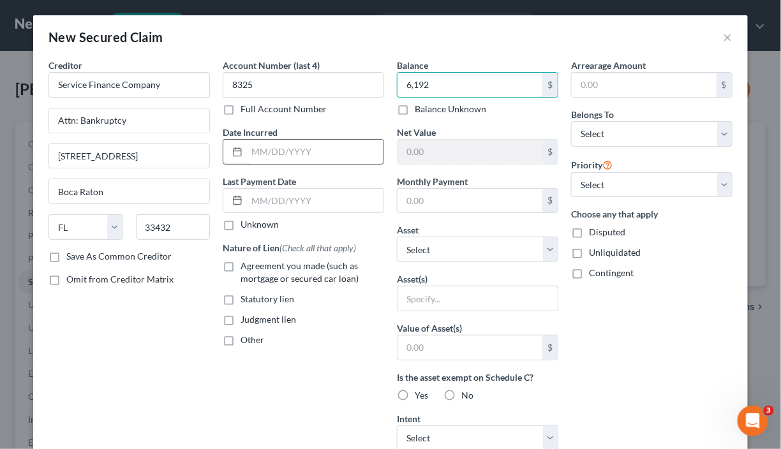
type input "6,192"
click at [297, 145] on input "text" at bounding box center [315, 152] width 137 height 24
type input "[DATE]"
click at [442, 195] on input "text" at bounding box center [470, 201] width 145 height 24
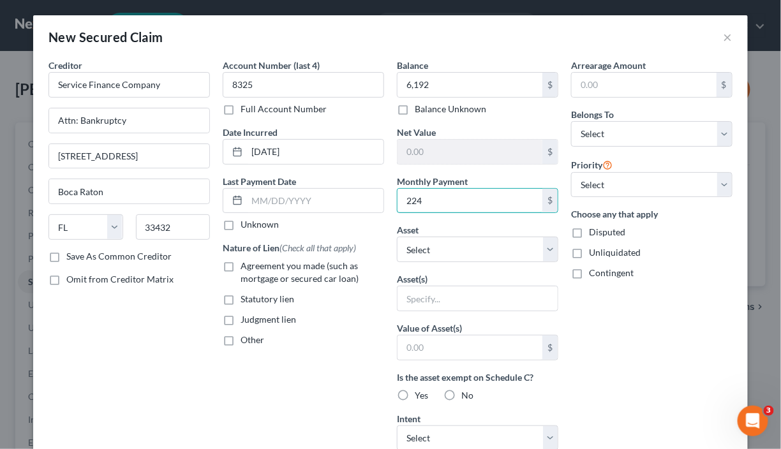
type input "224"
click at [241, 269] on label "Agreement you made (such as mortgage or secured car loan)" at bounding box center [313, 273] width 144 height 26
click at [246, 268] on input "Agreement you made (such as mortgage or secured car loan)" at bounding box center [250, 264] width 8 height 8
checkbox input "true"
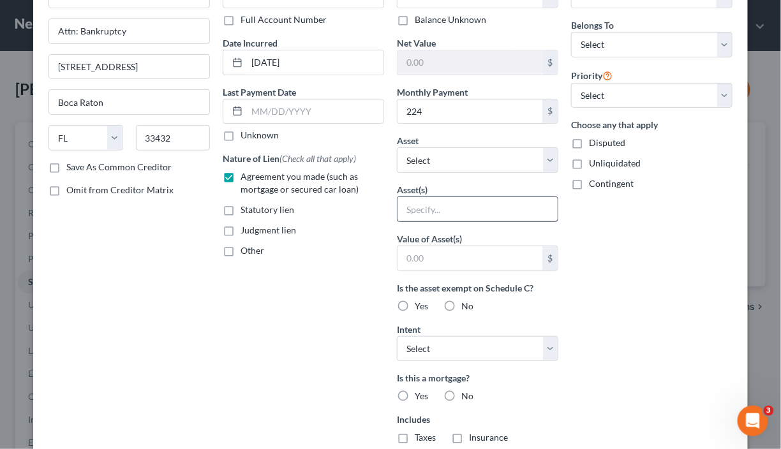
scroll to position [127, 0]
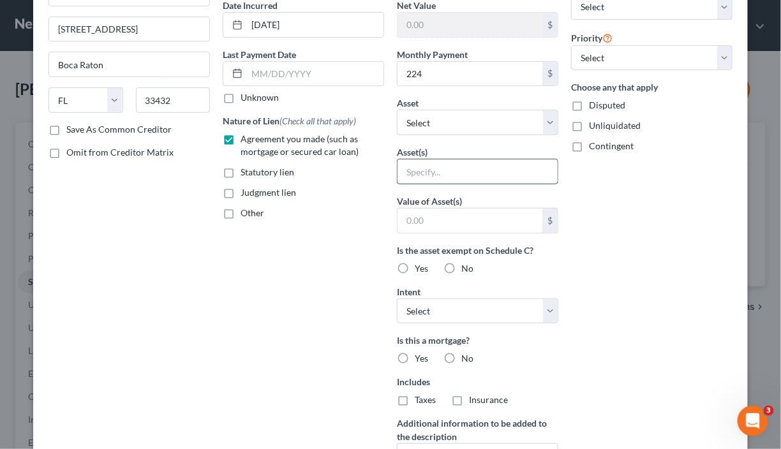
click at [458, 168] on input "text" at bounding box center [478, 172] width 160 height 24
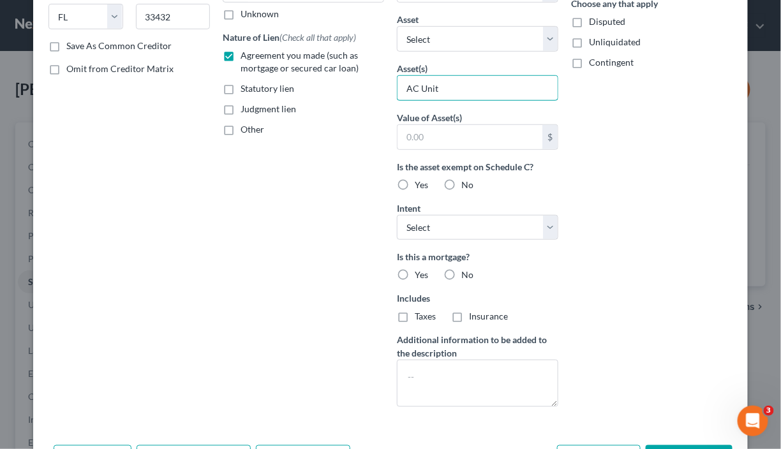
scroll to position [191, 0]
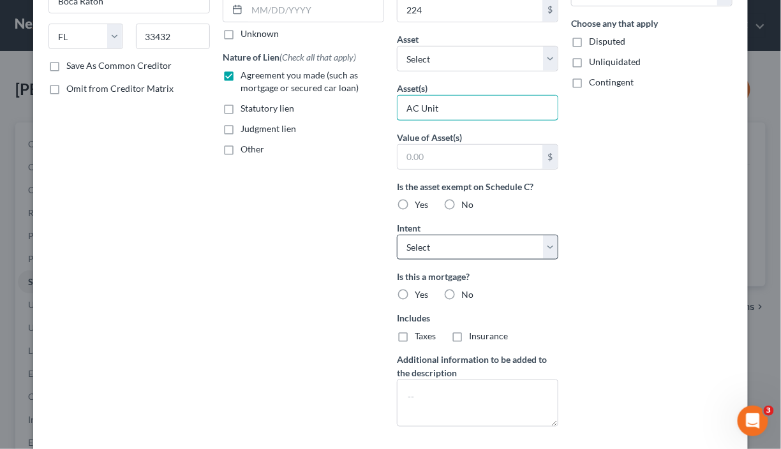
type input "AC Unit"
click at [472, 242] on select "Select Surrender Redeem Reaffirm Avoid Other" at bounding box center [477, 248] width 161 height 26
select select "2"
click at [397, 235] on select "Select Surrender Redeem Reaffirm Avoid Other" at bounding box center [477, 248] width 161 height 26
click at [461, 290] on label "No" at bounding box center [467, 294] width 12 height 13
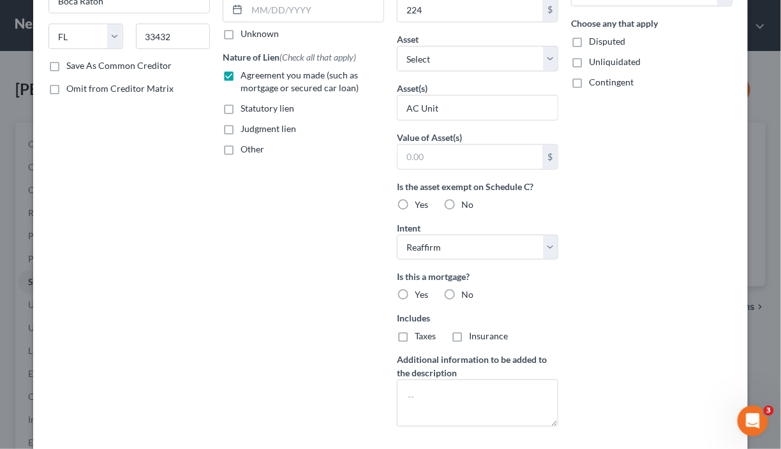
click at [466, 290] on input "No" at bounding box center [470, 292] width 8 height 8
radio input "true"
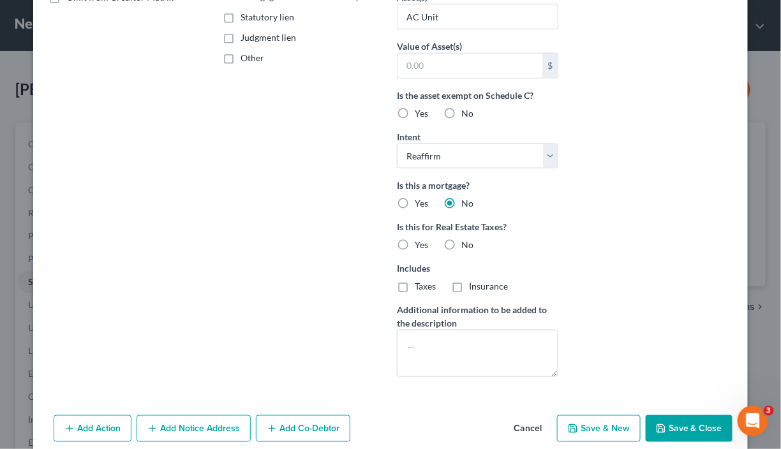
scroll to position [296, 0]
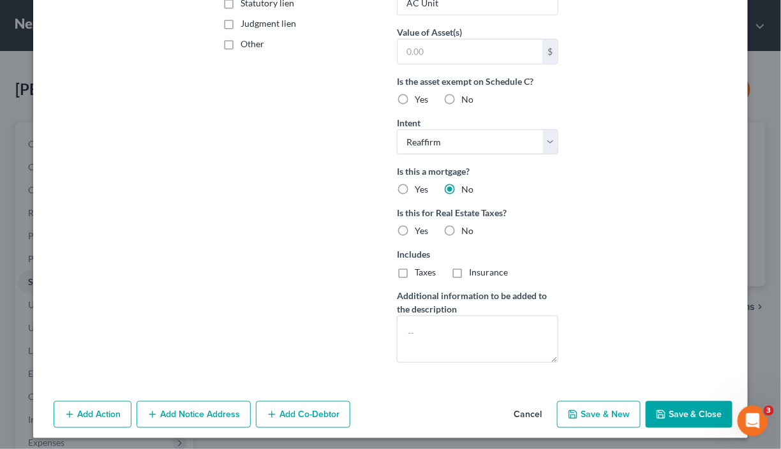
click at [461, 225] on label "No" at bounding box center [467, 231] width 12 height 13
click at [466, 225] on input "No" at bounding box center [470, 229] width 8 height 8
radio input "true"
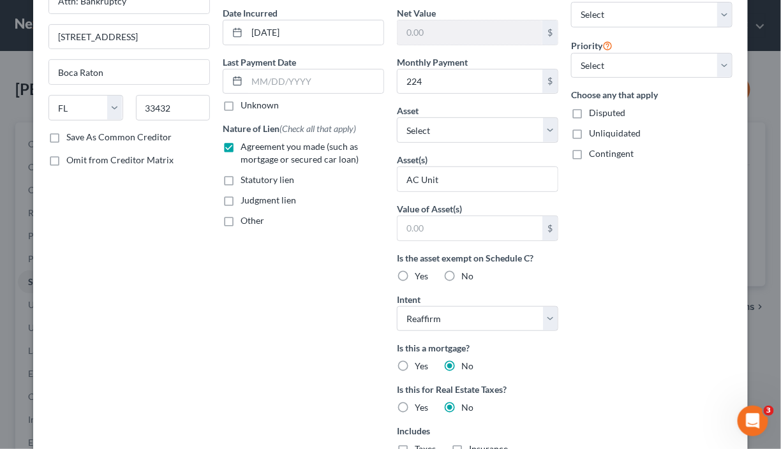
scroll to position [105, 0]
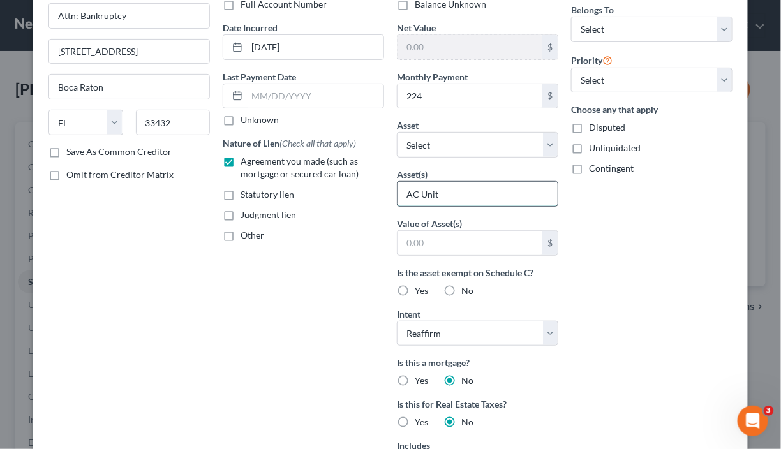
drag, startPoint x: 399, startPoint y: 188, endPoint x: 401, endPoint y: 219, distance: 30.7
click at [399, 188] on input "AC Unit" at bounding box center [478, 194] width 160 height 24
type input "Home AC Unit"
click at [637, 290] on div "Arrearage Amount $ Belongs To * Select Debtor 1 Only Debtor 2 Only Debtor 1 And…" at bounding box center [652, 259] width 174 height 611
click at [653, 28] on select "Select Debtor 1 Only Debtor 2 Only Debtor 1 And Debtor 2 Only At Least One Of T…" at bounding box center [651, 30] width 161 height 26
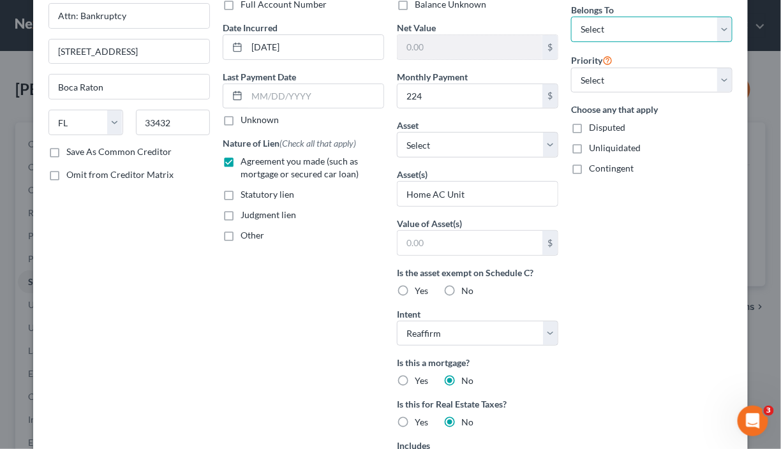
select select "0"
click at [571, 17] on select "Select Debtor 1 Only Debtor 2 Only Debtor 1 And Debtor 2 Only At Least One Of T…" at bounding box center [651, 30] width 161 height 26
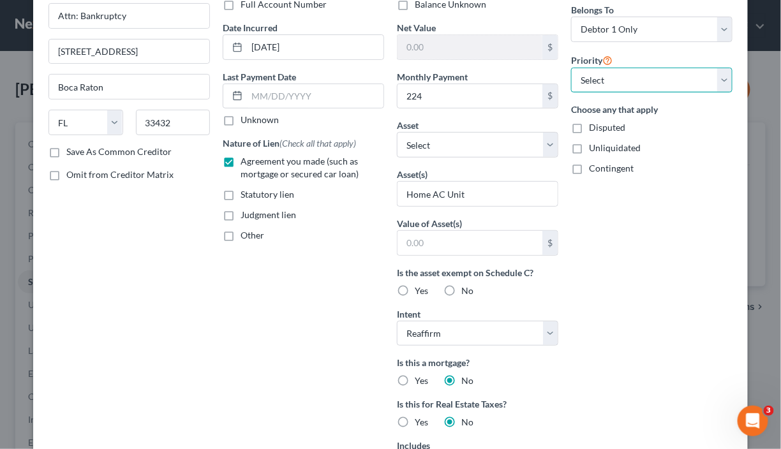
click at [639, 74] on select "Select 1st 2nd 3rd 4th 5th 6th 7th 8th 9th 10th 11th 12th 13th 14th 15th 16th 1…" at bounding box center [651, 81] width 161 height 26
select select "0"
click at [571, 68] on select "Select 1st 2nd 3rd 4th 5th 6th 7th 8th 9th 10th 11th 12th 13th 14th 15th 16th 1…" at bounding box center [651, 81] width 161 height 26
click at [628, 293] on div "Arrearage Amount $ Belongs To * Select Debtor 1 Only Debtor 2 Only Debtor 1 And…" at bounding box center [652, 259] width 174 height 611
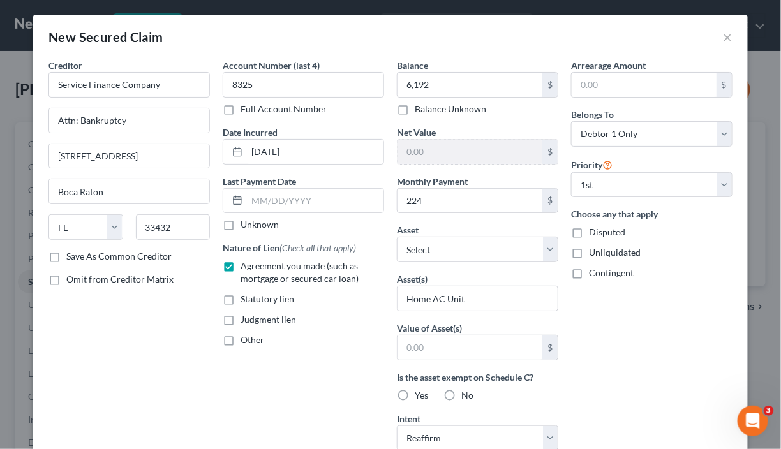
scroll to position [296, 0]
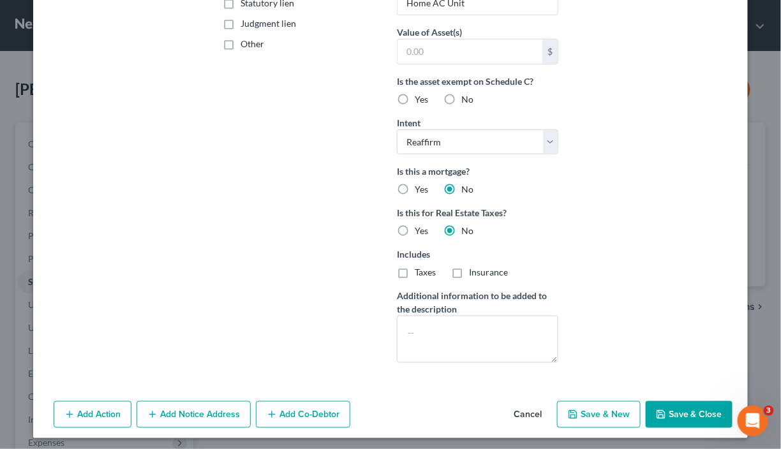
click at [684, 410] on button "Save & Close" at bounding box center [689, 414] width 87 height 27
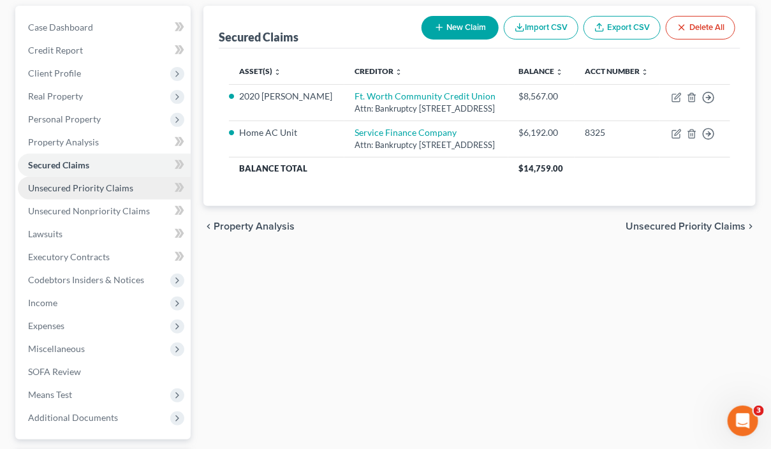
scroll to position [127, 0]
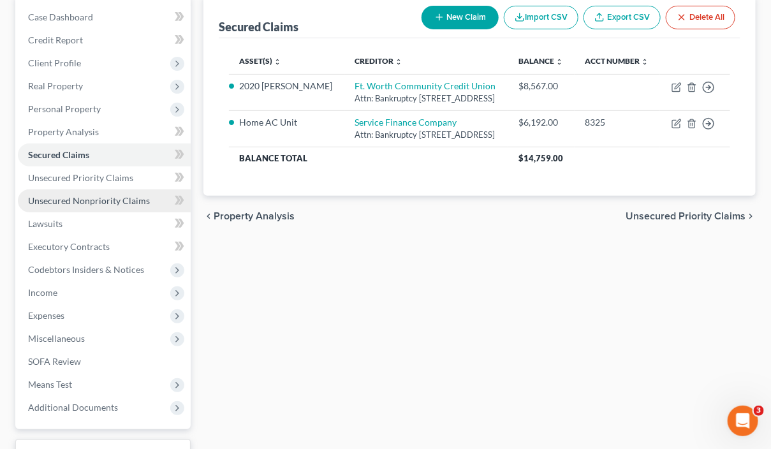
click at [91, 198] on span "Unsecured Nonpriority Claims" at bounding box center [89, 200] width 122 height 11
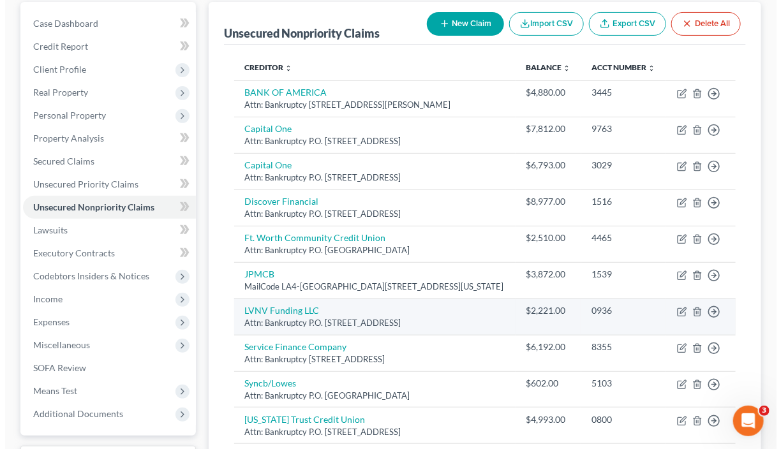
scroll to position [286, 0]
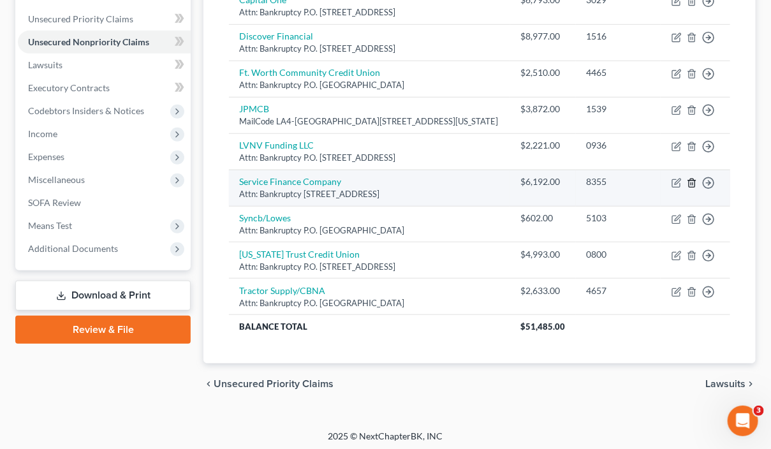
click at [692, 178] on icon "button" at bounding box center [692, 183] width 10 height 10
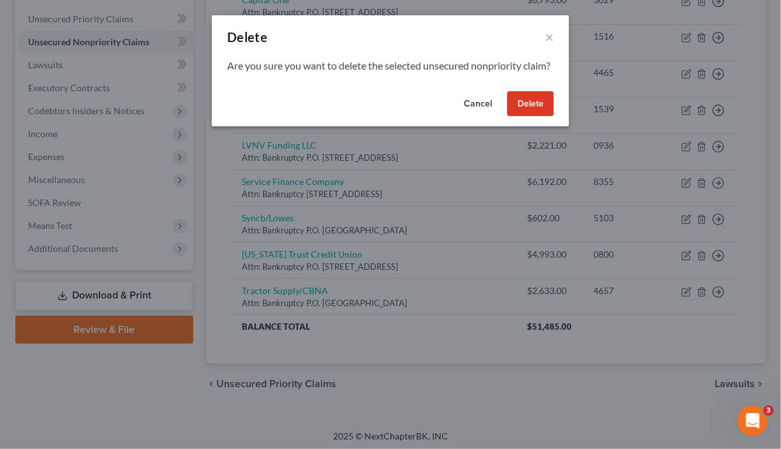
click at [531, 117] on button "Delete" at bounding box center [530, 104] width 47 height 26
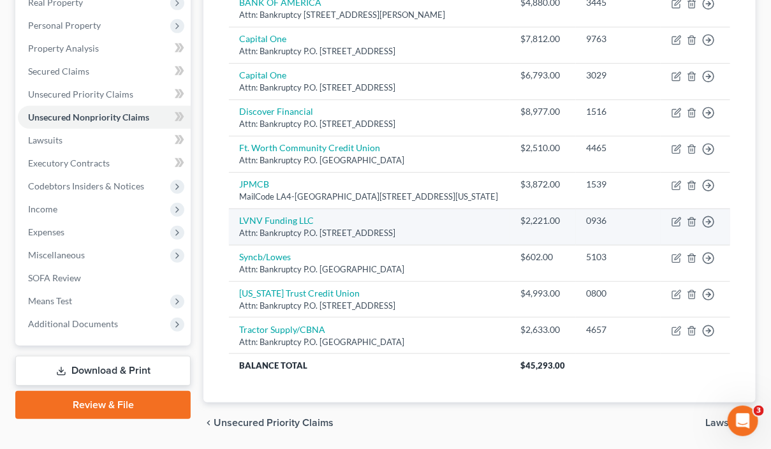
scroll to position [249, 0]
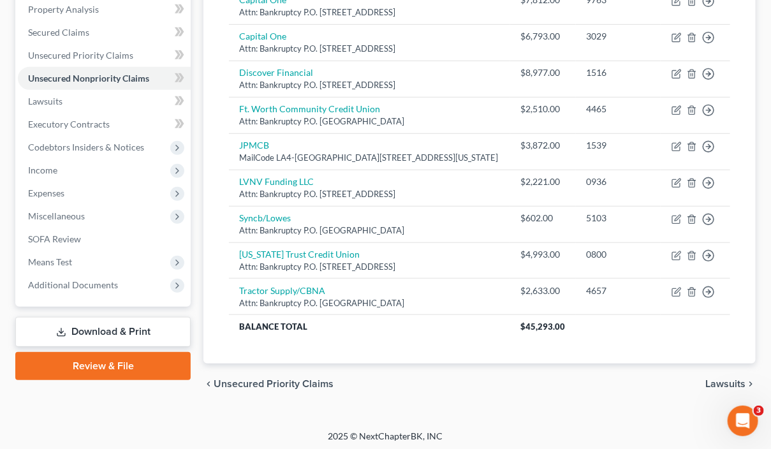
click at [137, 327] on link "Download & Print" at bounding box center [102, 332] width 175 height 30
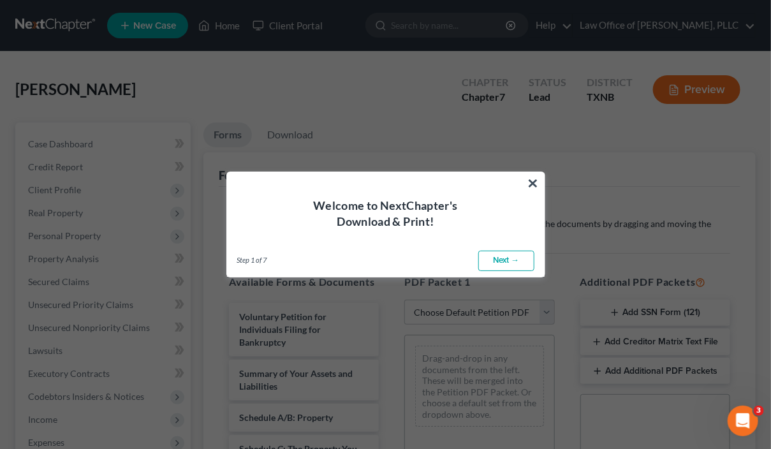
click at [499, 262] on link "Next →" at bounding box center [507, 261] width 56 height 20
select select "0"
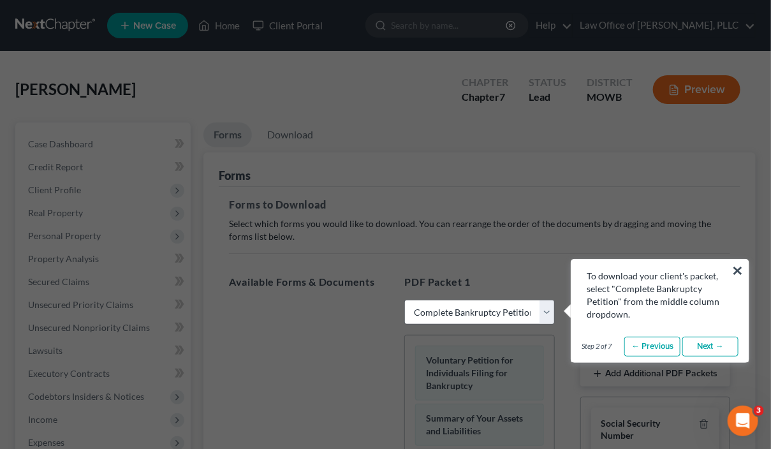
click at [707, 344] on link "Next →" at bounding box center [711, 347] width 56 height 20
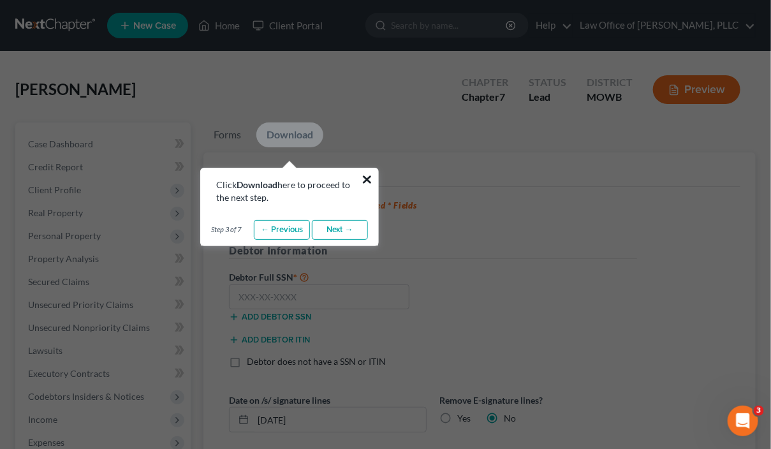
click at [364, 178] on button "×" at bounding box center [367, 179] width 12 height 20
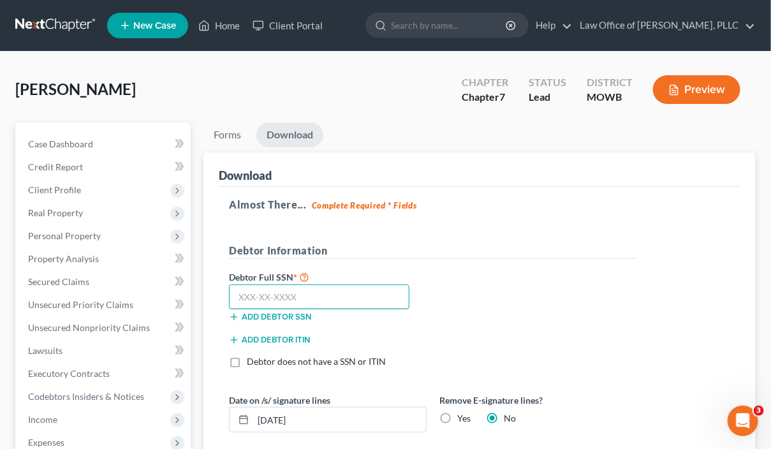
click at [329, 288] on input "text" at bounding box center [319, 298] width 181 height 26
click at [327, 294] on input "text" at bounding box center [319, 298] width 181 height 26
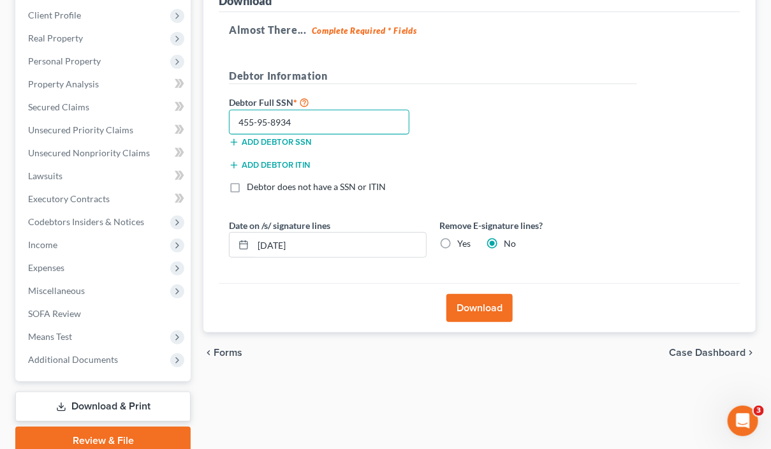
scroll to position [227, 0]
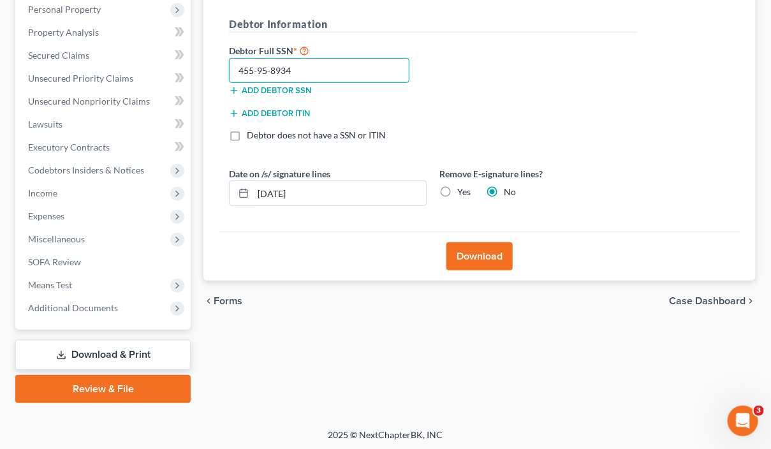
type input "455-95-8934"
click at [483, 253] on button "Download" at bounding box center [480, 256] width 66 height 28
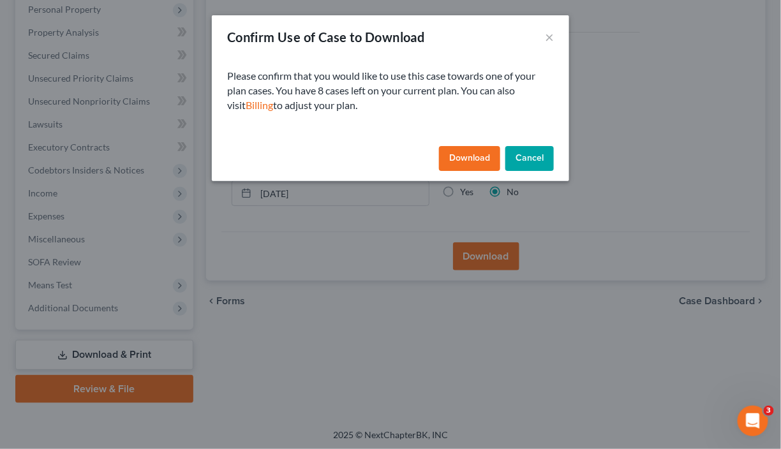
click at [459, 158] on button "Download" at bounding box center [469, 159] width 61 height 26
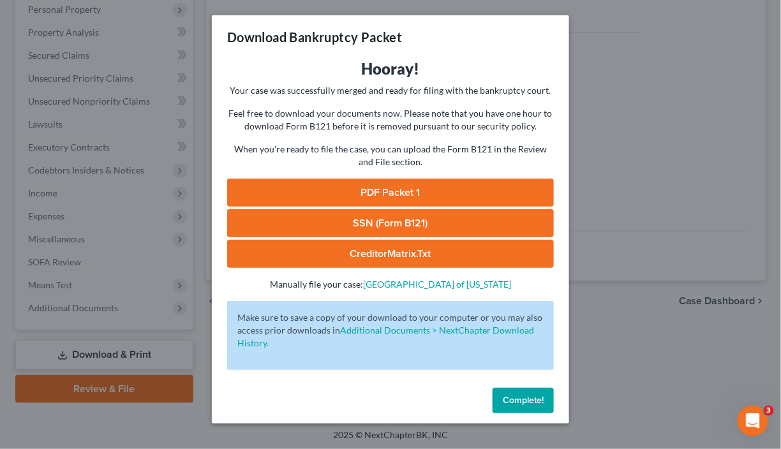
click at [392, 191] on link "PDF Packet 1" at bounding box center [390, 193] width 327 height 28
click at [408, 221] on link "SSN (Form B121)" at bounding box center [390, 223] width 327 height 28
click at [402, 251] on link "CreditorMatrix.txt" at bounding box center [390, 254] width 327 height 28
click at [526, 401] on span "Complete!" at bounding box center [523, 400] width 41 height 11
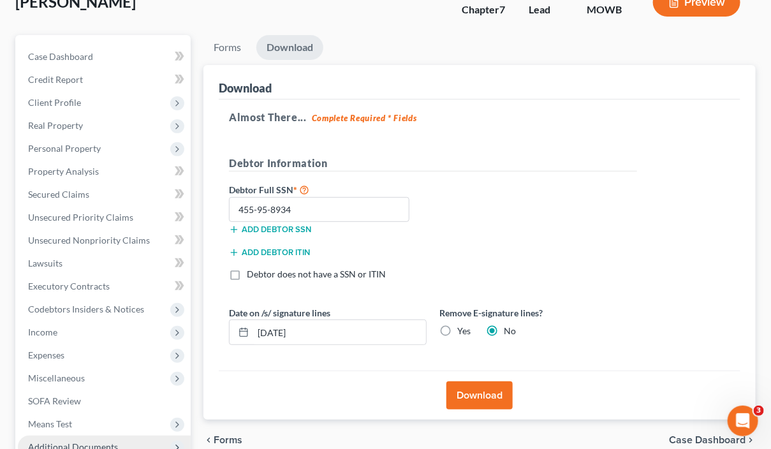
scroll to position [0, 0]
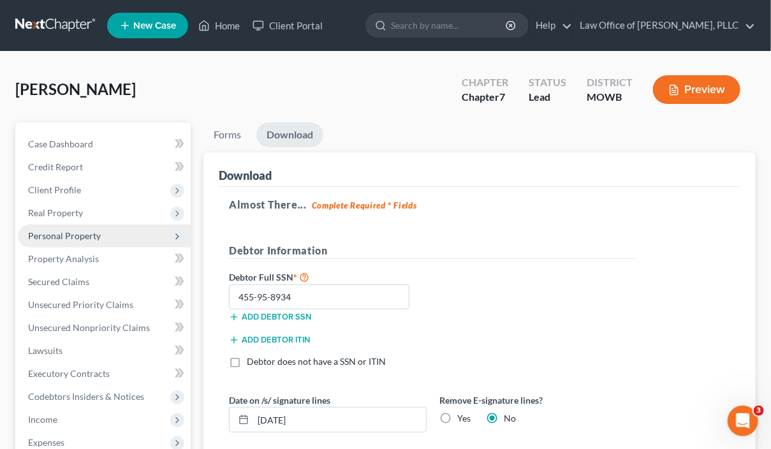
click at [68, 235] on span "Personal Property" at bounding box center [64, 235] width 73 height 11
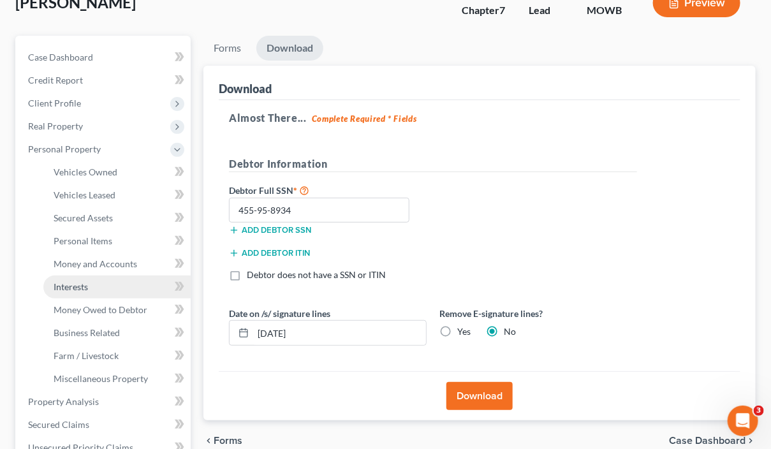
scroll to position [127, 0]
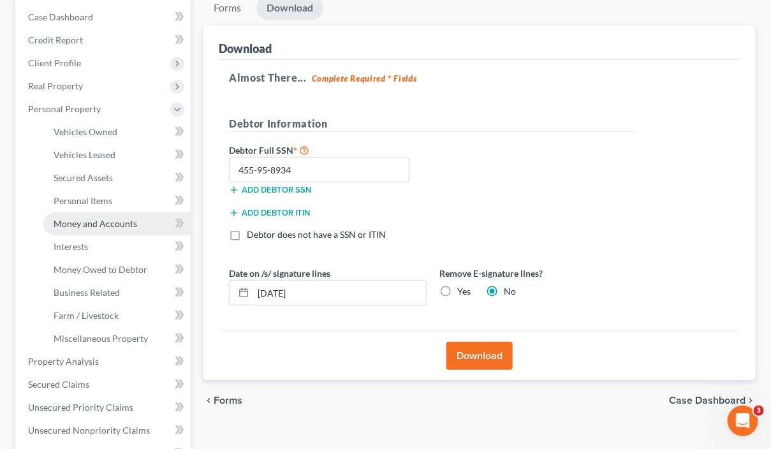
click at [89, 226] on span "Money and Accounts" at bounding box center [96, 223] width 84 height 11
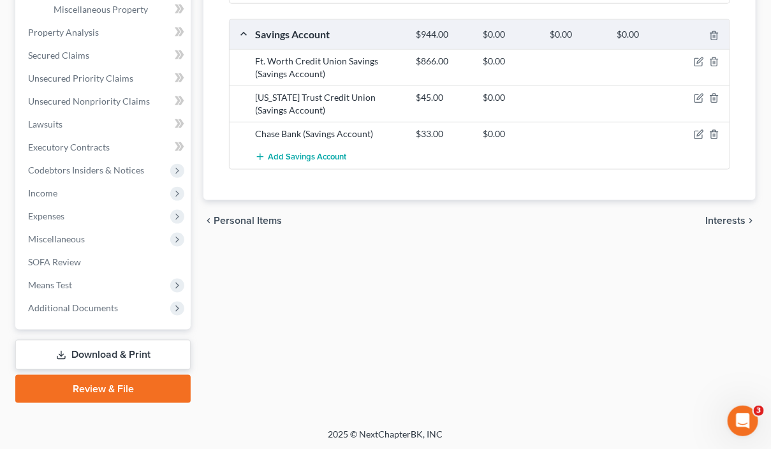
drag, startPoint x: 111, startPoint y: 385, endPoint x: 228, endPoint y: 380, distance: 117.5
click at [111, 385] on link "Review & File" at bounding box center [102, 389] width 175 height 28
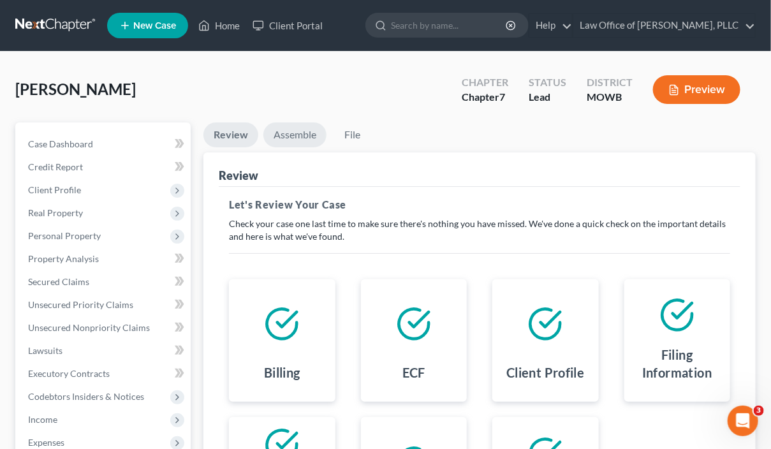
click at [292, 137] on link "Assemble" at bounding box center [295, 135] width 63 height 25
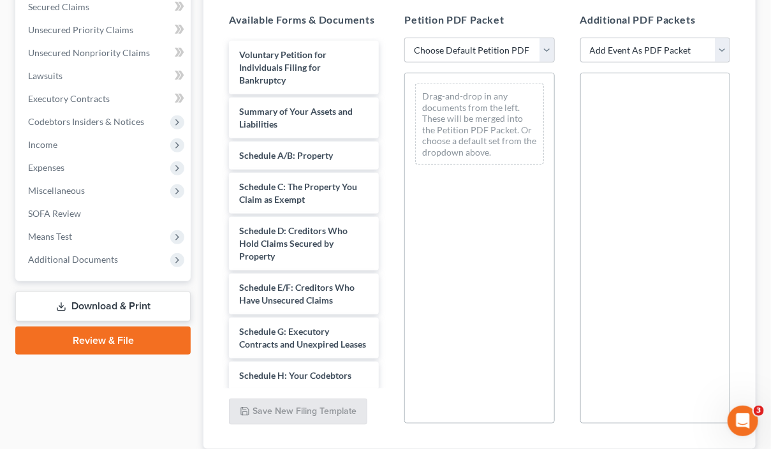
scroll to position [255, 0]
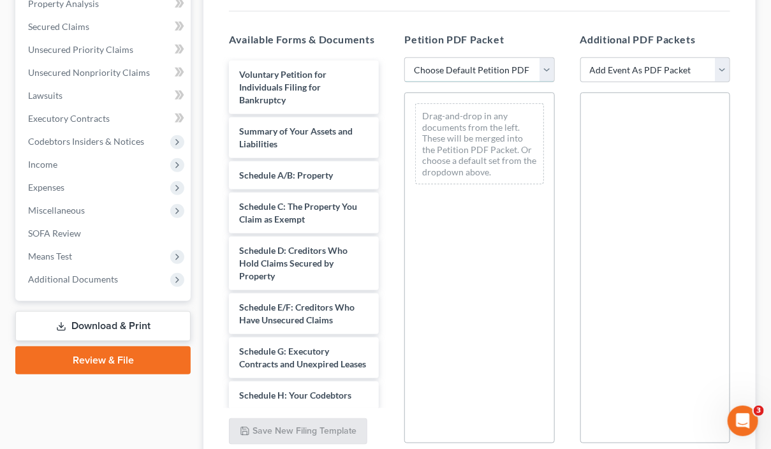
click at [547, 69] on select "Choose Default Petition PDF Packet Complete Bankruptcy Petition (all forms and …" at bounding box center [480, 70] width 150 height 26
select select "0"
click at [405, 57] on select "Choose Default Petition PDF Packet Complete Bankruptcy Petition (all forms and …" at bounding box center [480, 70] width 150 height 26
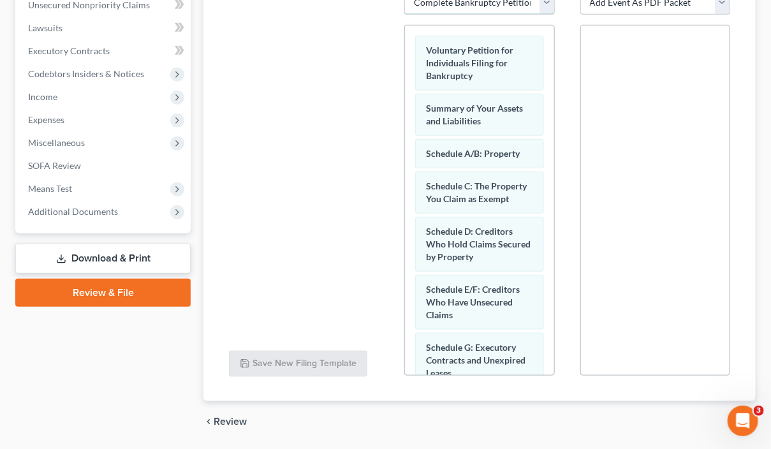
scroll to position [362, 0]
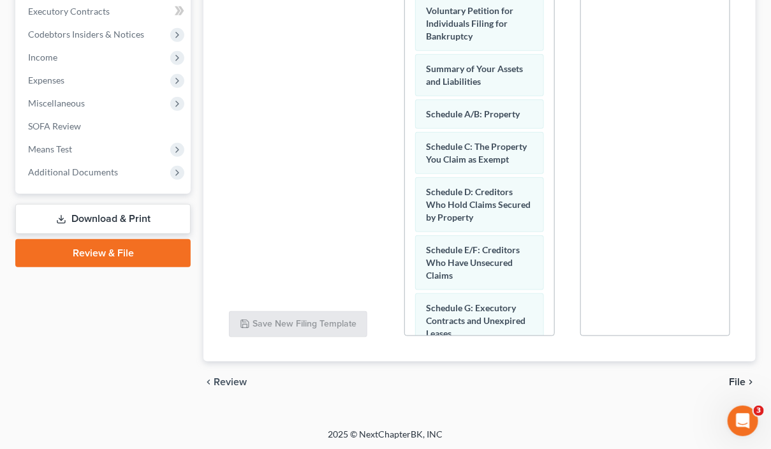
click at [735, 377] on span "File" at bounding box center [737, 382] width 17 height 10
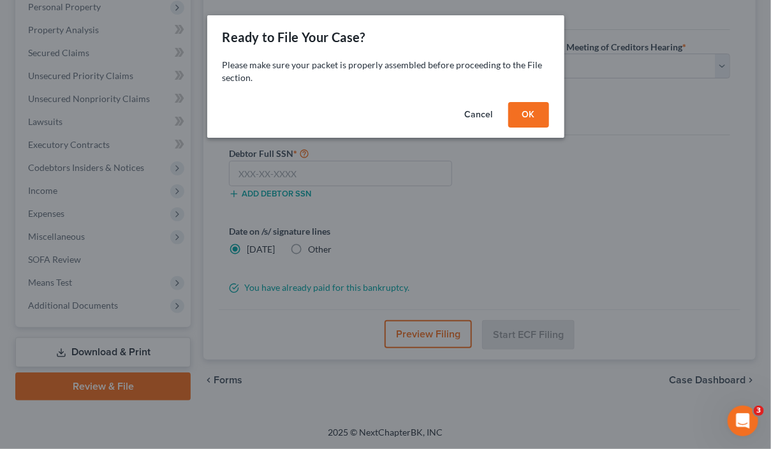
scroll to position [227, 0]
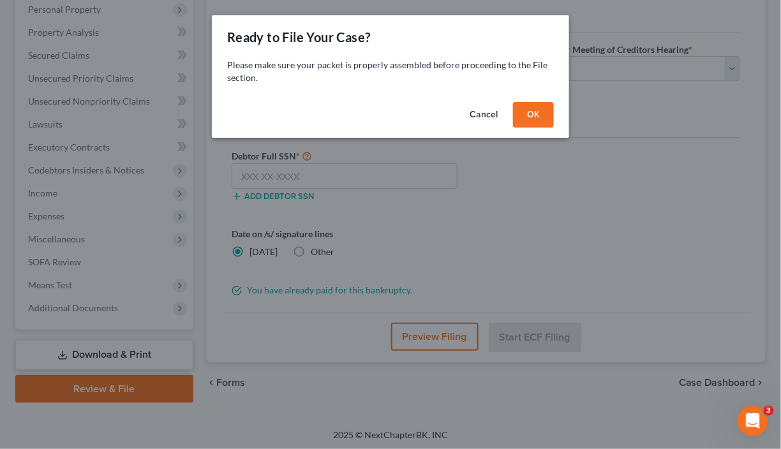
click at [529, 115] on button "OK" at bounding box center [533, 115] width 41 height 26
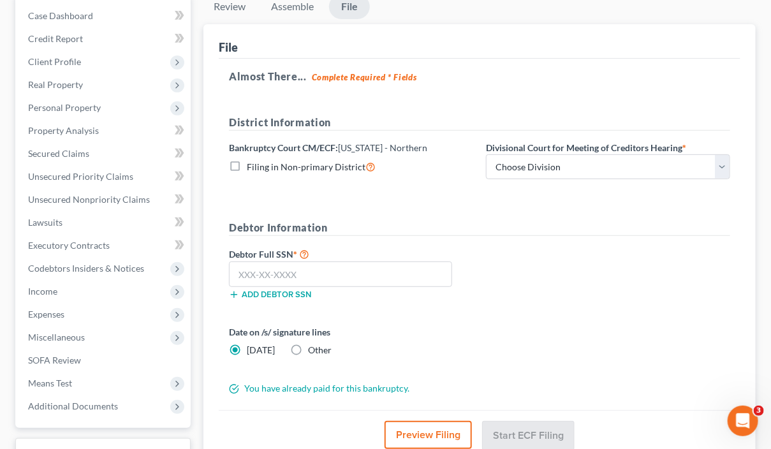
scroll to position [99, 0]
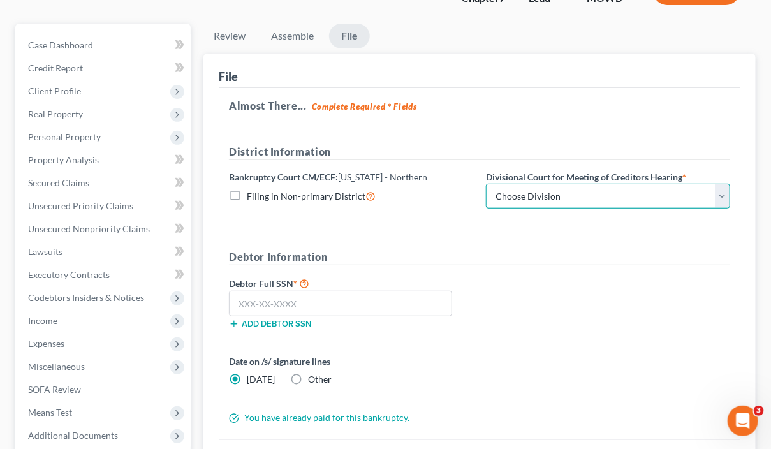
click at [725, 195] on select "Choose Division Central Southern Southwestern St. Joseph Western" at bounding box center [608, 197] width 244 height 26
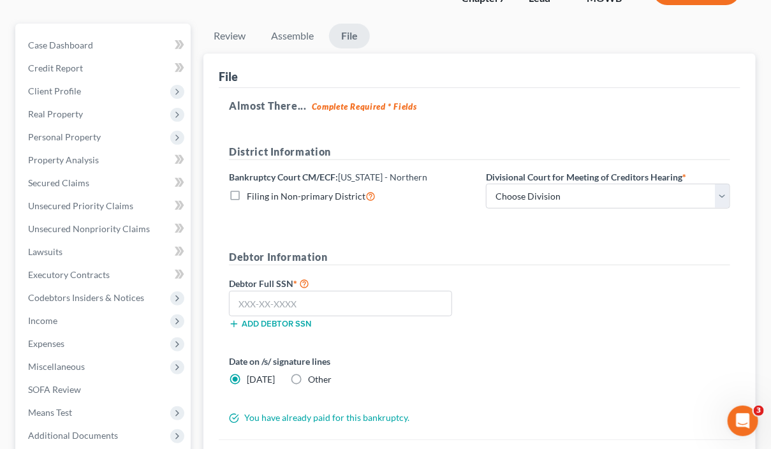
click at [546, 119] on div "Almost There... Complete Required * Fields District Information Bankruptcy Cour…" at bounding box center [480, 264] width 522 height 352
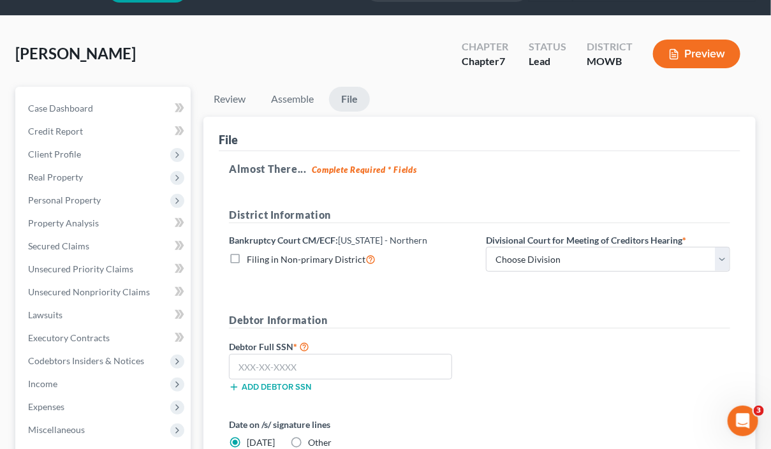
scroll to position [0, 0]
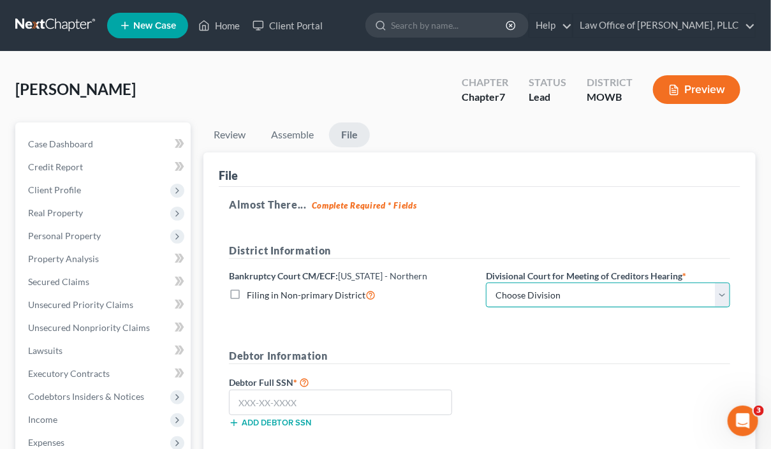
click at [725, 290] on select "Choose Division Central Southern Southwestern St. Joseph Western" at bounding box center [608, 296] width 244 height 26
click at [623, 212] on div "Almost There... Complete Required * Fields District Information Bankruptcy Cour…" at bounding box center [480, 363] width 522 height 352
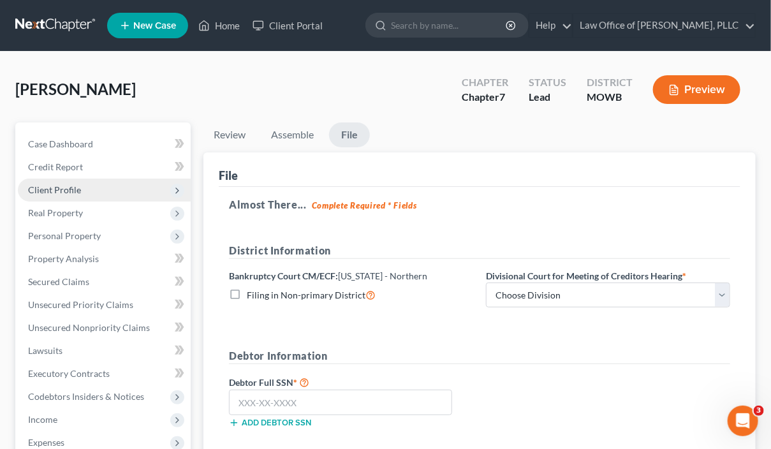
click at [56, 190] on span "Client Profile" at bounding box center [54, 189] width 53 height 11
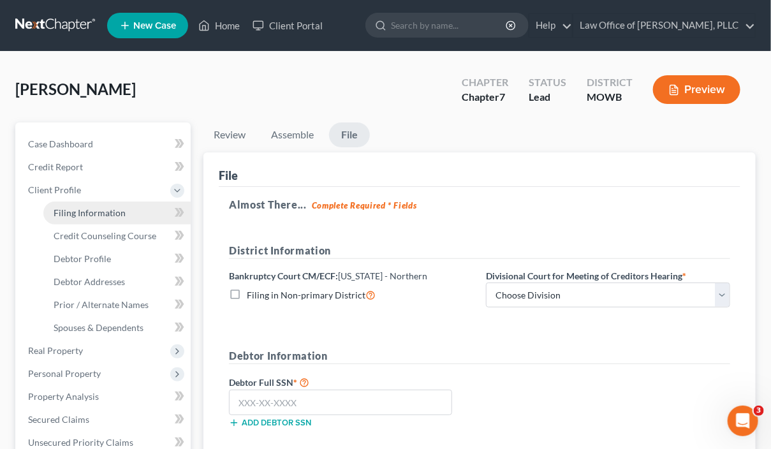
click at [101, 213] on span "Filing Information" at bounding box center [90, 212] width 72 height 11
select select "1"
select select "0"
select select "45"
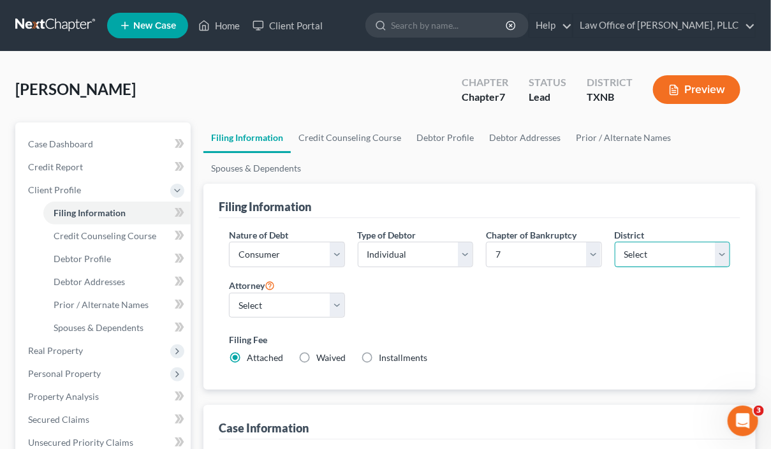
click at [727, 251] on select "Select Alabama - Middle Alabama - Northern Alabama - Southern Alaska Arizona Ar…" at bounding box center [672, 255] width 115 height 26
click at [615, 242] on select "Select Alabama - Middle Alabama - Northern Alabama - Southern Alaska Arizona Ar…" at bounding box center [672, 255] width 115 height 26
click at [627, 325] on div "Nature of Debt Select Business Consumer Other Nature of Business Select Clearin…" at bounding box center [480, 301] width 514 height 147
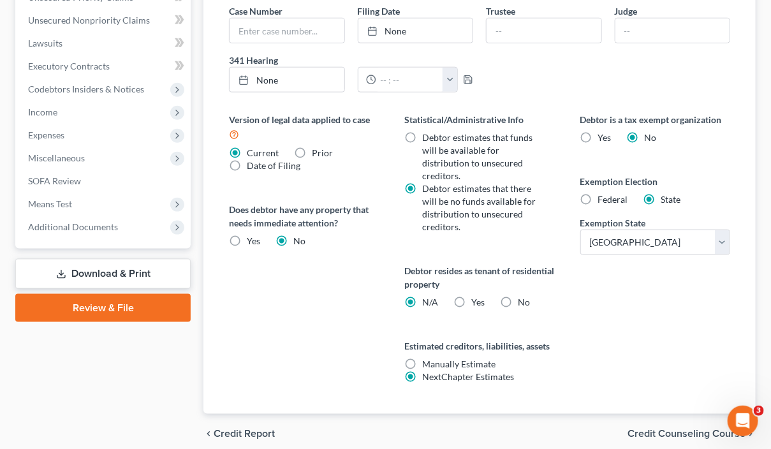
scroll to position [496, 0]
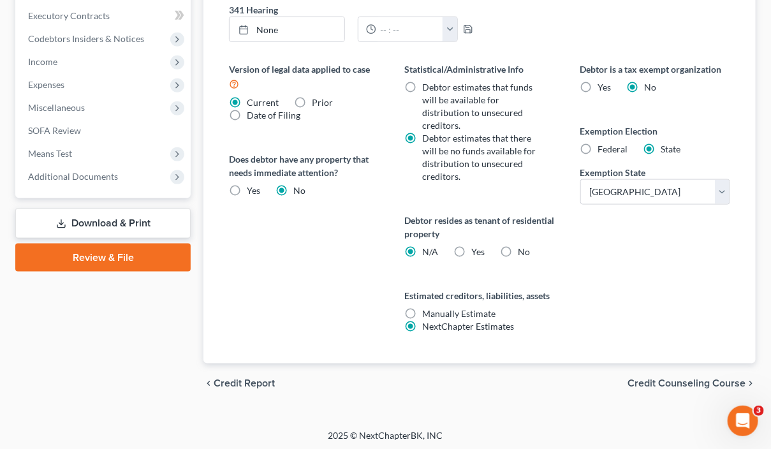
click at [668, 379] on span "Credit Counseling Course" at bounding box center [687, 384] width 118 height 10
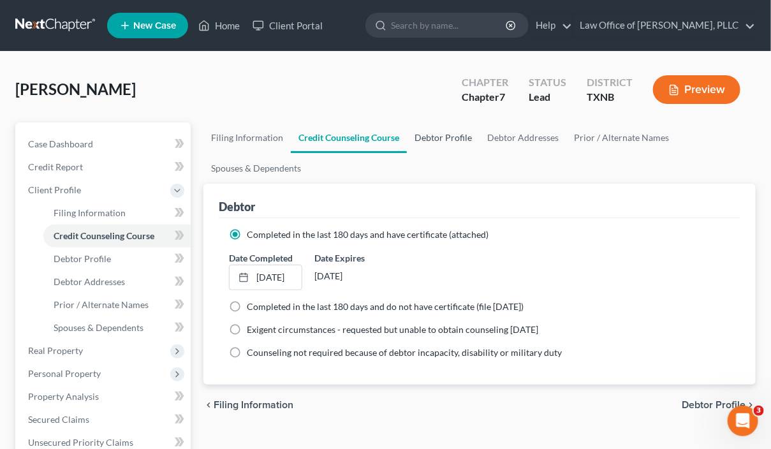
click at [463, 140] on link "Debtor Profile" at bounding box center [443, 138] width 73 height 31
select select "0"
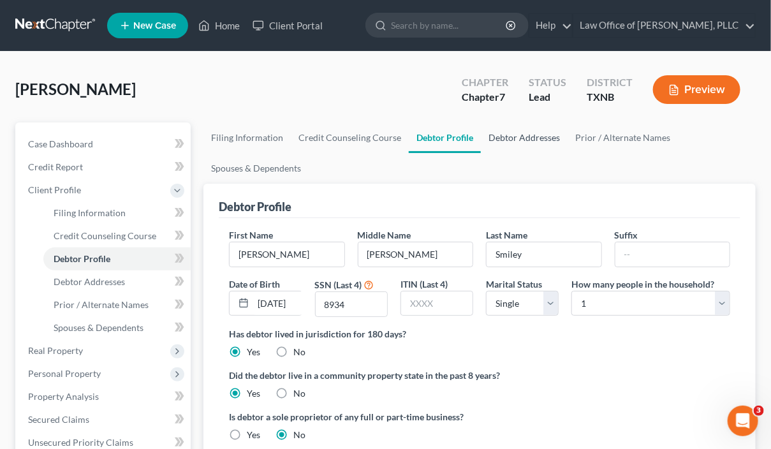
click at [505, 140] on link "Debtor Addresses" at bounding box center [524, 138] width 87 height 31
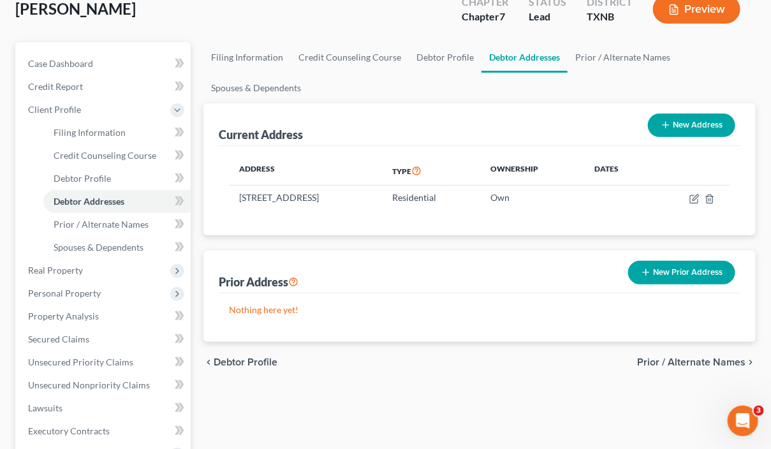
scroll to position [63, 0]
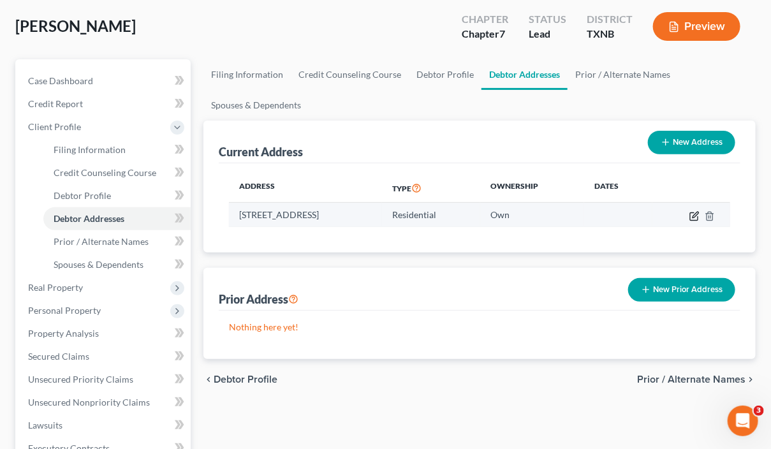
click at [694, 218] on icon "button" at bounding box center [695, 216] width 10 height 10
select select "45"
select select "219"
select select "0"
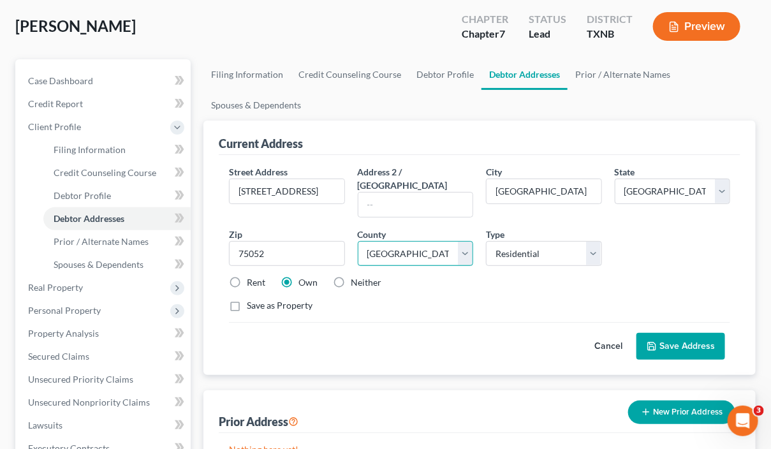
click at [468, 241] on select "County [GEOGRAPHIC_DATA] [GEOGRAPHIC_DATA] [GEOGRAPHIC_DATA] [GEOGRAPHIC_DATA] …" at bounding box center [415, 254] width 115 height 26
select select "56"
click at [358, 241] on select "County [GEOGRAPHIC_DATA] [GEOGRAPHIC_DATA] [GEOGRAPHIC_DATA] [GEOGRAPHIC_DATA] …" at bounding box center [415, 254] width 115 height 26
click at [674, 333] on button "Save Address" at bounding box center [681, 346] width 89 height 27
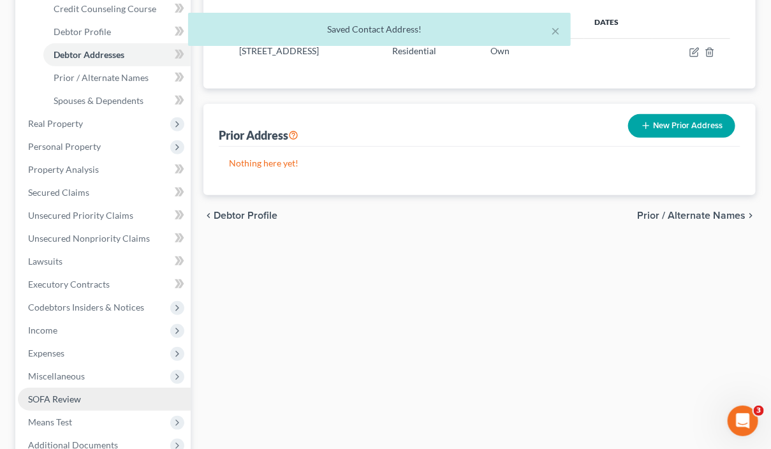
scroll to position [364, 0]
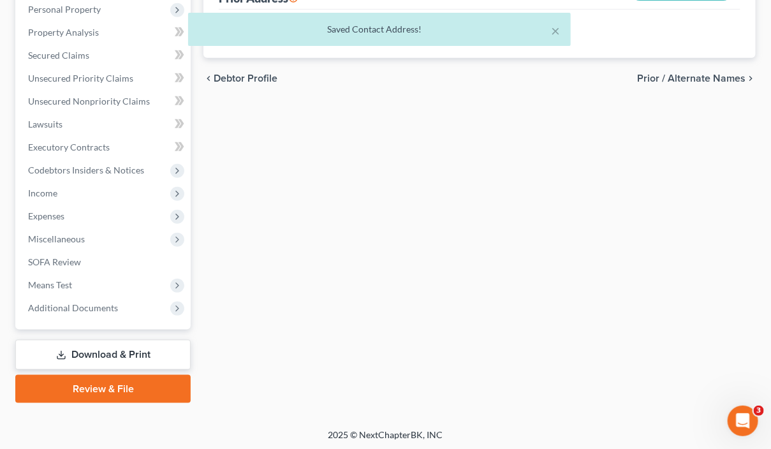
click at [117, 389] on link "Review & File" at bounding box center [102, 389] width 175 height 28
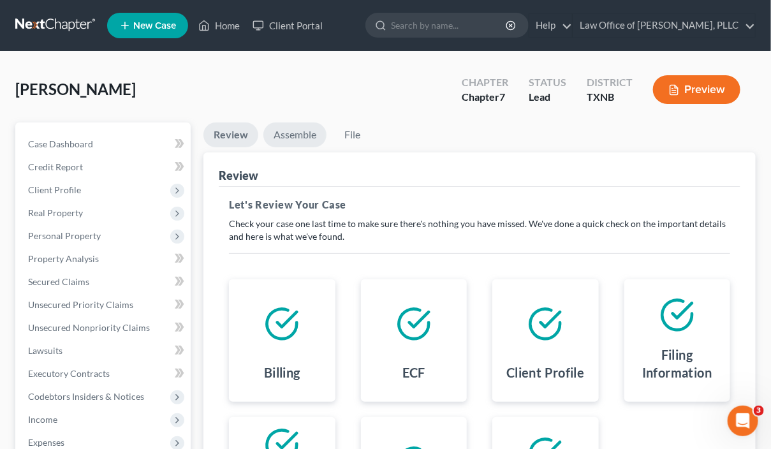
click at [295, 134] on link "Assemble" at bounding box center [295, 135] width 63 height 25
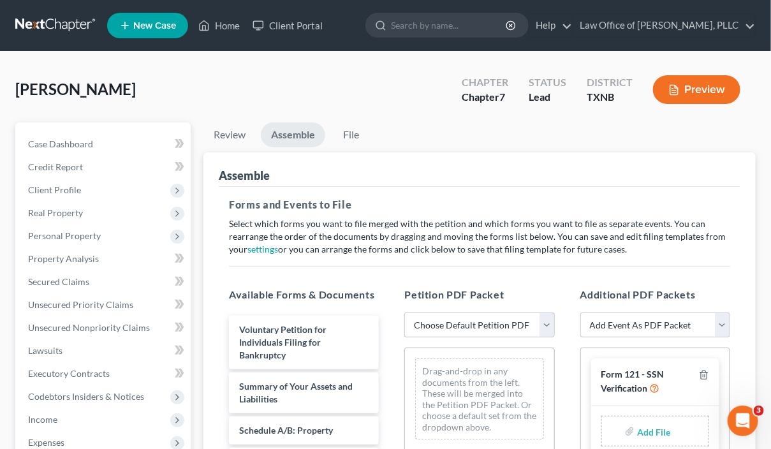
scroll to position [191, 0]
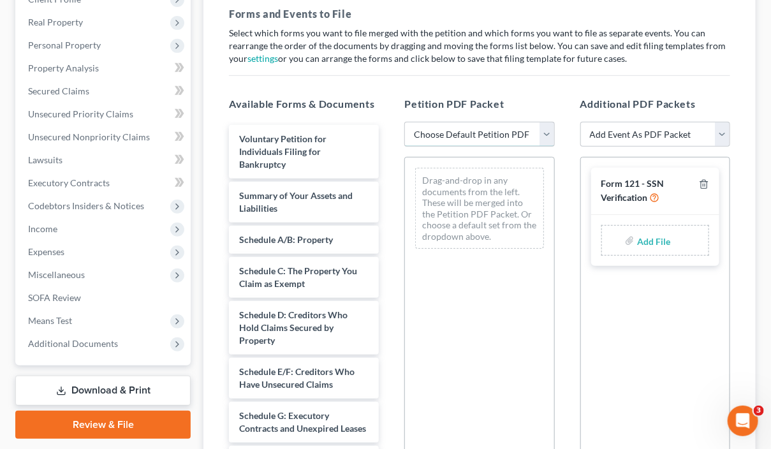
click at [544, 130] on select "Choose Default Petition PDF Packet Complete Bankruptcy Petition (all forms and …" at bounding box center [480, 135] width 150 height 26
select select "0"
click at [405, 122] on select "Choose Default Petition PDF Packet Complete Bankruptcy Petition (all forms and …" at bounding box center [480, 135] width 150 height 26
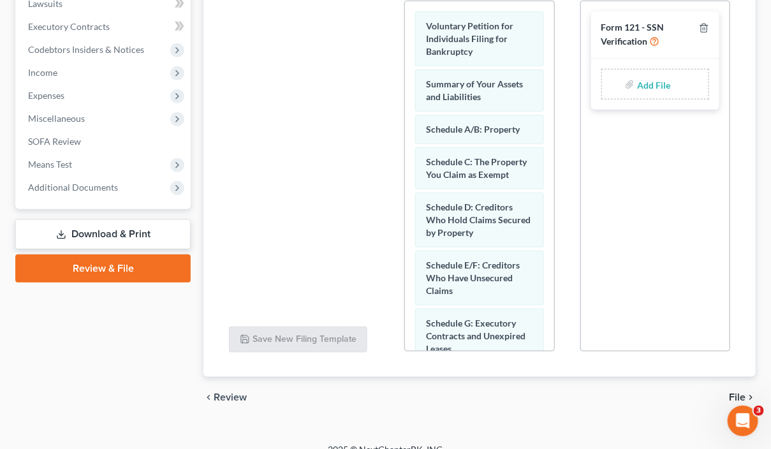
scroll to position [362, 0]
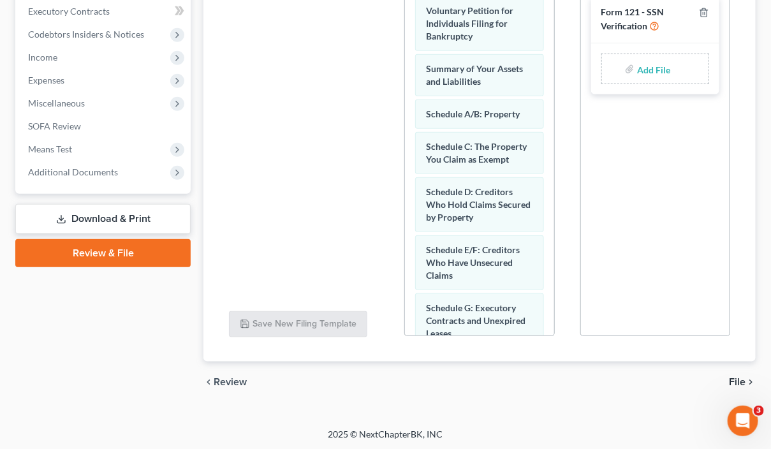
click at [737, 378] on span "File" at bounding box center [737, 382] width 17 height 10
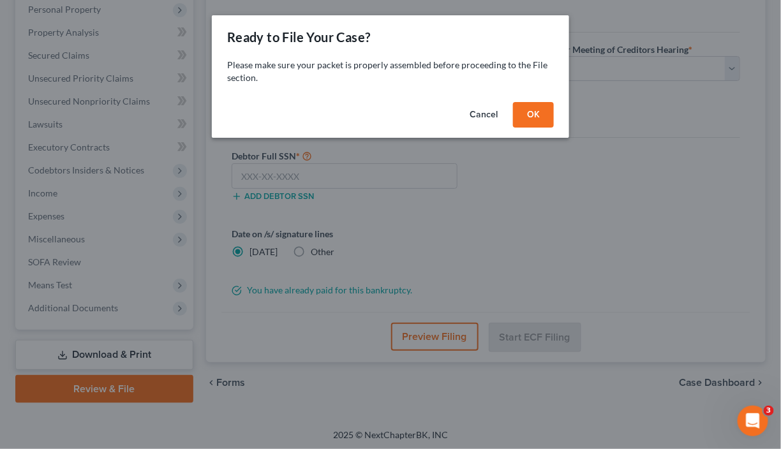
click at [534, 116] on button "OK" at bounding box center [533, 115] width 41 height 26
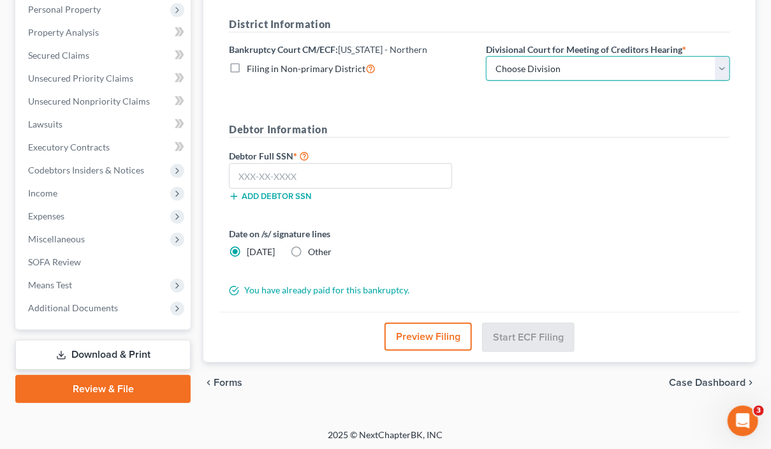
click at [641, 71] on select "Choose Division Abilene Amarillo Dallas Fort Worth Lubbock San Angelo Witchita …" at bounding box center [608, 69] width 244 height 26
select select "2"
click at [486, 56] on select "Choose Division Abilene Amarillo Dallas Fort Worth Lubbock San Angelo Witchita …" at bounding box center [608, 69] width 244 height 26
click at [561, 198] on div "Debtor Full SSN * Add debtor SSN" at bounding box center [480, 180] width 514 height 64
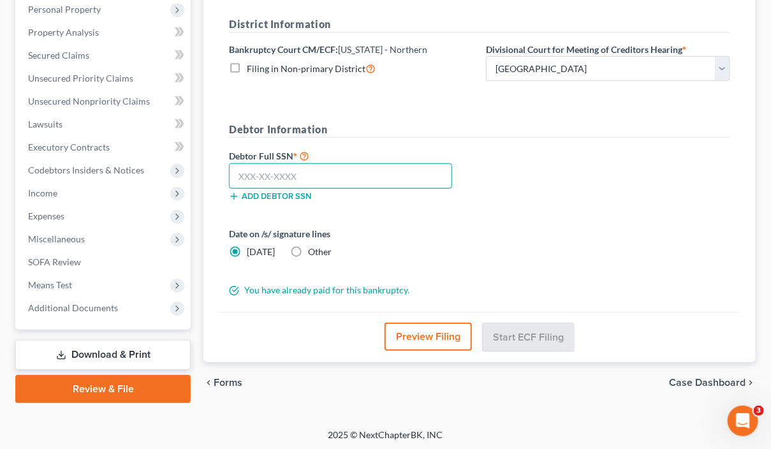
click at [327, 174] on input "text" at bounding box center [340, 176] width 223 height 26
click at [286, 174] on input "text" at bounding box center [340, 176] width 223 height 26
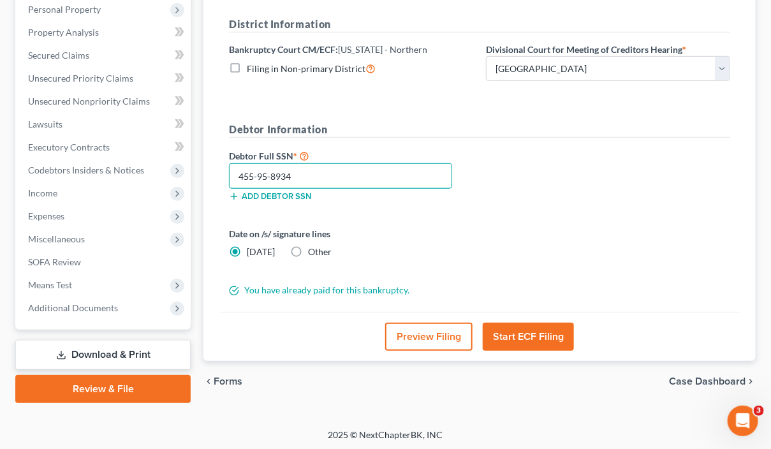
type input "455-95-8934"
click at [540, 332] on button "Start ECF Filing" at bounding box center [528, 337] width 91 height 28
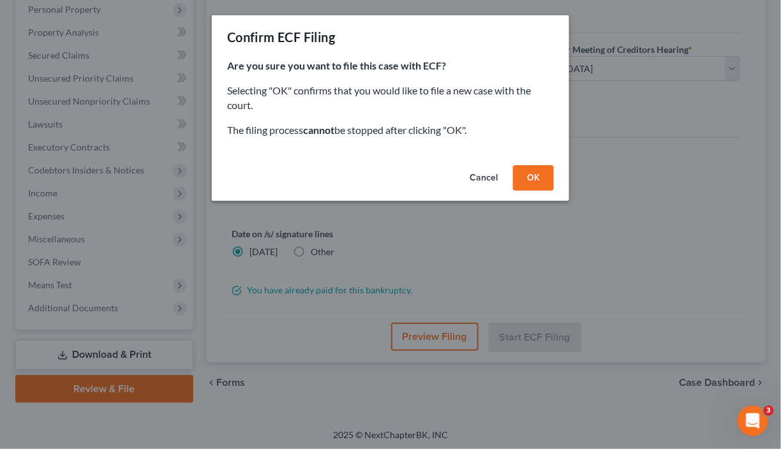
click at [537, 179] on button "OK" at bounding box center [533, 178] width 41 height 26
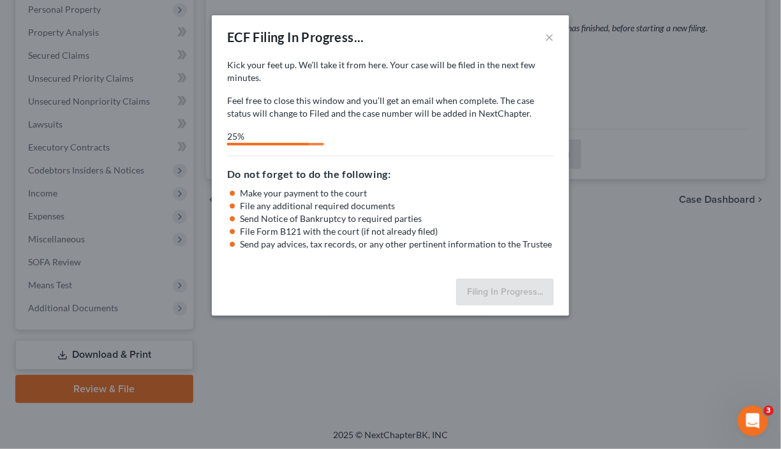
select select "2"
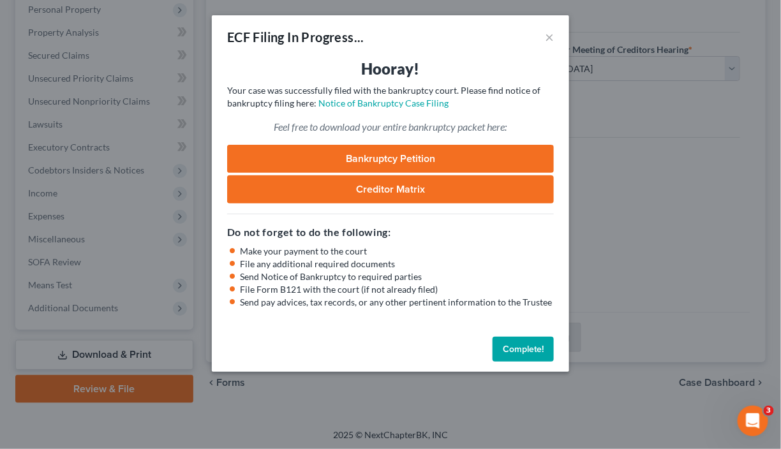
click at [420, 34] on div "ECF Filing In Progress... ×" at bounding box center [390, 36] width 357 height 43
click at [385, 158] on link "Bankruptcy Petition" at bounding box center [390, 159] width 327 height 28
click at [383, 103] on link "Notice of Bankruptcy Case Filing" at bounding box center [383, 103] width 130 height 11
click at [514, 347] on button "Complete!" at bounding box center [523, 350] width 61 height 26
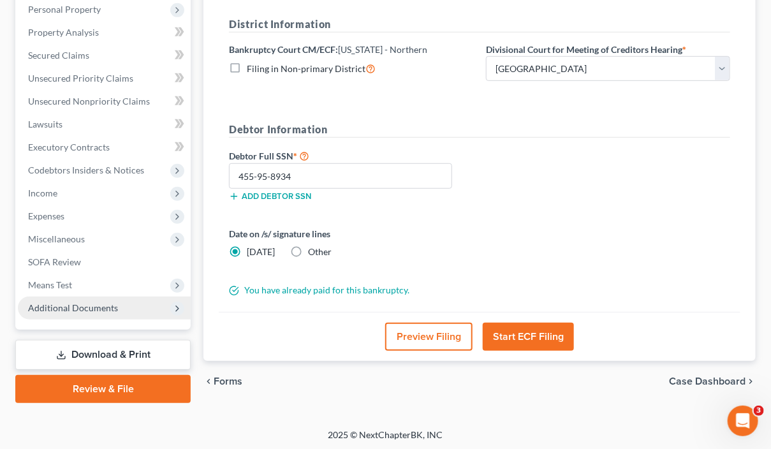
click at [89, 308] on span "Additional Documents" at bounding box center [73, 307] width 90 height 11
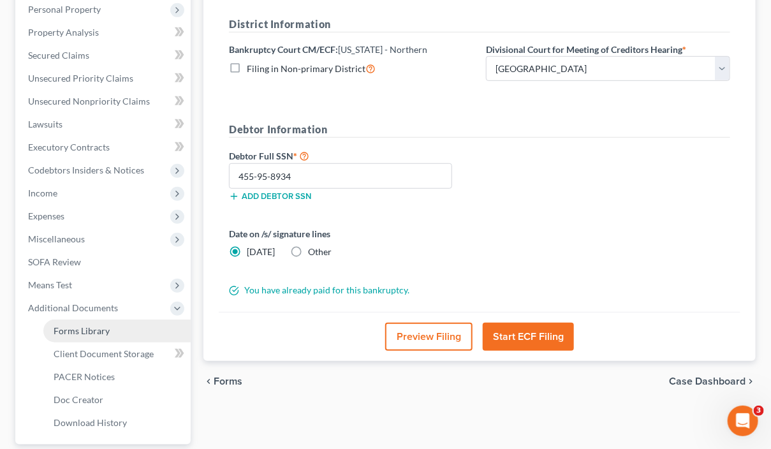
click at [89, 327] on span "Forms Library" at bounding box center [82, 330] width 56 height 11
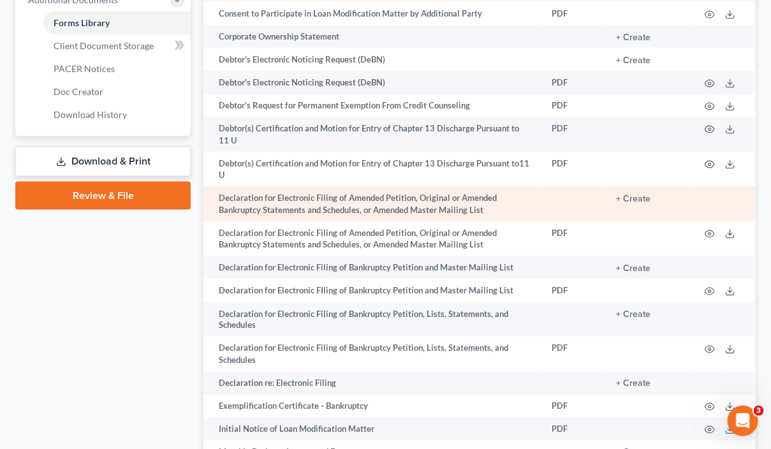
scroll to position [637, 0]
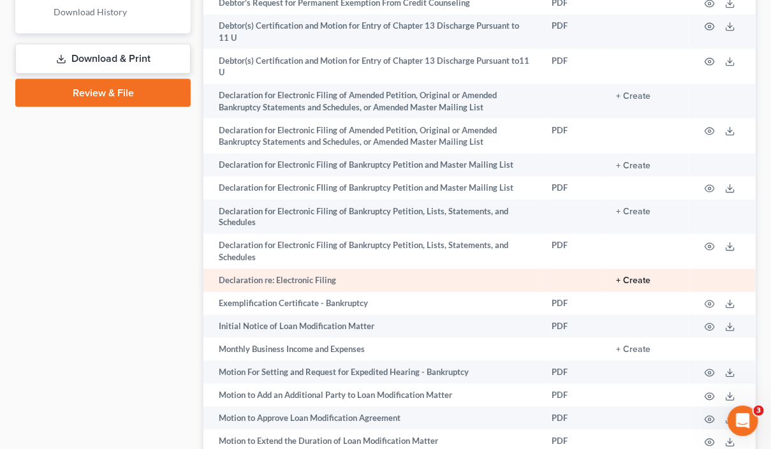
click at [635, 283] on button "+ Create" at bounding box center [633, 281] width 34 height 9
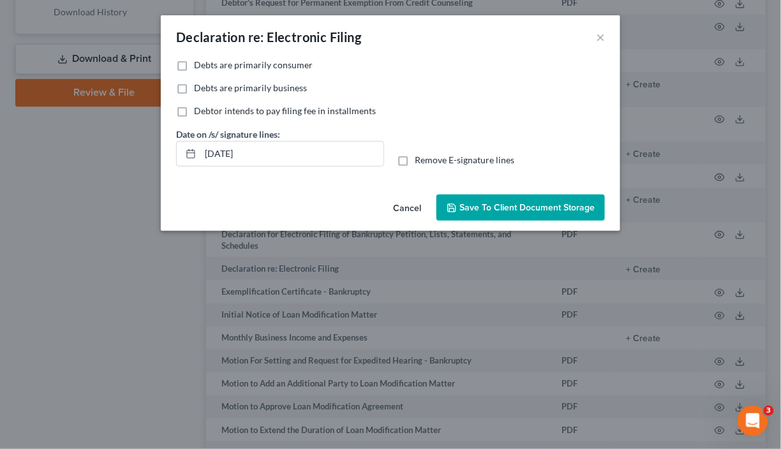
click at [415, 160] on label "Remove E-signature lines" at bounding box center [465, 160] width 100 height 13
click at [420, 160] on input "Remove E-signature lines" at bounding box center [424, 158] width 8 height 8
checkbox input "true"
click at [227, 154] on input "09/10/2025" at bounding box center [291, 154] width 183 height 24
type input "09/11/2025"
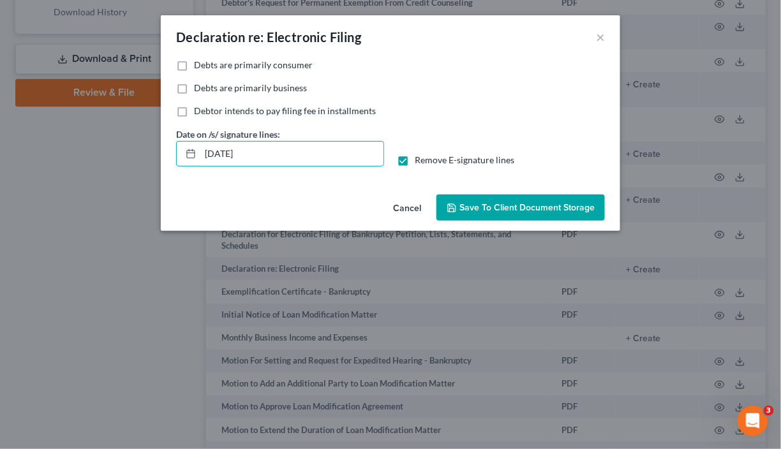
click at [194, 64] on label "Debts are primarily consumer" at bounding box center [253, 65] width 119 height 13
click at [199, 64] on input "Debts are primarily consumer" at bounding box center [203, 63] width 8 height 8
checkbox input "true"
click at [489, 204] on span "Save to Client Document Storage" at bounding box center [526, 207] width 135 height 11
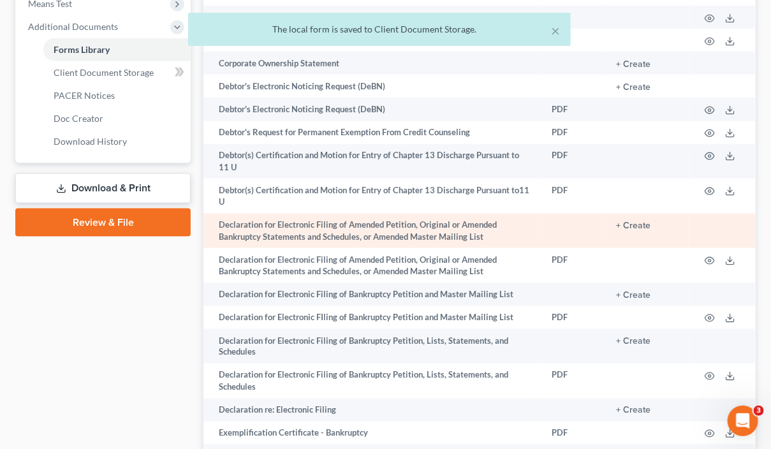
scroll to position [510, 0]
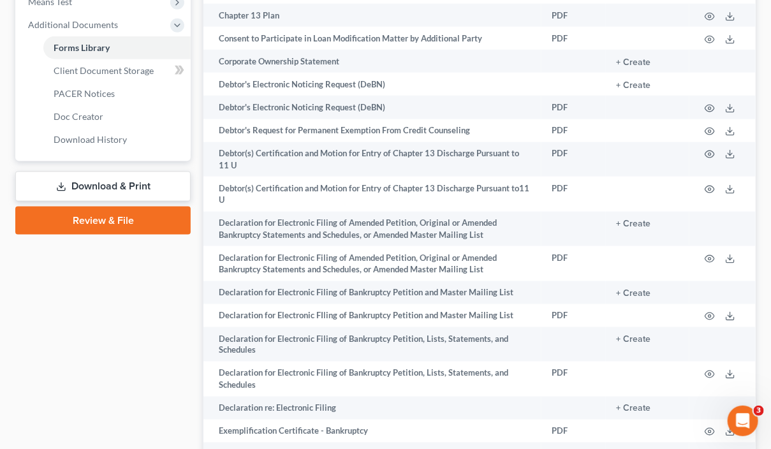
click at [149, 183] on link "Download & Print" at bounding box center [102, 187] width 175 height 30
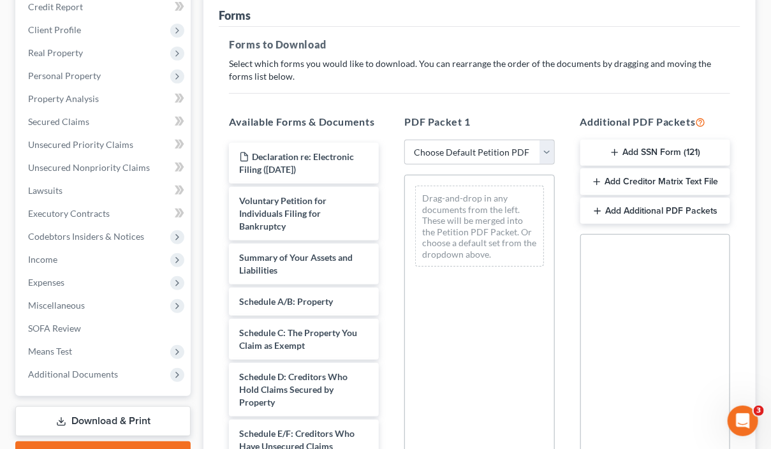
scroll to position [191, 0]
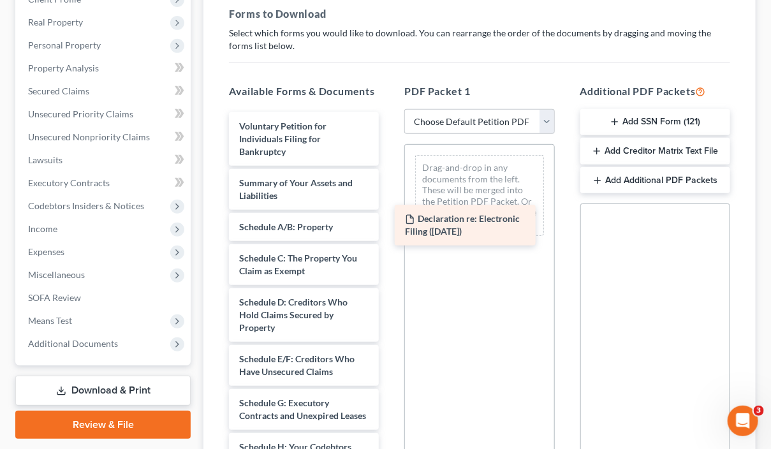
drag, startPoint x: 292, startPoint y: 128, endPoint x: 458, endPoint y: 223, distance: 190.9
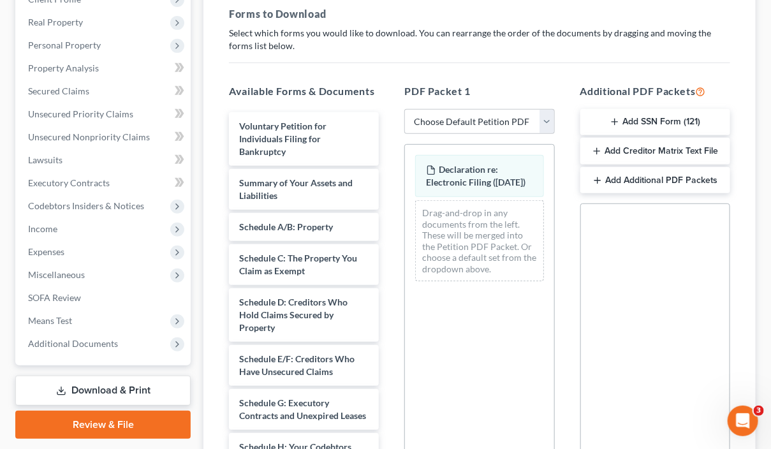
scroll to position [350, 0]
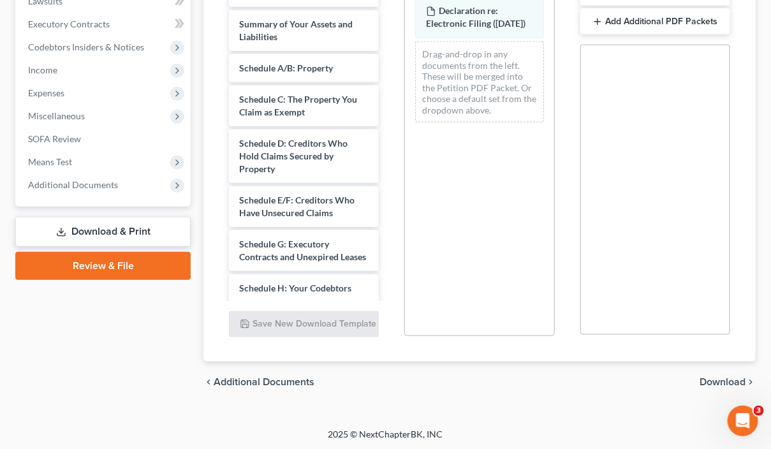
click at [731, 379] on span "Download" at bounding box center [723, 382] width 46 height 10
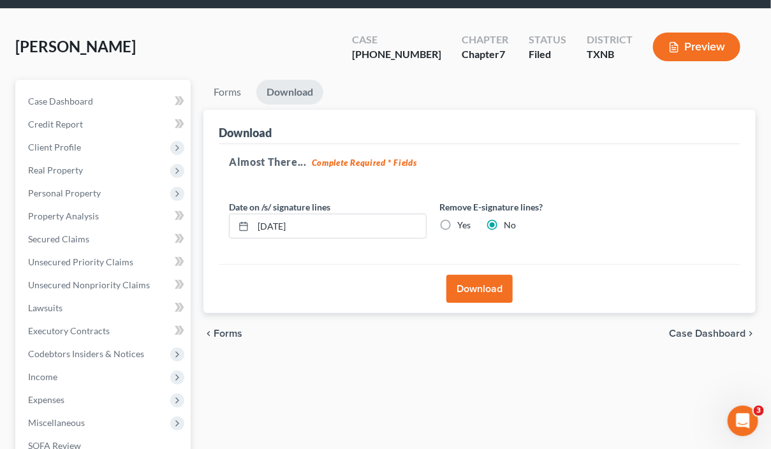
scroll to position [0, 0]
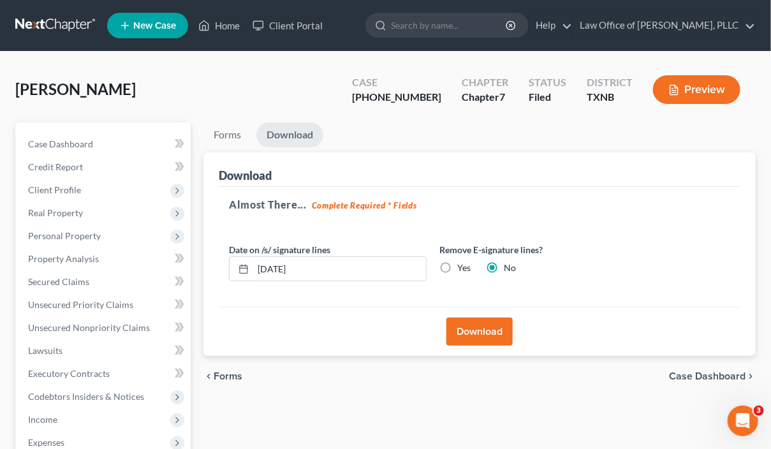
click at [457, 267] on label "Yes" at bounding box center [463, 268] width 13 height 13
click at [463, 267] on input "Yes" at bounding box center [467, 266] width 8 height 8
radio input "true"
radio input "false"
click at [280, 269] on input "09/10/2025" at bounding box center [339, 269] width 173 height 24
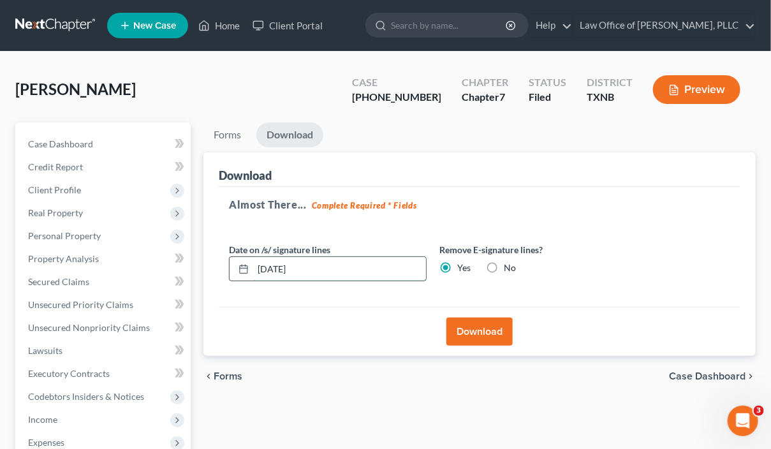
click at [278, 266] on input "09/01/2025" at bounding box center [339, 269] width 173 height 24
drag, startPoint x: 281, startPoint y: 266, endPoint x: 279, endPoint y: 279, distance: 13.5
click at [280, 269] on input "09/01/2025" at bounding box center [339, 269] width 173 height 24
drag, startPoint x: 280, startPoint y: 264, endPoint x: 283, endPoint y: 298, distance: 33.9
click at [281, 267] on input "09/01/2025" at bounding box center [339, 269] width 173 height 24
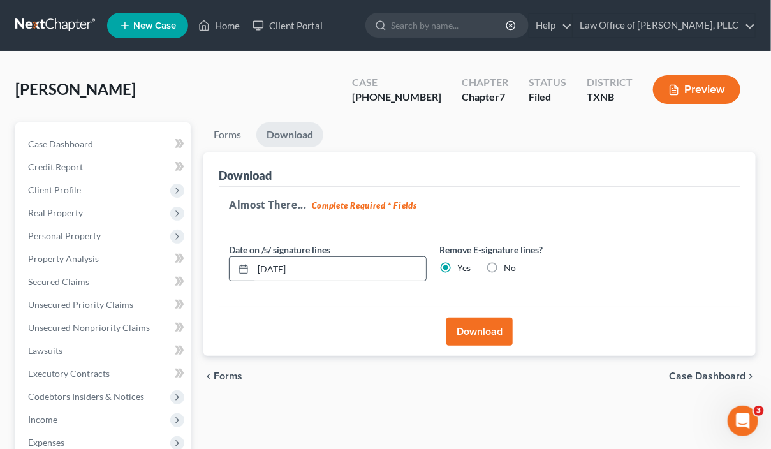
click at [245, 269] on icon at bounding box center [244, 269] width 10 height 10
click at [331, 267] on input "09/01/2025" at bounding box center [339, 269] width 173 height 24
click at [272, 267] on input "09/01/2025" at bounding box center [339, 269] width 173 height 24
click at [277, 267] on input "09/01/2025" at bounding box center [339, 269] width 173 height 24
drag, startPoint x: 280, startPoint y: 266, endPoint x: 283, endPoint y: 275, distance: 9.5
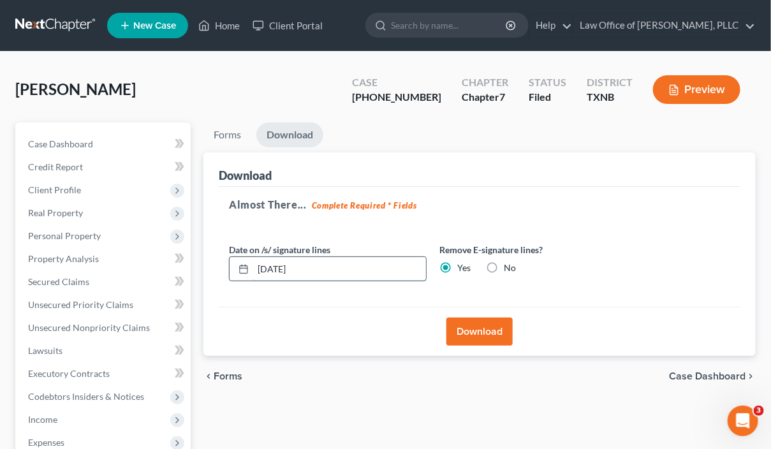
click at [281, 267] on input "09/01/2025" at bounding box center [339, 269] width 173 height 24
type input "09/11/2025"
click at [314, 342] on div "Download" at bounding box center [480, 331] width 522 height 49
click at [479, 332] on button "Download" at bounding box center [480, 332] width 66 height 28
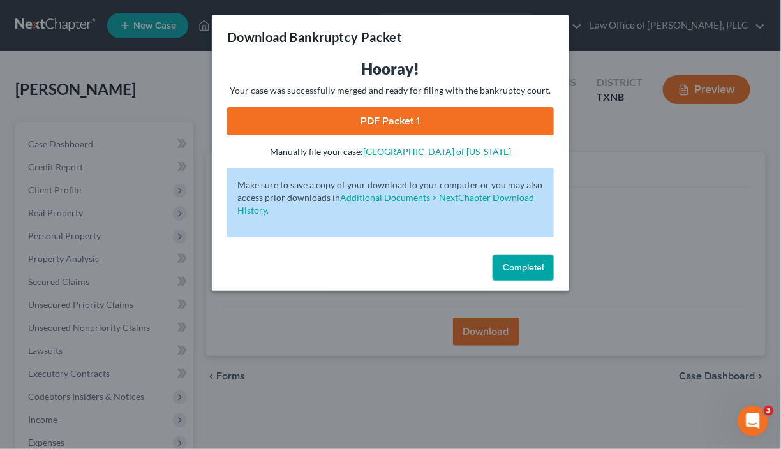
click at [383, 119] on link "PDF Packet 1" at bounding box center [390, 121] width 327 height 28
click at [512, 266] on span "Complete!" at bounding box center [523, 267] width 41 height 11
